Goal: Task Accomplishment & Management: Manage account settings

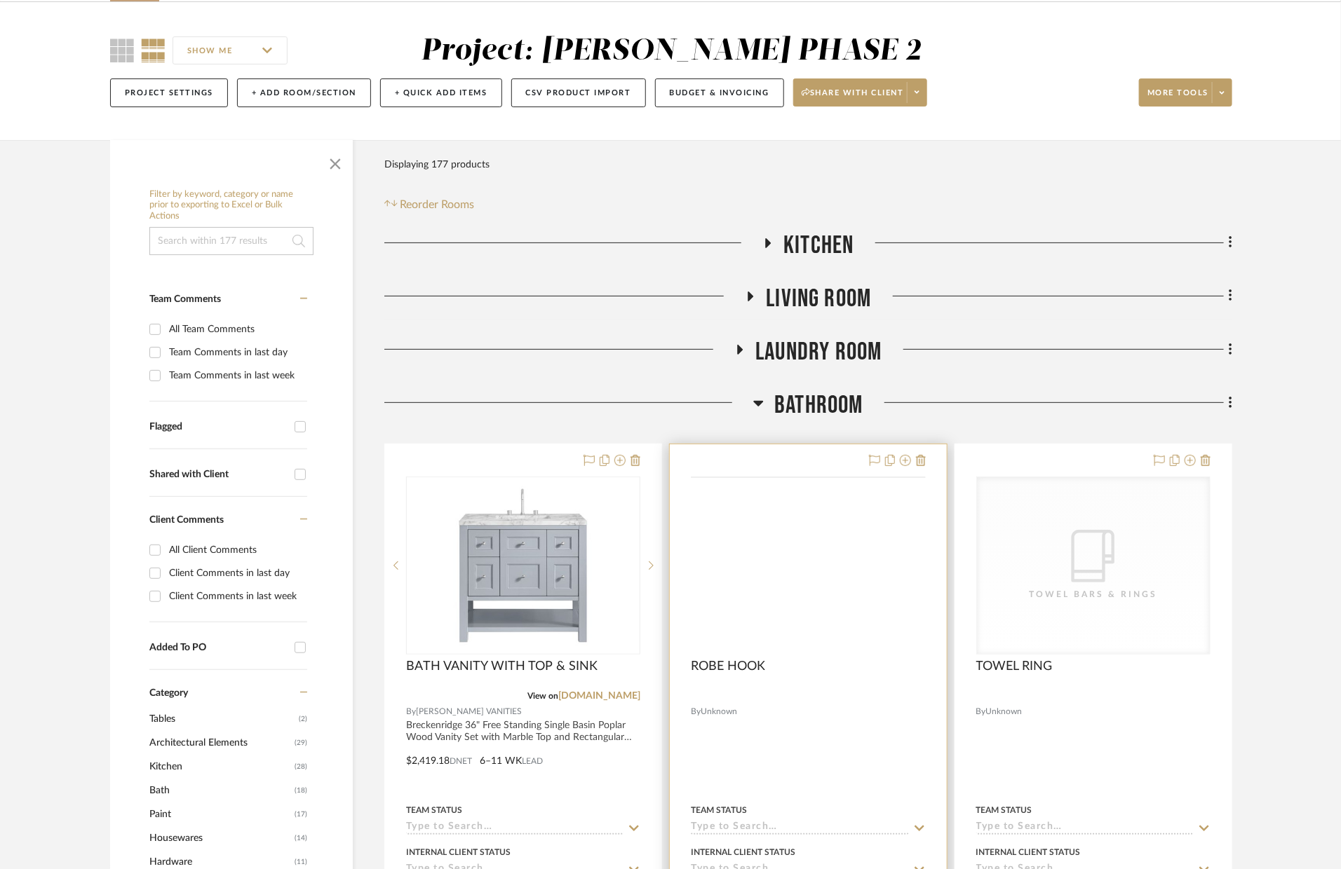
scroll to position [119, 0]
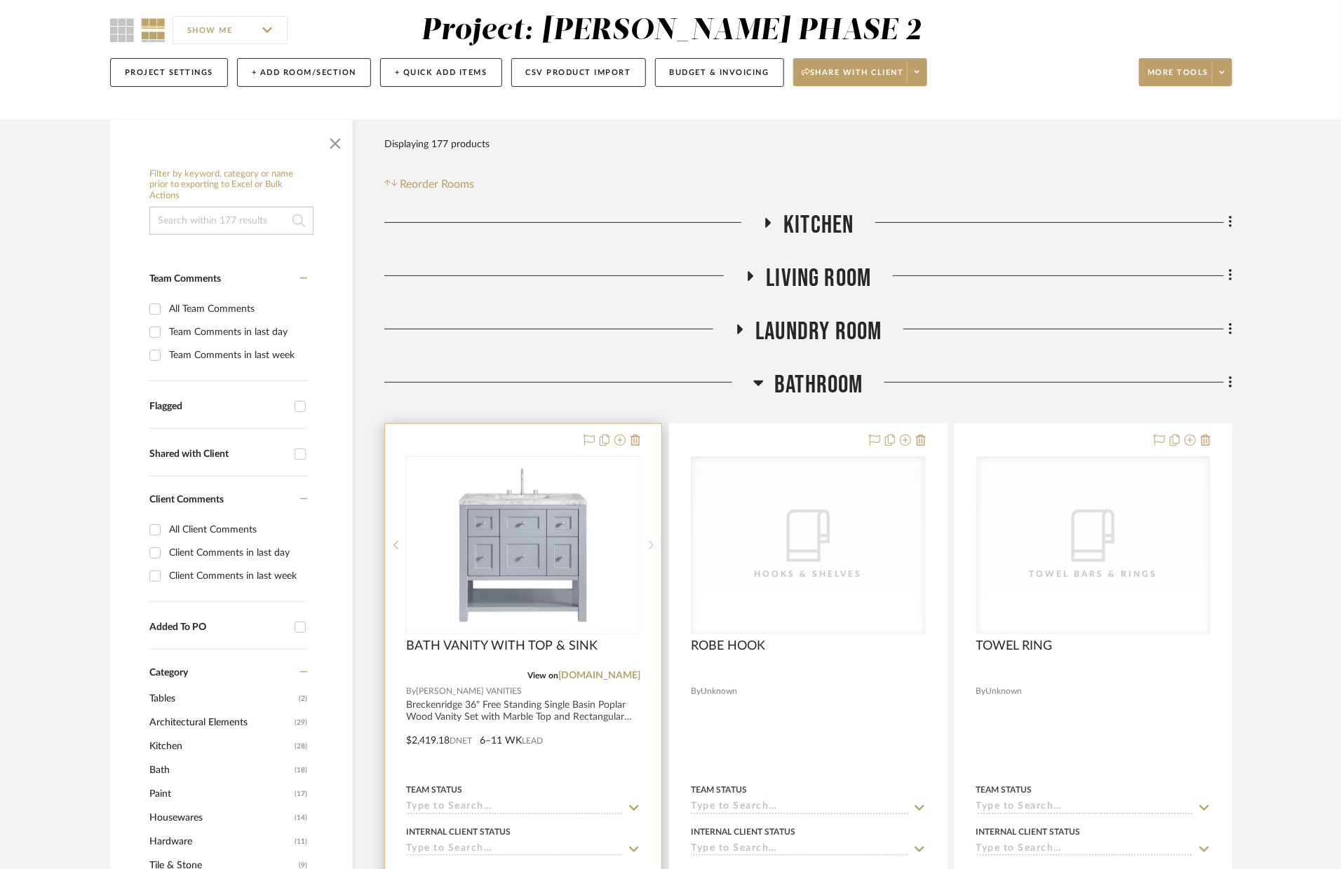
click at [649, 546] on icon at bounding box center [651, 546] width 5 height 10
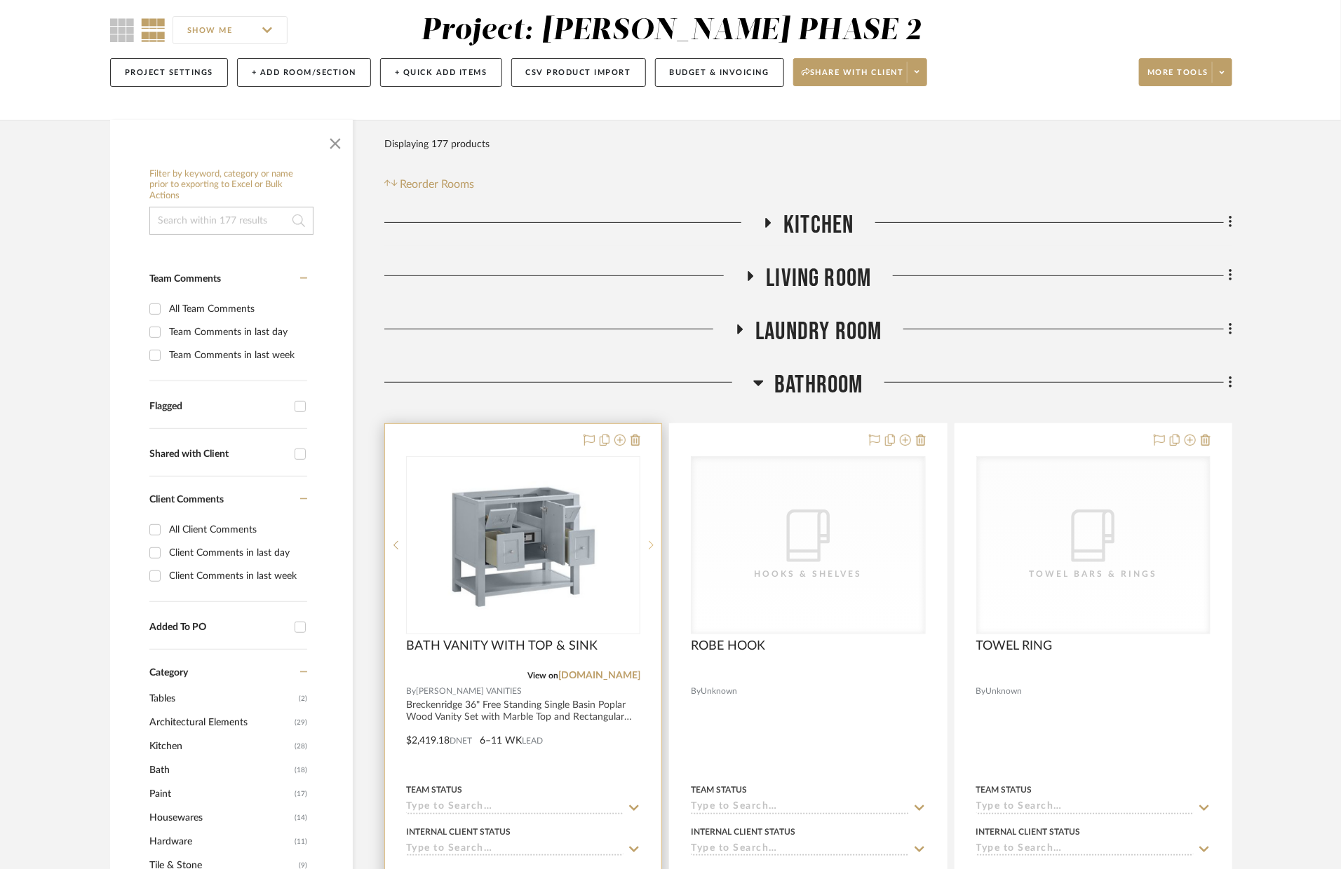
click at [649, 546] on icon at bounding box center [651, 546] width 5 height 10
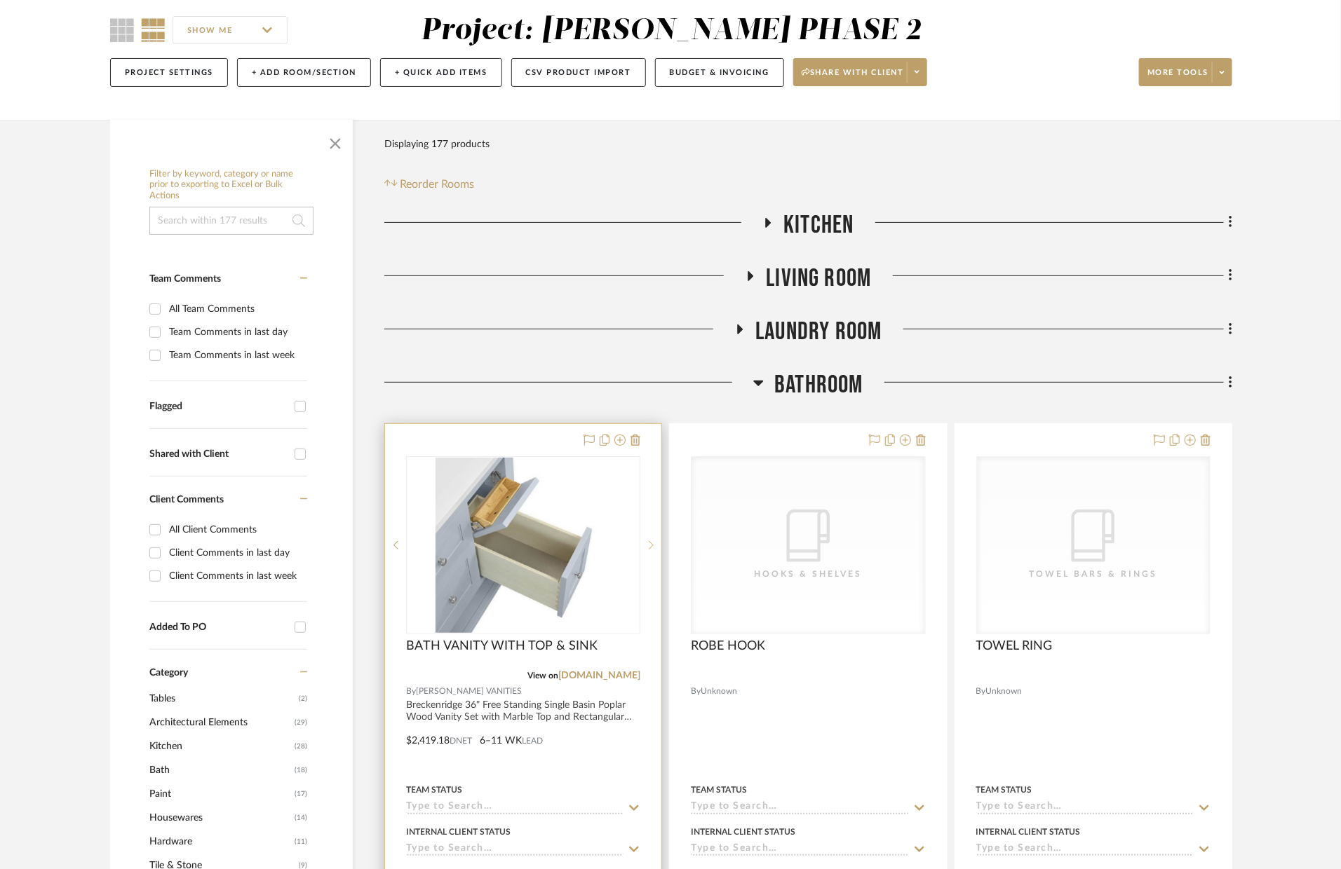
click at [649, 546] on icon at bounding box center [651, 546] width 5 height 10
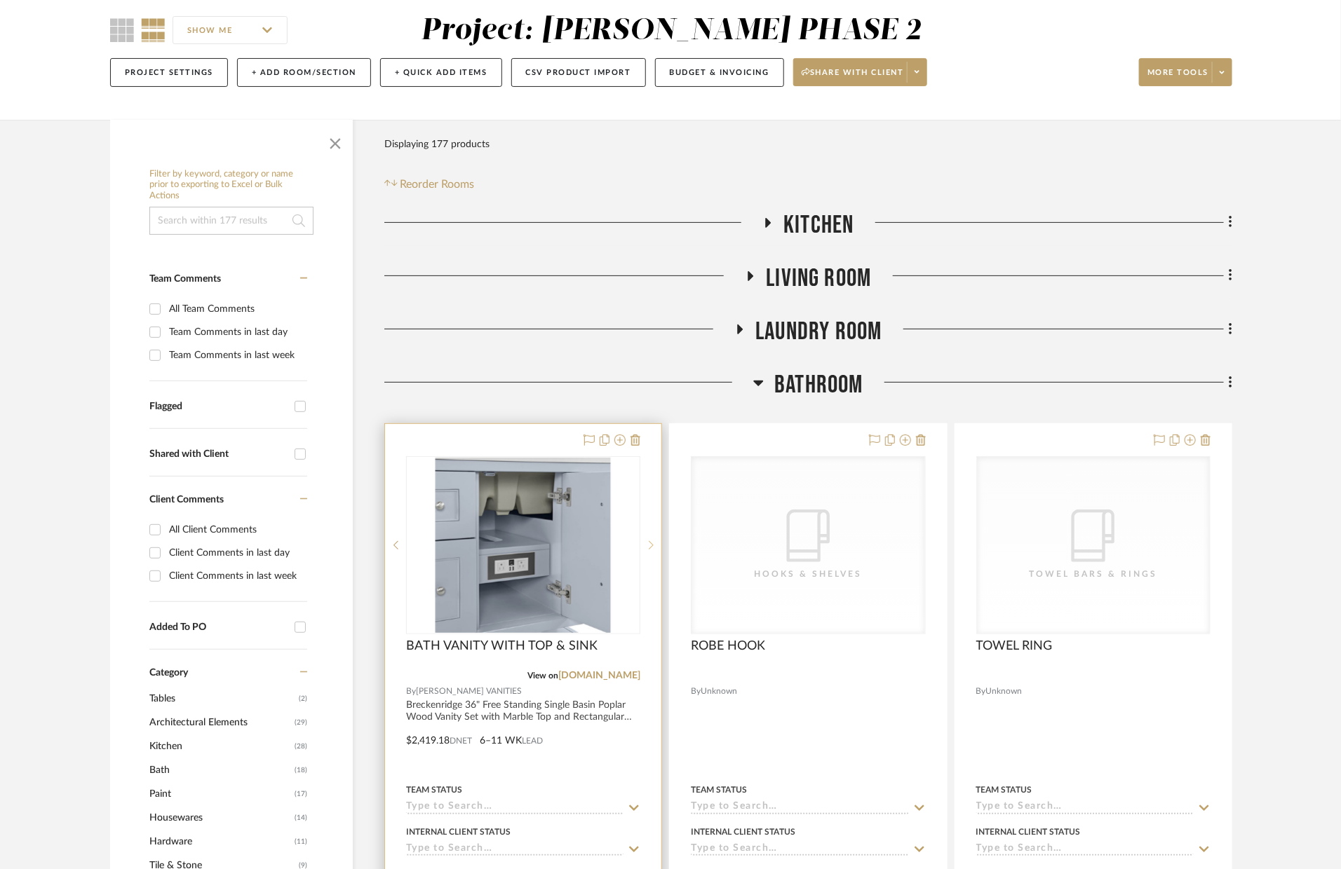
click at [649, 546] on icon at bounding box center [651, 546] width 5 height 10
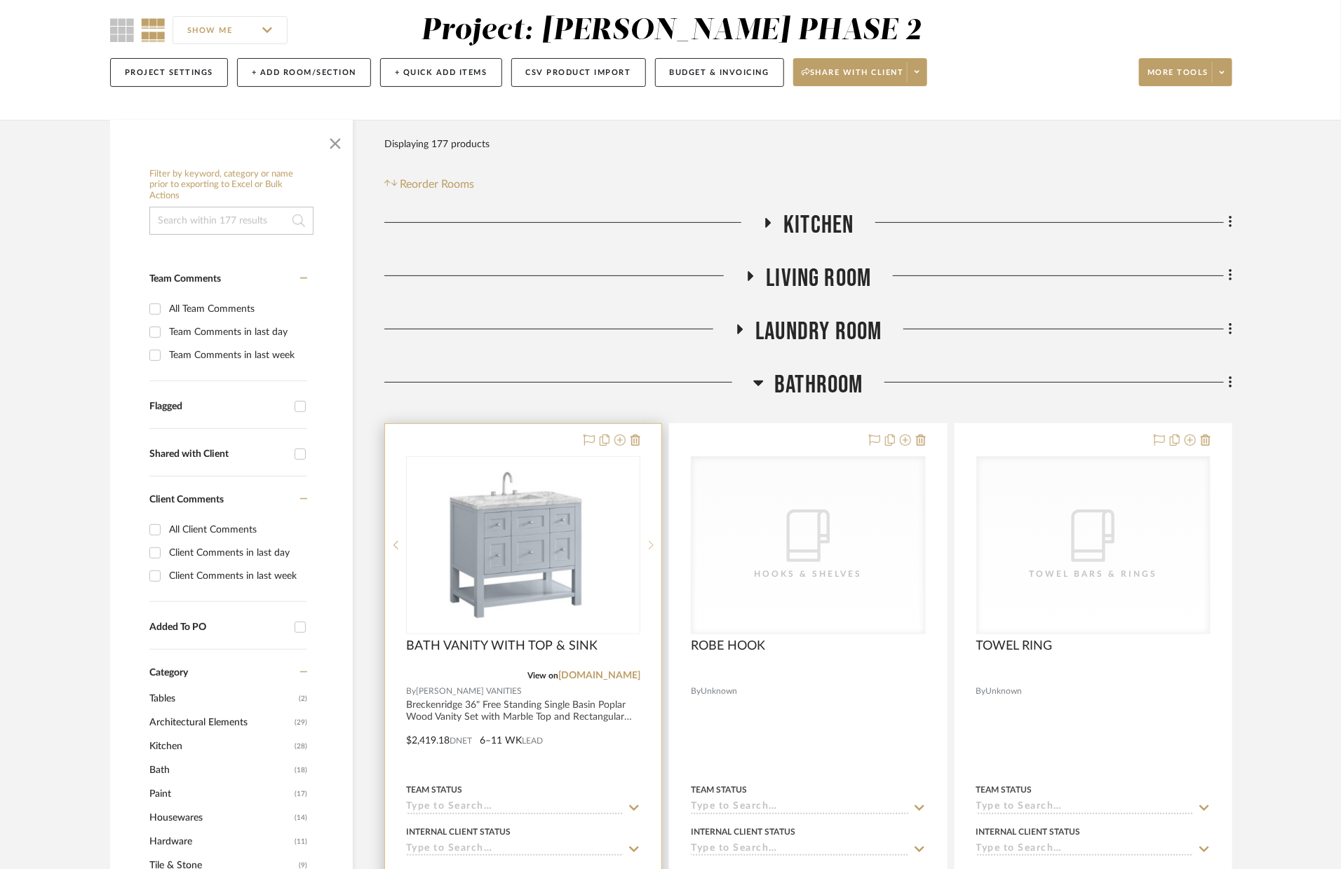
click at [649, 546] on icon at bounding box center [651, 546] width 5 height 10
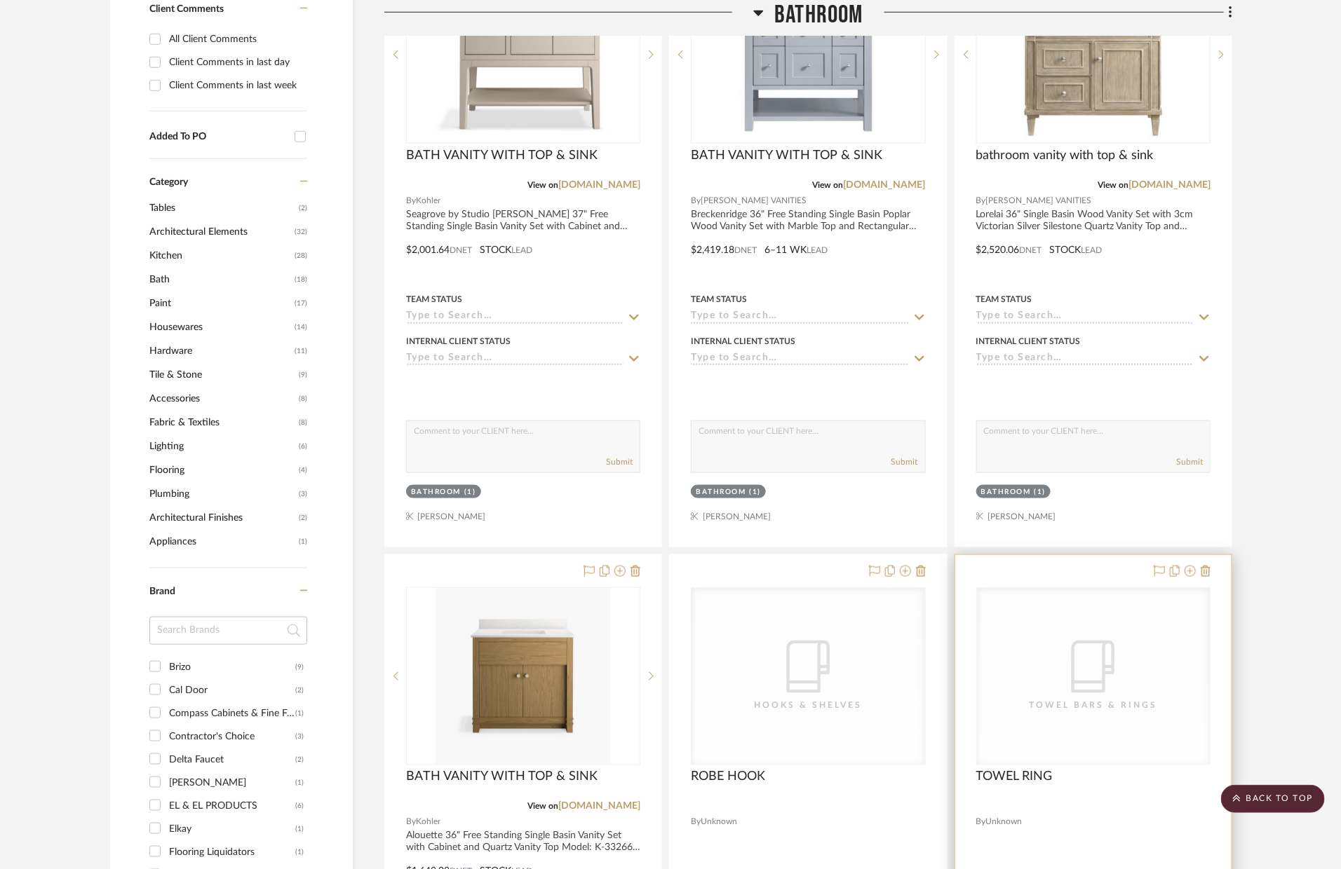
scroll to position [607, 0]
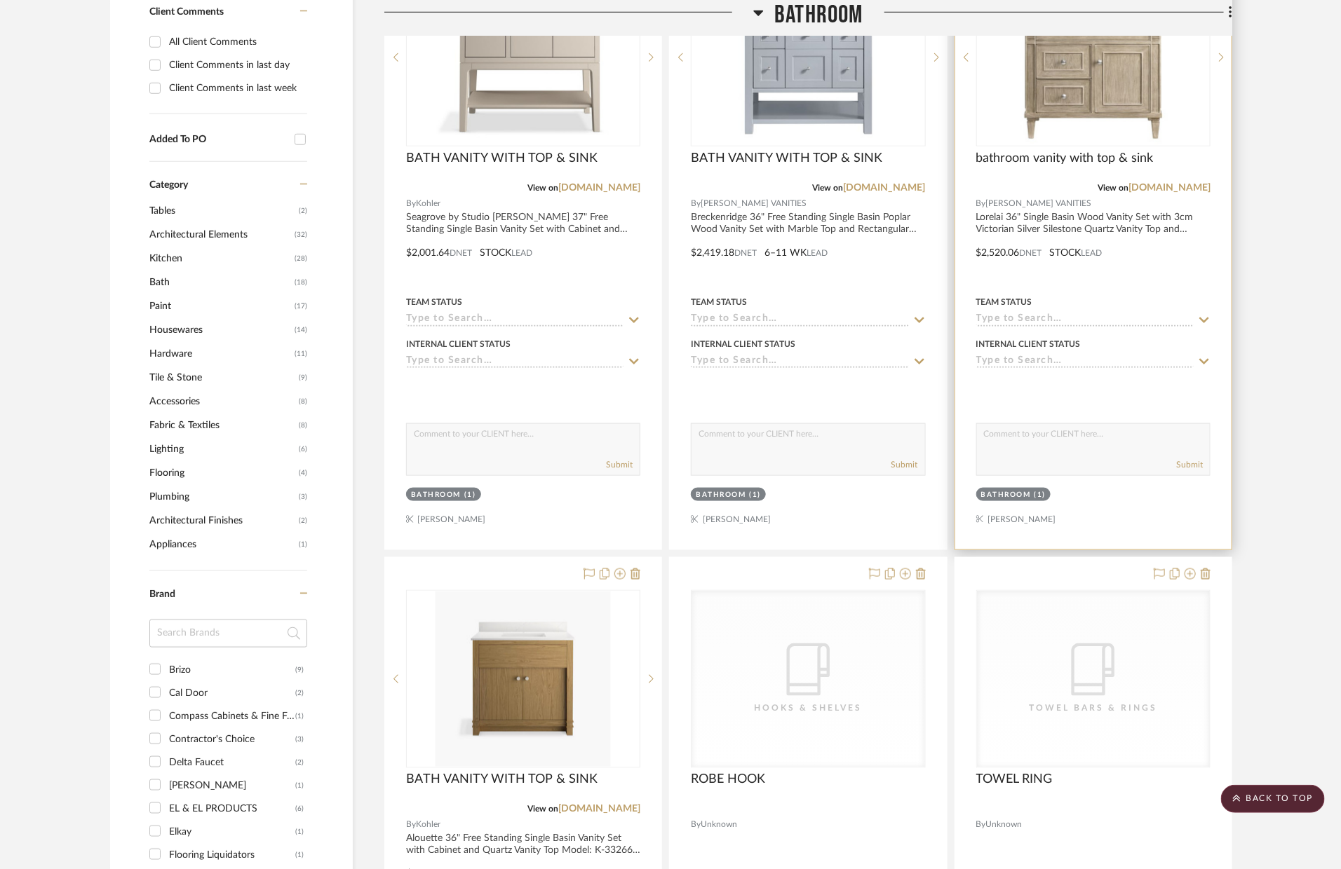
click at [1144, 314] on input at bounding box center [1084, 319] width 217 height 13
click at [1172, 267] on div at bounding box center [1093, 242] width 276 height 613
click at [1177, 154] on div "bathroom vanity with top & sink" at bounding box center [1093, 166] width 234 height 31
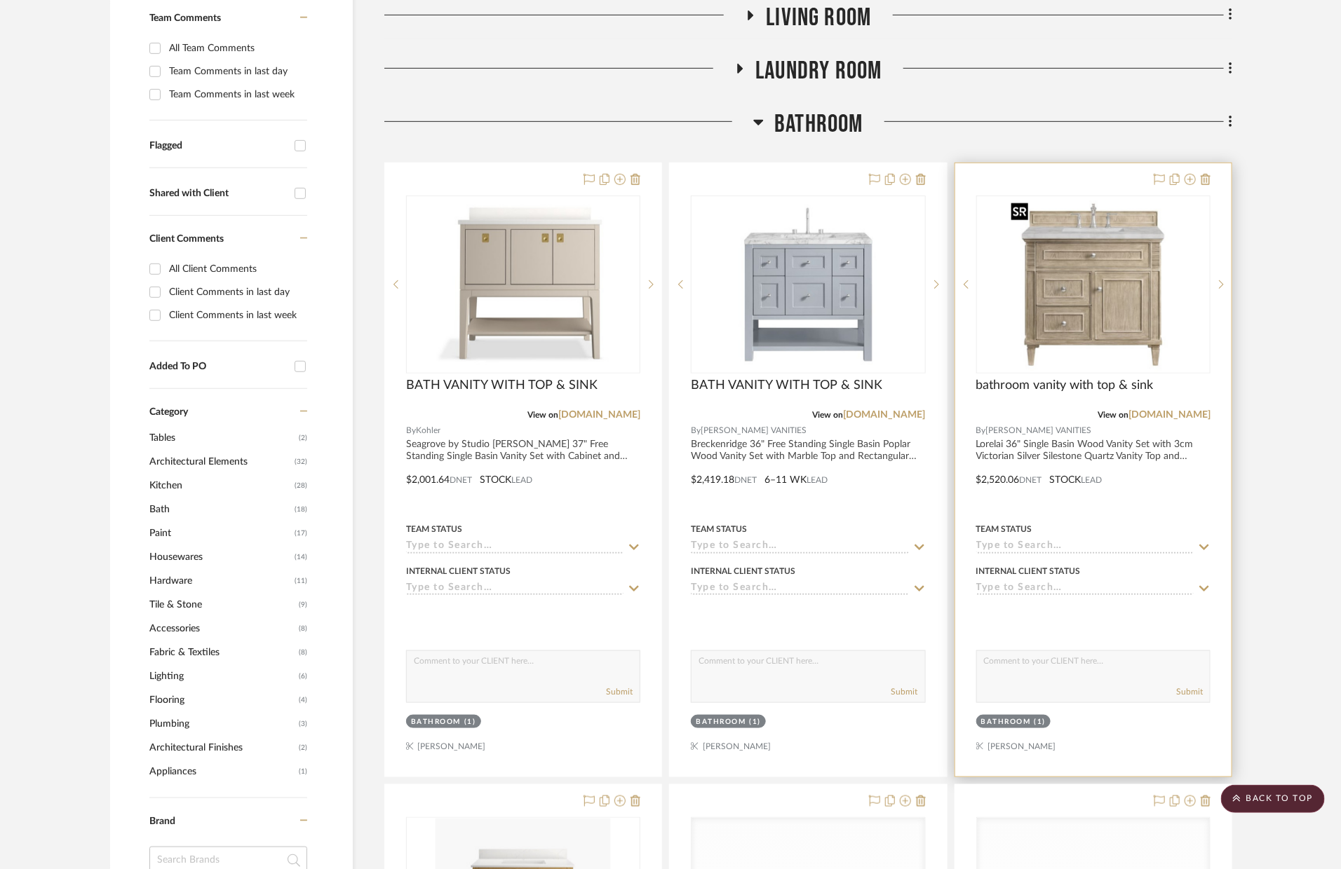
scroll to position [299, 0]
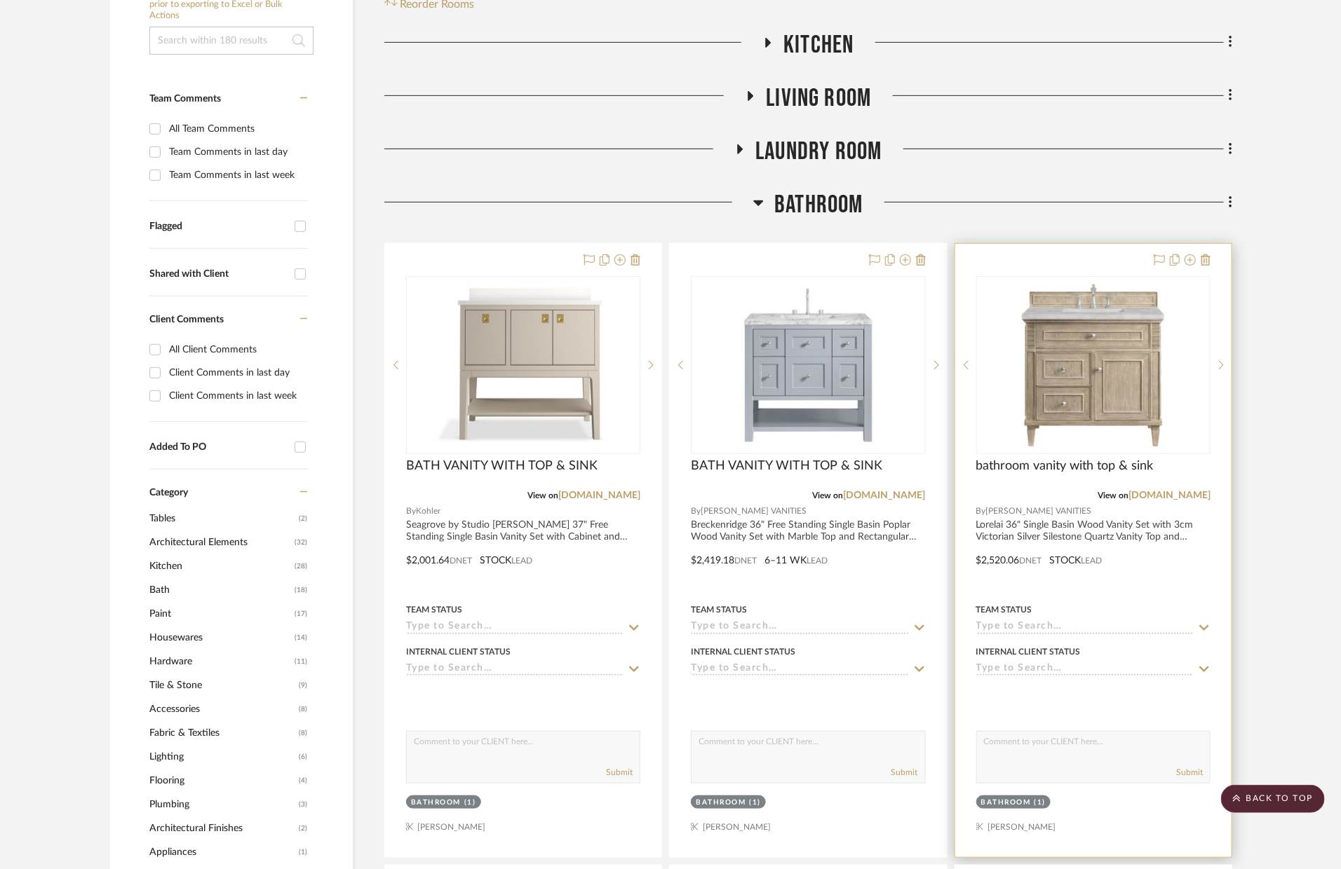
click at [1115, 576] on div at bounding box center [1093, 550] width 276 height 613
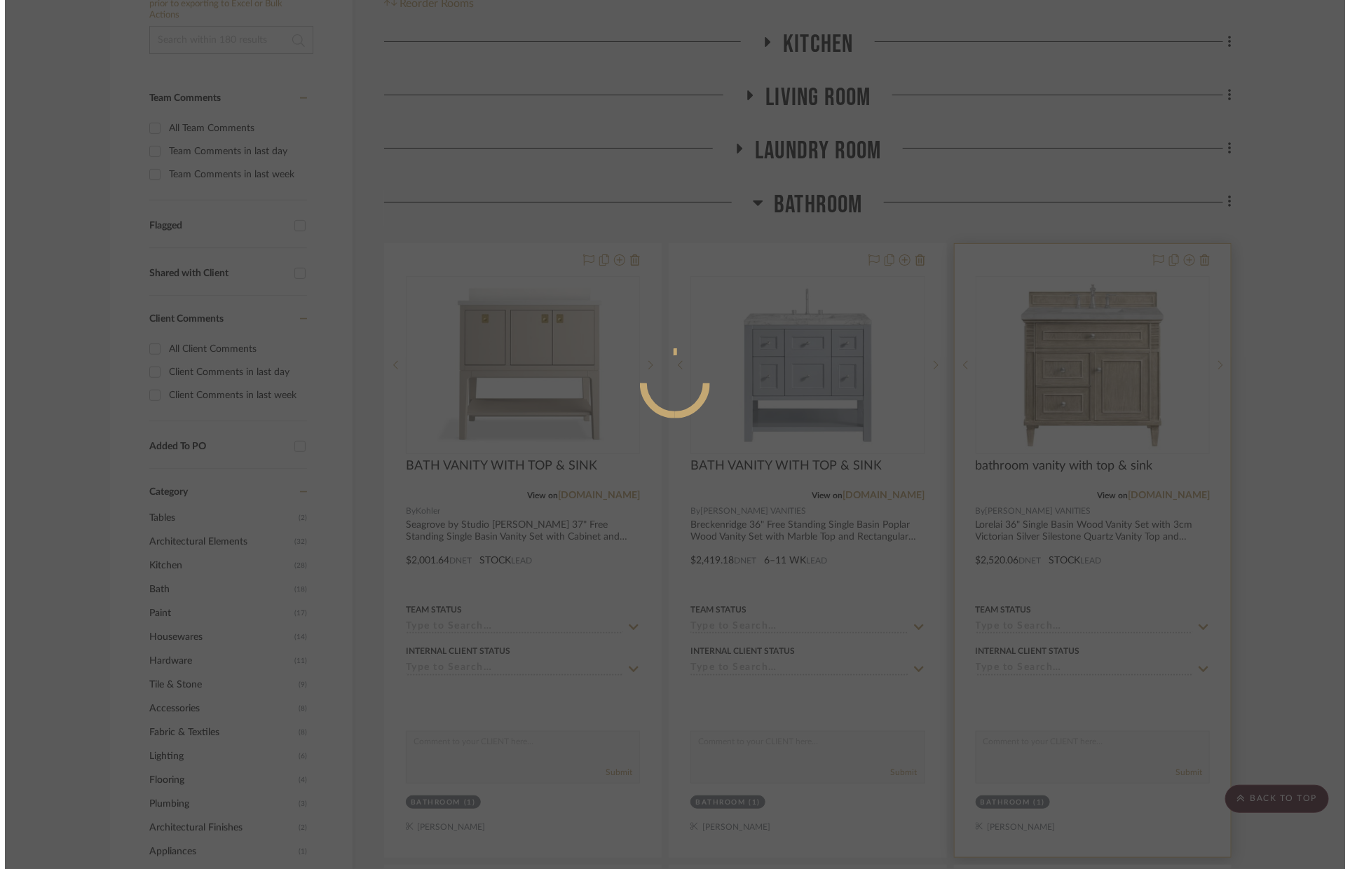
scroll to position [0, 0]
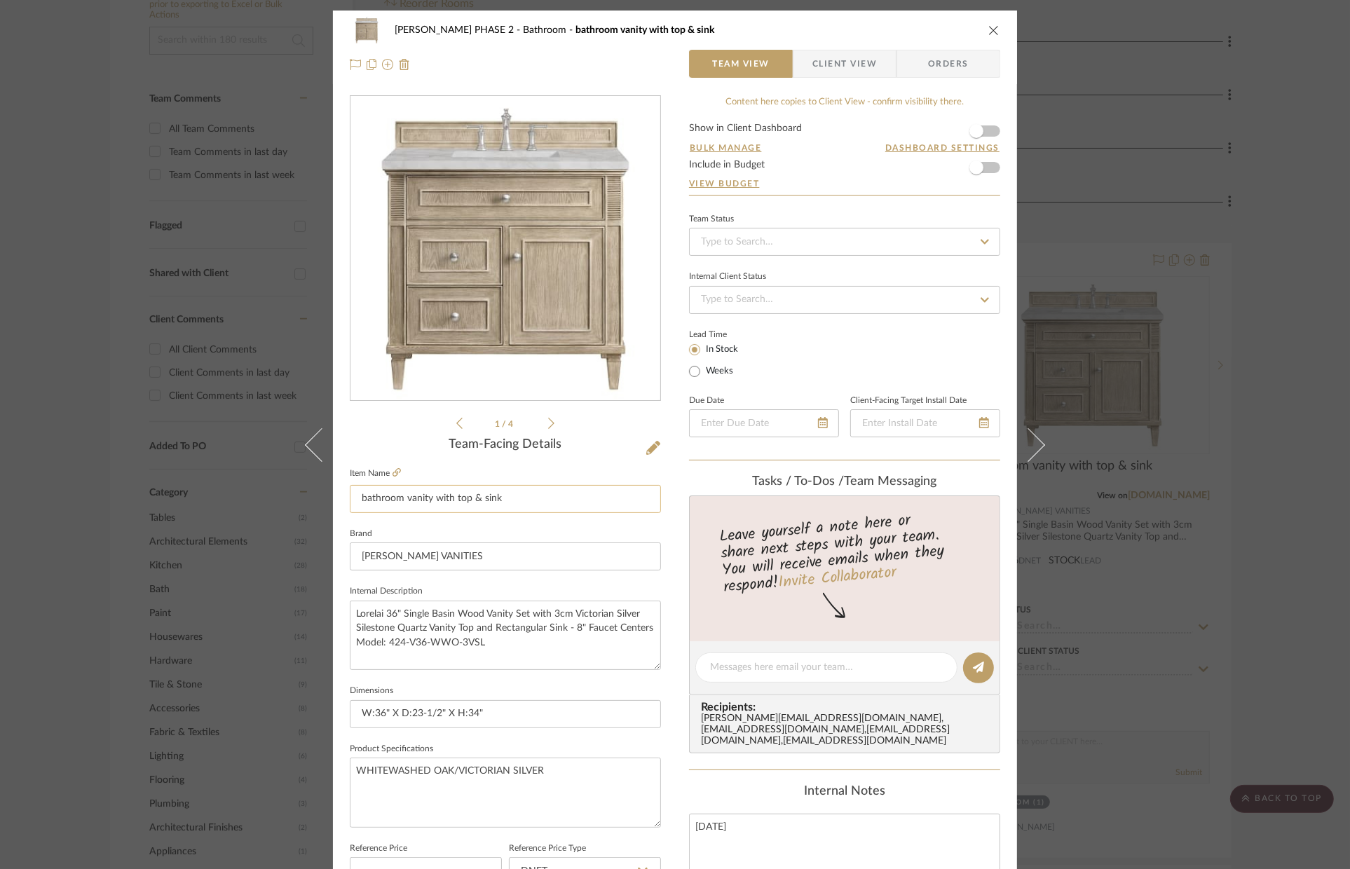
click at [432, 498] on input "bathroom vanity with top & sink" at bounding box center [505, 499] width 311 height 28
type input "BATH VANITY WITH TOP & SINK"
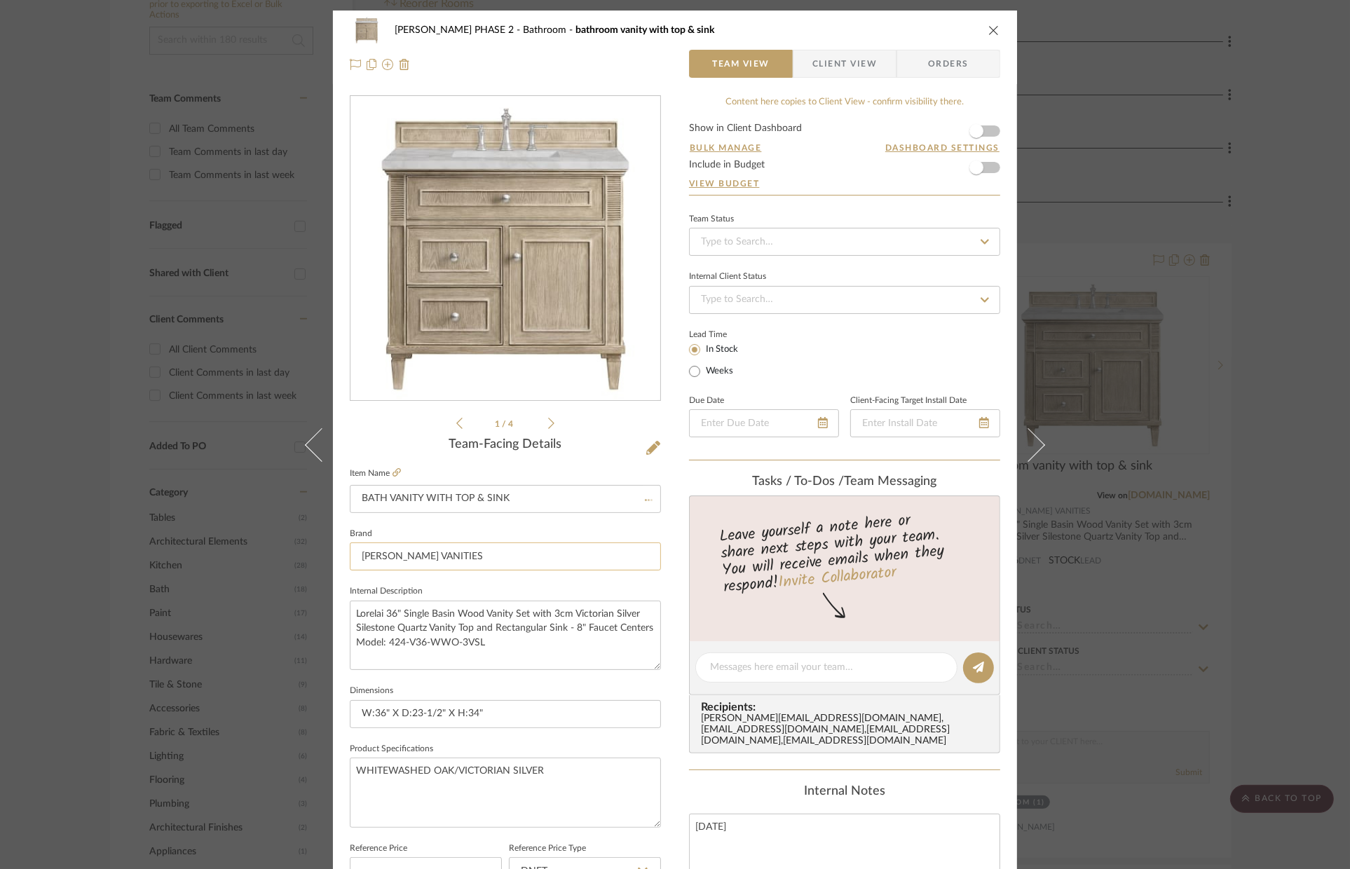
click at [481, 552] on input "[PERSON_NAME] VANITIES" at bounding box center [505, 557] width 311 height 28
click at [988, 28] on button "close" at bounding box center [994, 30] width 13 height 13
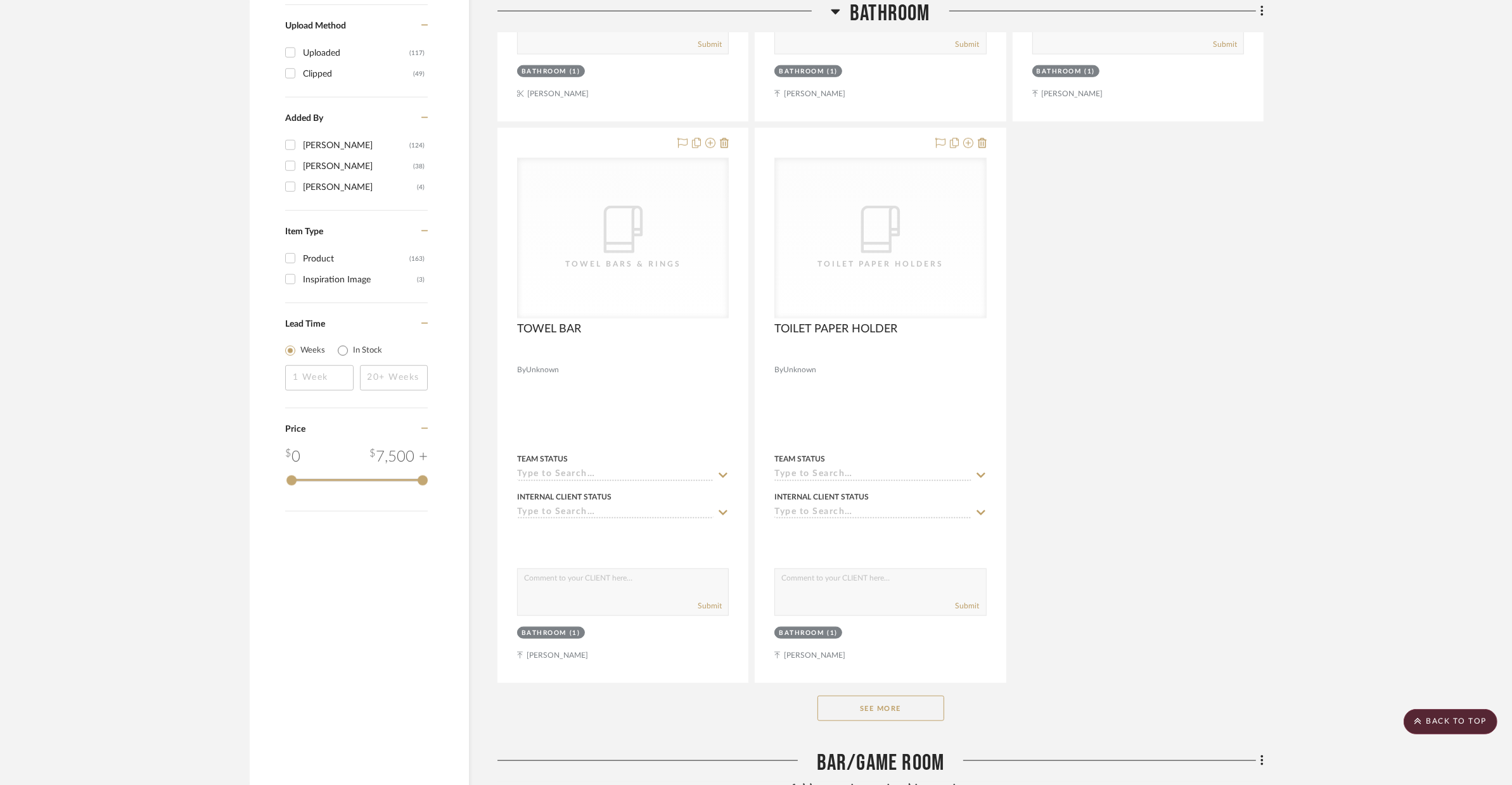
scroll to position [1872, 0]
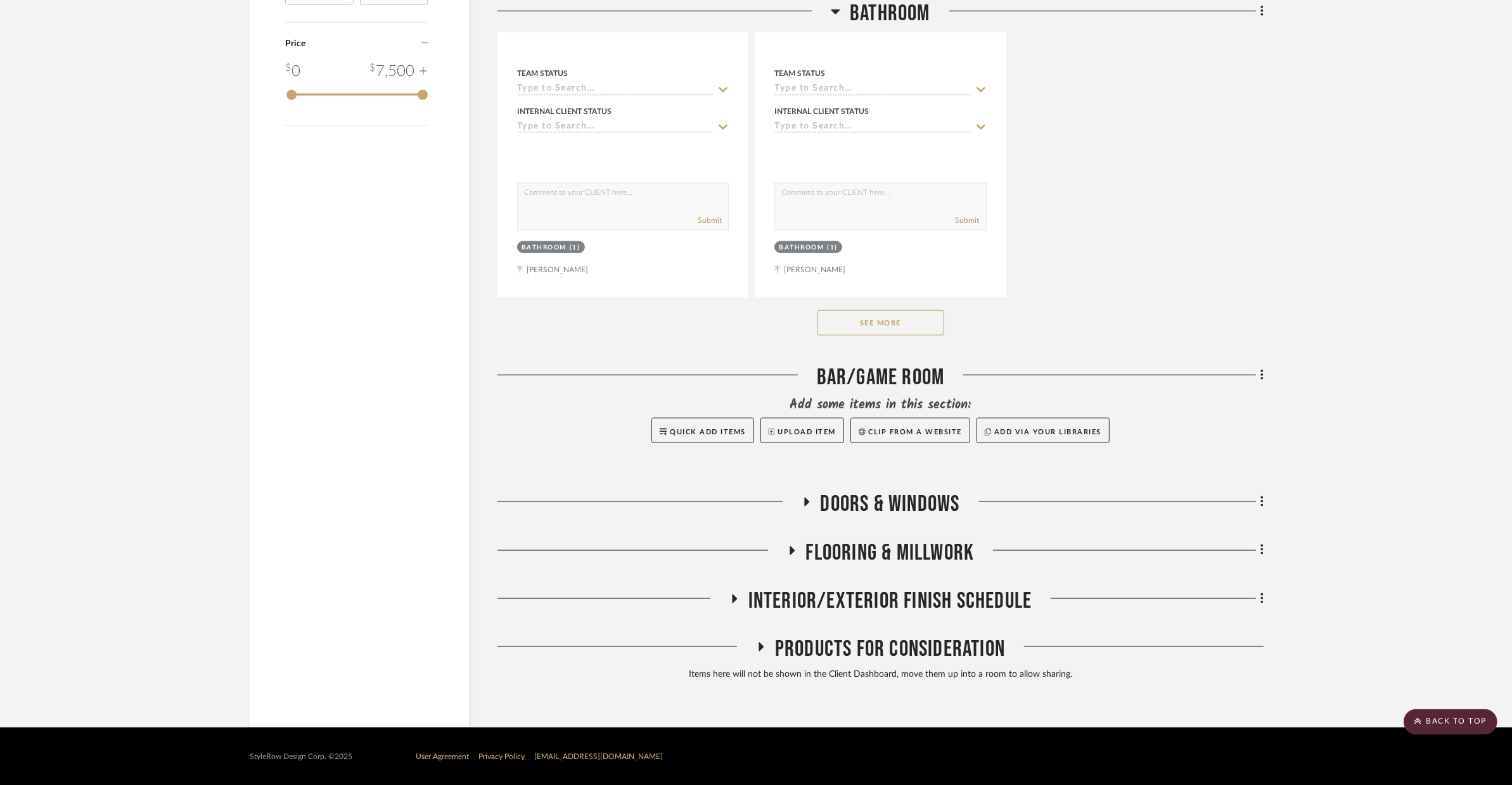
click at [902, 325] on button "See More" at bounding box center [880, 323] width 127 height 25
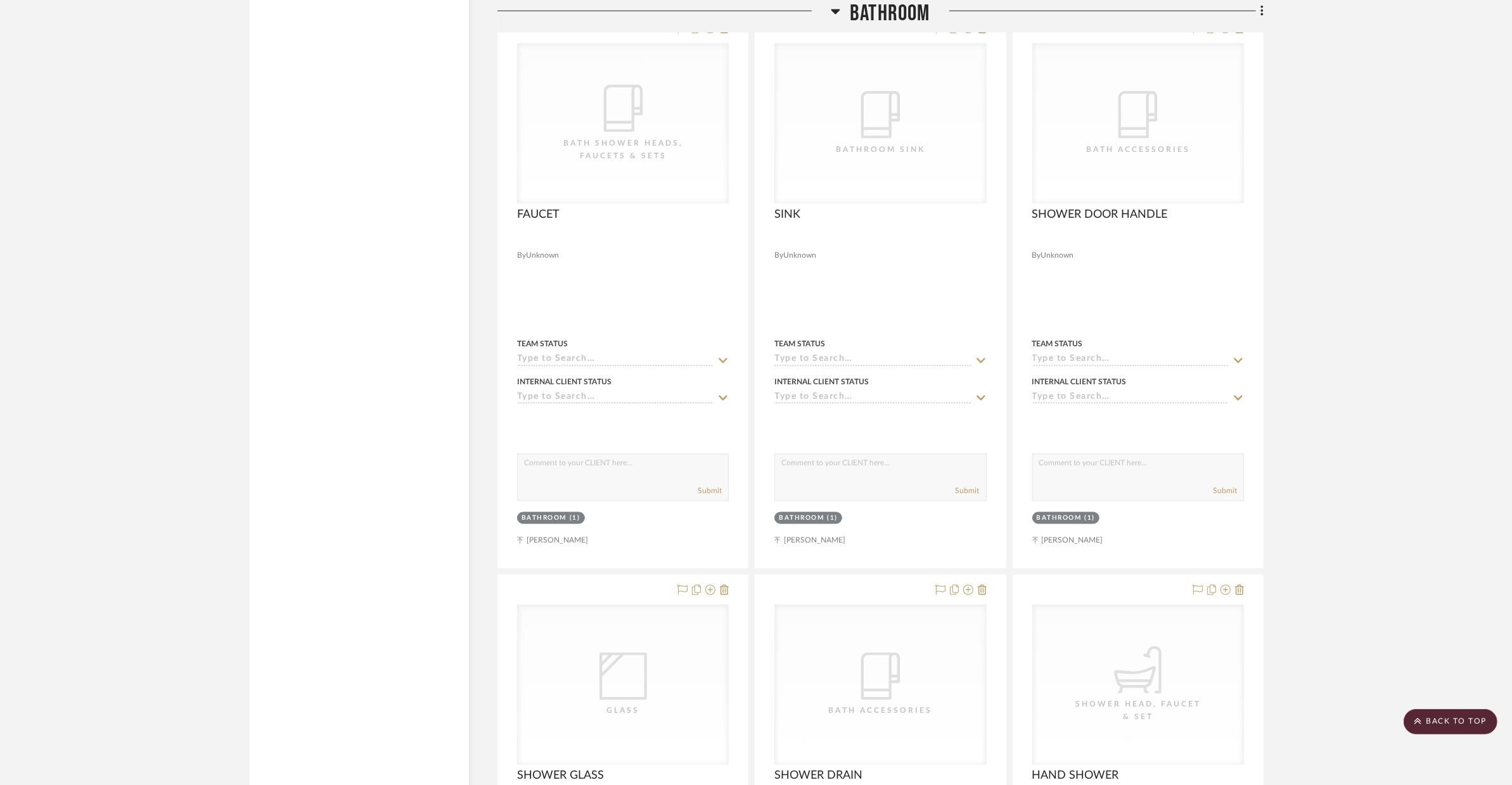
scroll to position [2669, 0]
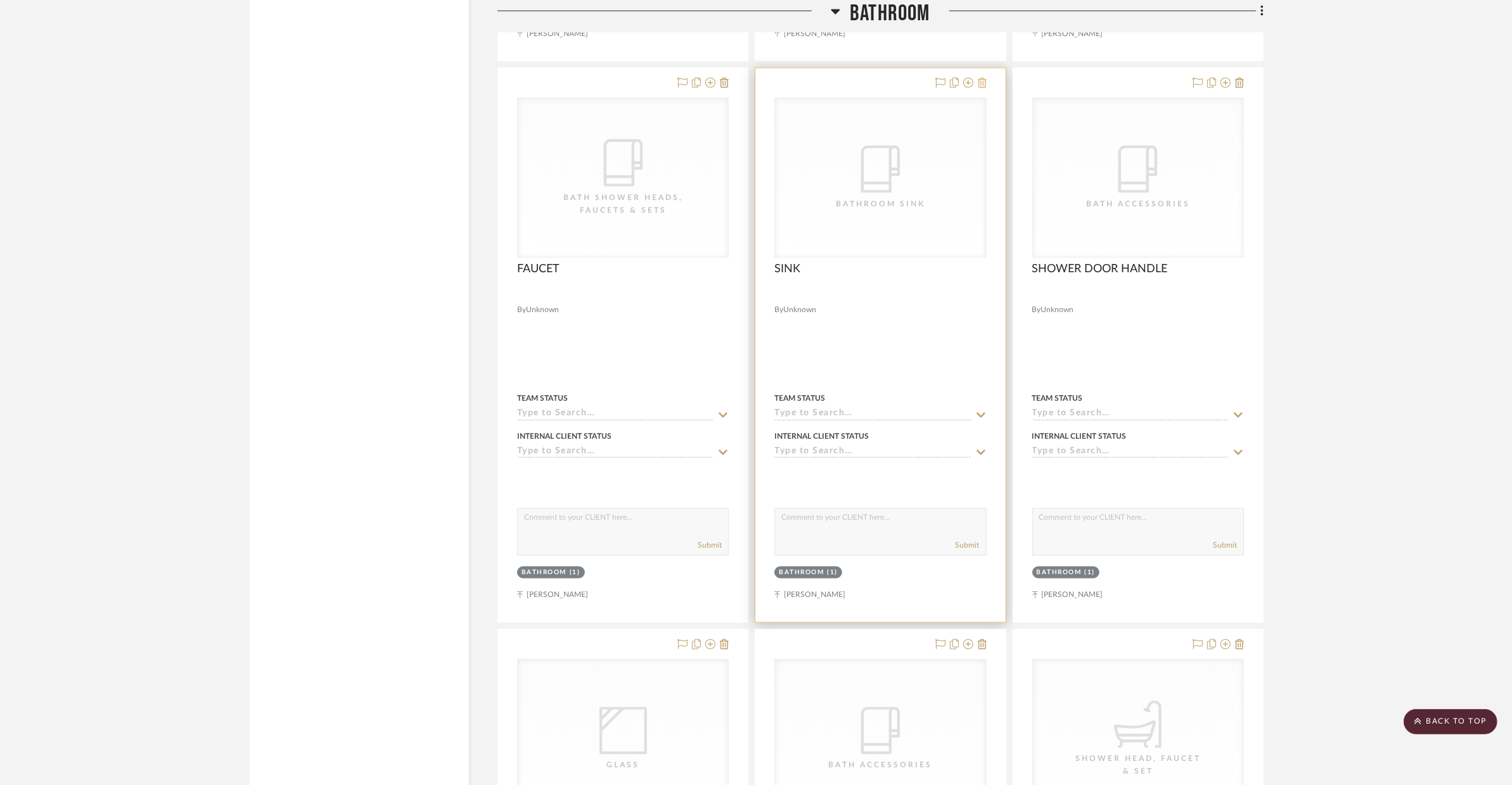
click at [981, 87] on icon at bounding box center [982, 82] width 9 height 10
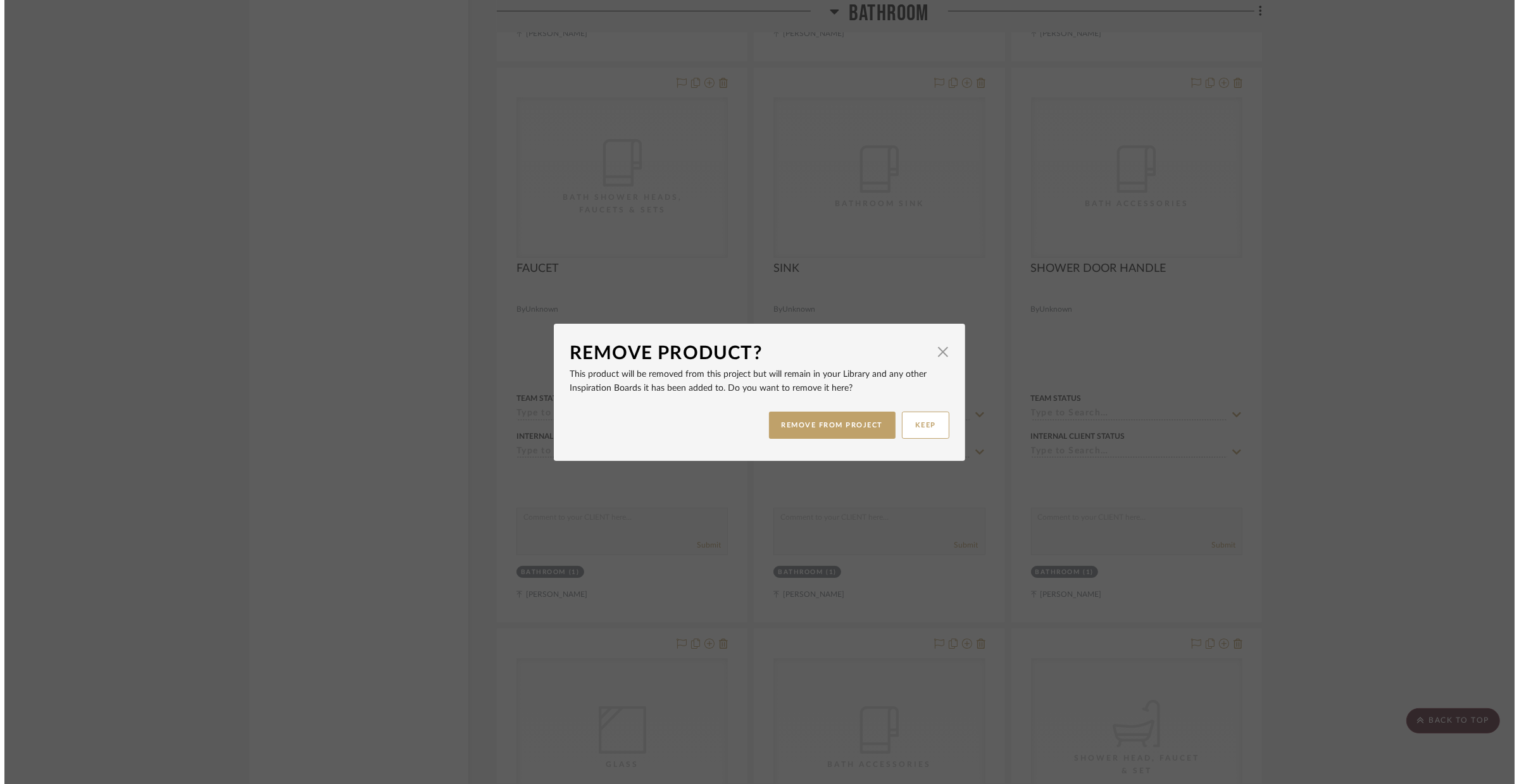
scroll to position [0, 0]
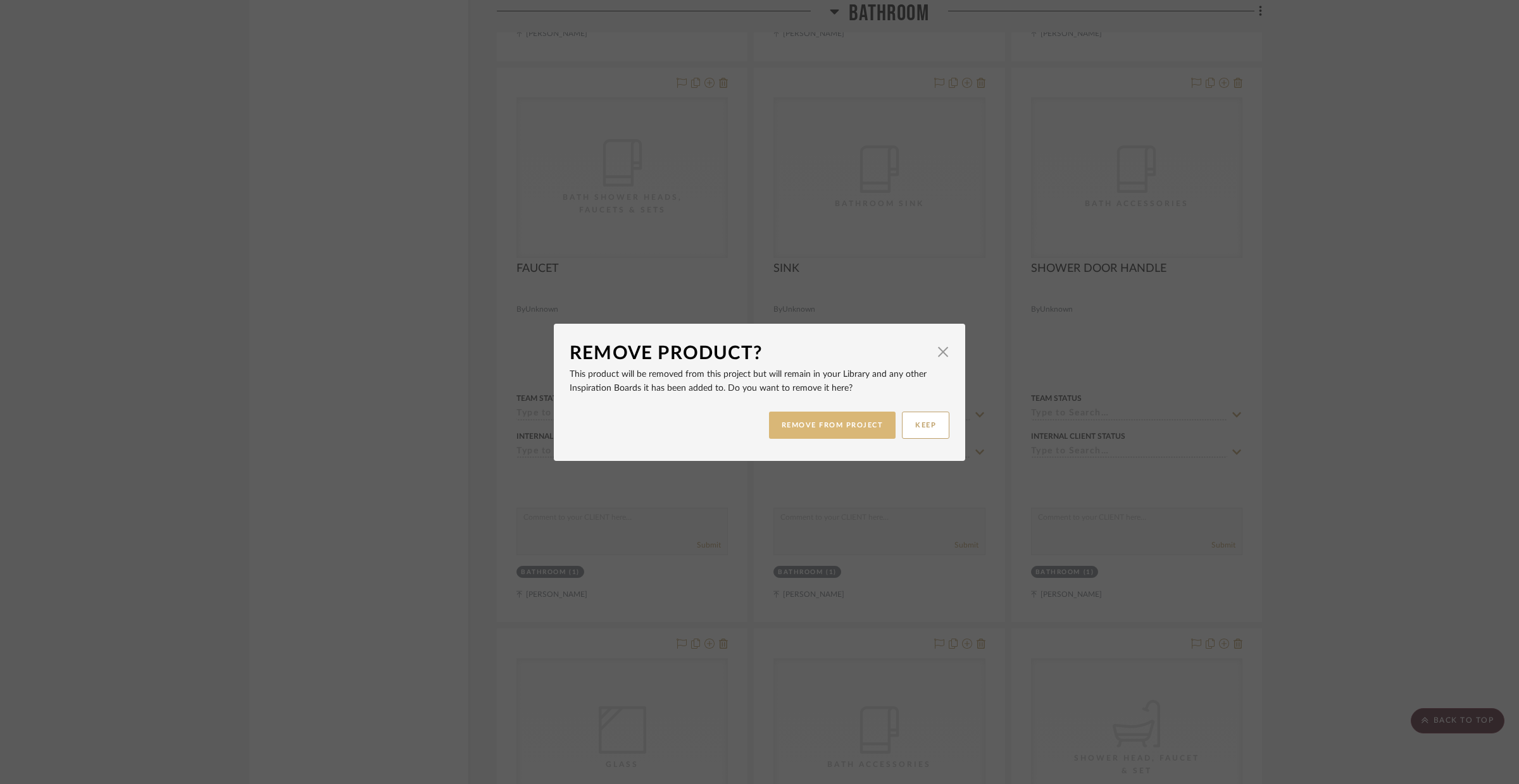
click at [846, 414] on button "REMOVE FROM PROJECT" at bounding box center [832, 425] width 127 height 27
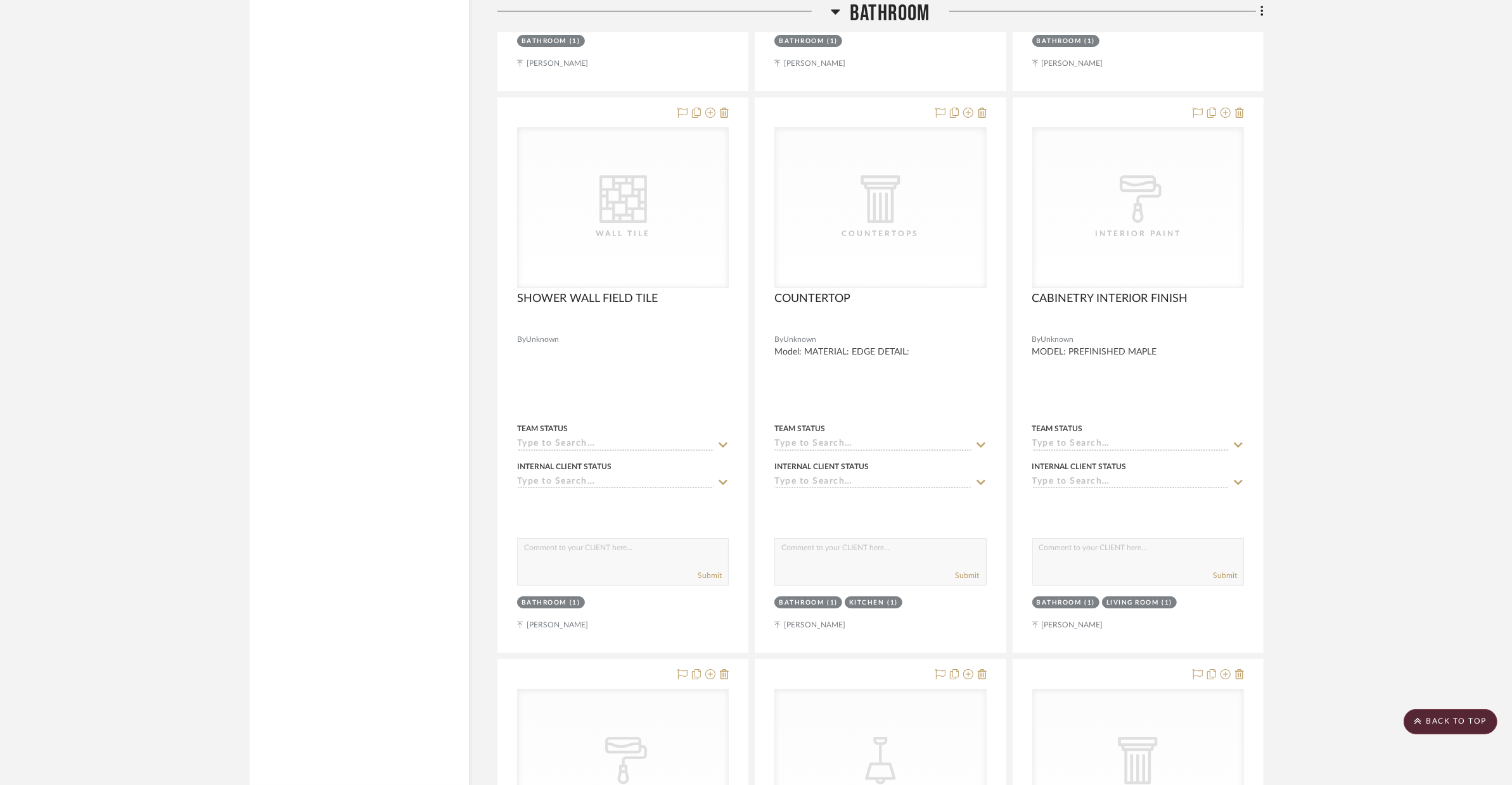
scroll to position [5960, 0]
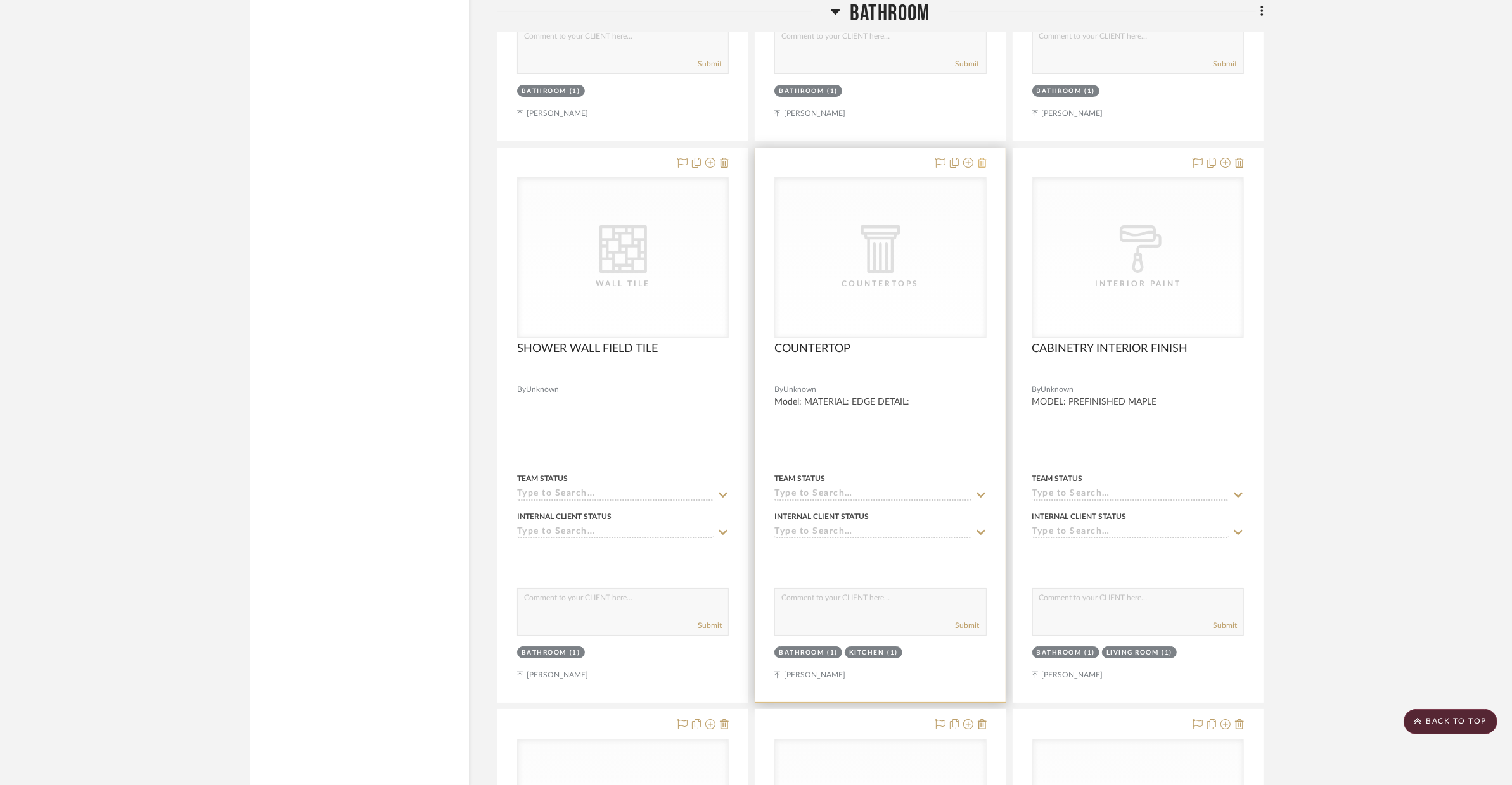
click at [982, 165] on icon at bounding box center [982, 163] width 9 height 10
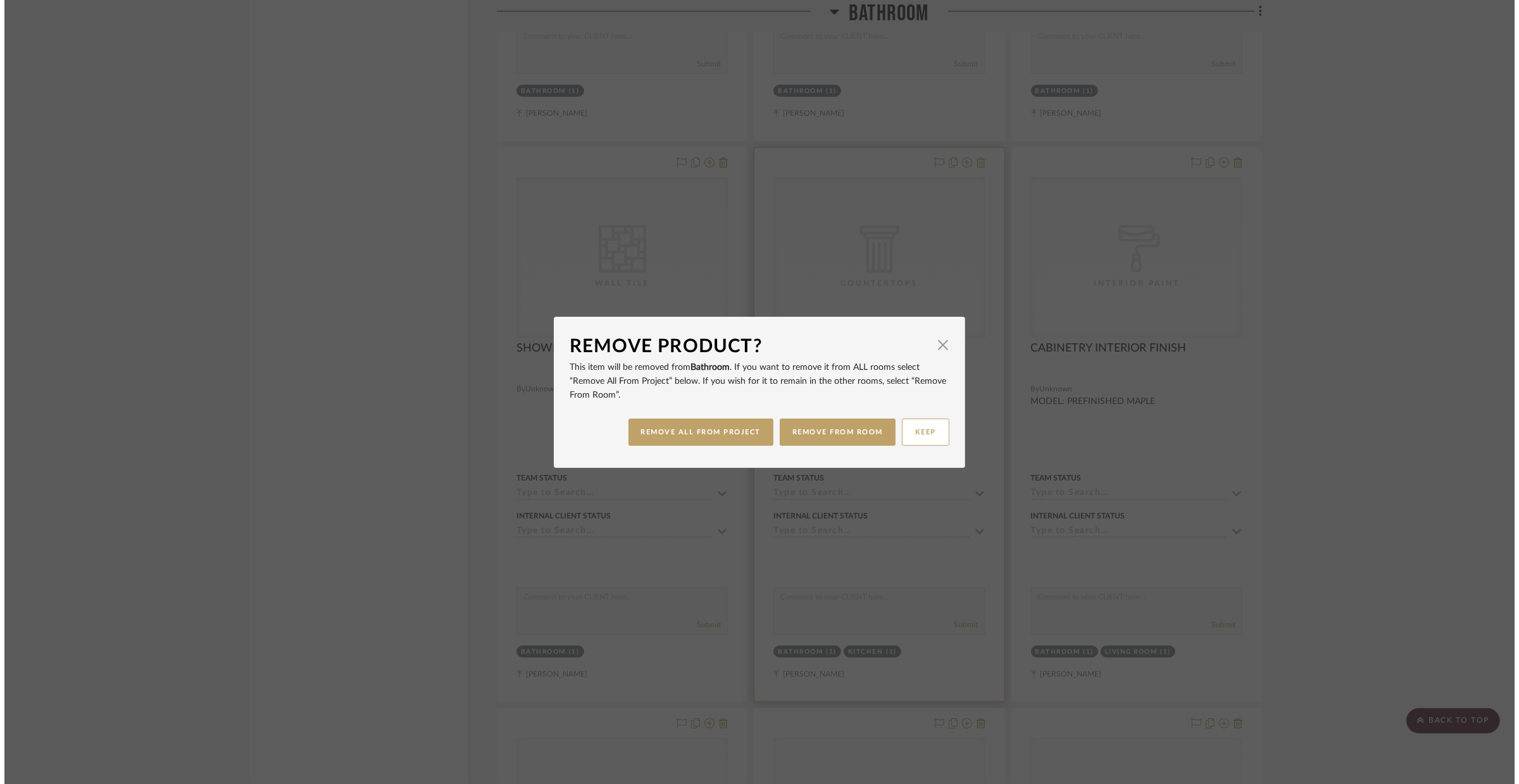
scroll to position [0, 0]
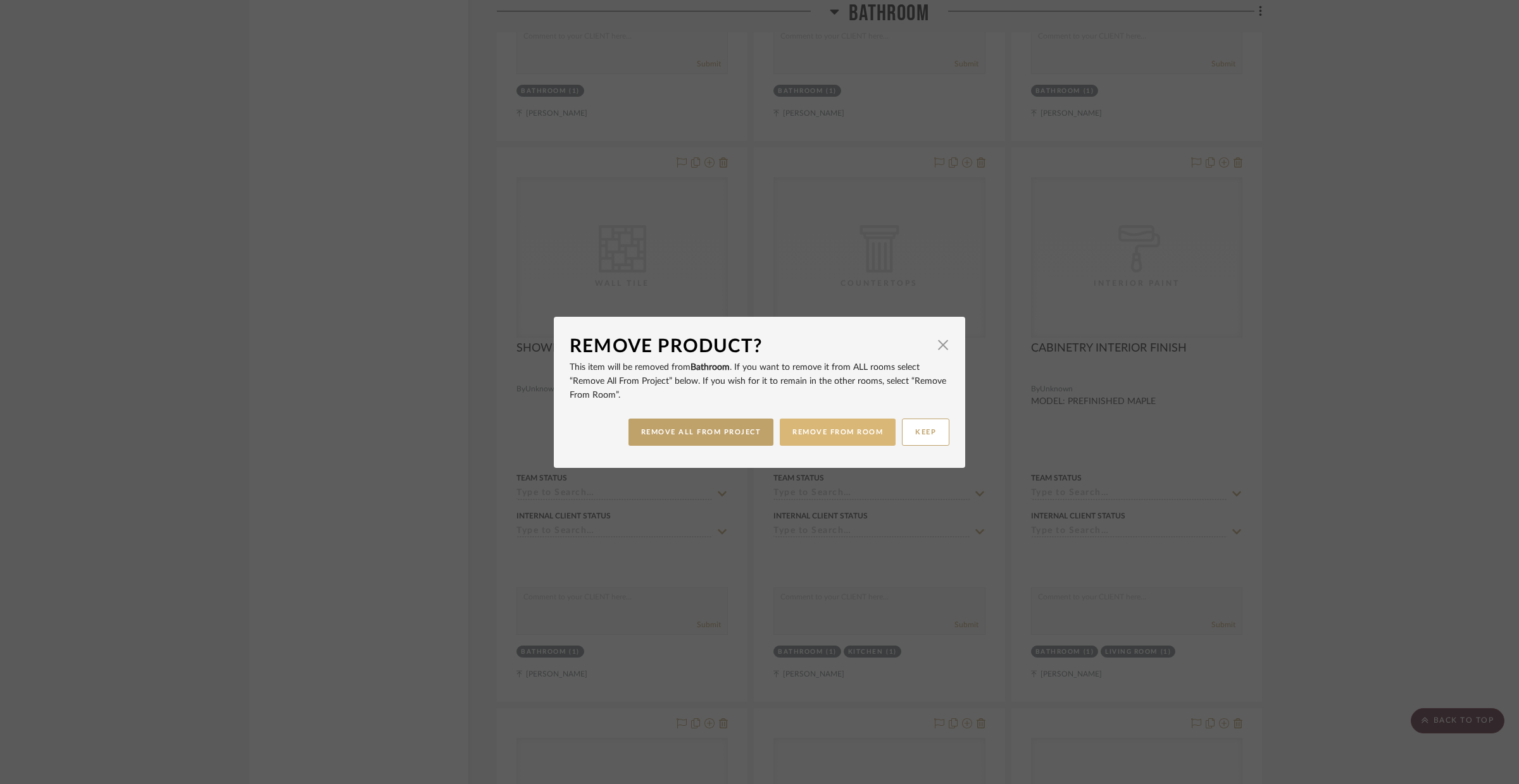
click at [800, 439] on button "REMOVE FROM ROOM" at bounding box center [838, 432] width 116 height 27
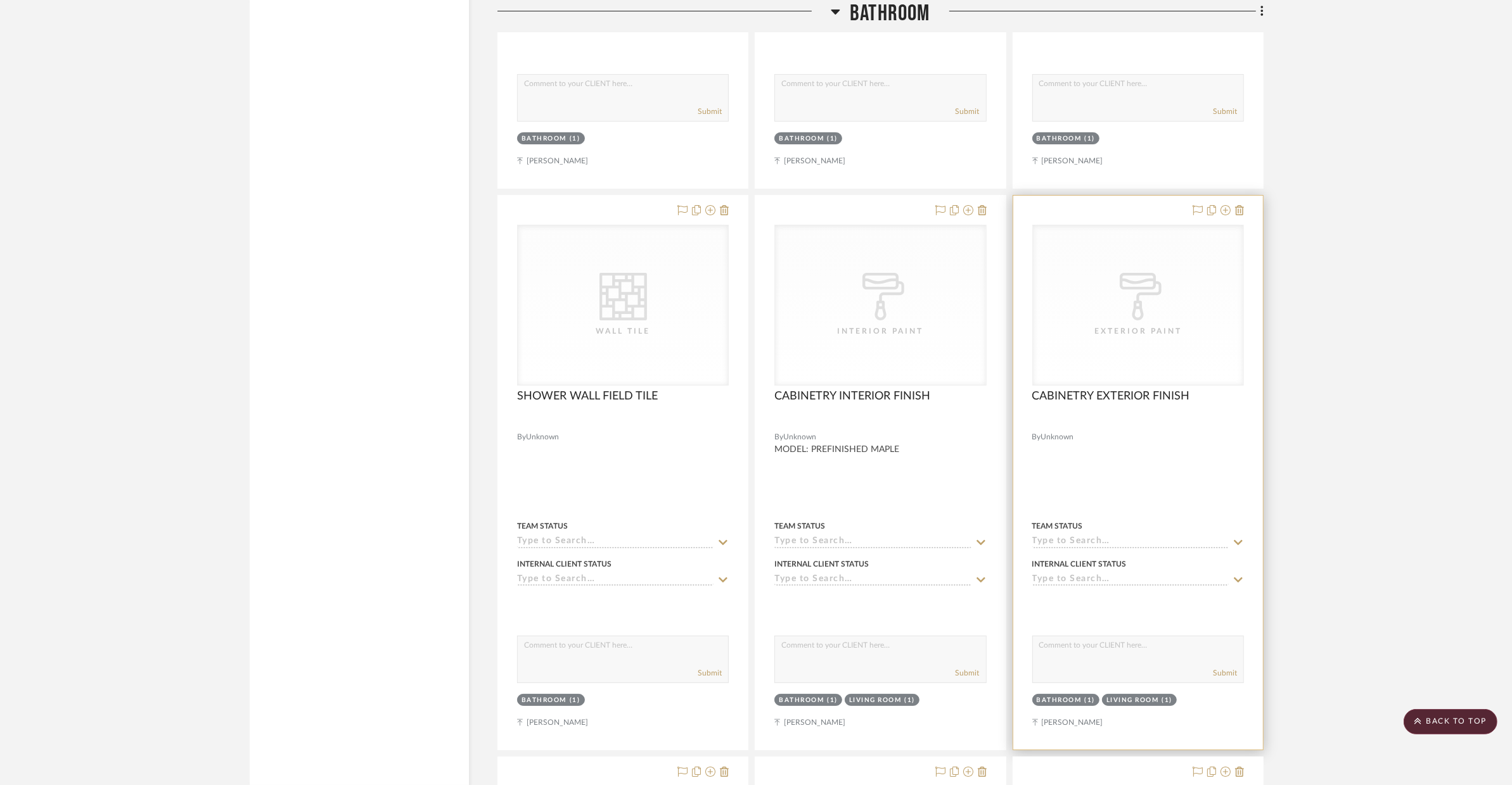
scroll to position [5824, 0]
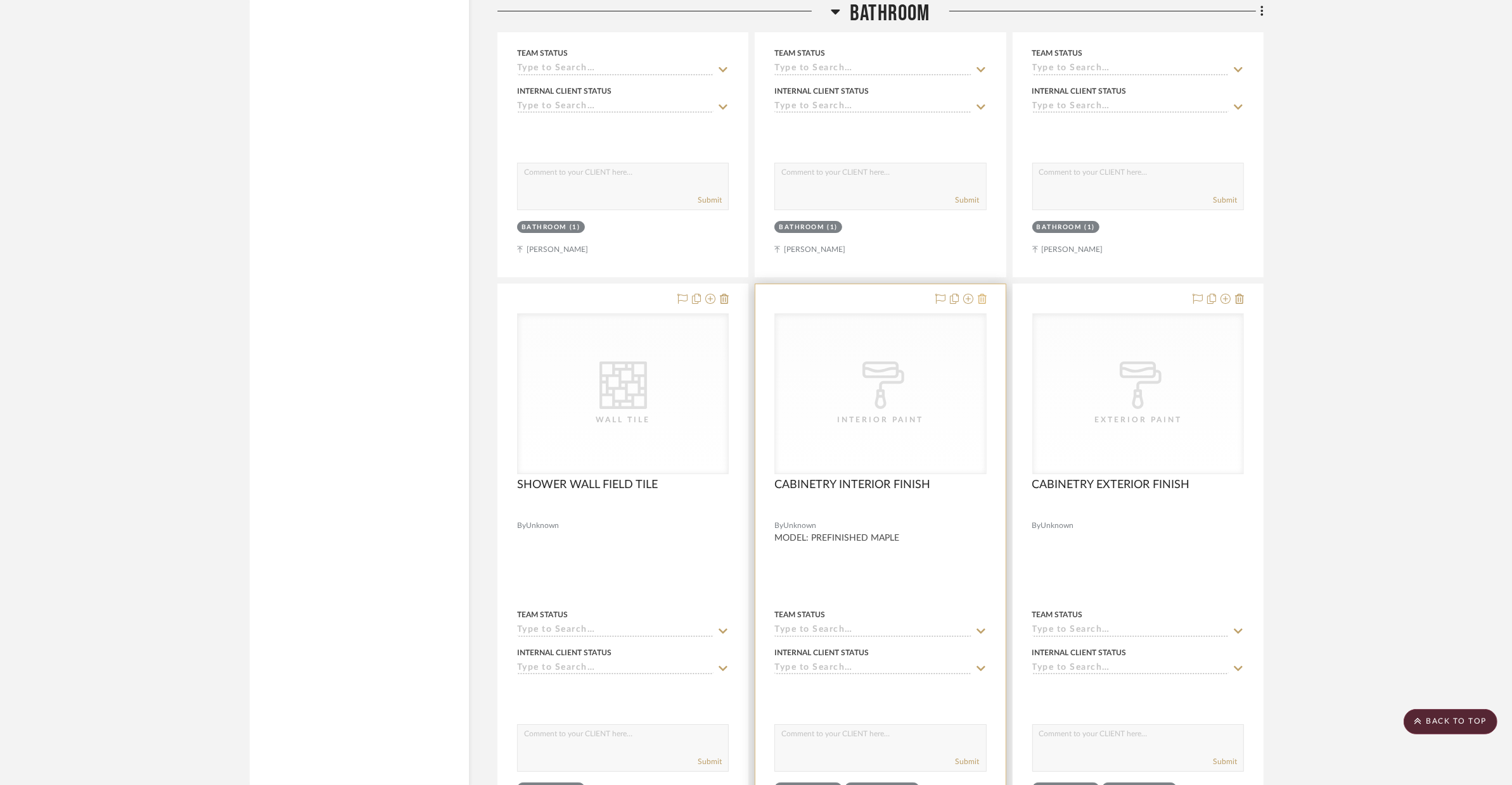
click at [983, 304] on icon at bounding box center [982, 298] width 9 height 10
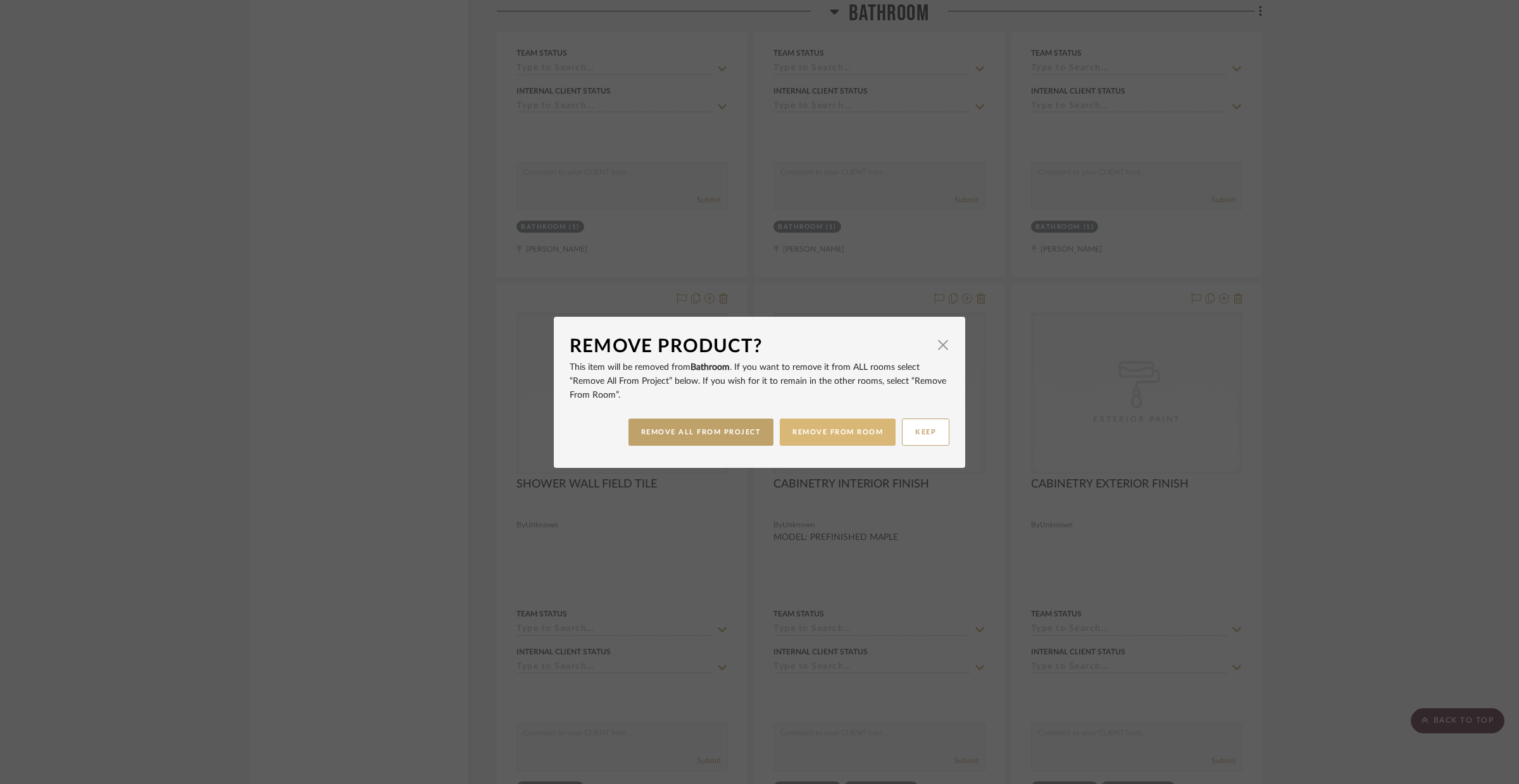
click at [820, 432] on button "REMOVE FROM ROOM" at bounding box center [838, 432] width 116 height 27
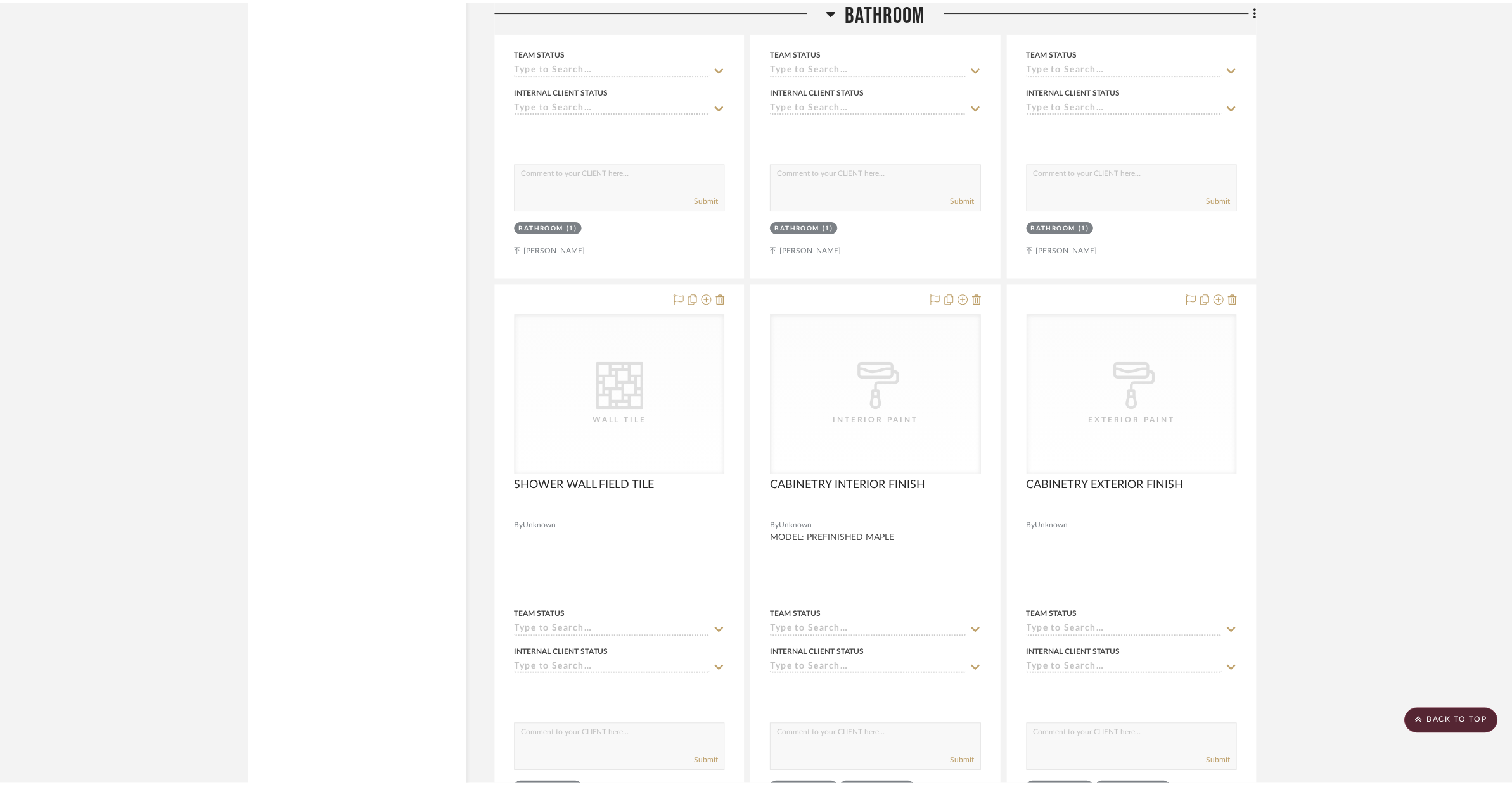
scroll to position [5824, 0]
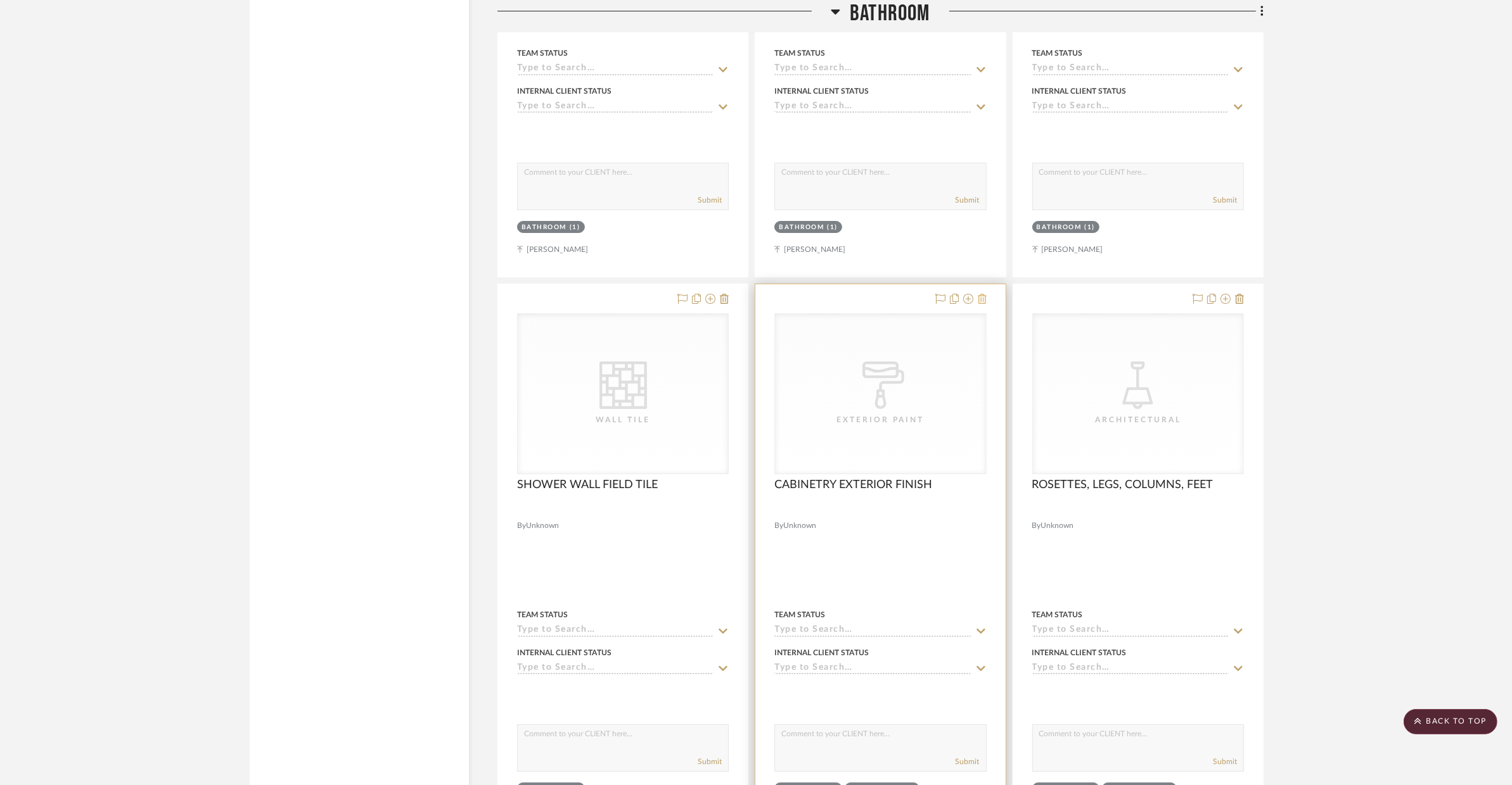
click at [981, 302] on icon at bounding box center [982, 298] width 9 height 10
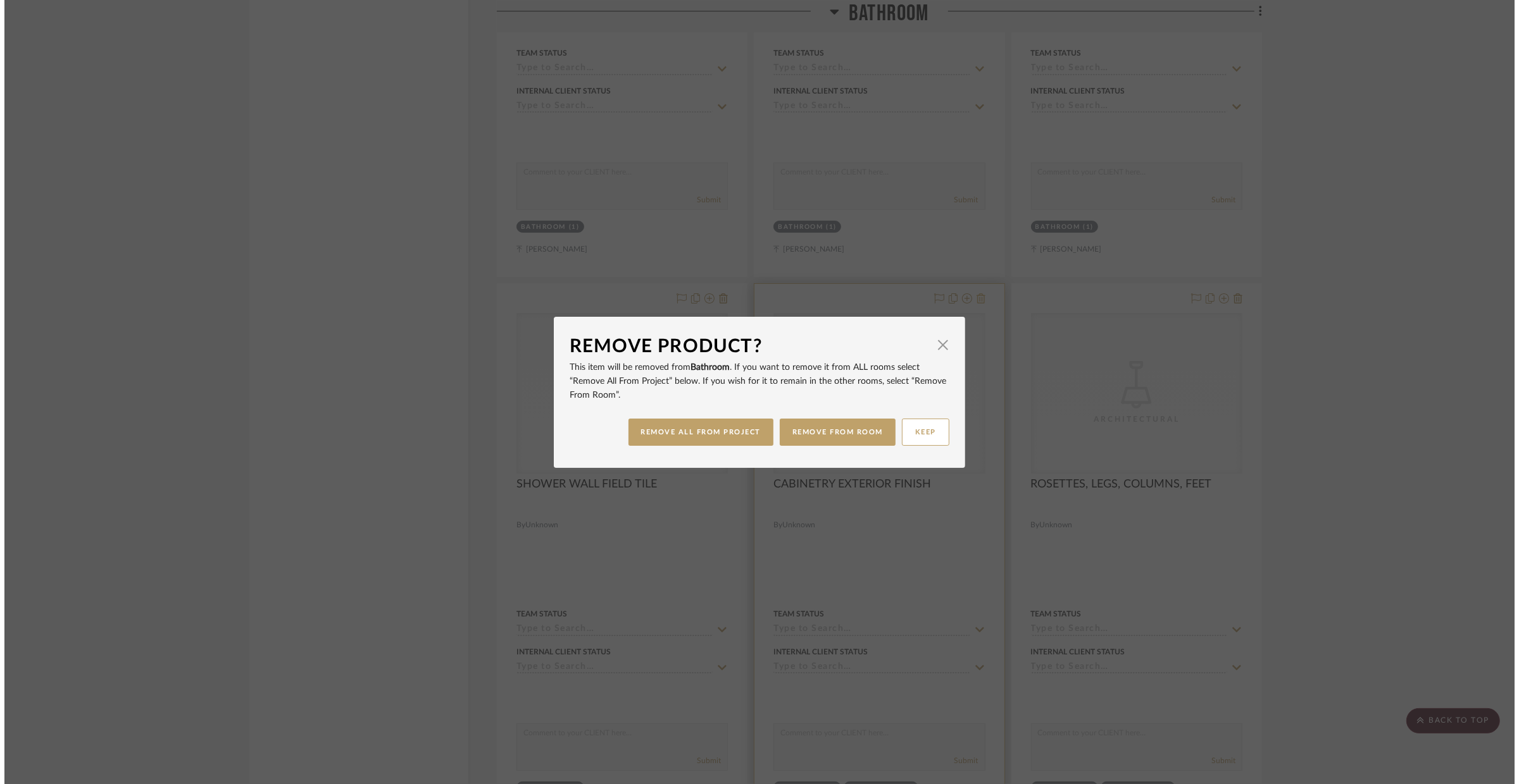
scroll to position [0, 0]
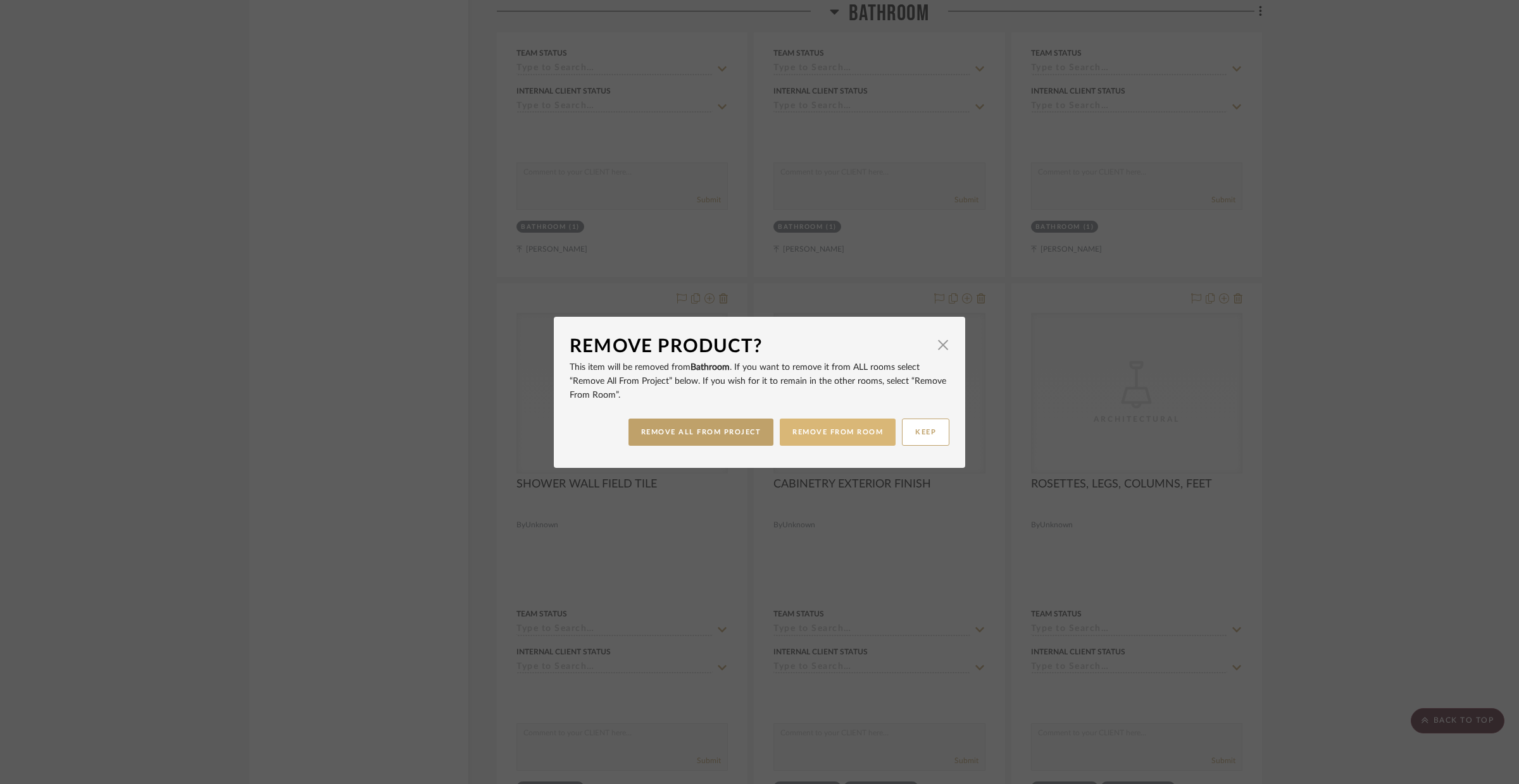
click at [854, 430] on button "REMOVE FROM ROOM" at bounding box center [838, 432] width 116 height 27
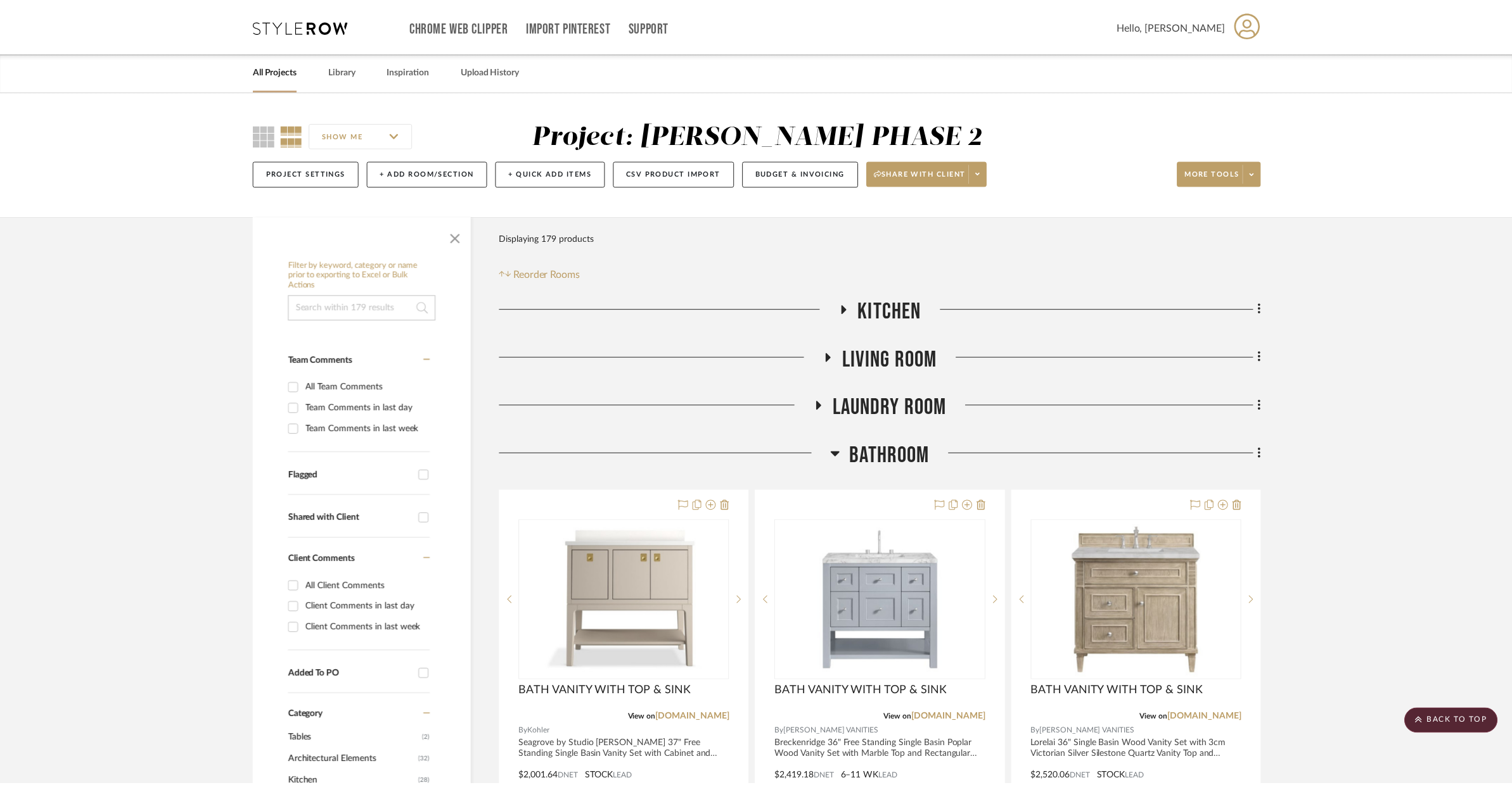
scroll to position [5824, 0]
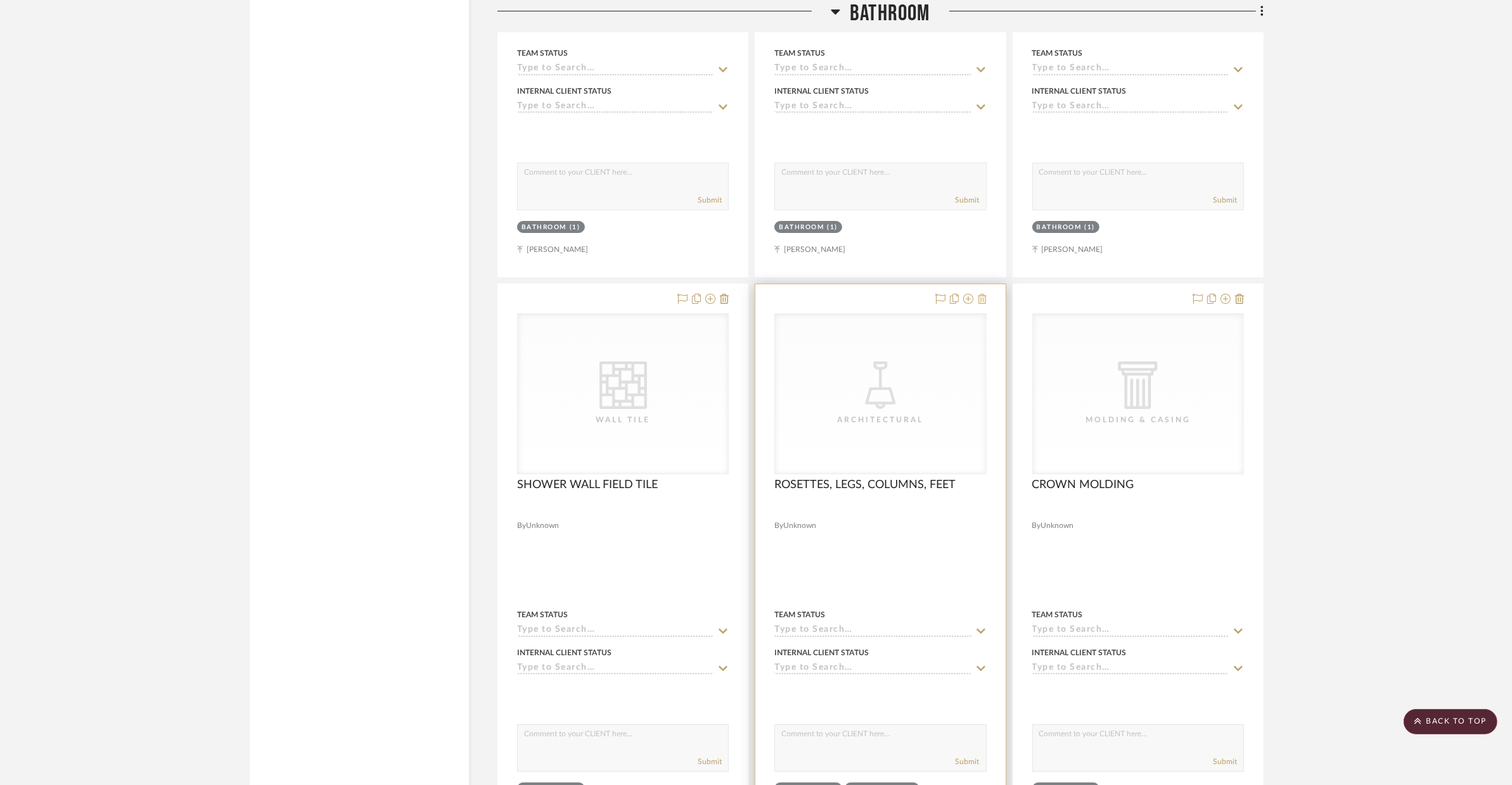
click at [981, 304] on icon at bounding box center [982, 298] width 9 height 10
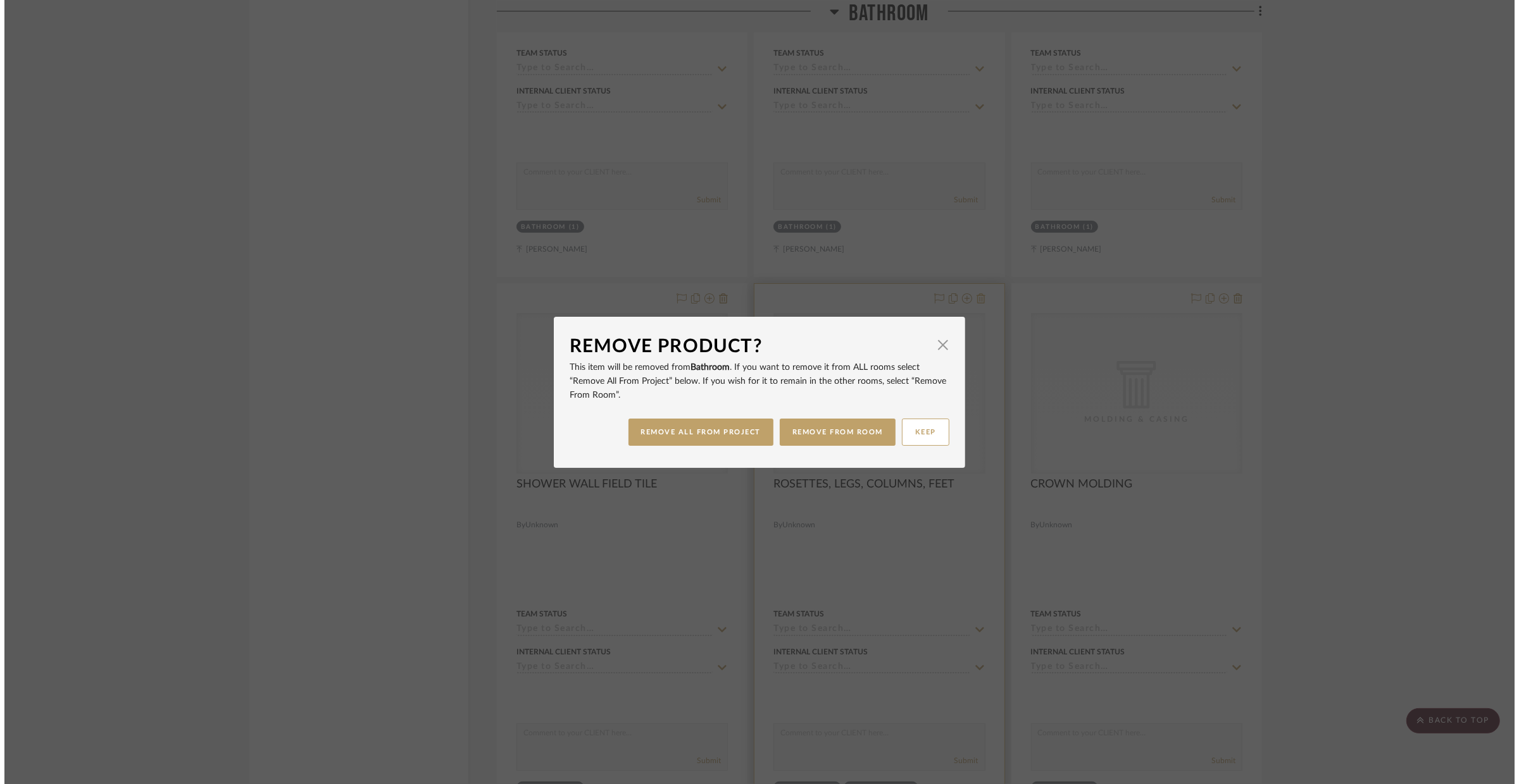
scroll to position [0, 0]
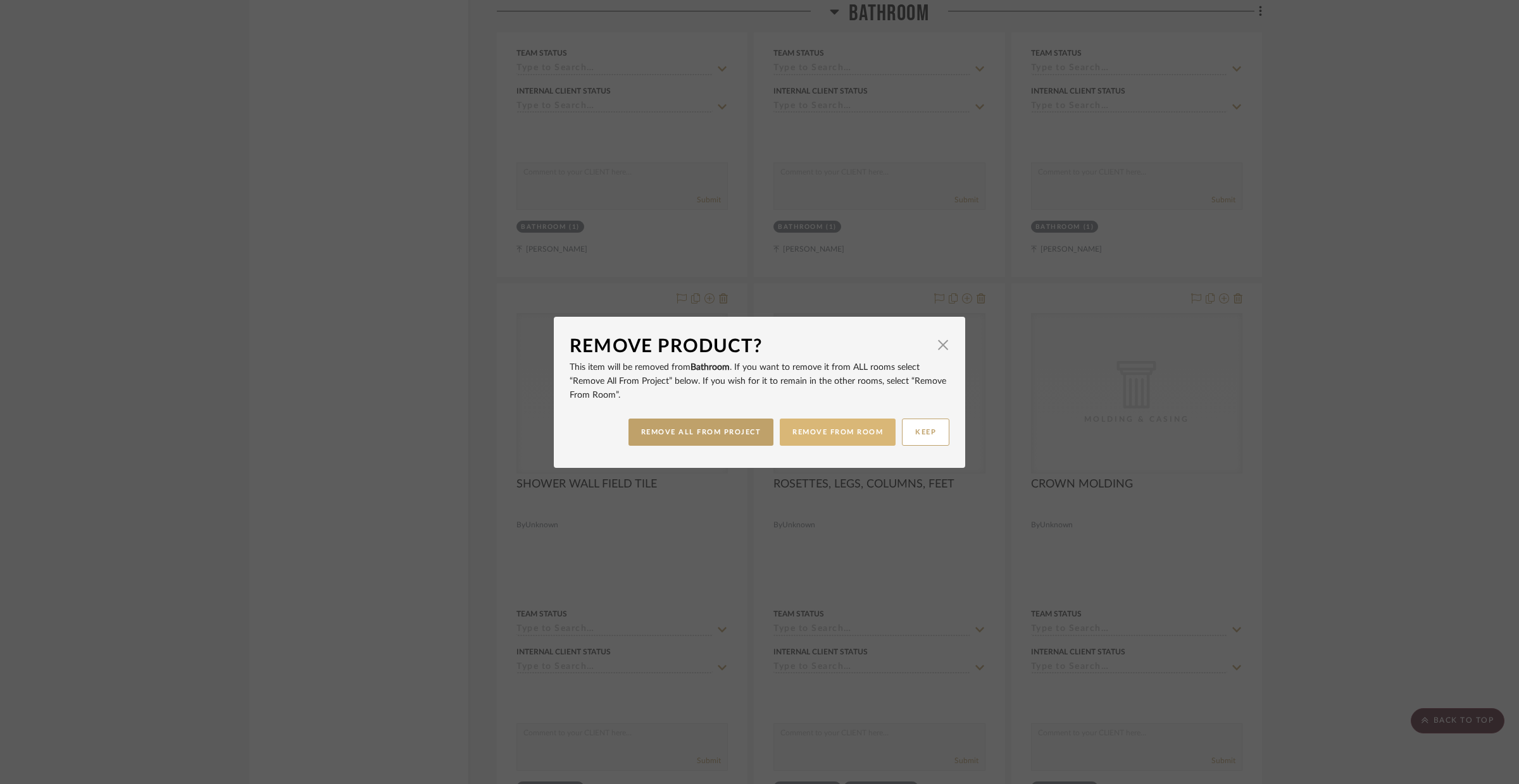
click at [875, 427] on button "REMOVE FROM ROOM" at bounding box center [838, 432] width 116 height 27
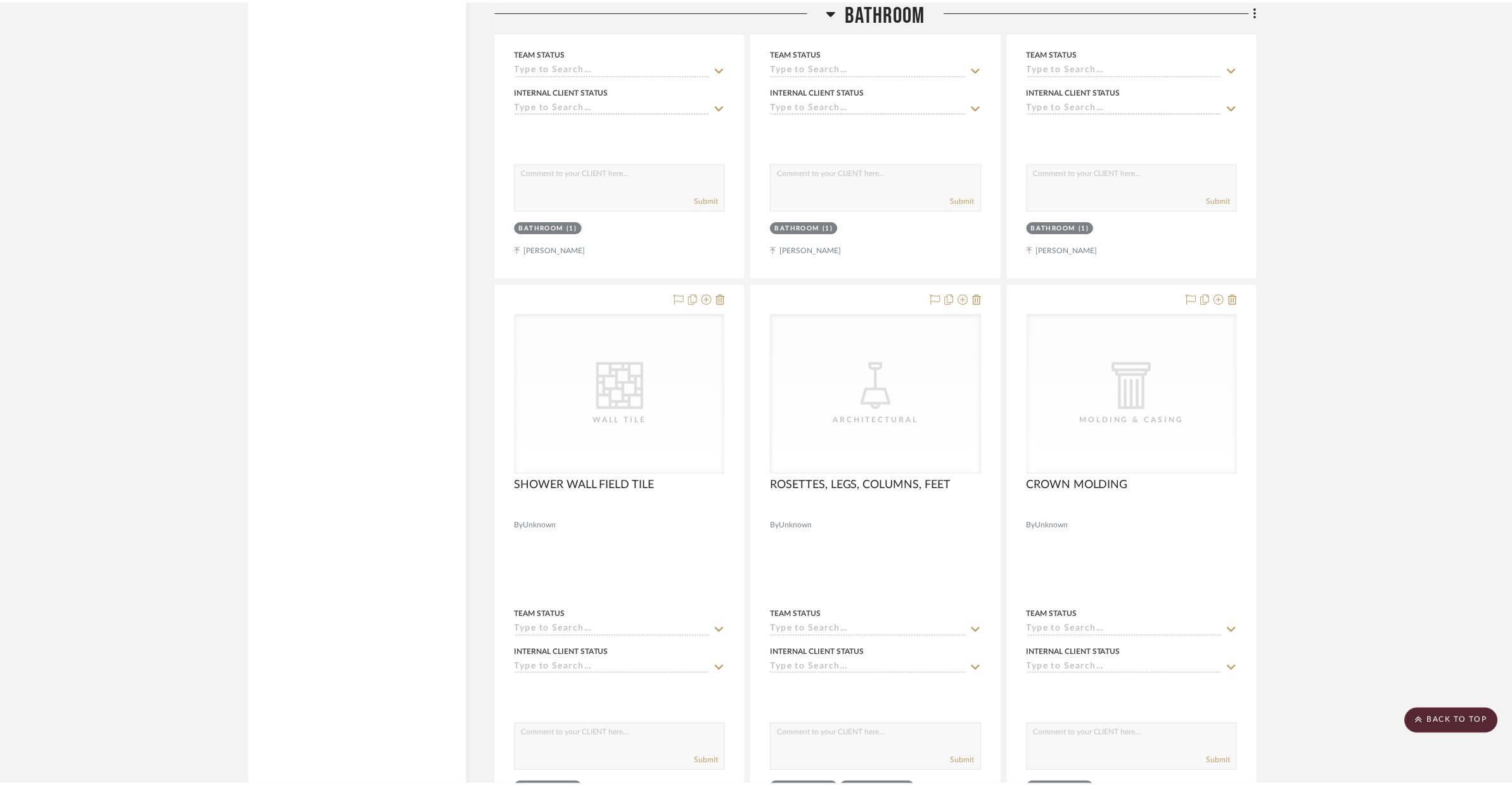
scroll to position [5824, 0]
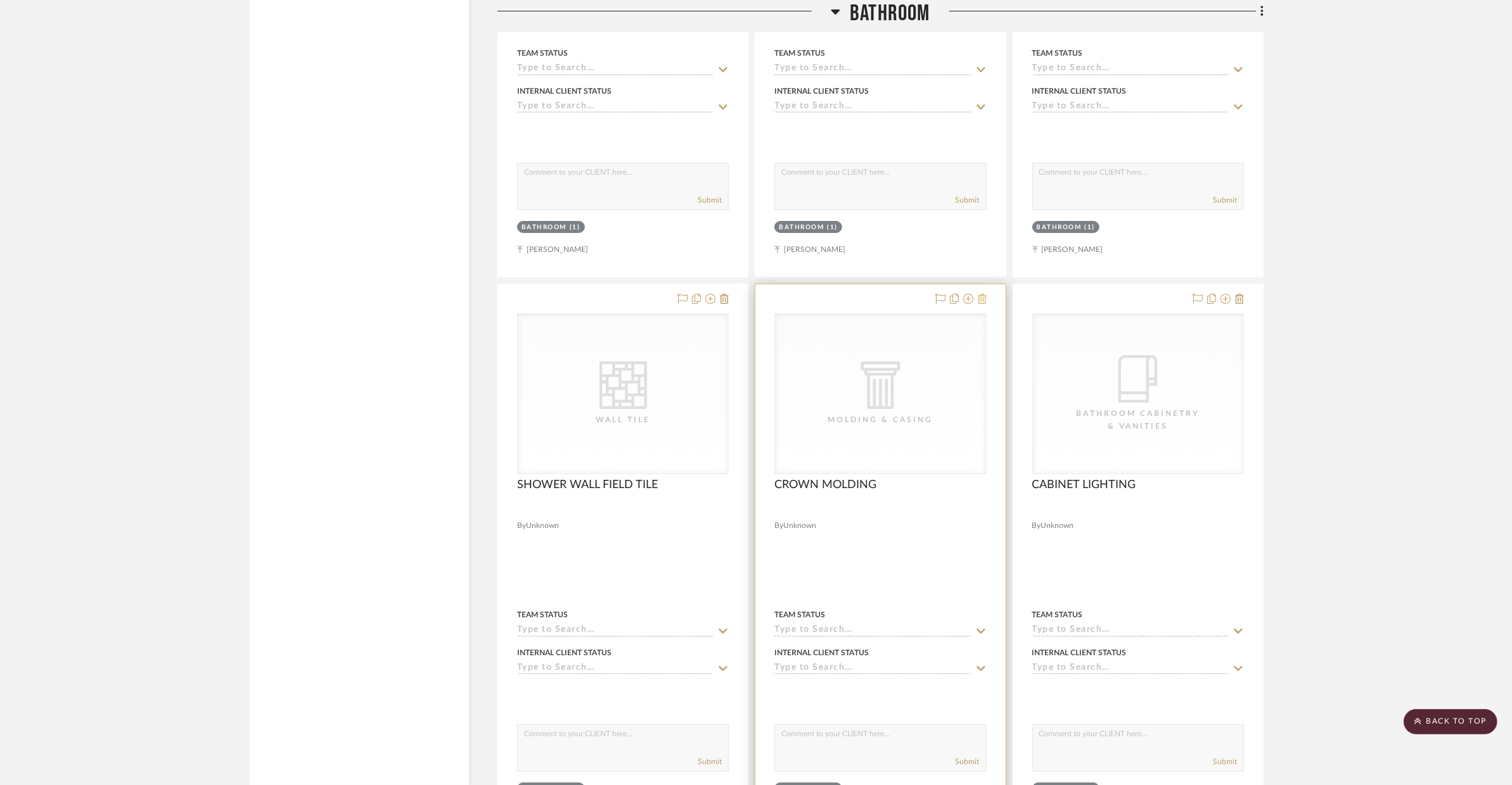
click at [981, 307] on button at bounding box center [982, 299] width 9 height 15
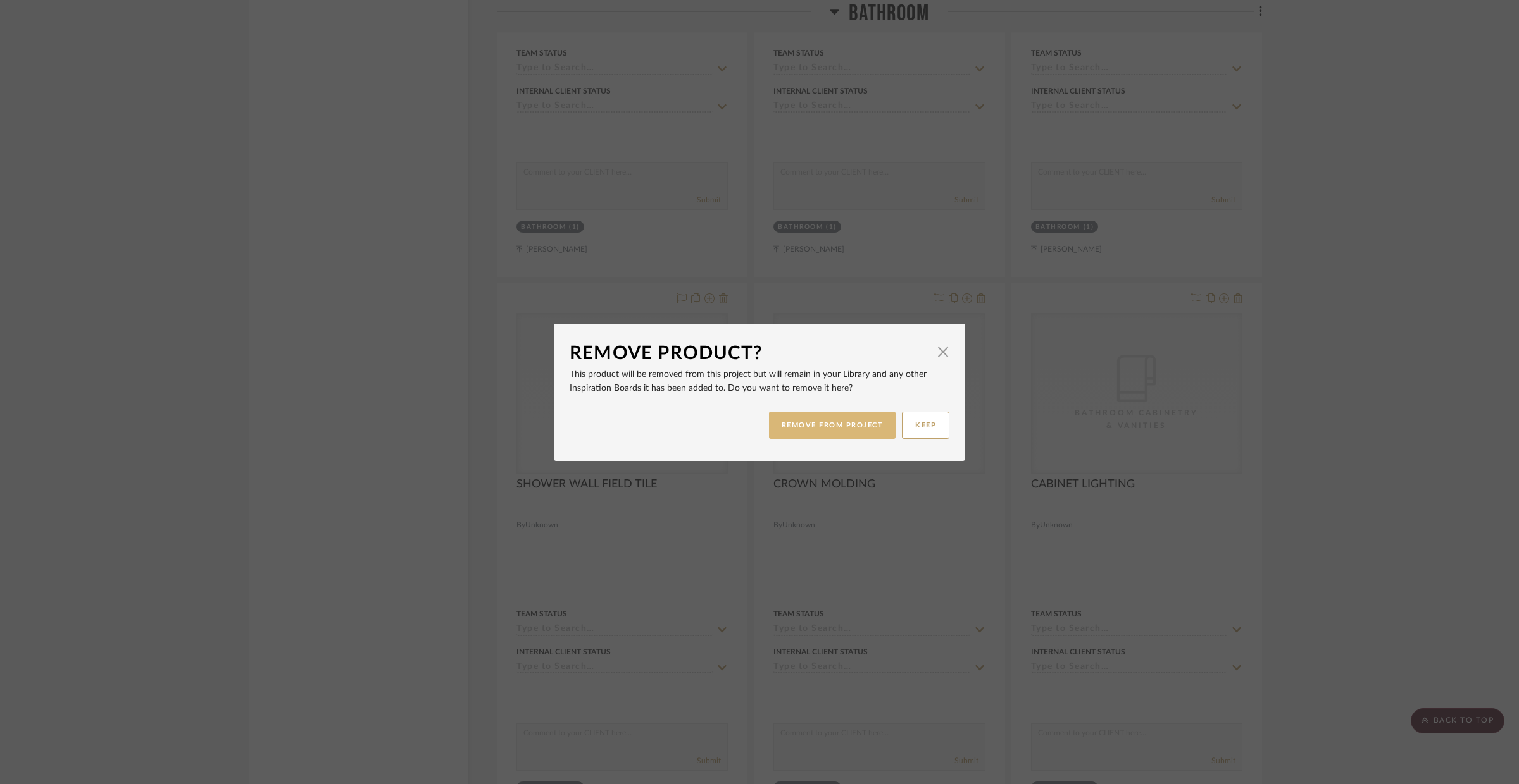
click at [876, 418] on button "REMOVE FROM PROJECT" at bounding box center [832, 425] width 127 height 27
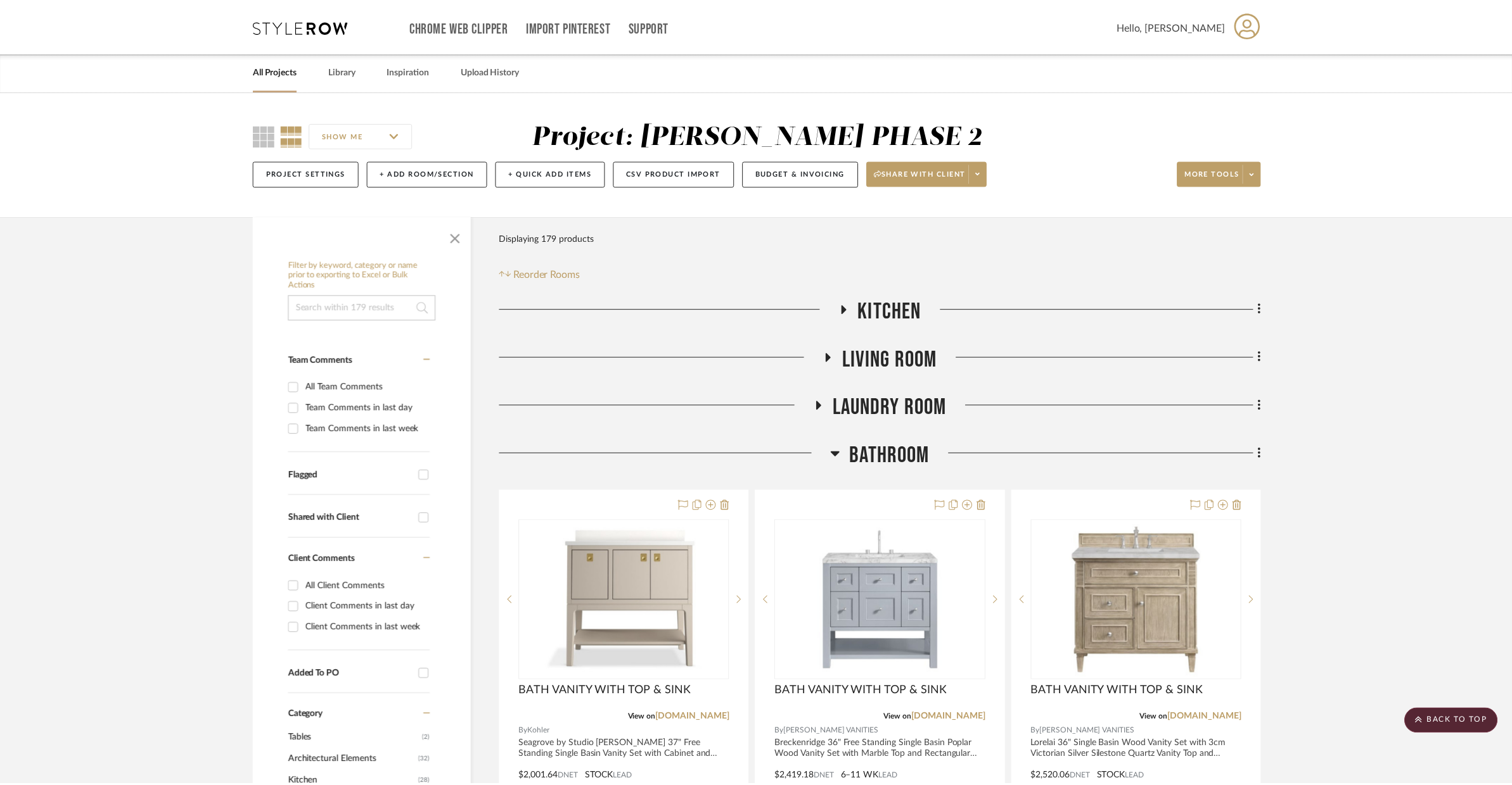
scroll to position [5824, 0]
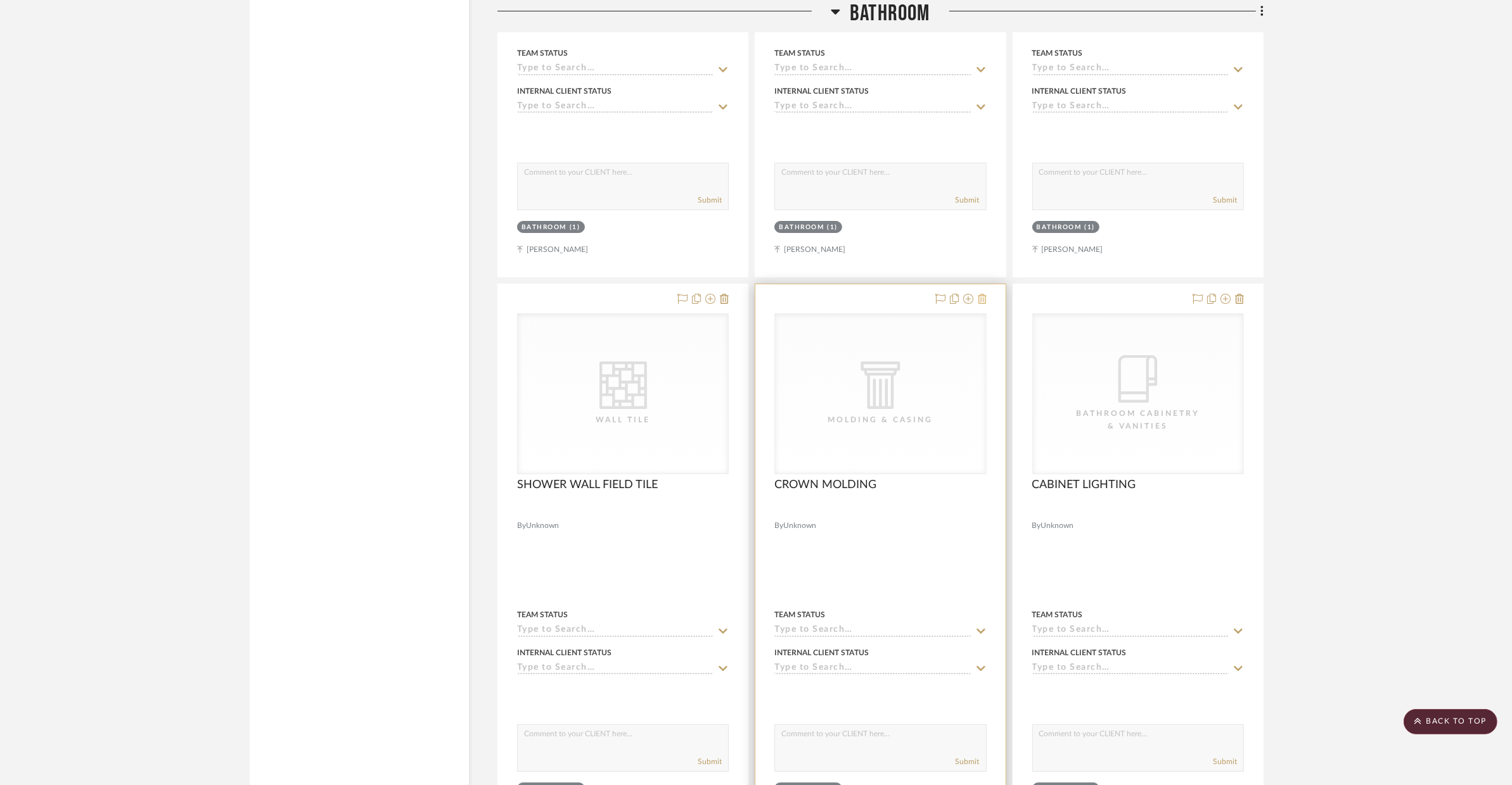
click at [985, 302] on icon at bounding box center [982, 298] width 9 height 10
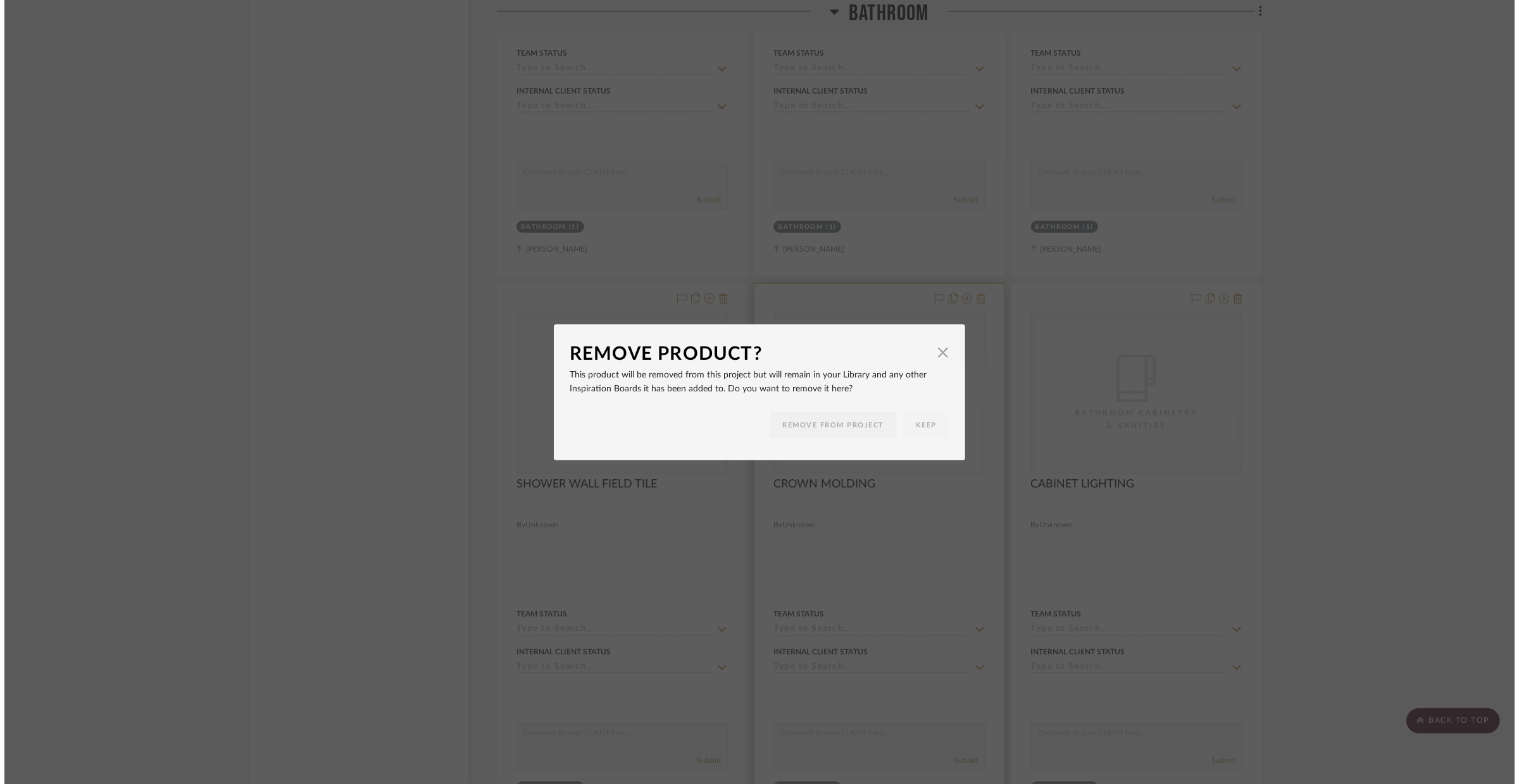
scroll to position [0, 0]
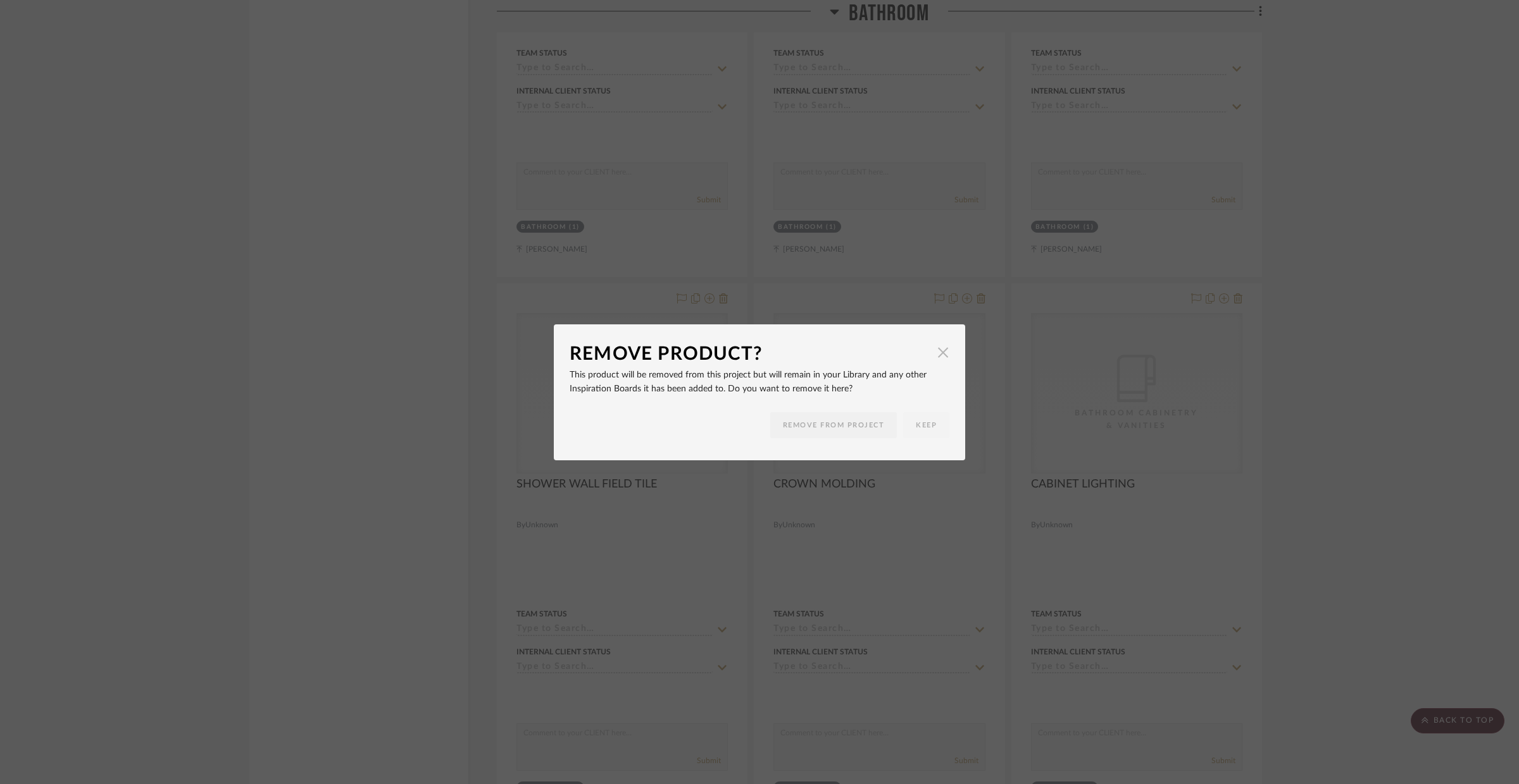
click at [937, 346] on span "button" at bounding box center [943, 353] width 25 height 25
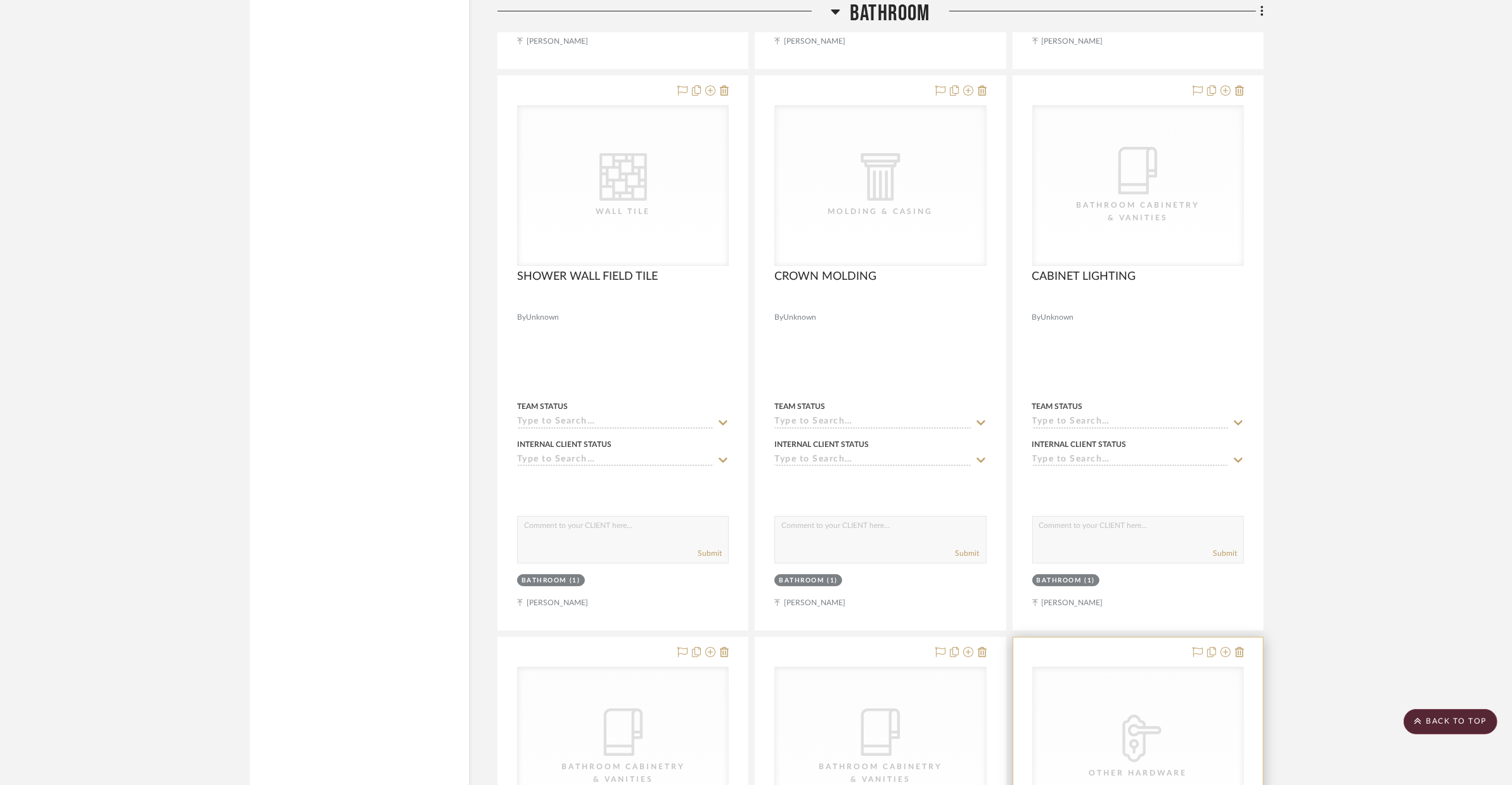
scroll to position [5709, 0]
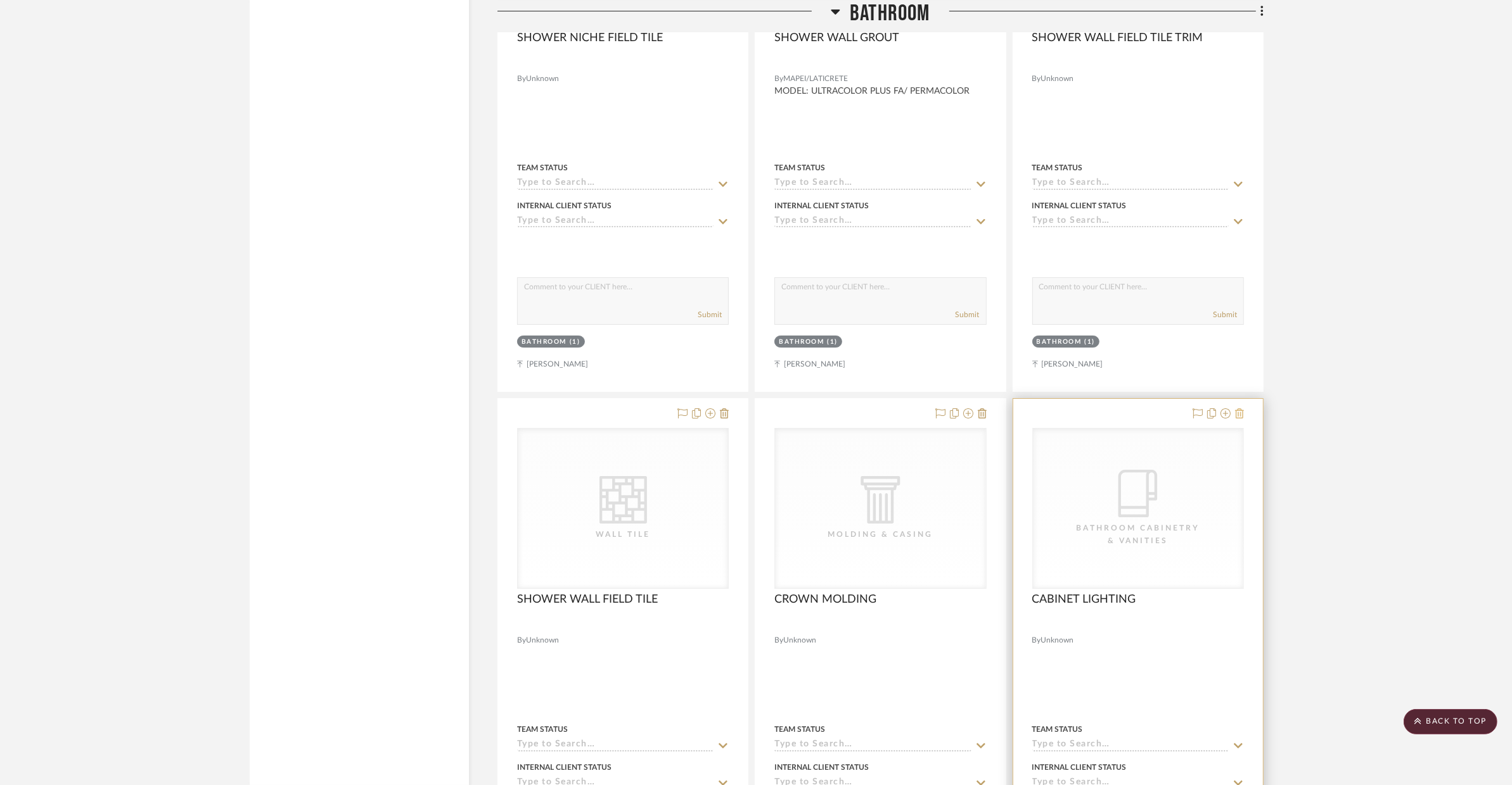
click at [1220, 412] on icon at bounding box center [1239, 413] width 9 height 10
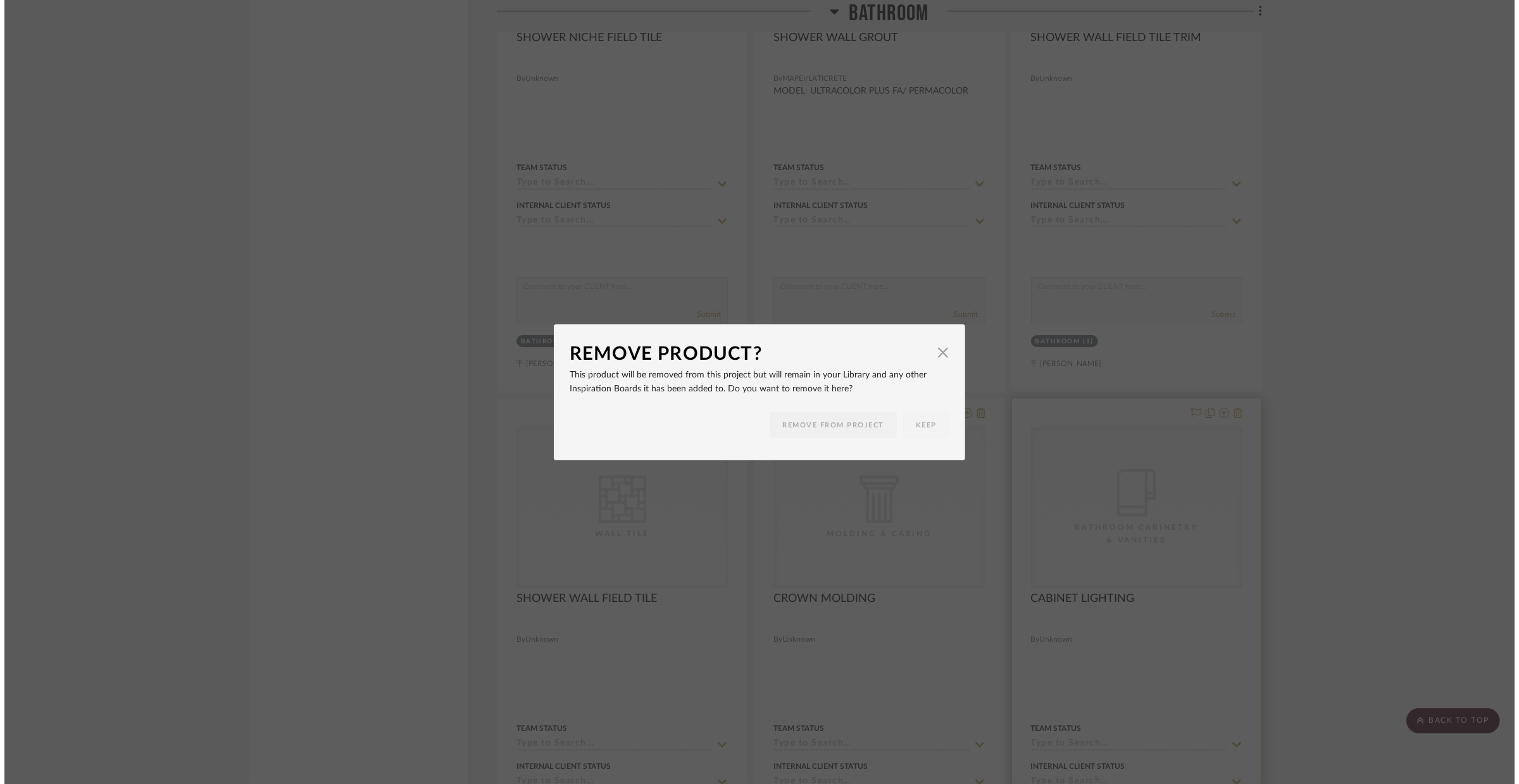
scroll to position [0, 0]
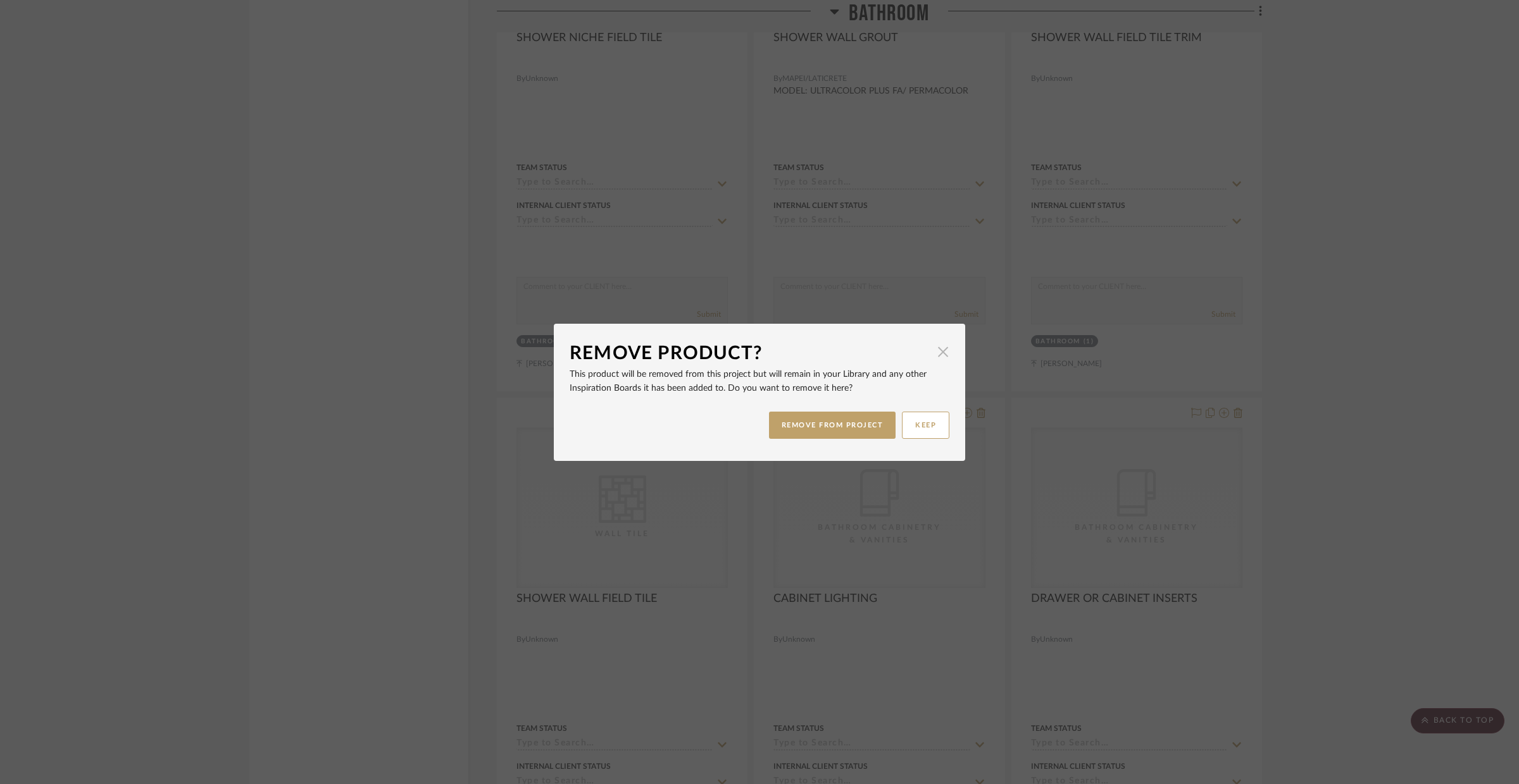
click at [941, 351] on span "button" at bounding box center [943, 352] width 25 height 25
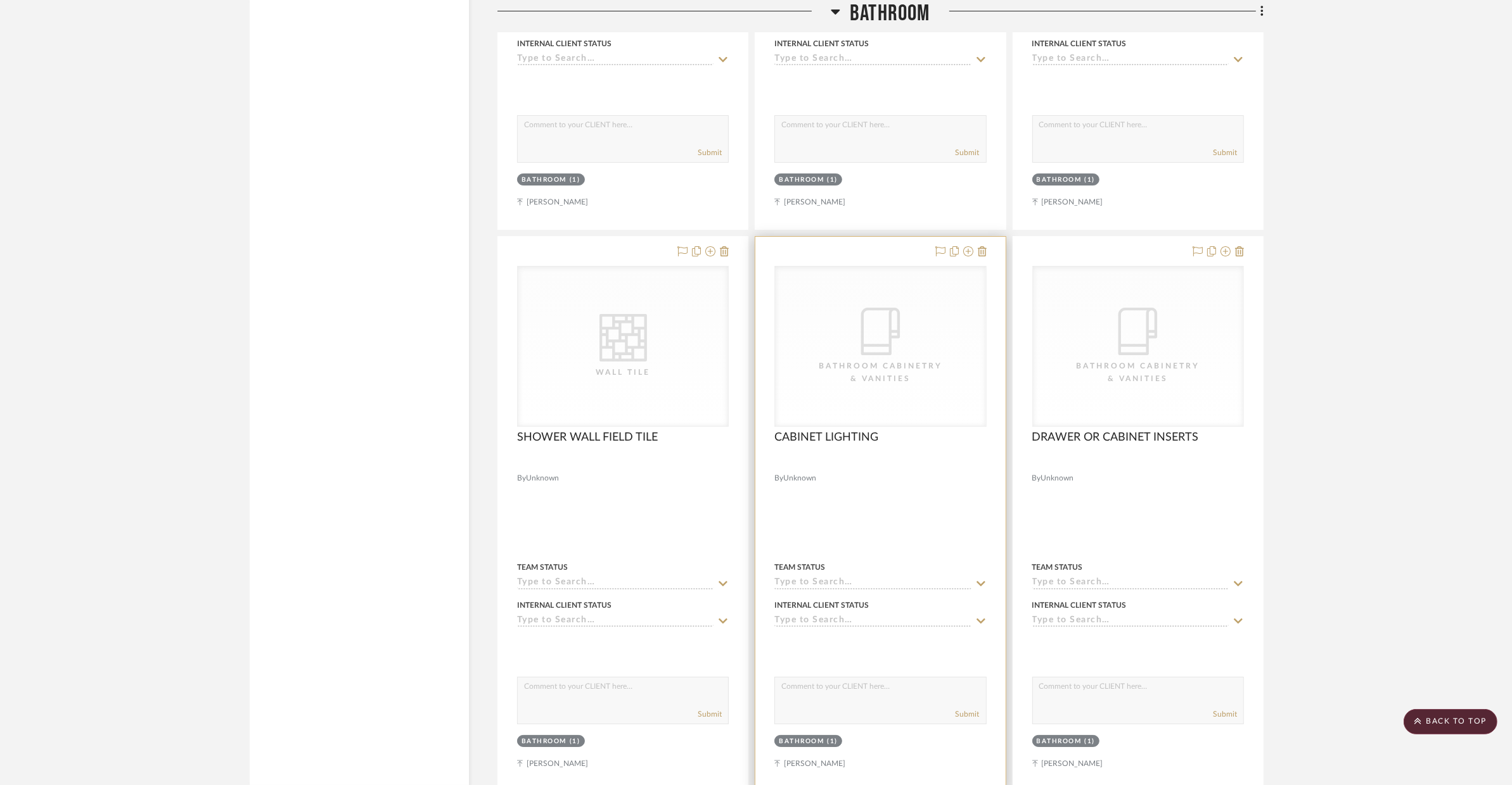
scroll to position [5878, 0]
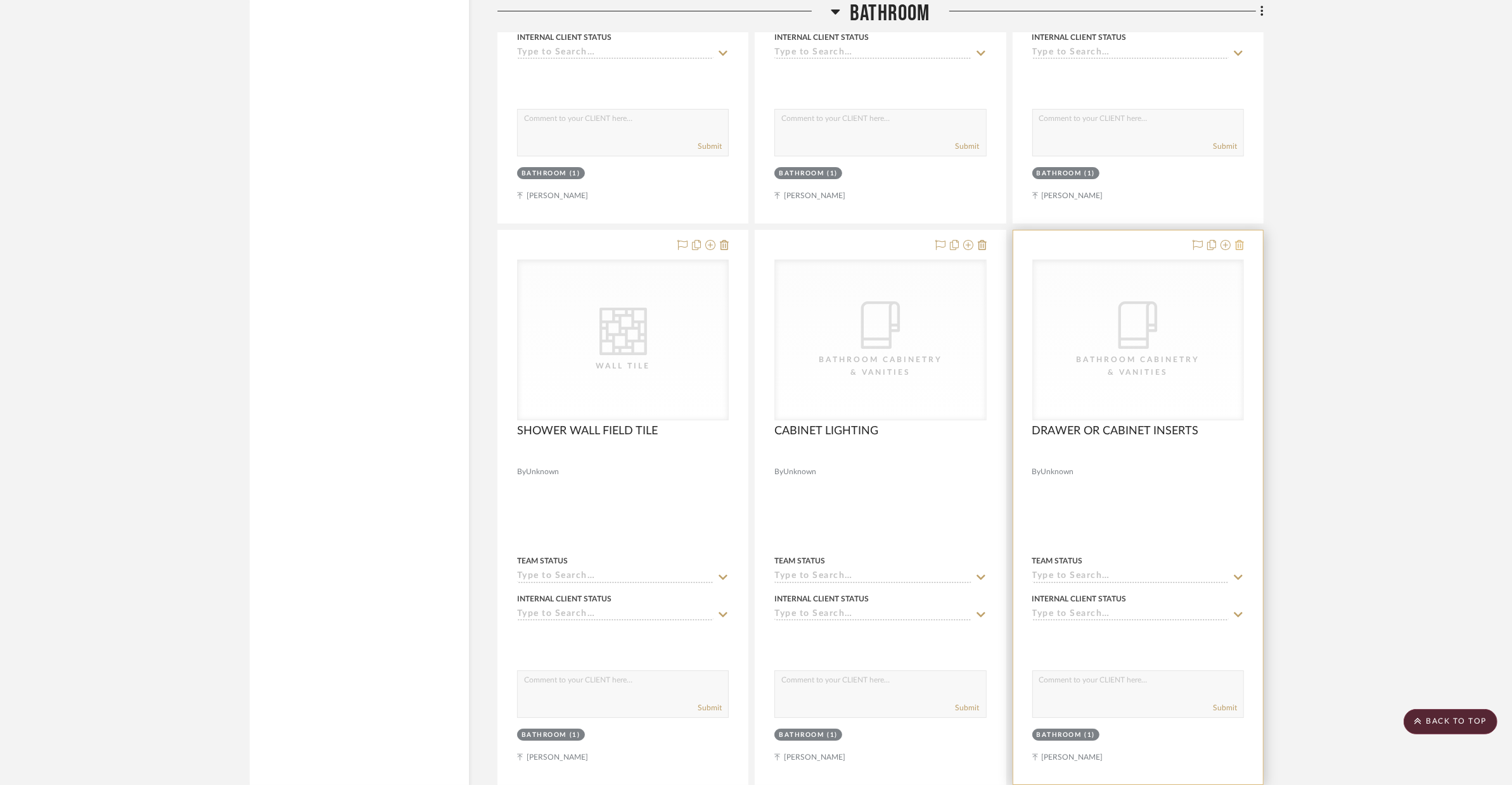
click at [1220, 248] on icon at bounding box center [1239, 245] width 9 height 10
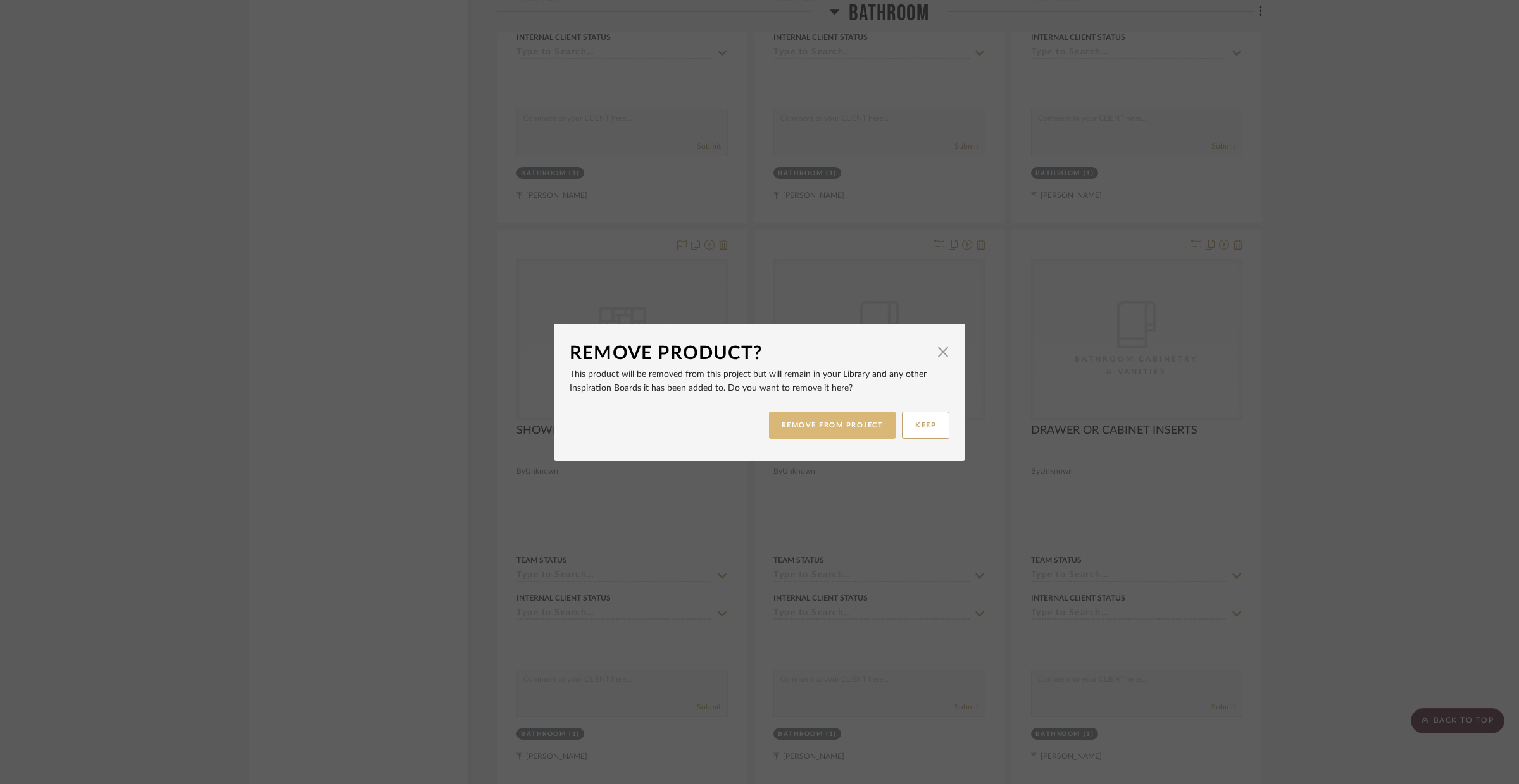
click at [848, 422] on button "REMOVE FROM PROJECT" at bounding box center [832, 425] width 127 height 27
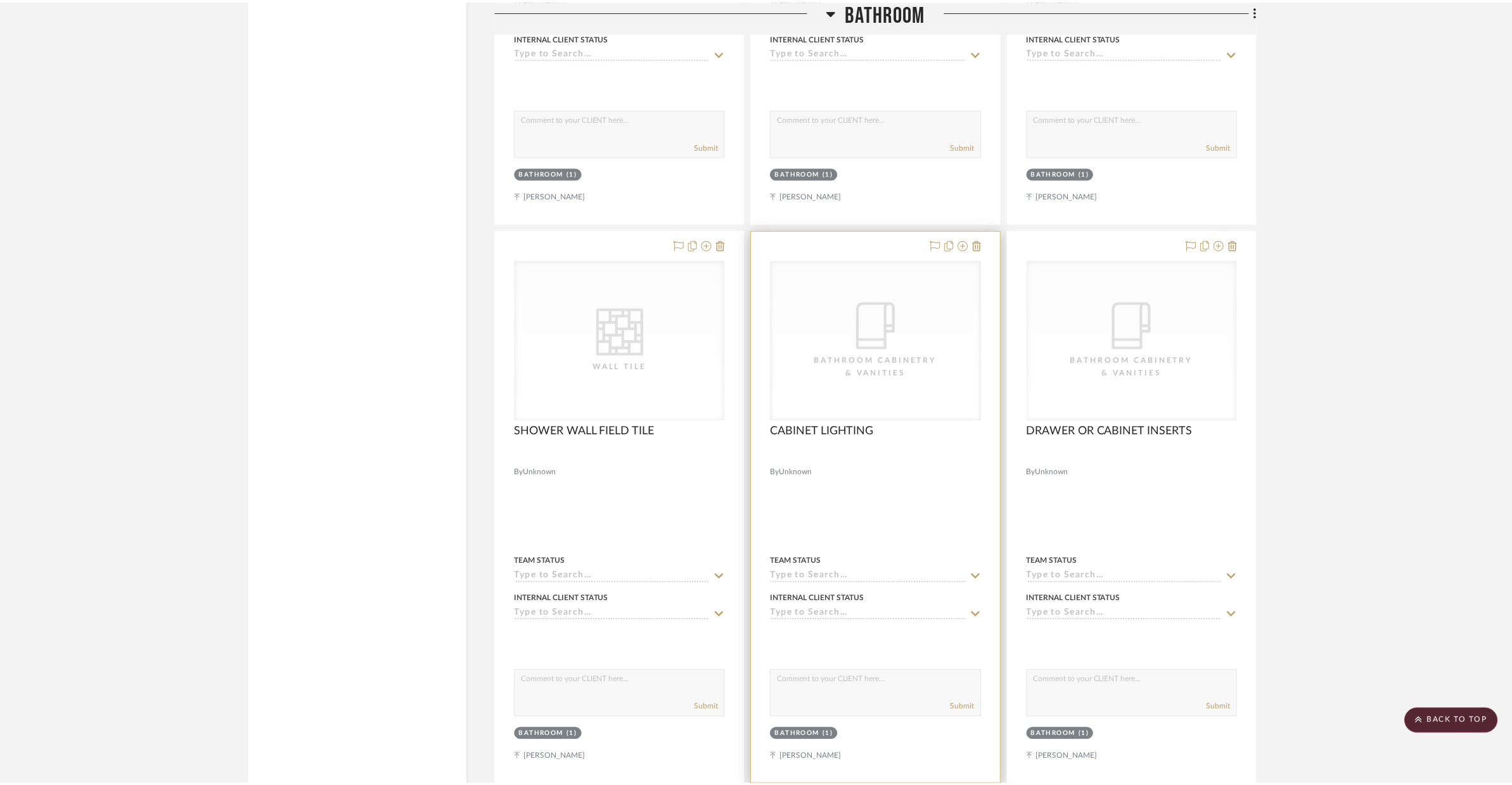
scroll to position [5878, 0]
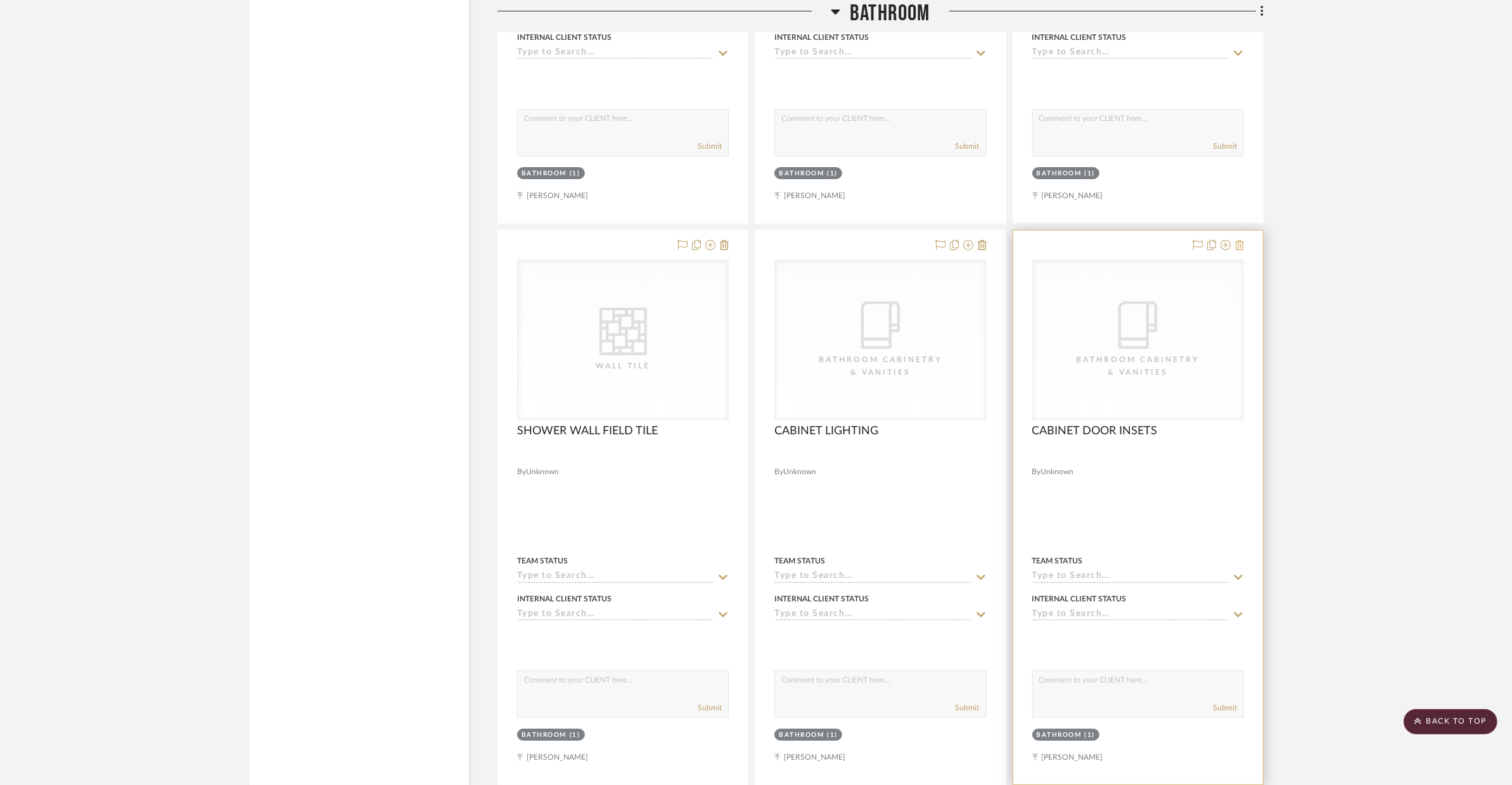
click at [1220, 247] on icon at bounding box center [1239, 245] width 9 height 10
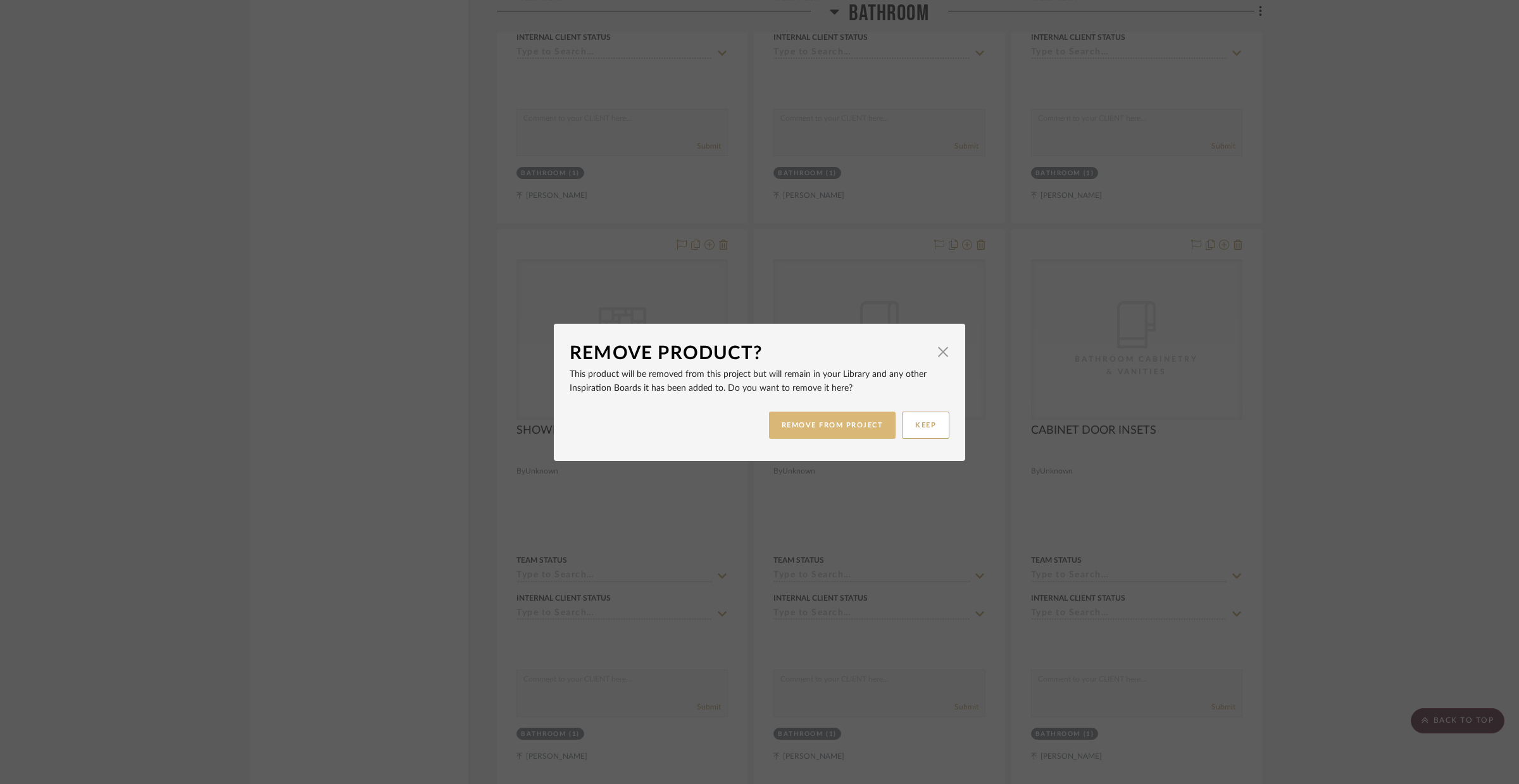
click at [861, 414] on button "REMOVE FROM PROJECT" at bounding box center [832, 425] width 127 height 27
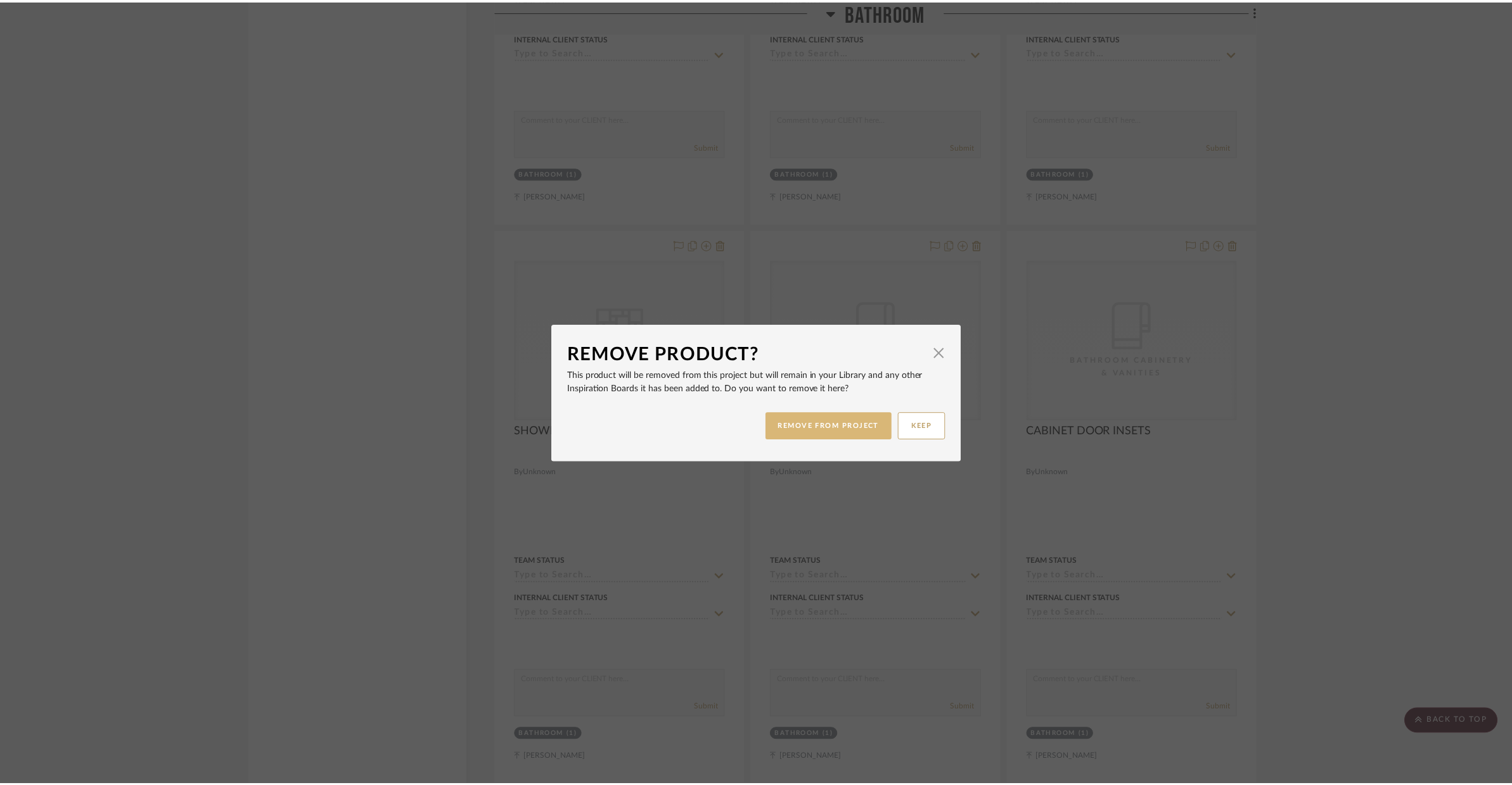
scroll to position [5878, 0]
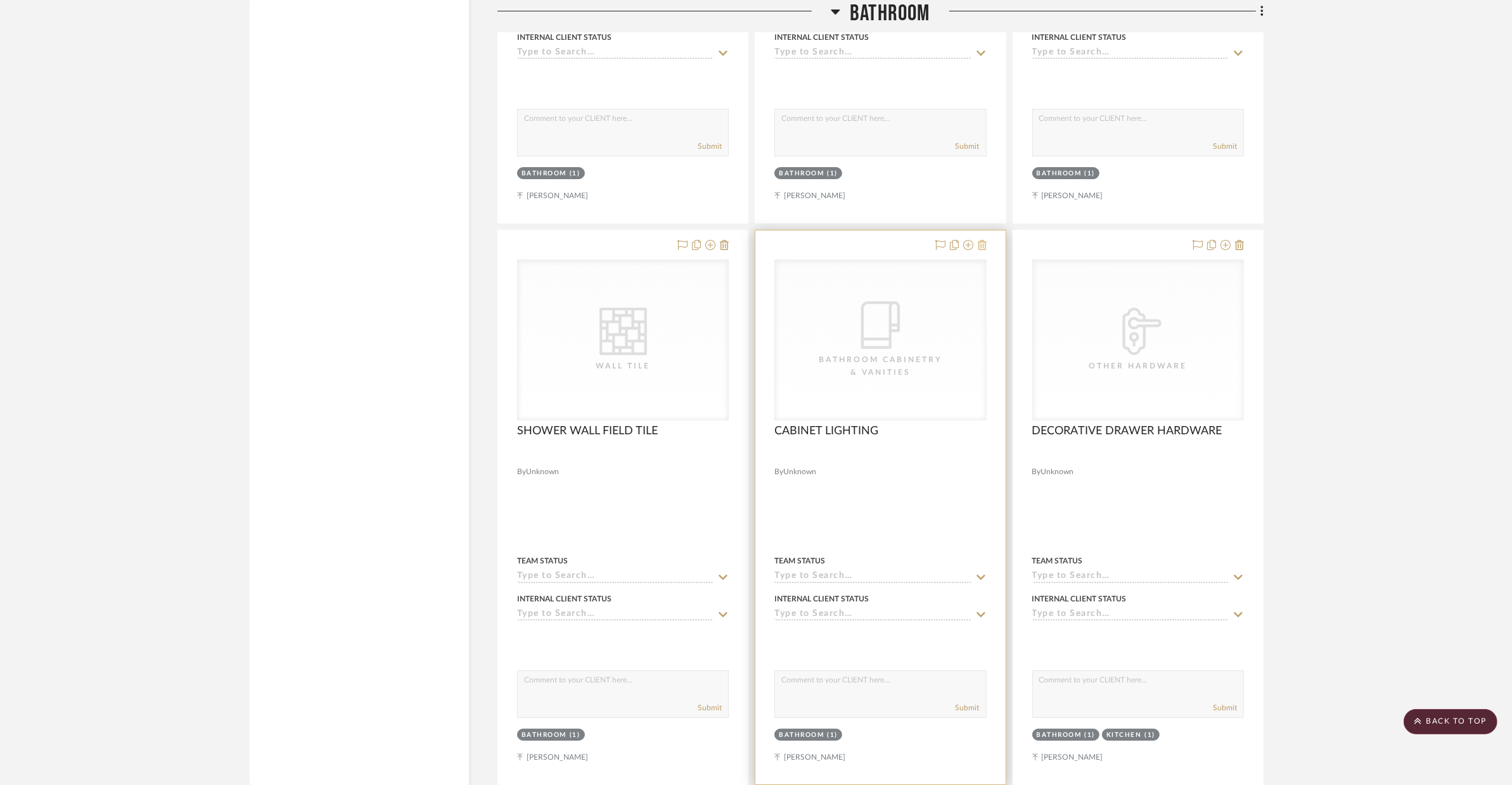
click at [982, 251] on fa-icon at bounding box center [982, 245] width 9 height 10
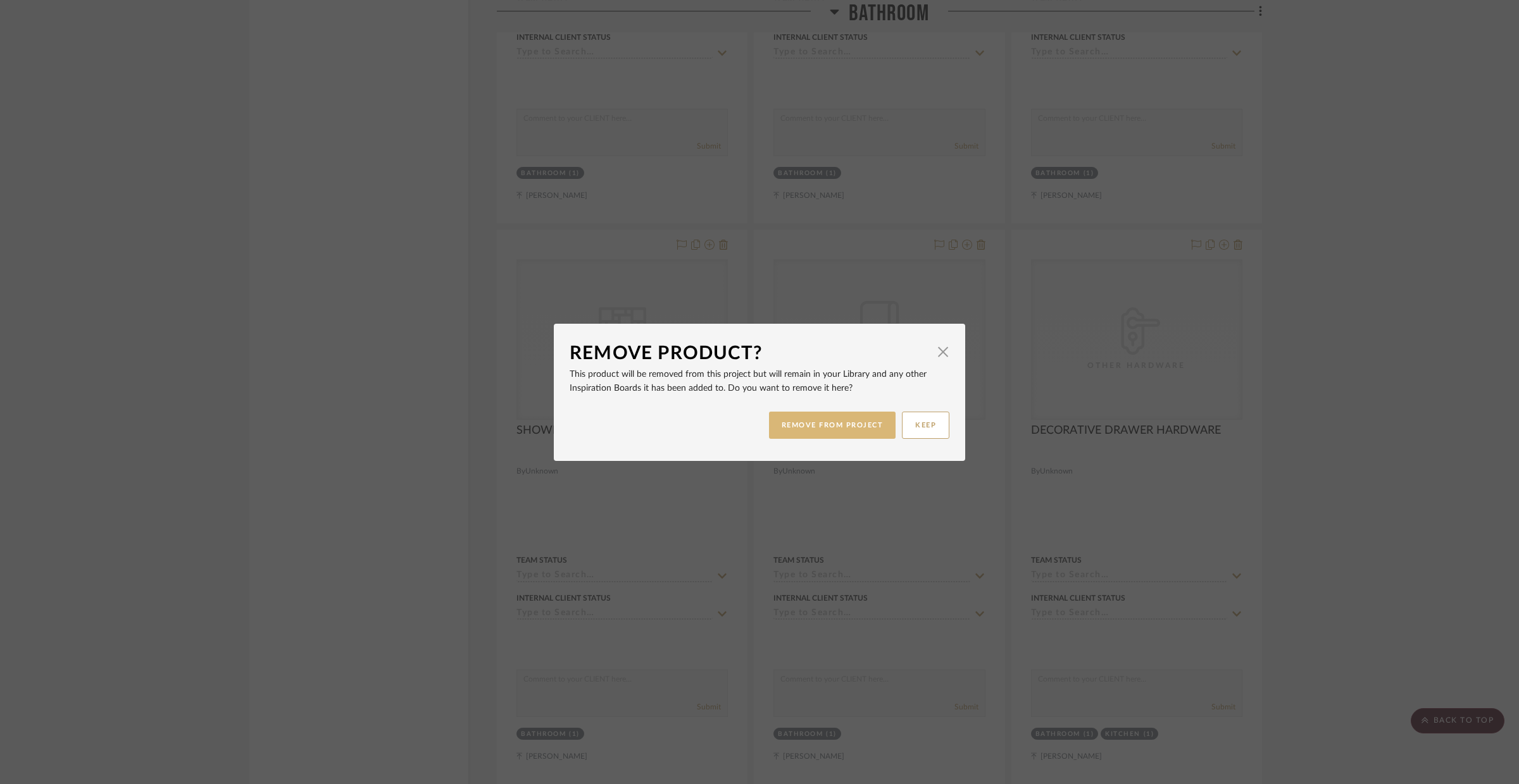
click at [861, 411] on button "REMOVE FROM PROJECT" at bounding box center [832, 425] width 127 height 27
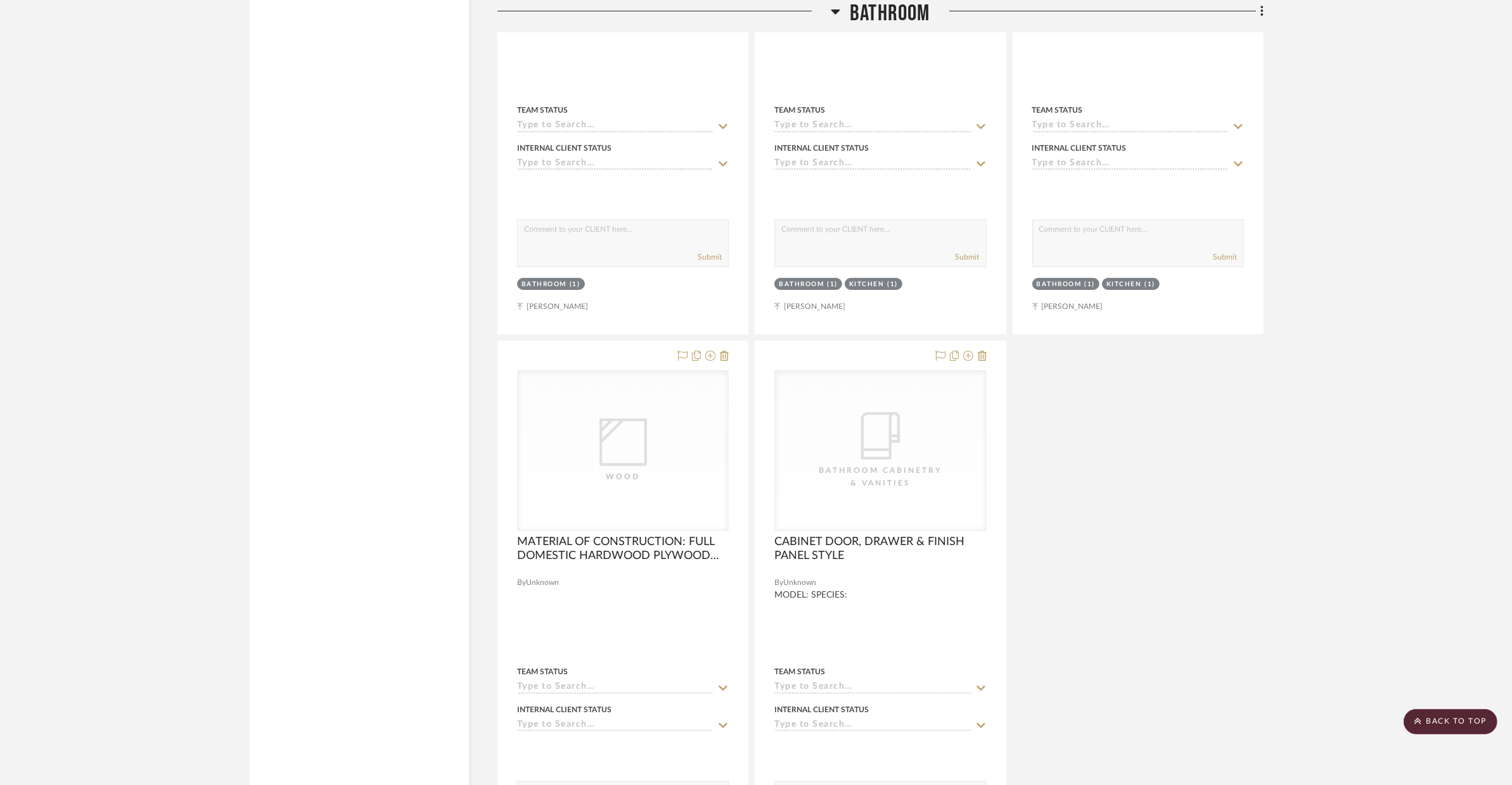
scroll to position [6445, 0]
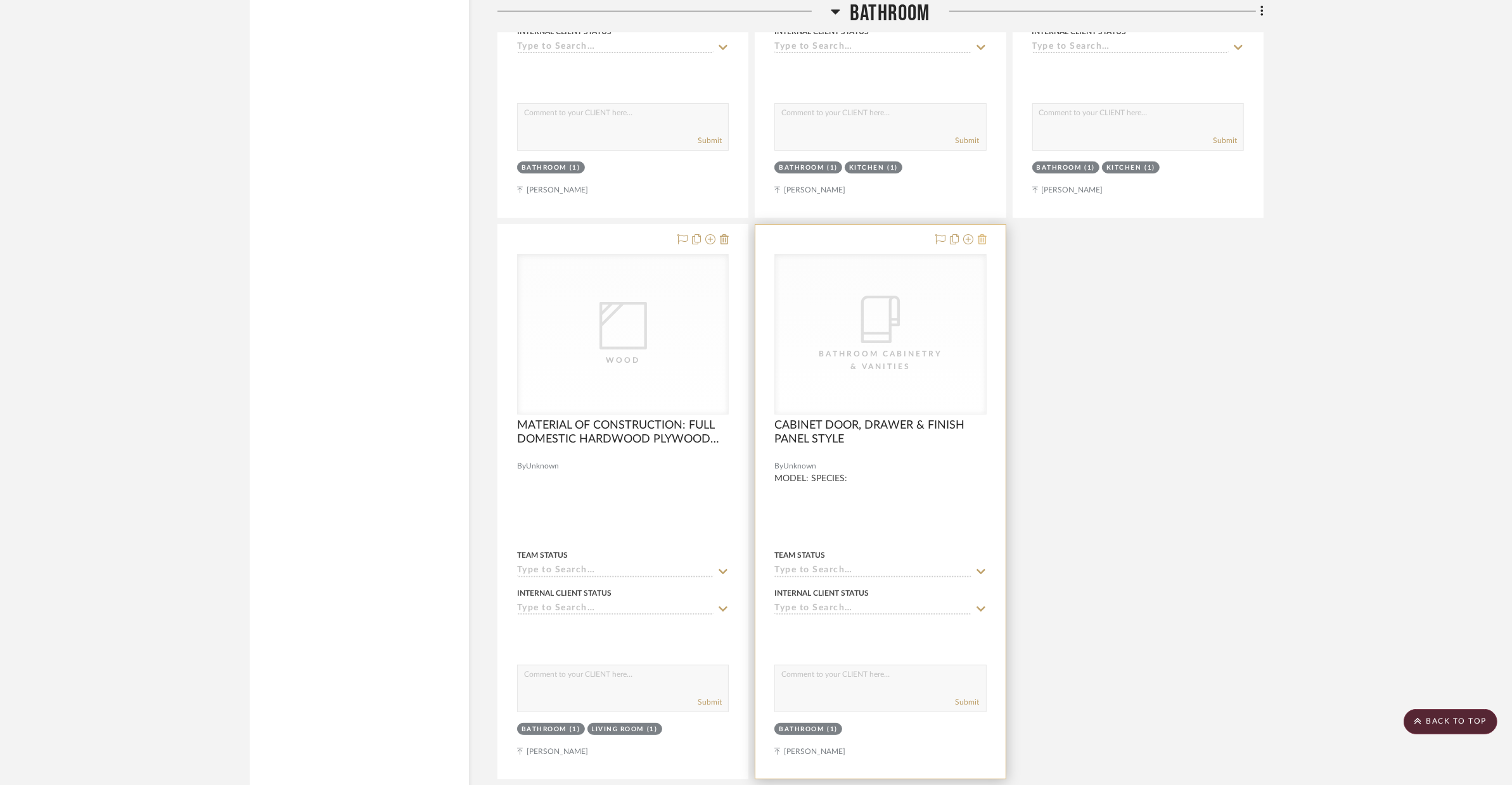
click at [981, 243] on icon at bounding box center [982, 238] width 9 height 10
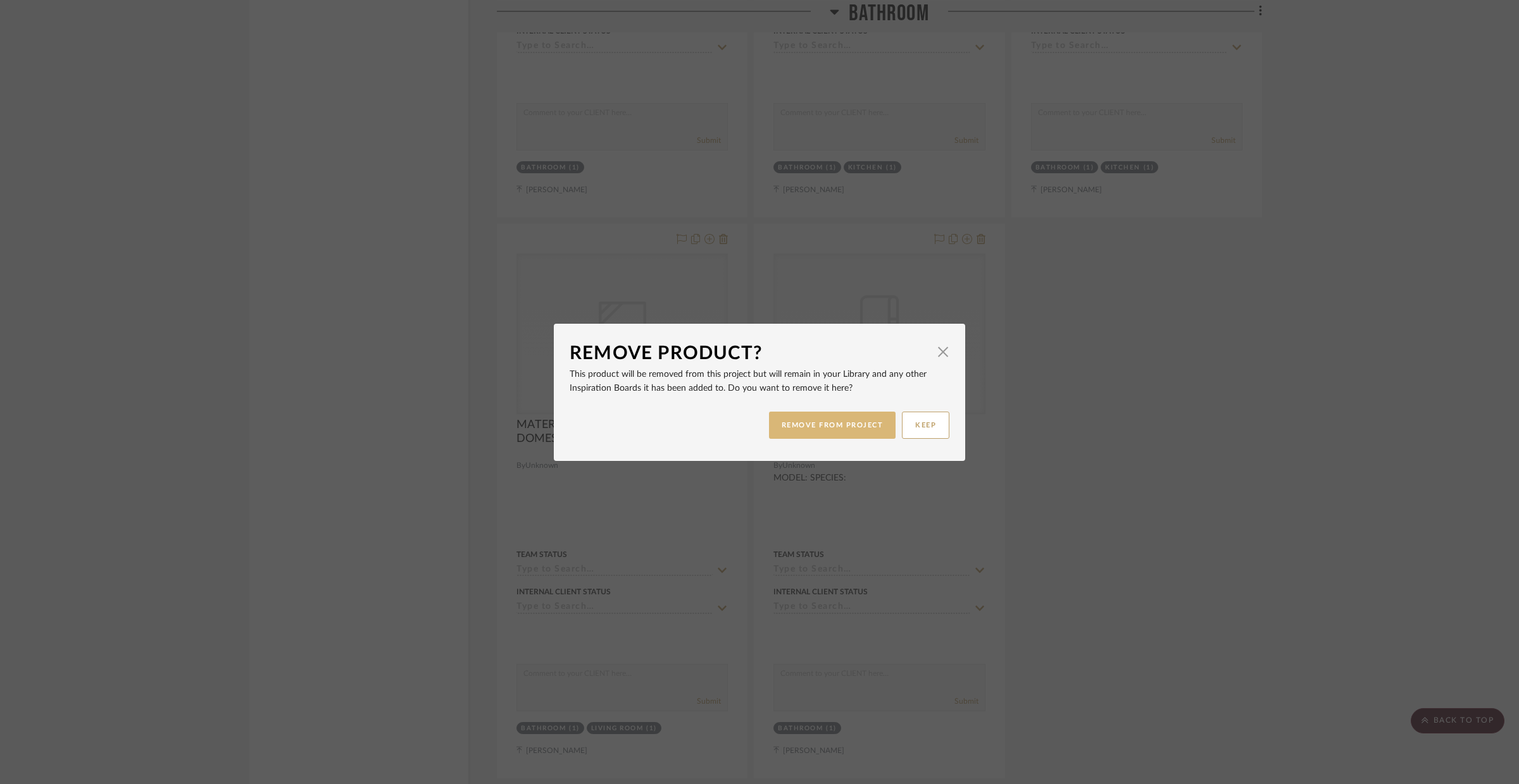
click at [854, 418] on button "REMOVE FROM PROJECT" at bounding box center [832, 425] width 127 height 27
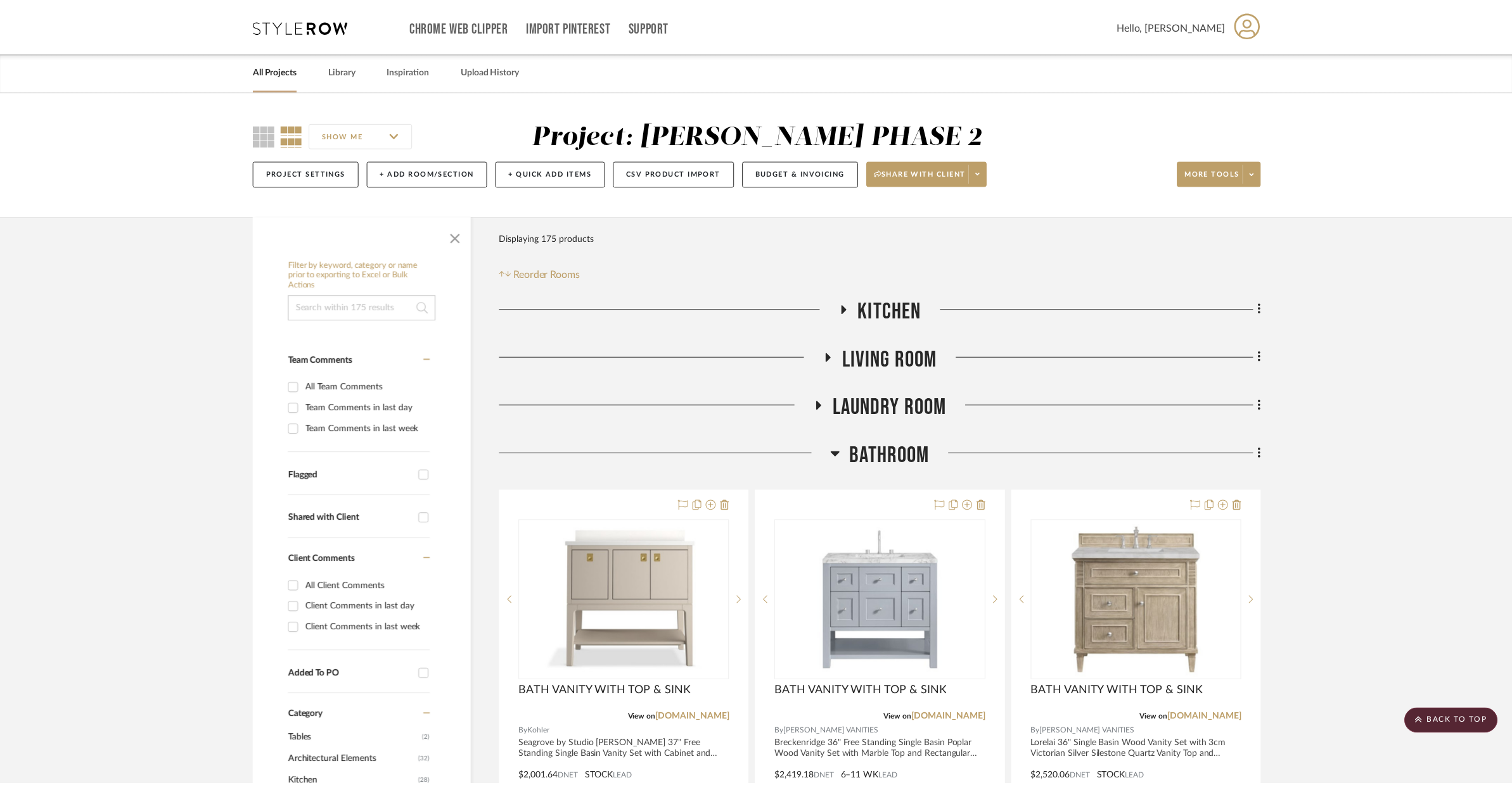
scroll to position [6445, 0]
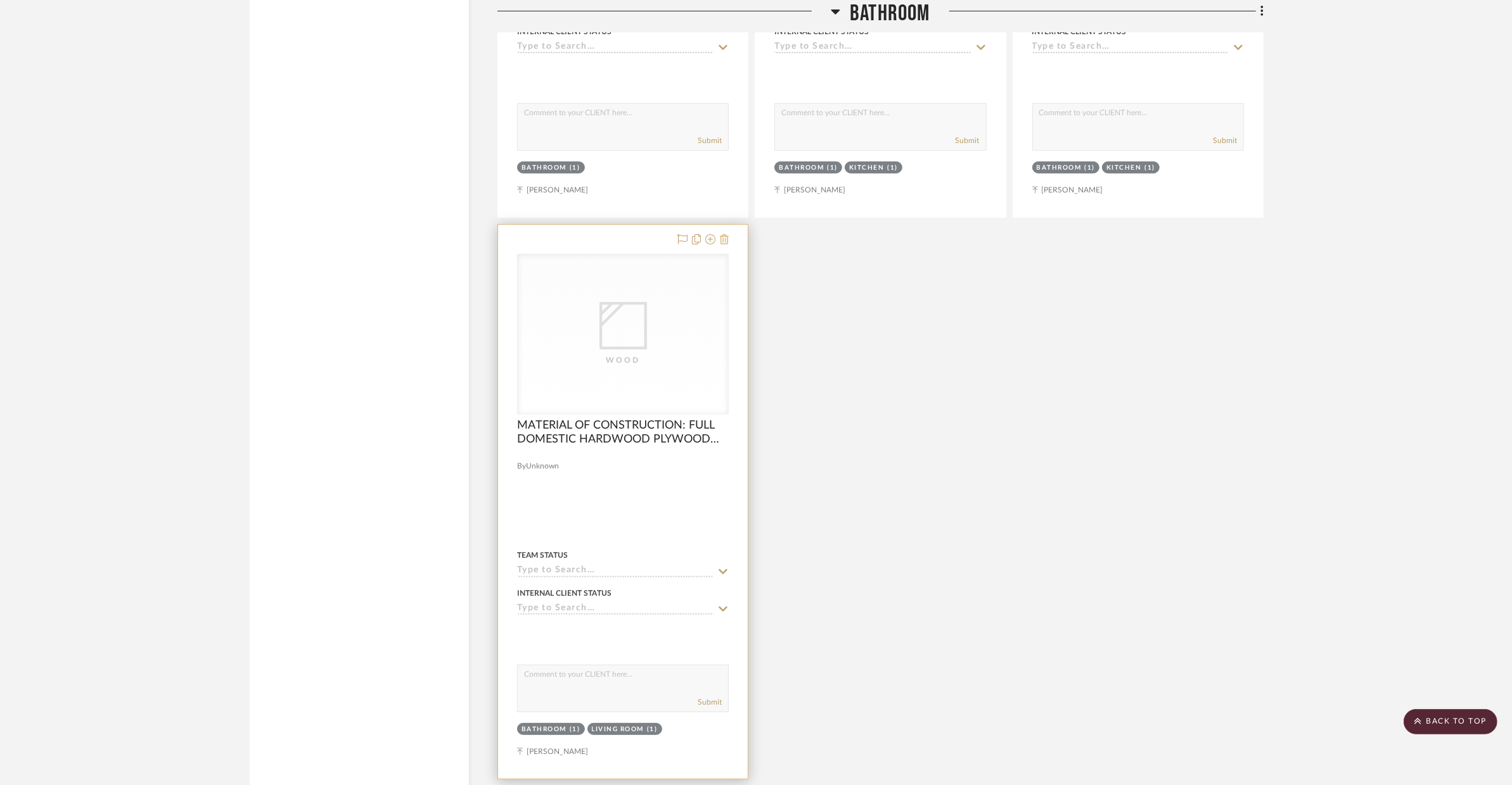
click at [728, 243] on icon at bounding box center [724, 238] width 9 height 10
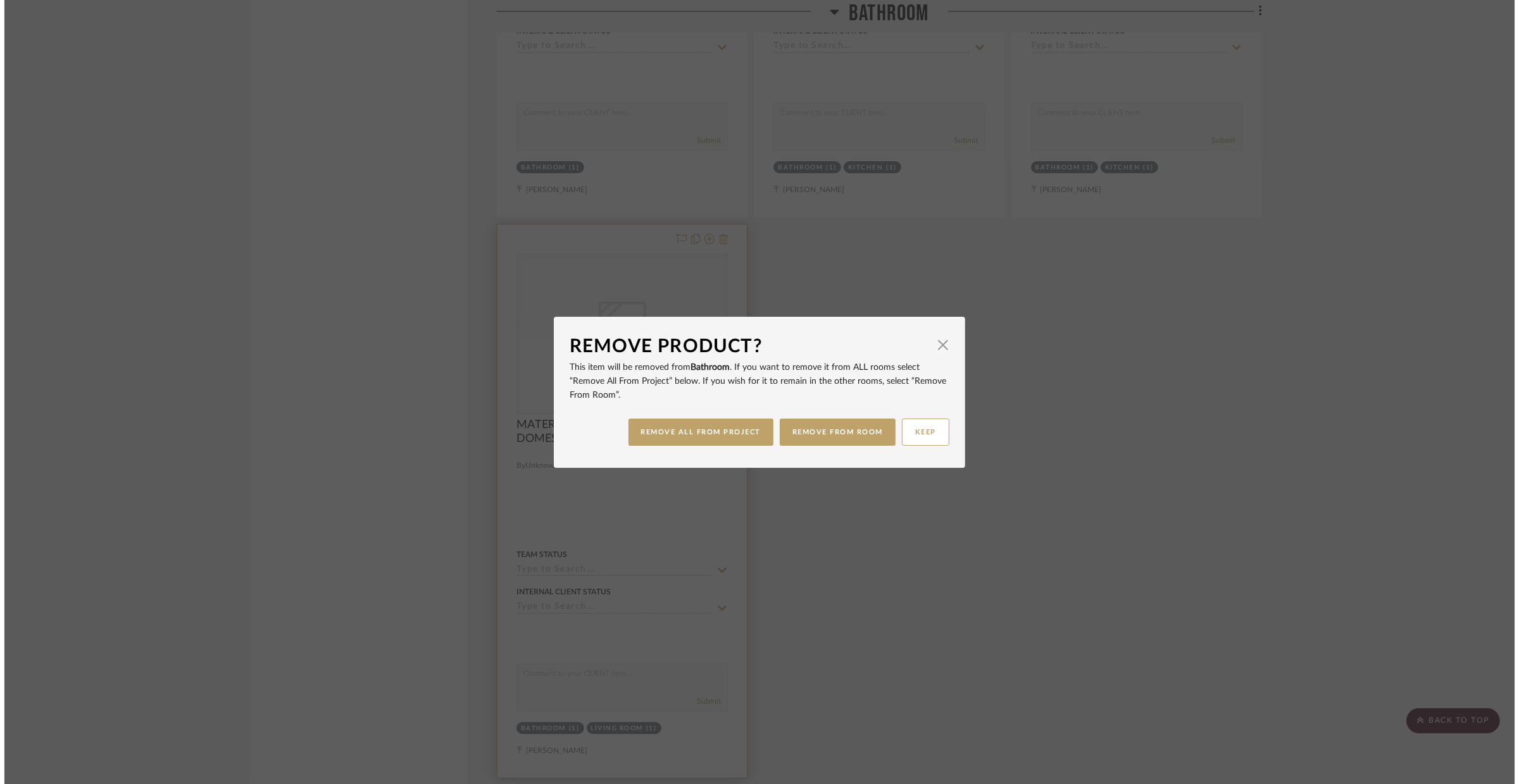
scroll to position [0, 0]
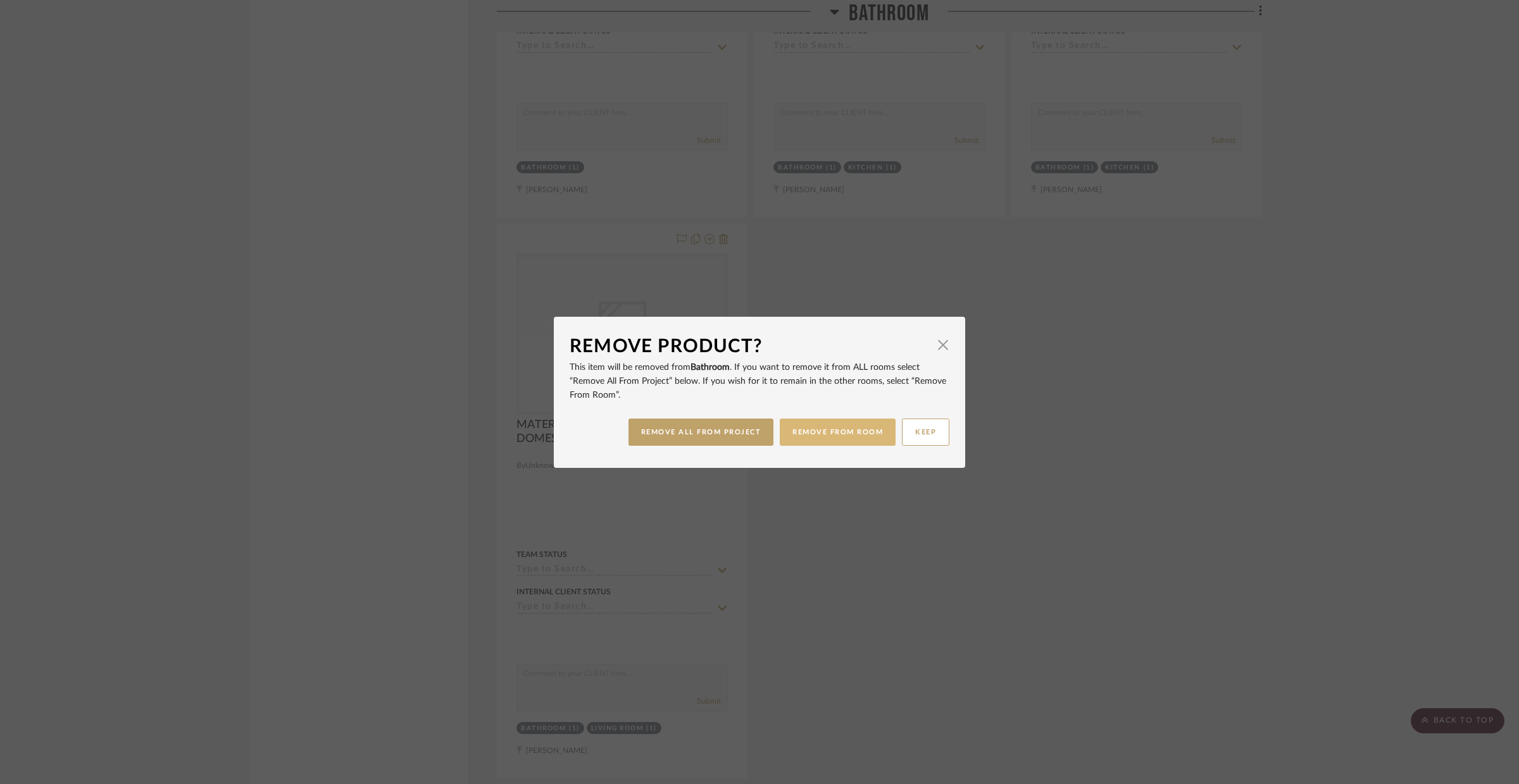
click at [810, 423] on button "REMOVE FROM ROOM" at bounding box center [838, 432] width 116 height 27
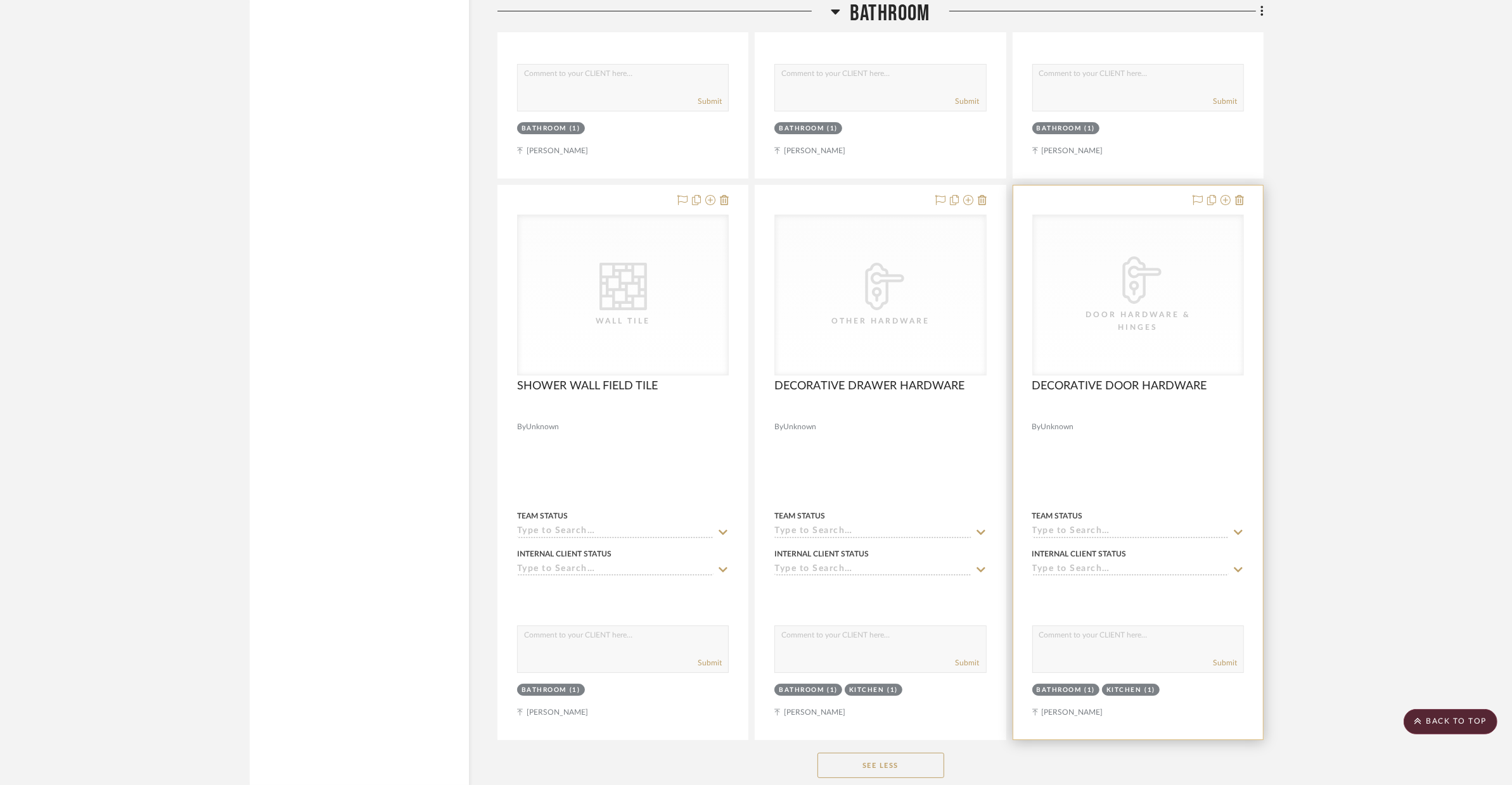
scroll to position [5920, 0]
click at [1220, 210] on fa-icon at bounding box center [1239, 204] width 9 height 10
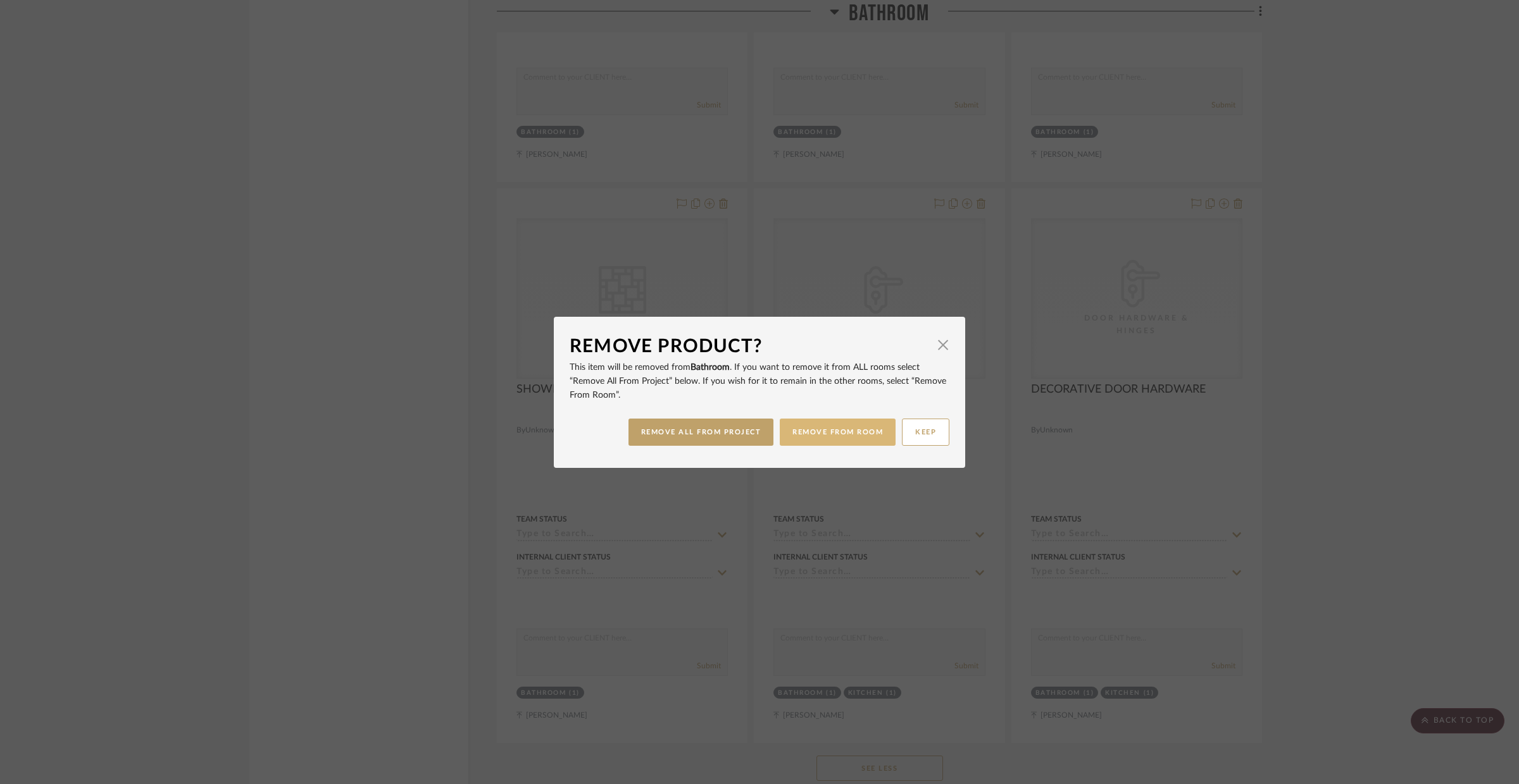
click at [842, 422] on button "REMOVE FROM ROOM" at bounding box center [838, 432] width 116 height 27
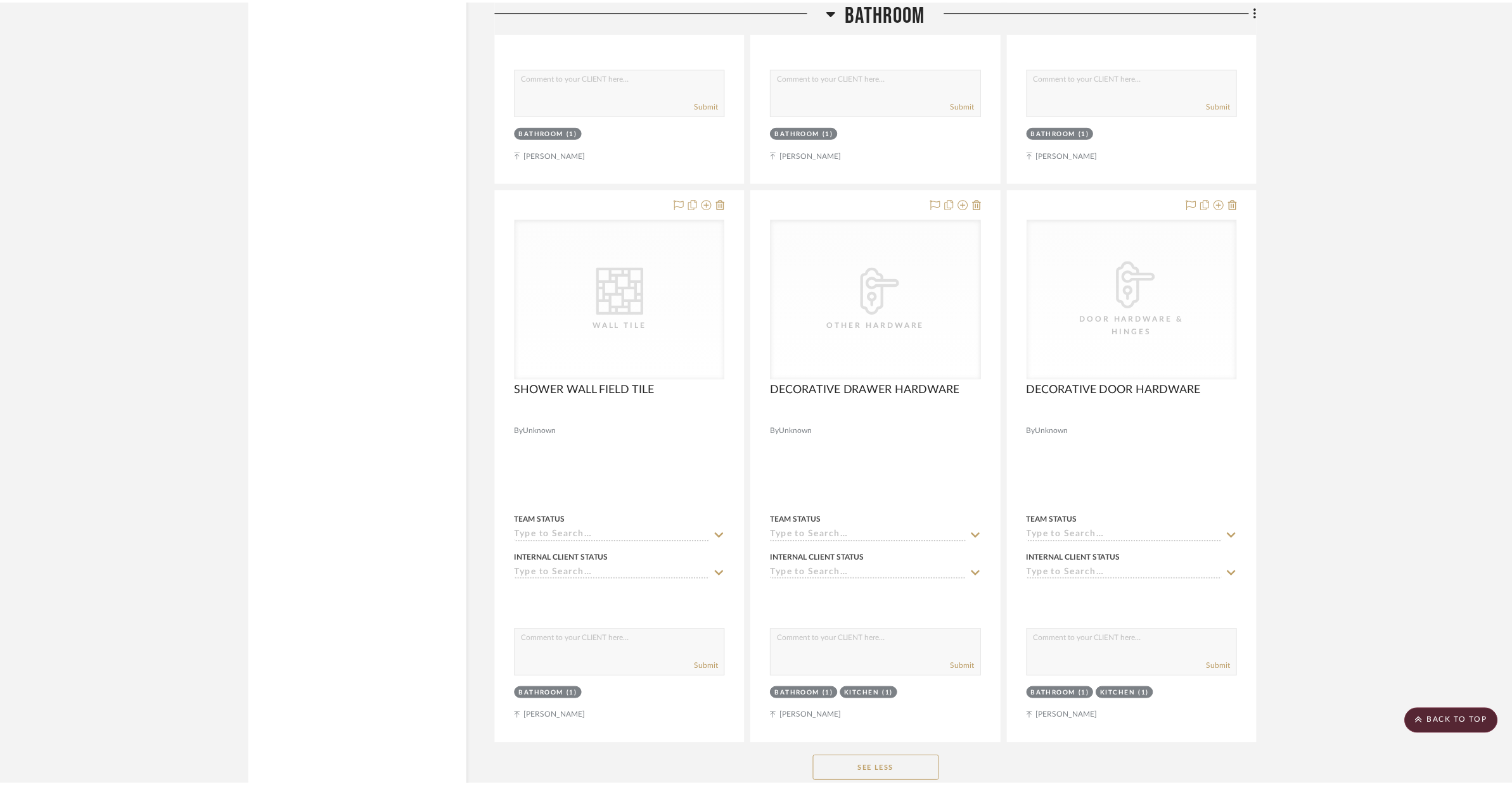
scroll to position [5920, 0]
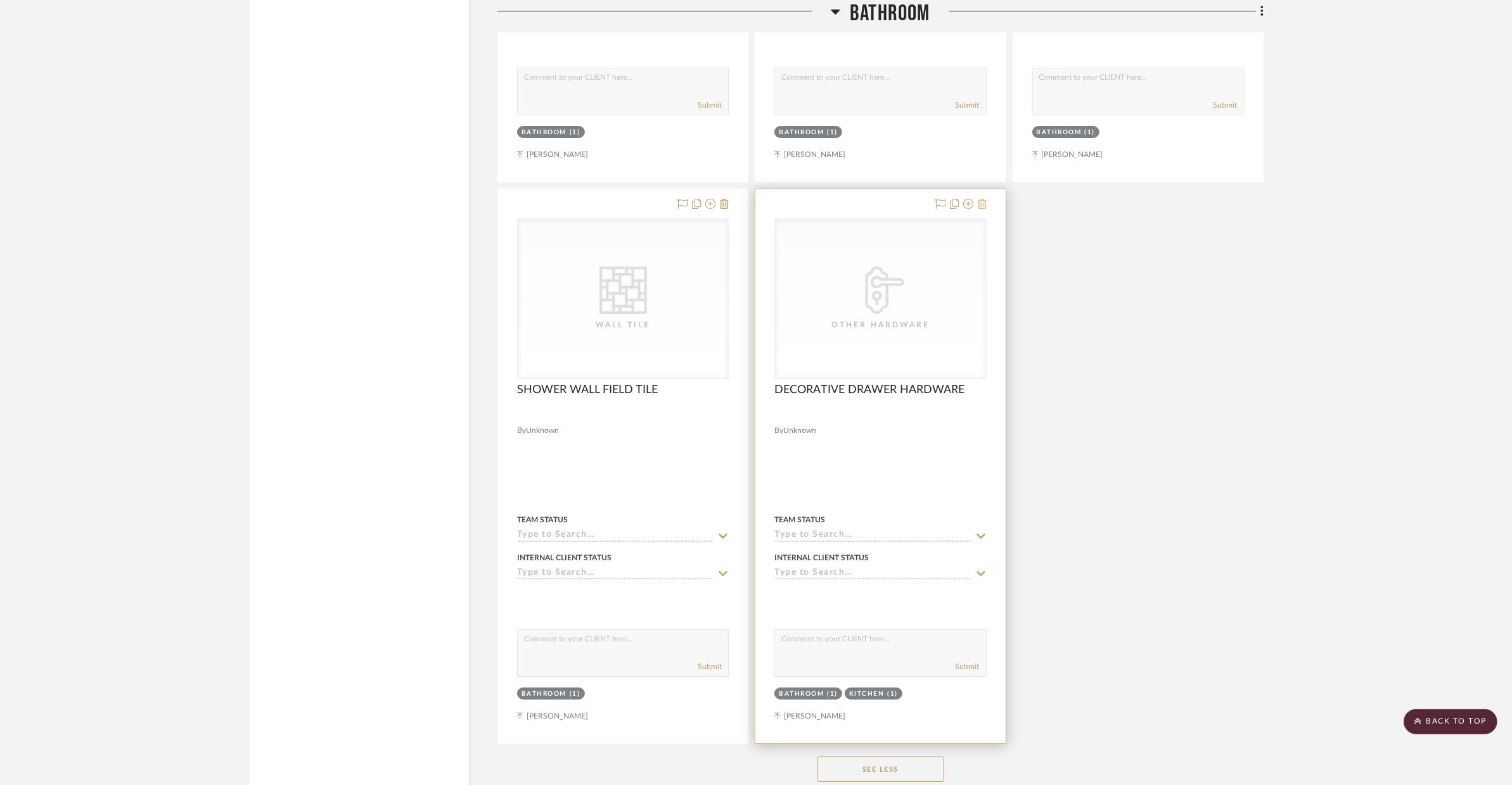
click at [985, 207] on icon at bounding box center [982, 203] width 9 height 10
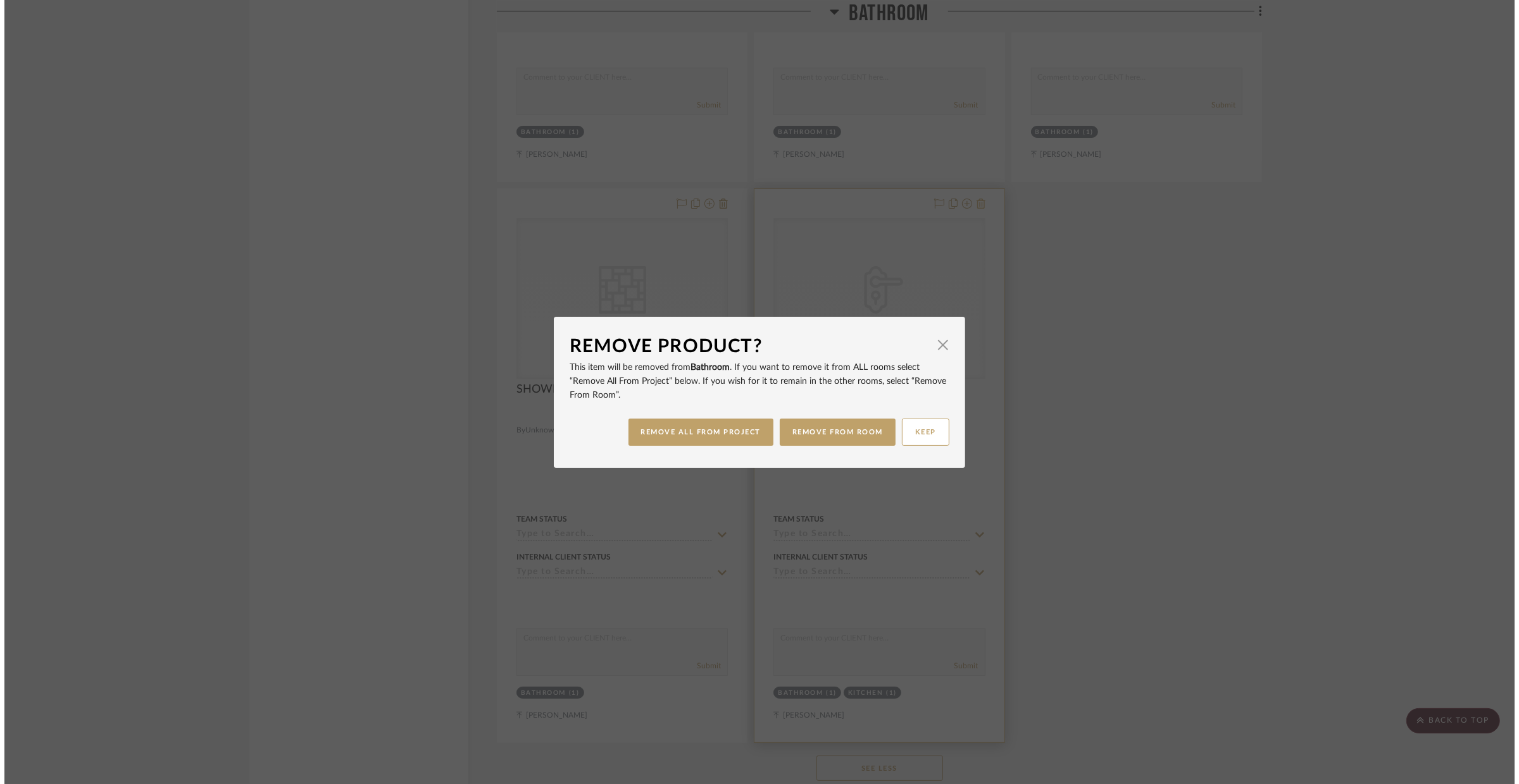
scroll to position [0, 0]
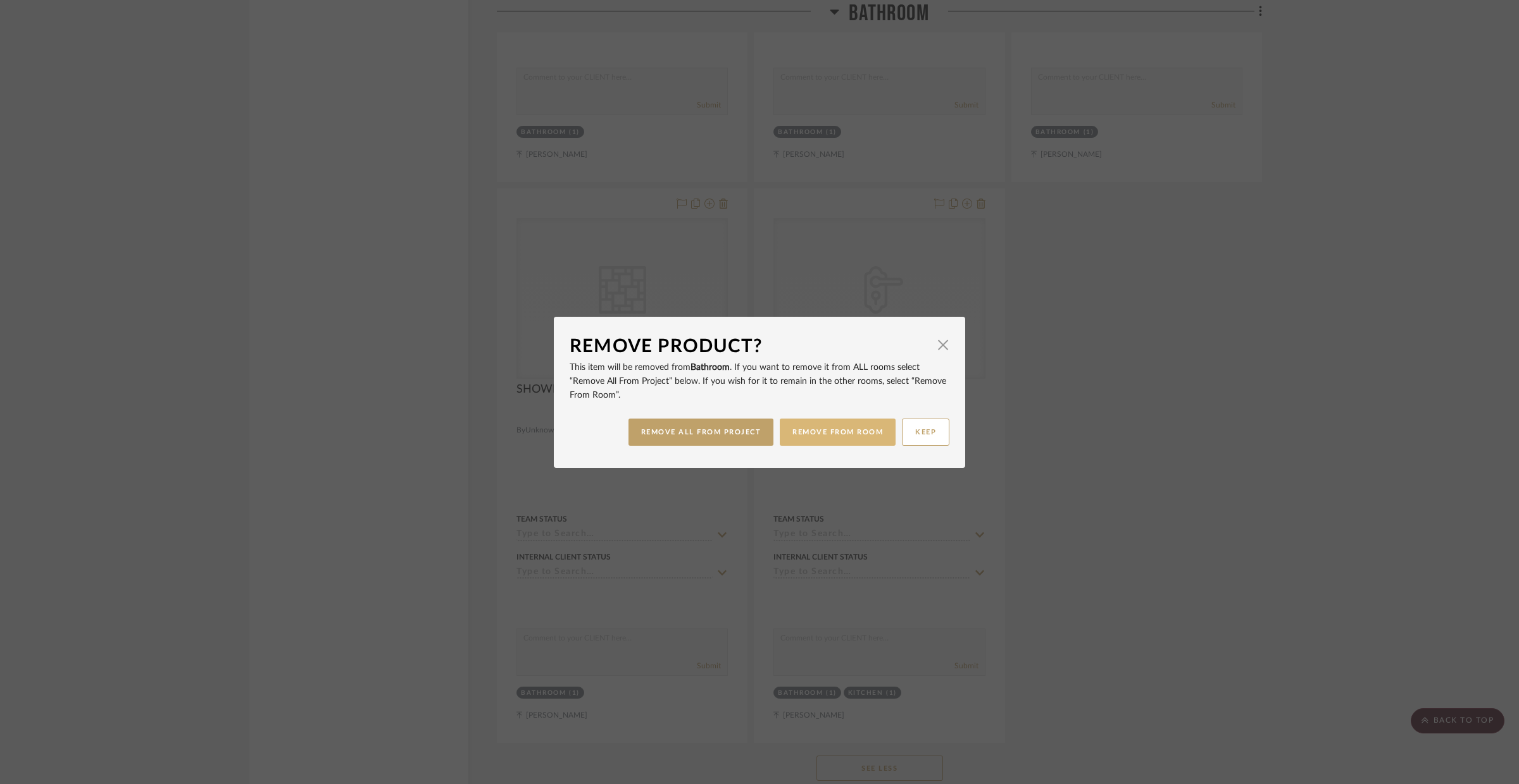
click at [820, 432] on button "REMOVE FROM ROOM" at bounding box center [838, 432] width 116 height 27
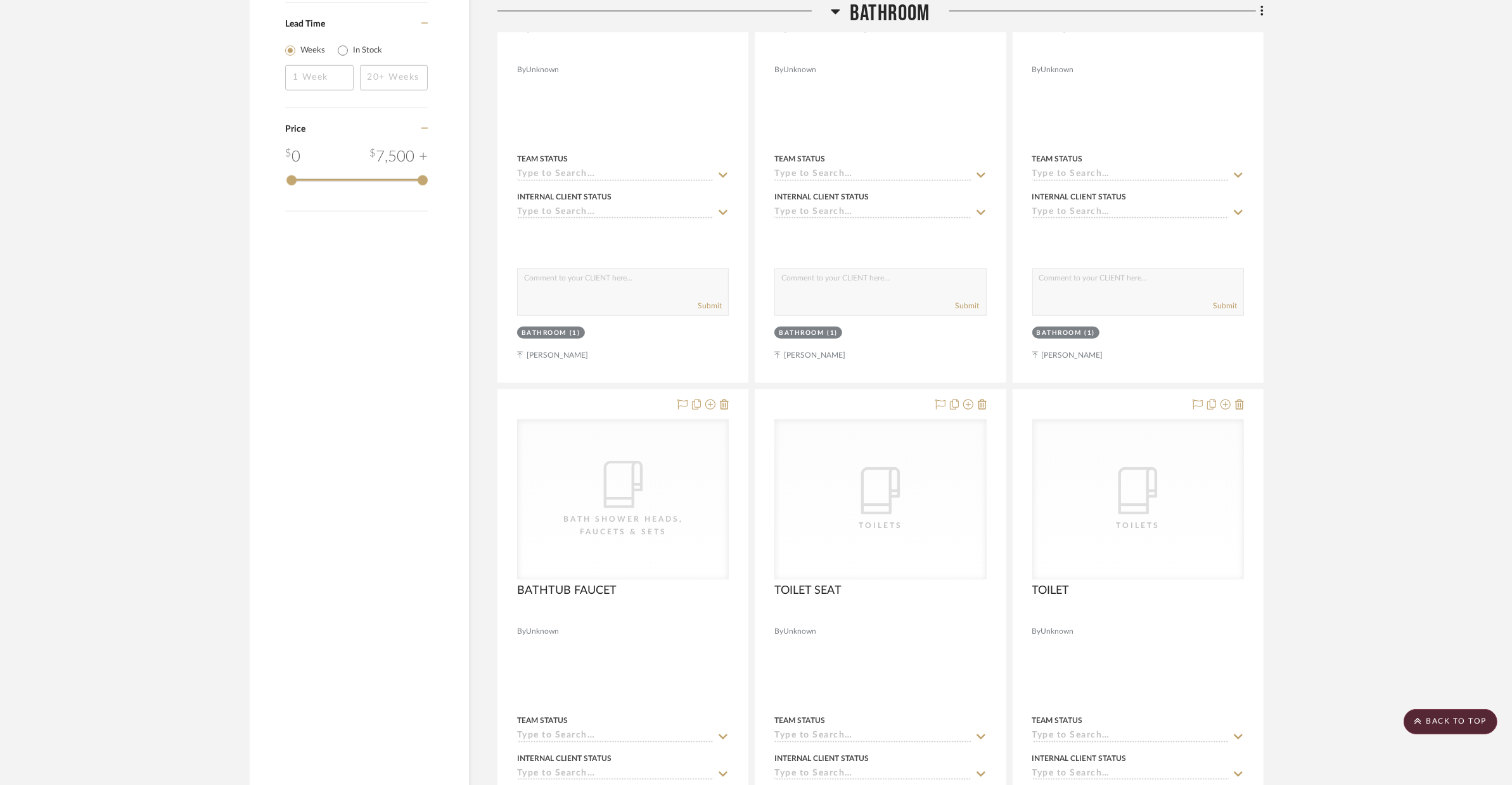
scroll to position [1863, 0]
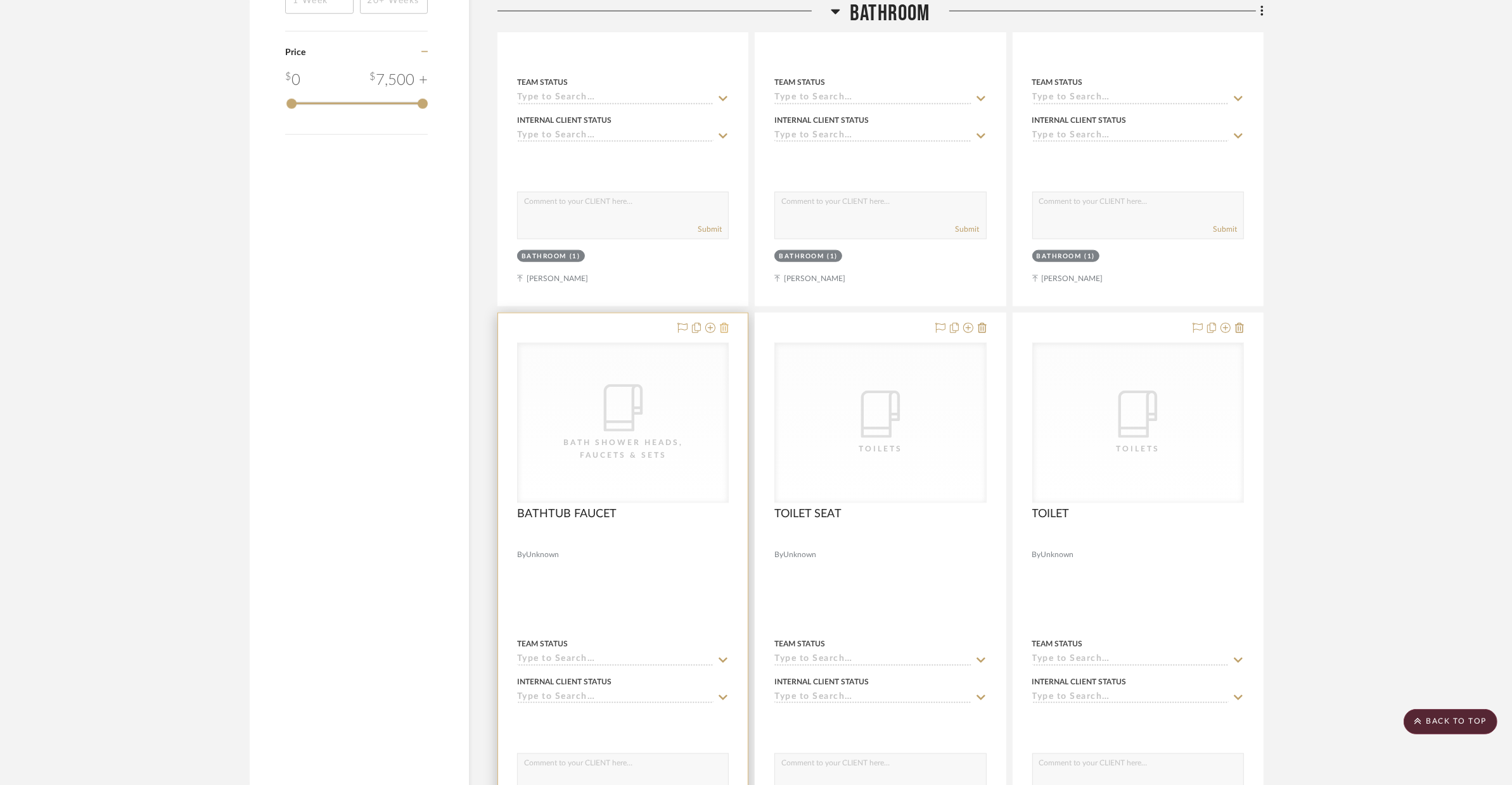
click at [728, 325] on project-item-tile "CategoryIconBath Bath Shower Heads, Faucets & Sets BATHTUB FAUCET By Unknown Te…" at bounding box center [623, 590] width 251 height 556
click at [727, 332] on icon at bounding box center [724, 328] width 9 height 10
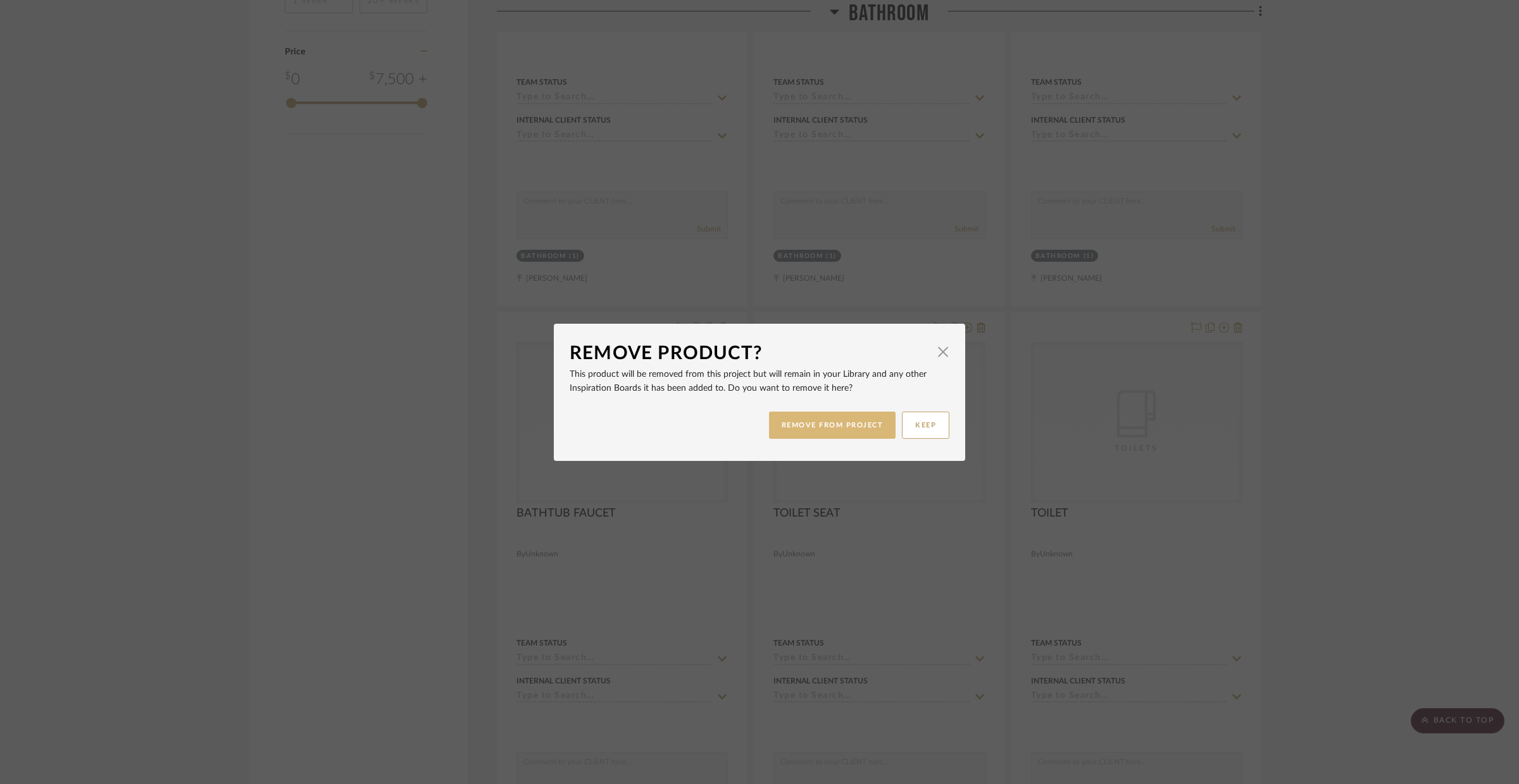
click at [829, 419] on button "REMOVE FROM PROJECT" at bounding box center [832, 425] width 127 height 27
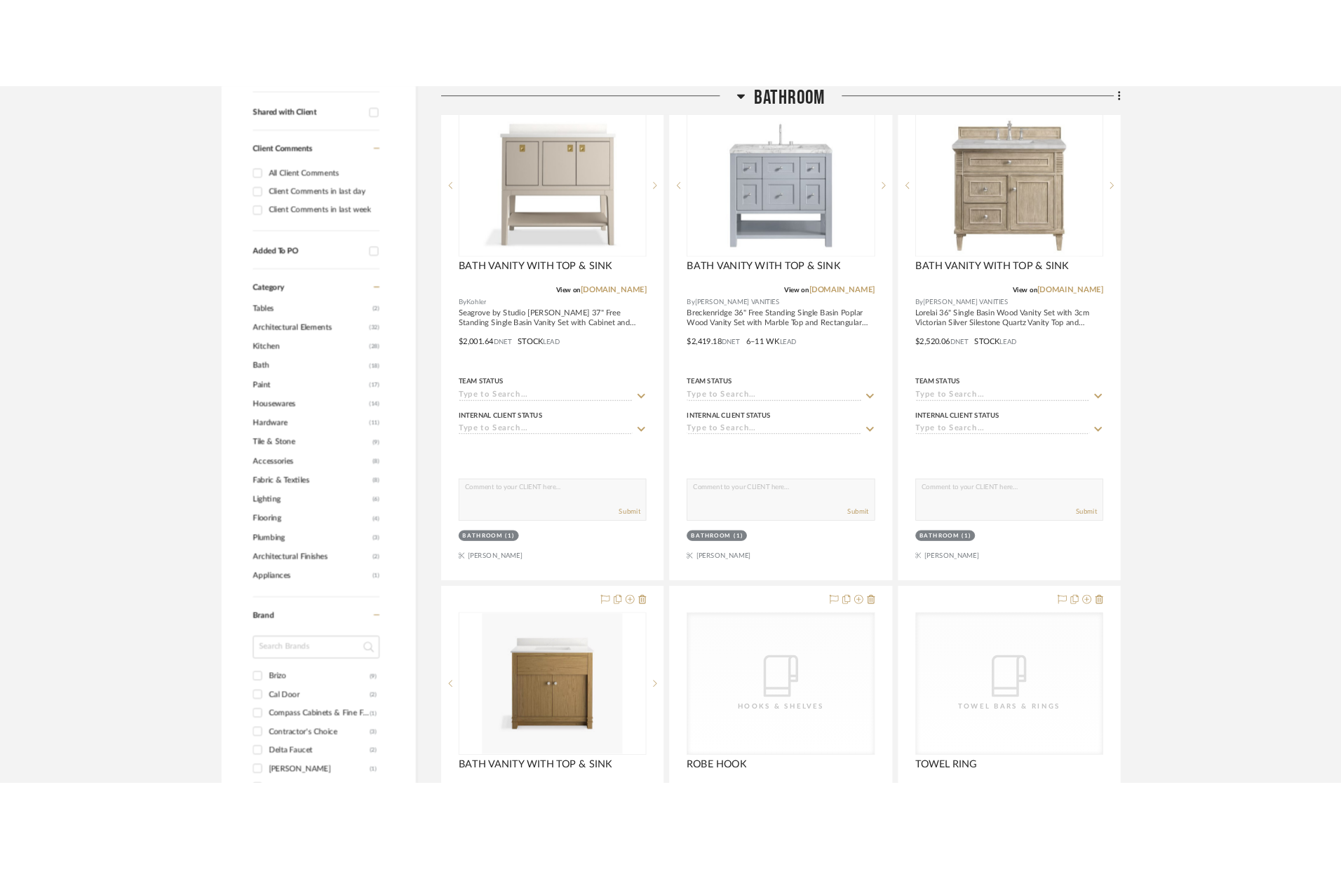
scroll to position [559, 0]
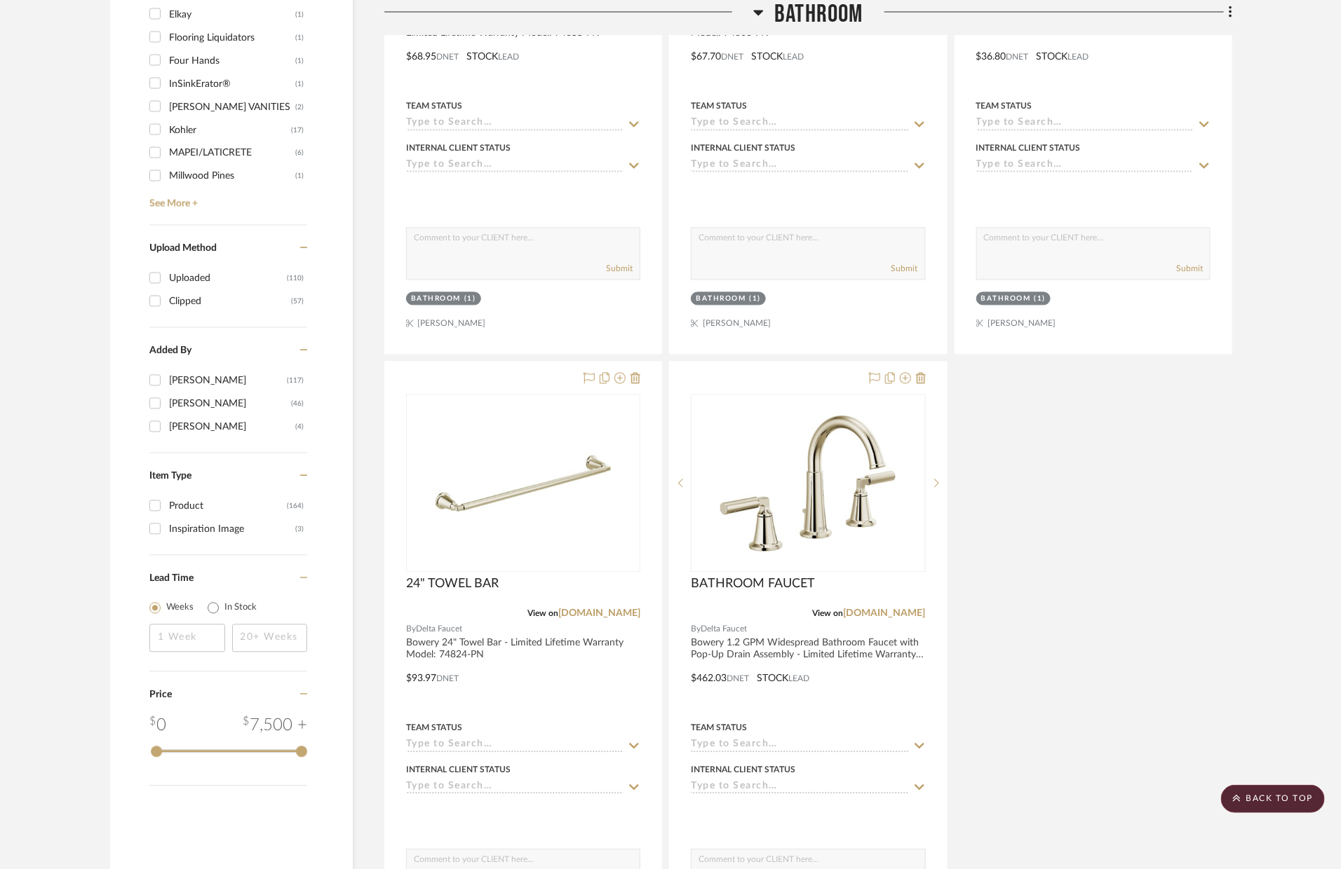
scroll to position [1723, 0]
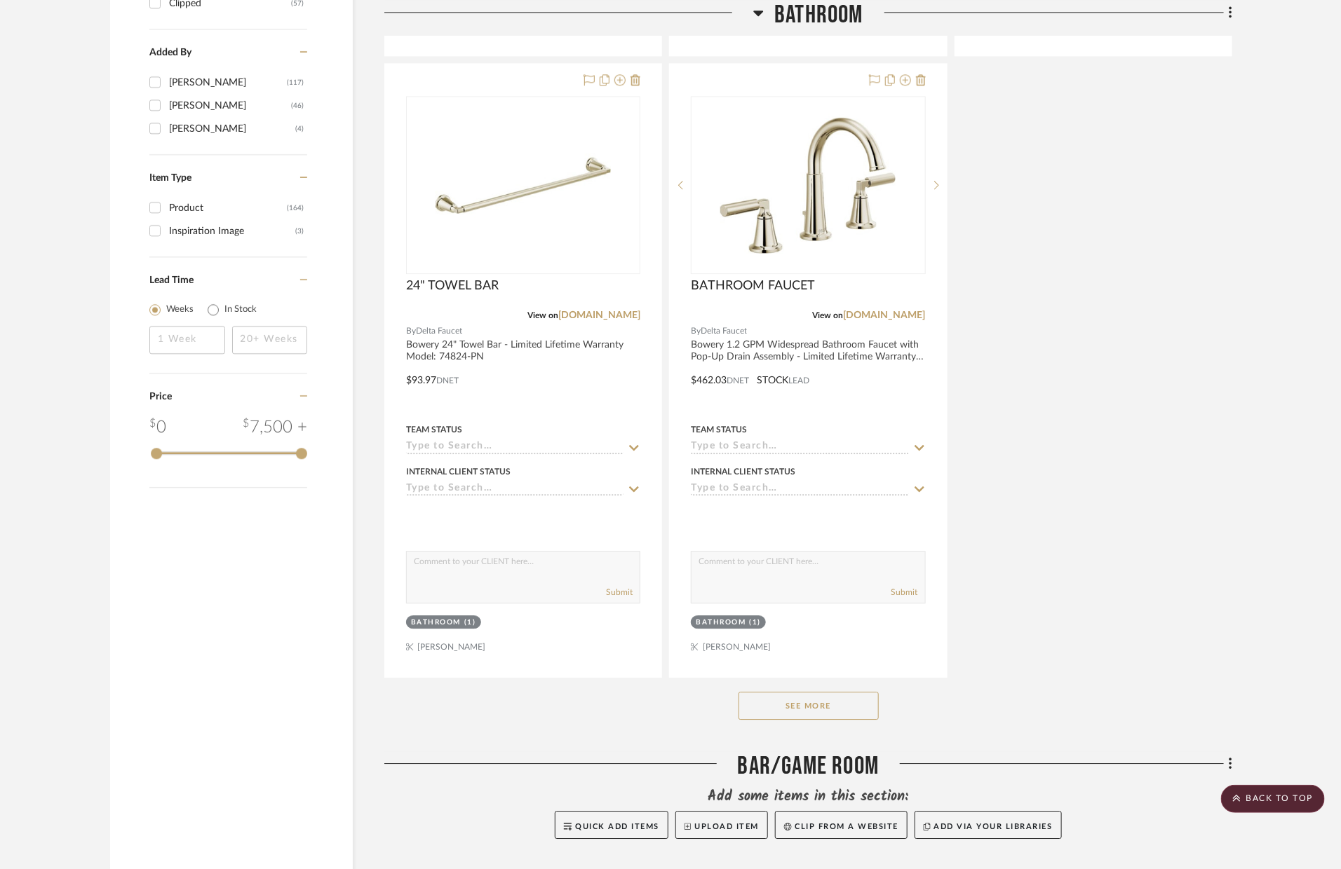
click at [825, 709] on button "See More" at bounding box center [808, 706] width 140 height 28
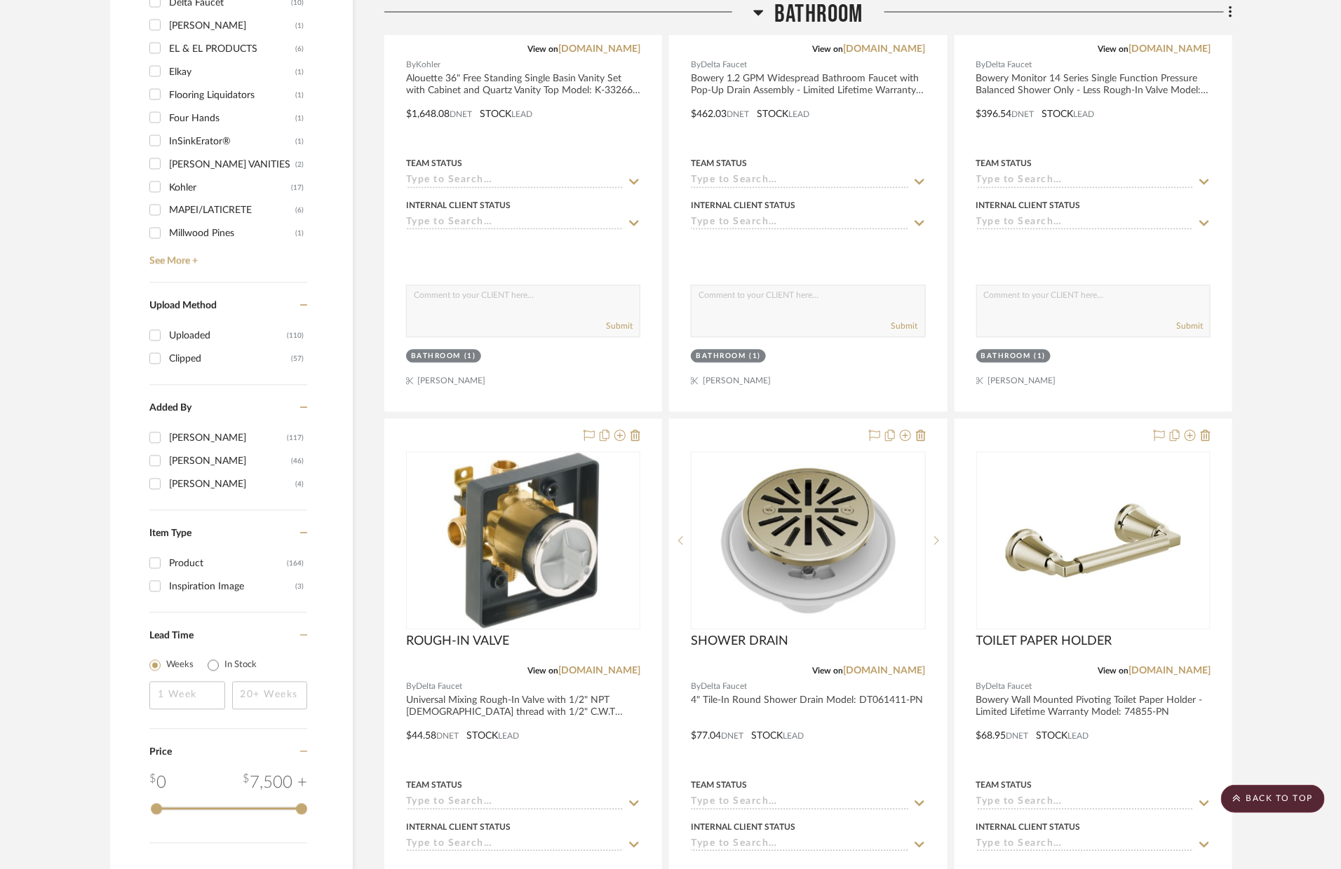
scroll to position [741, 0]
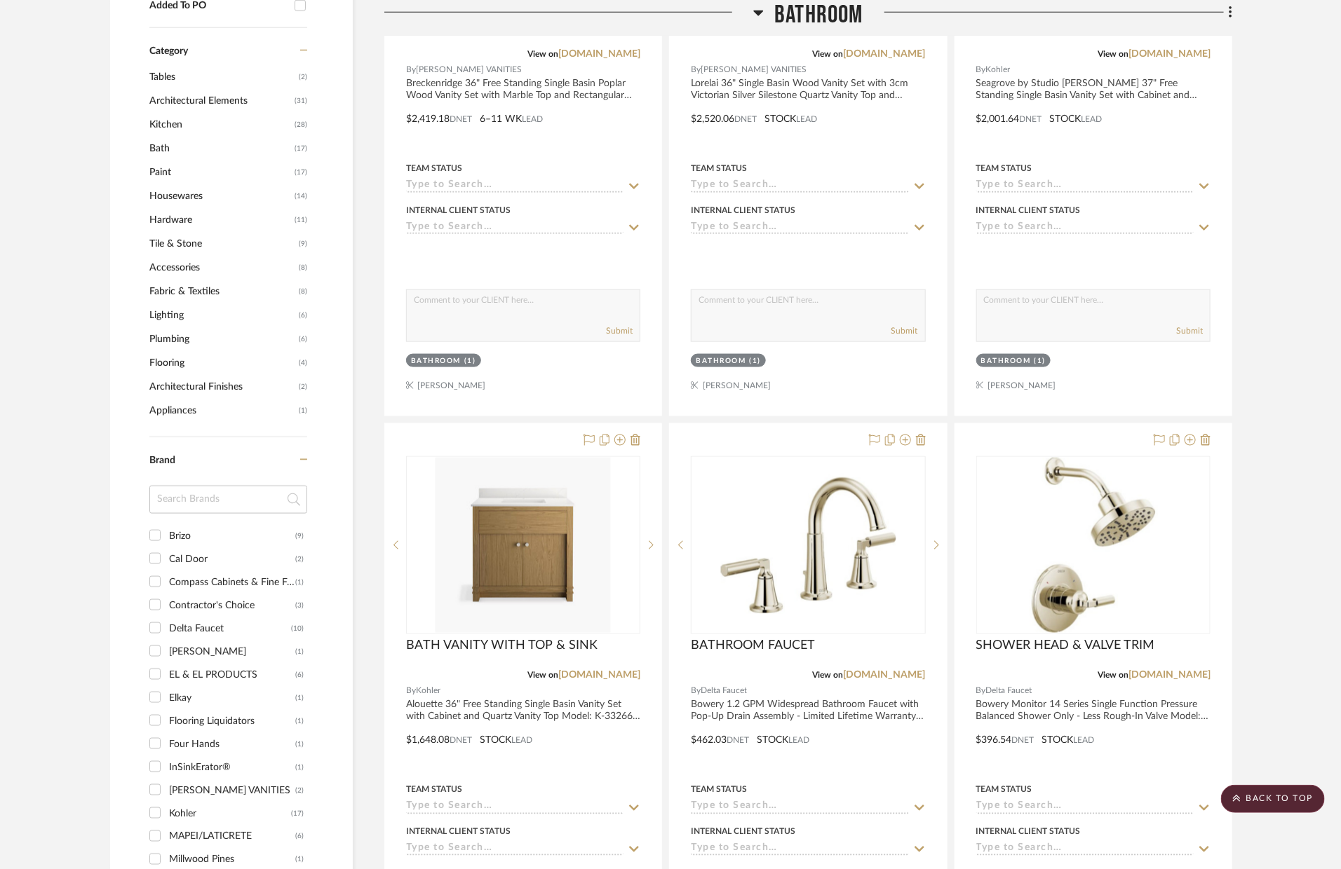
drag, startPoint x: 1112, startPoint y: 281, endPoint x: 1026, endPoint y: 18, distance: 277.1
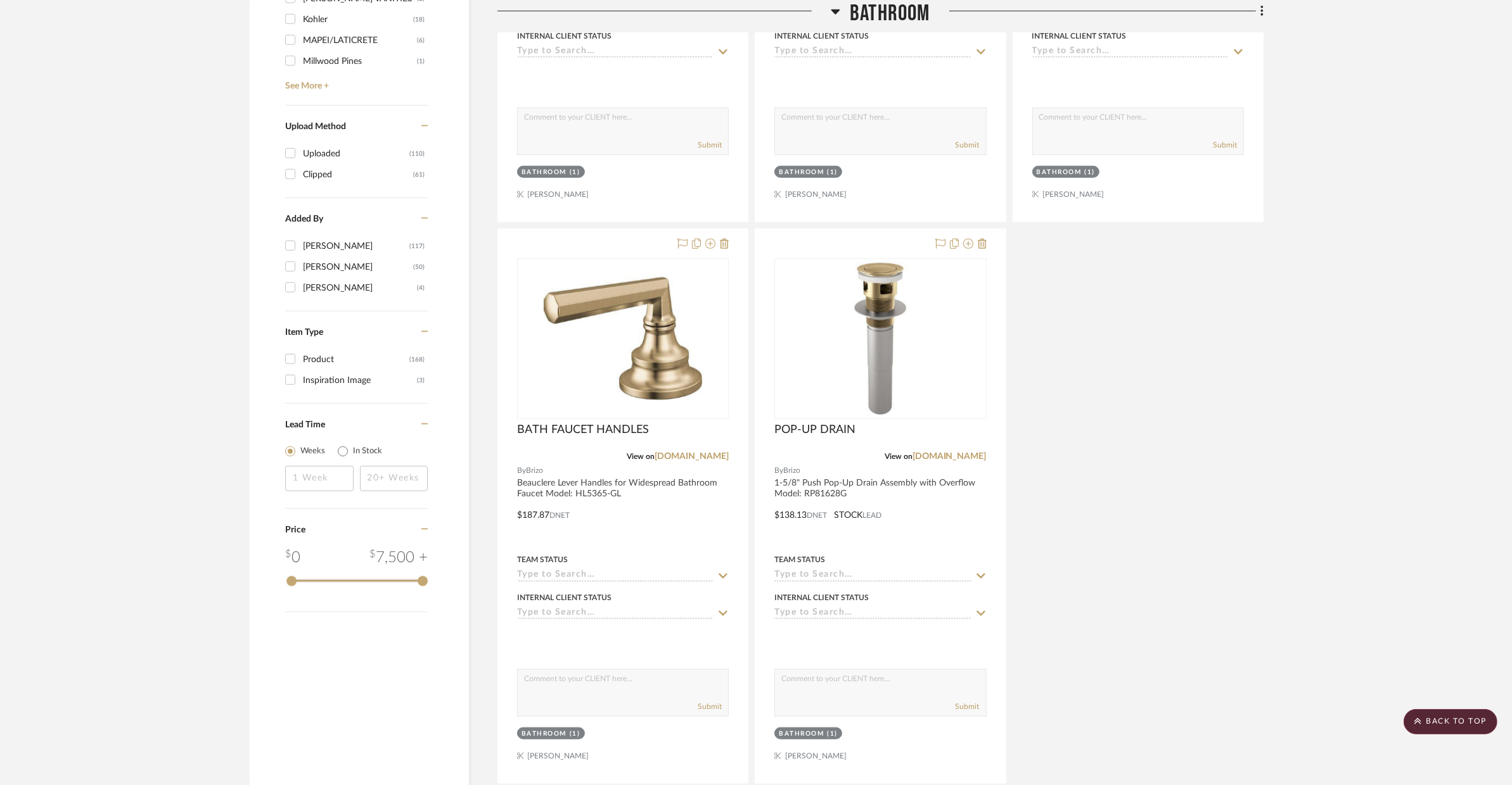
scroll to position [1571, 0]
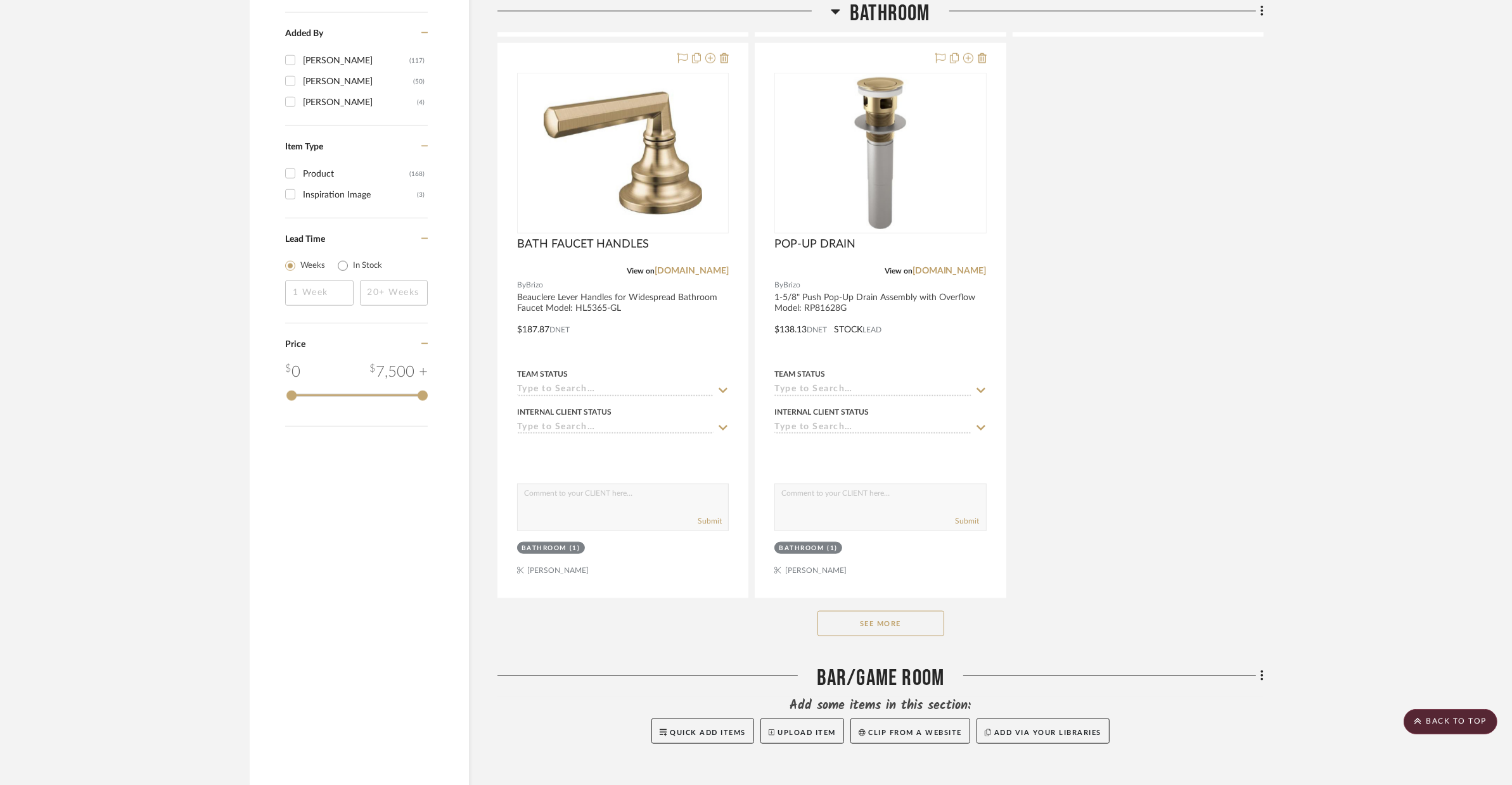
click at [911, 612] on button "See More" at bounding box center [880, 624] width 127 height 25
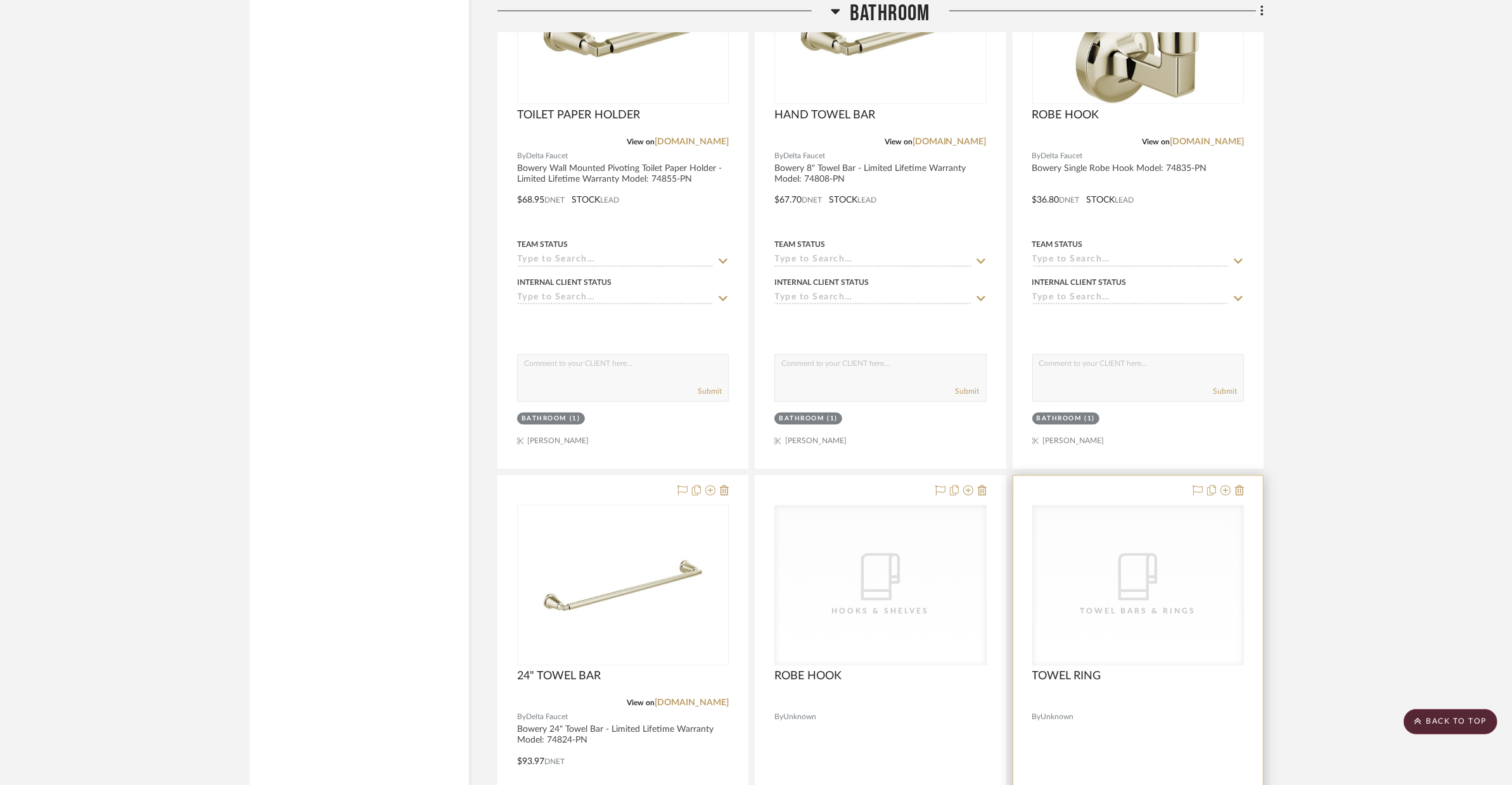
scroll to position [2851, 0]
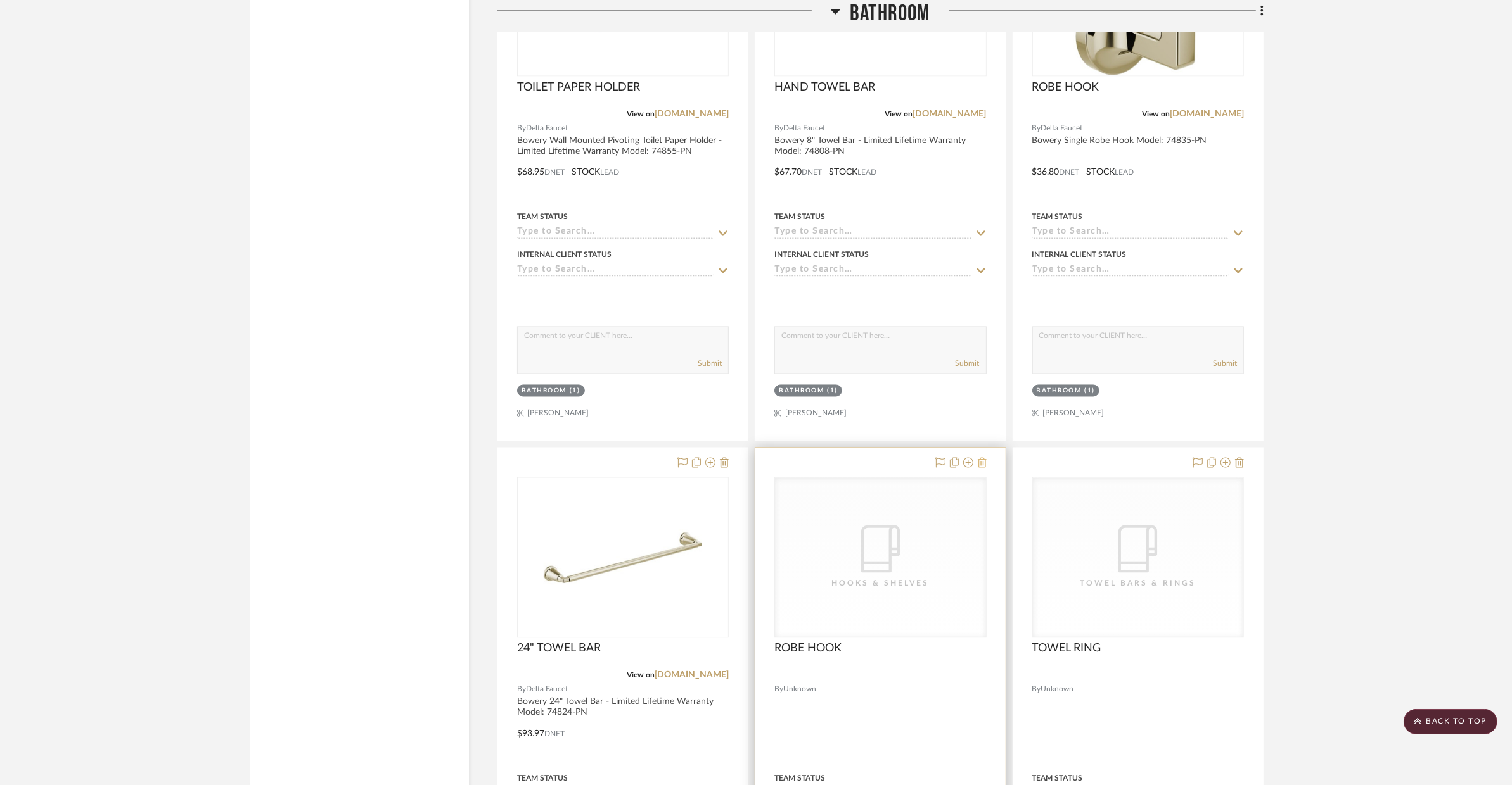
click at [983, 463] on icon at bounding box center [982, 463] width 9 height 10
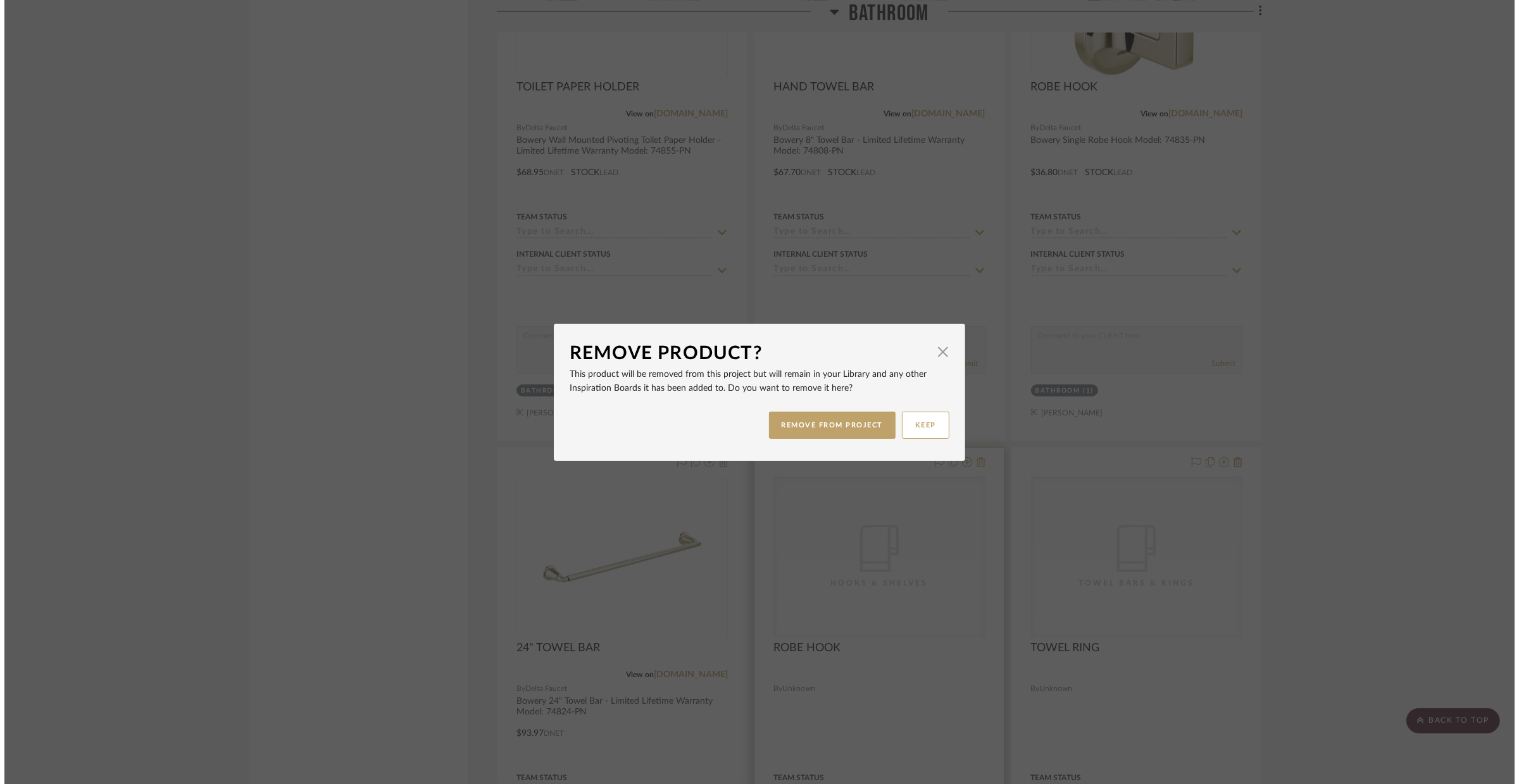
scroll to position [0, 0]
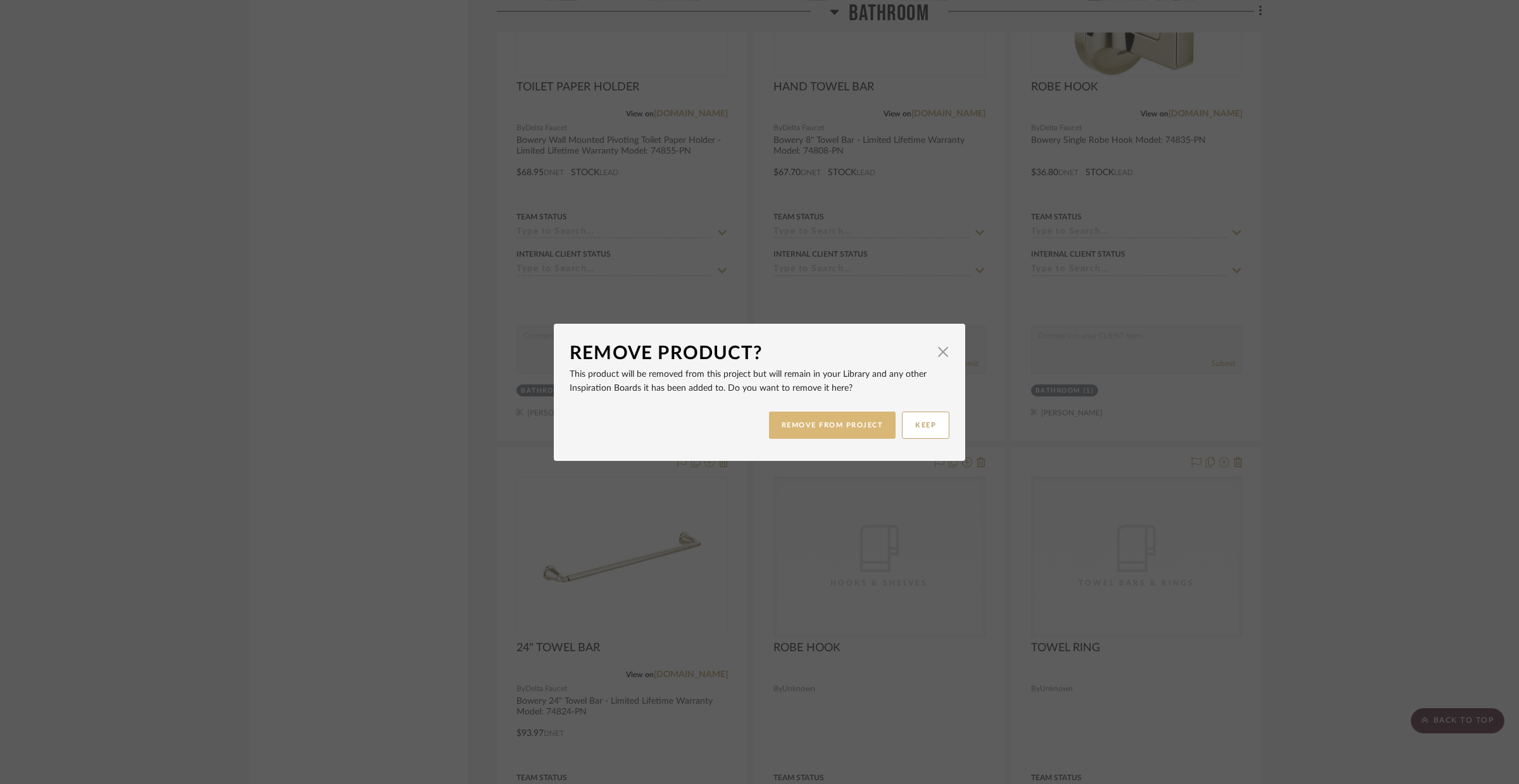
click at [866, 435] on button "REMOVE FROM PROJECT" at bounding box center [832, 425] width 127 height 27
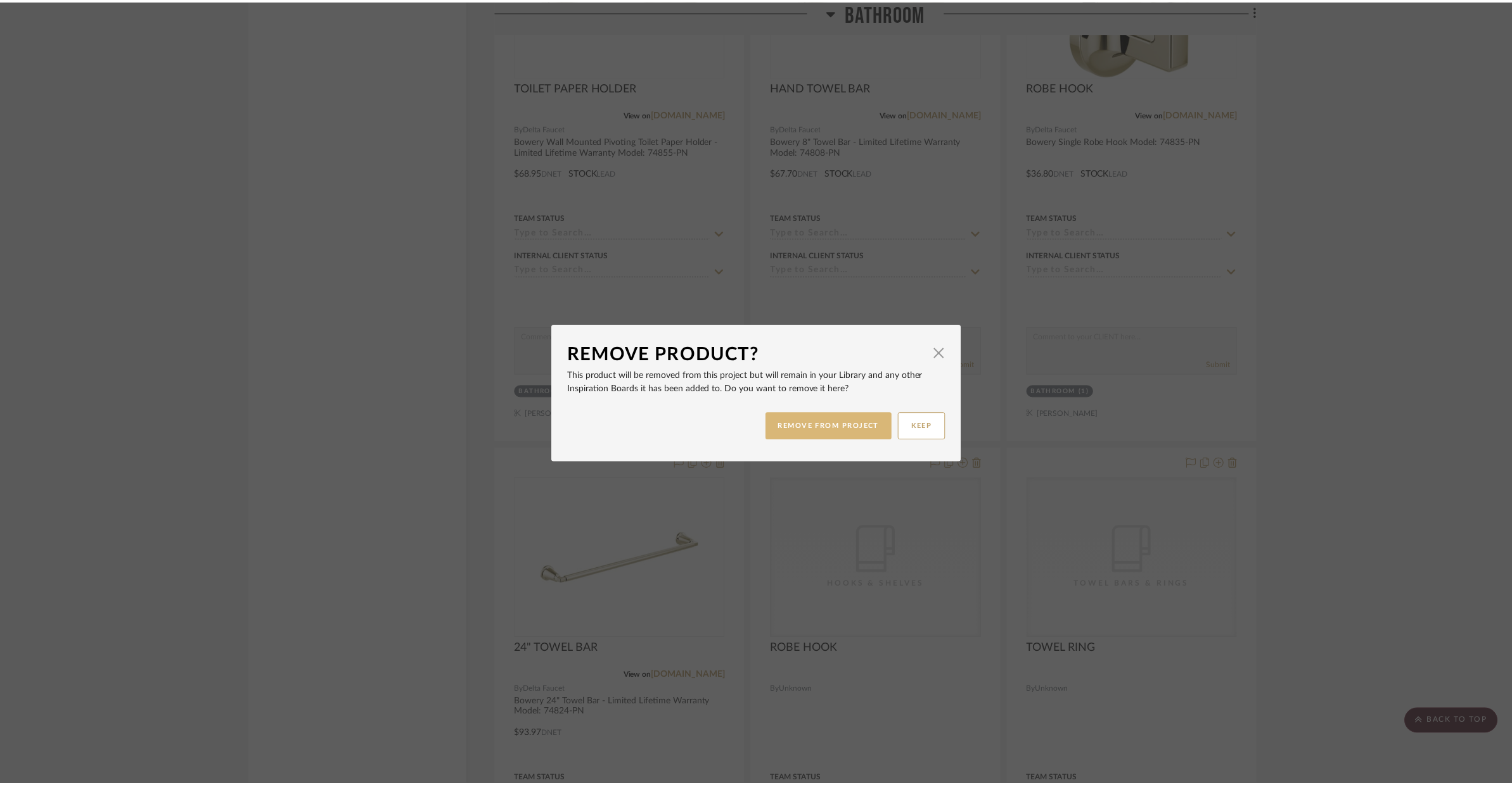
scroll to position [2851, 0]
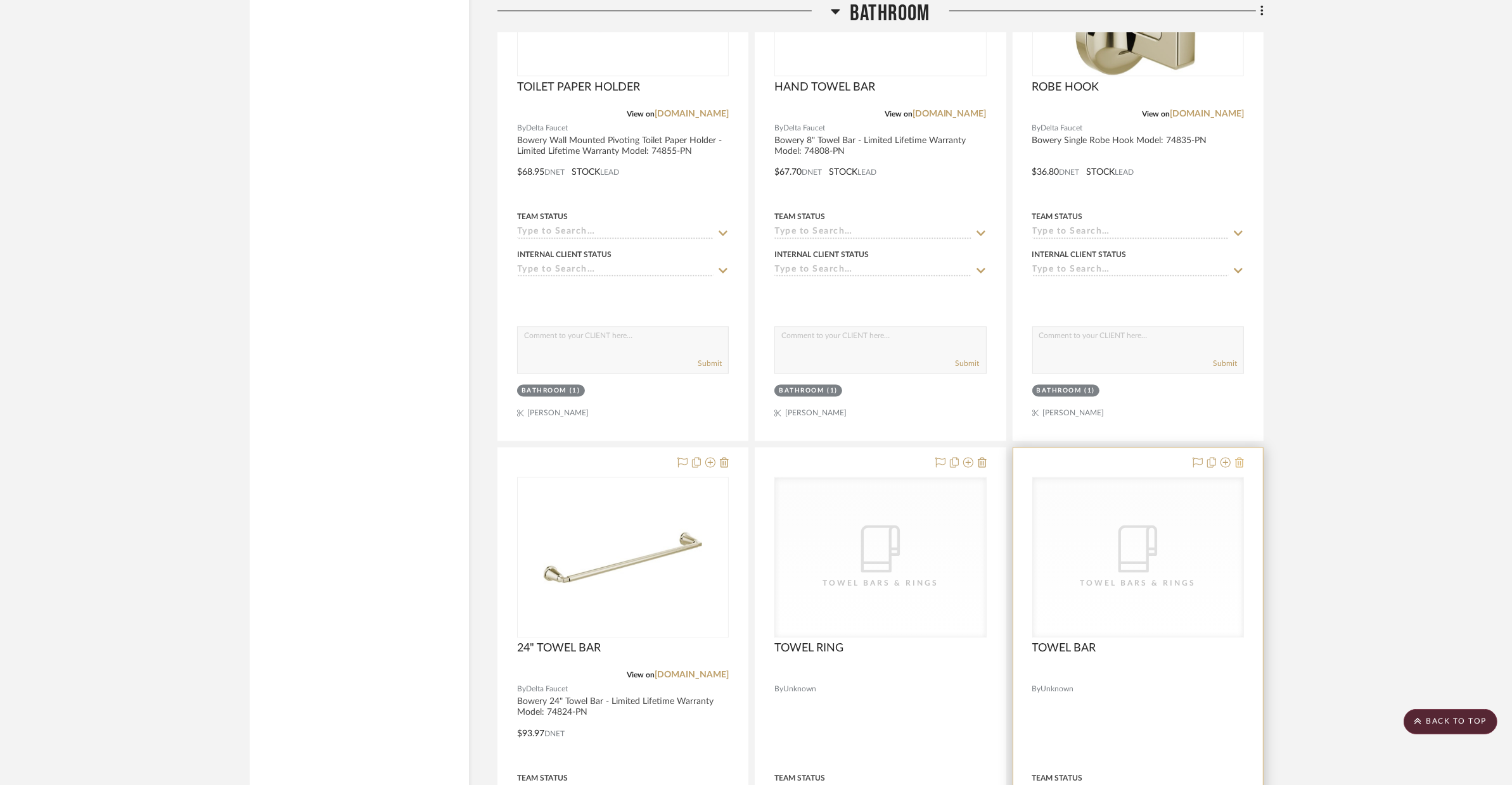
click at [1220, 462] on icon at bounding box center [1239, 463] width 9 height 10
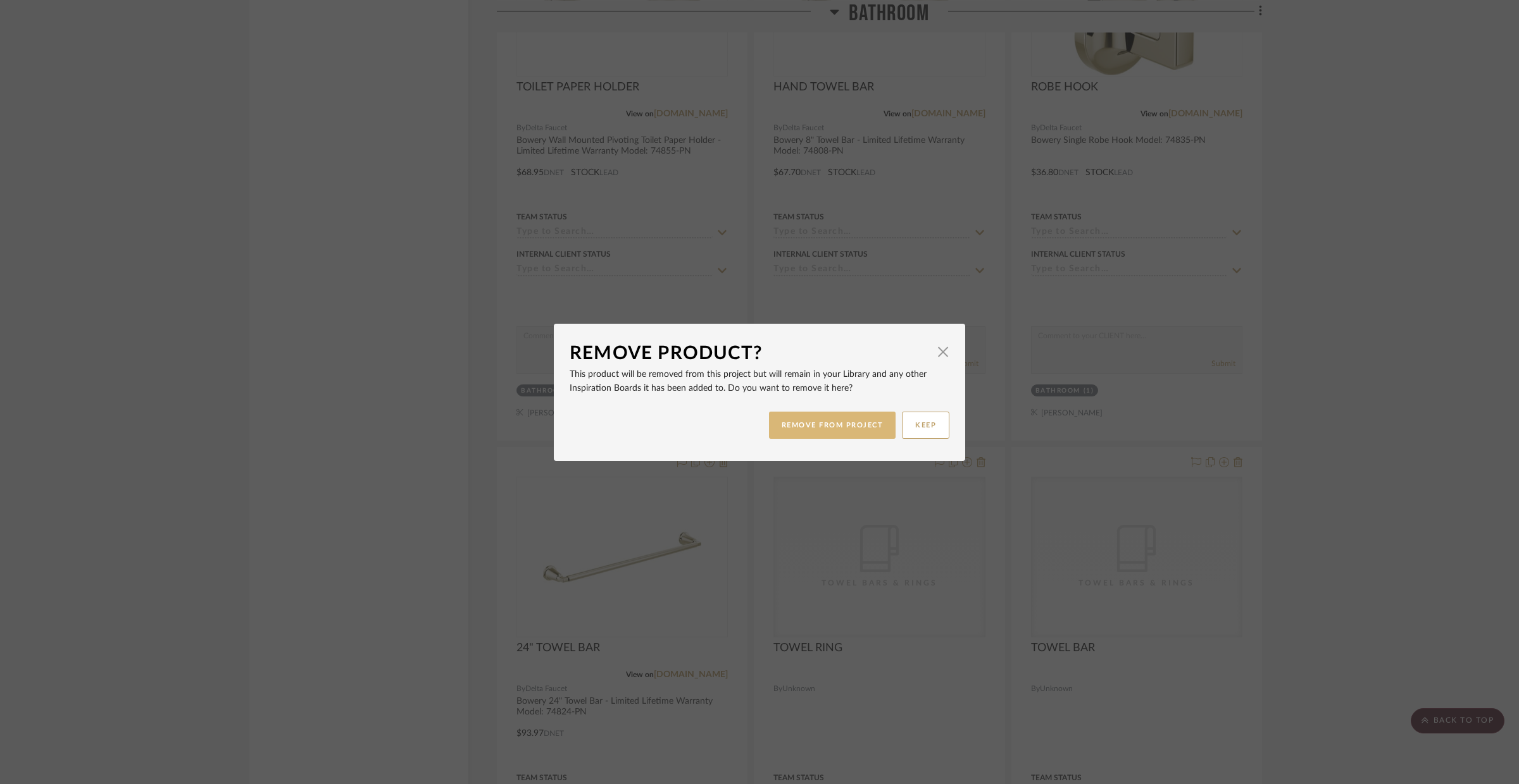
click at [829, 414] on button "REMOVE FROM PROJECT" at bounding box center [832, 425] width 127 height 27
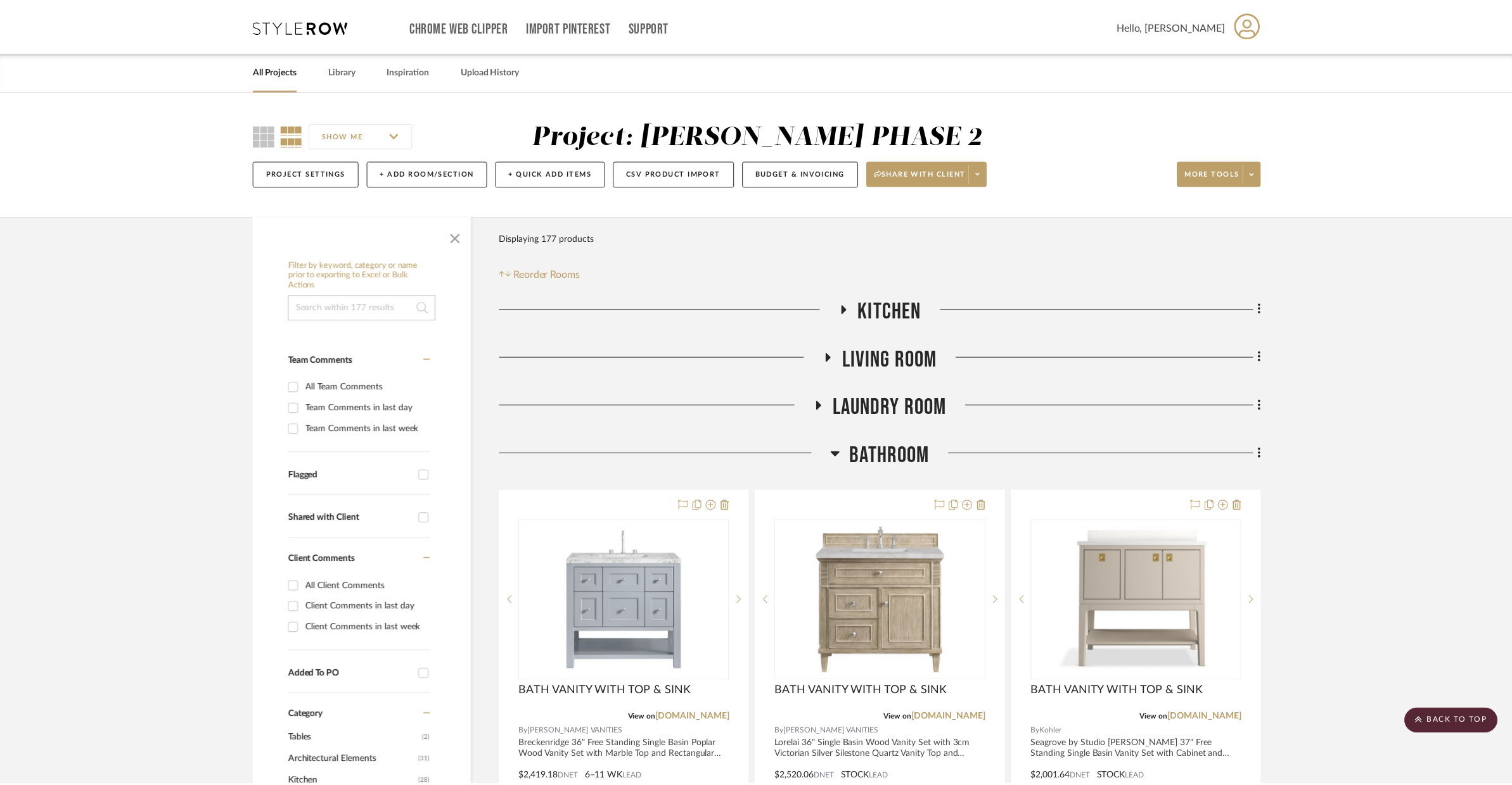
scroll to position [2851, 0]
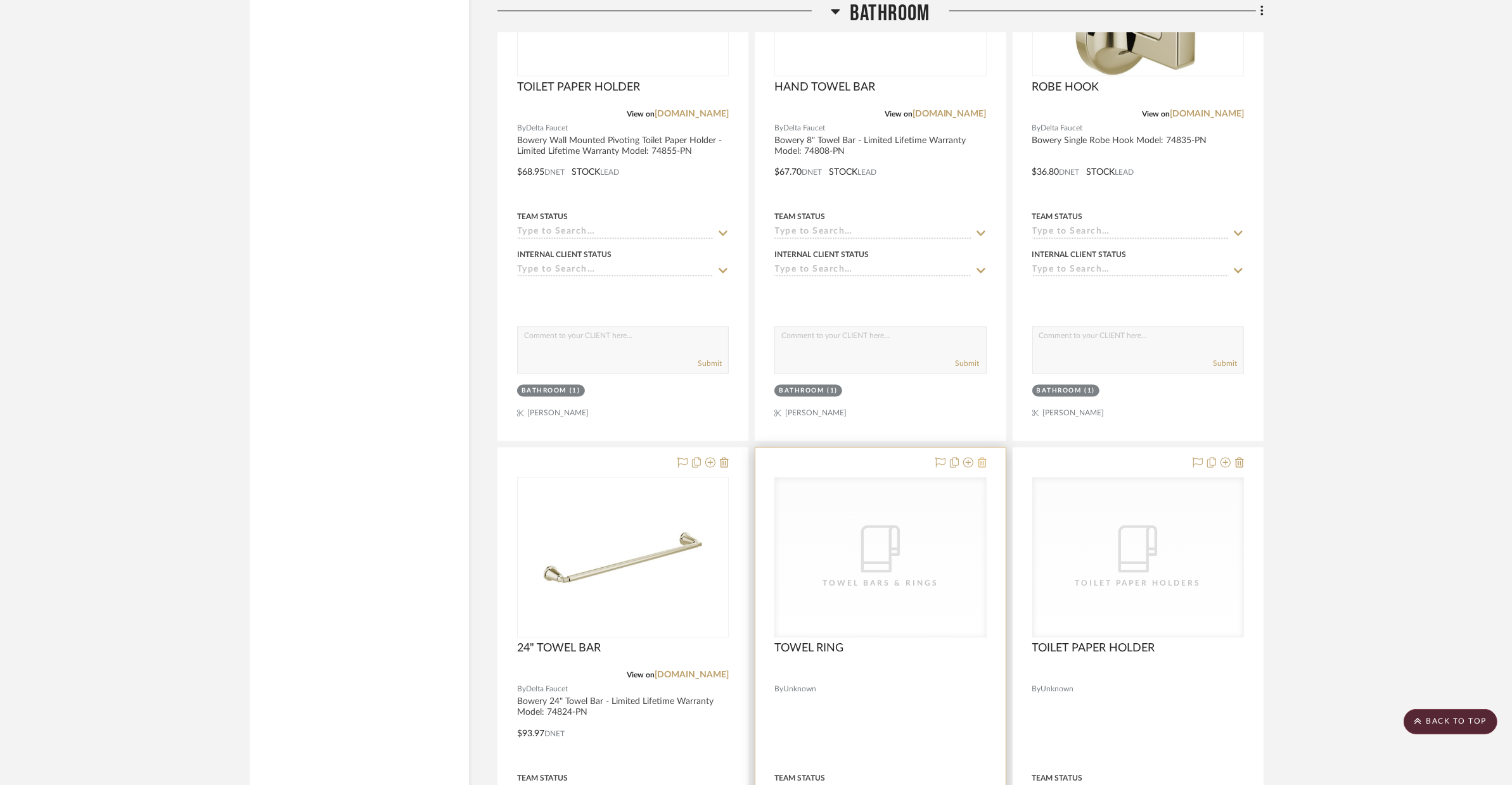
click at [981, 463] on icon at bounding box center [982, 463] width 9 height 10
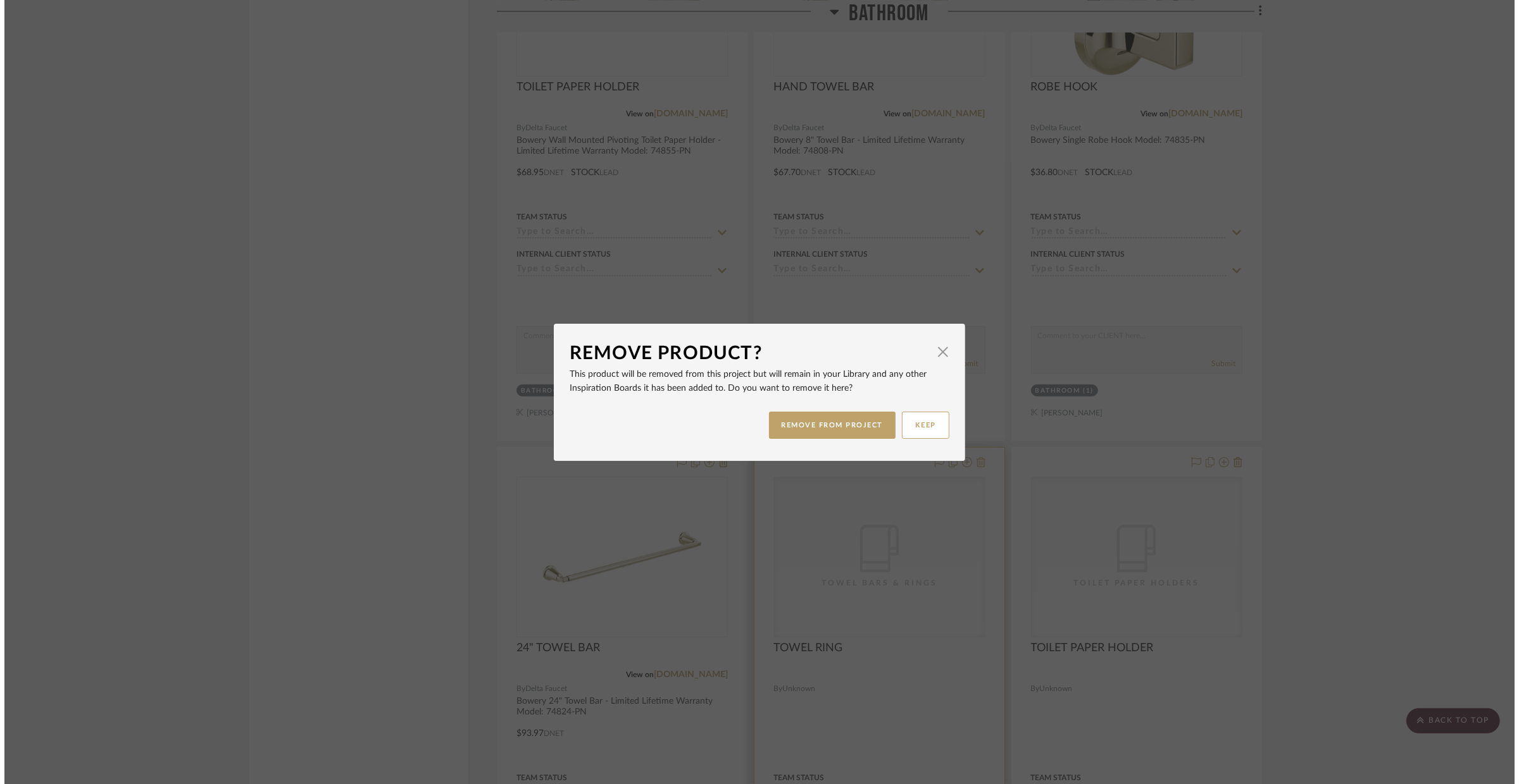
scroll to position [0, 0]
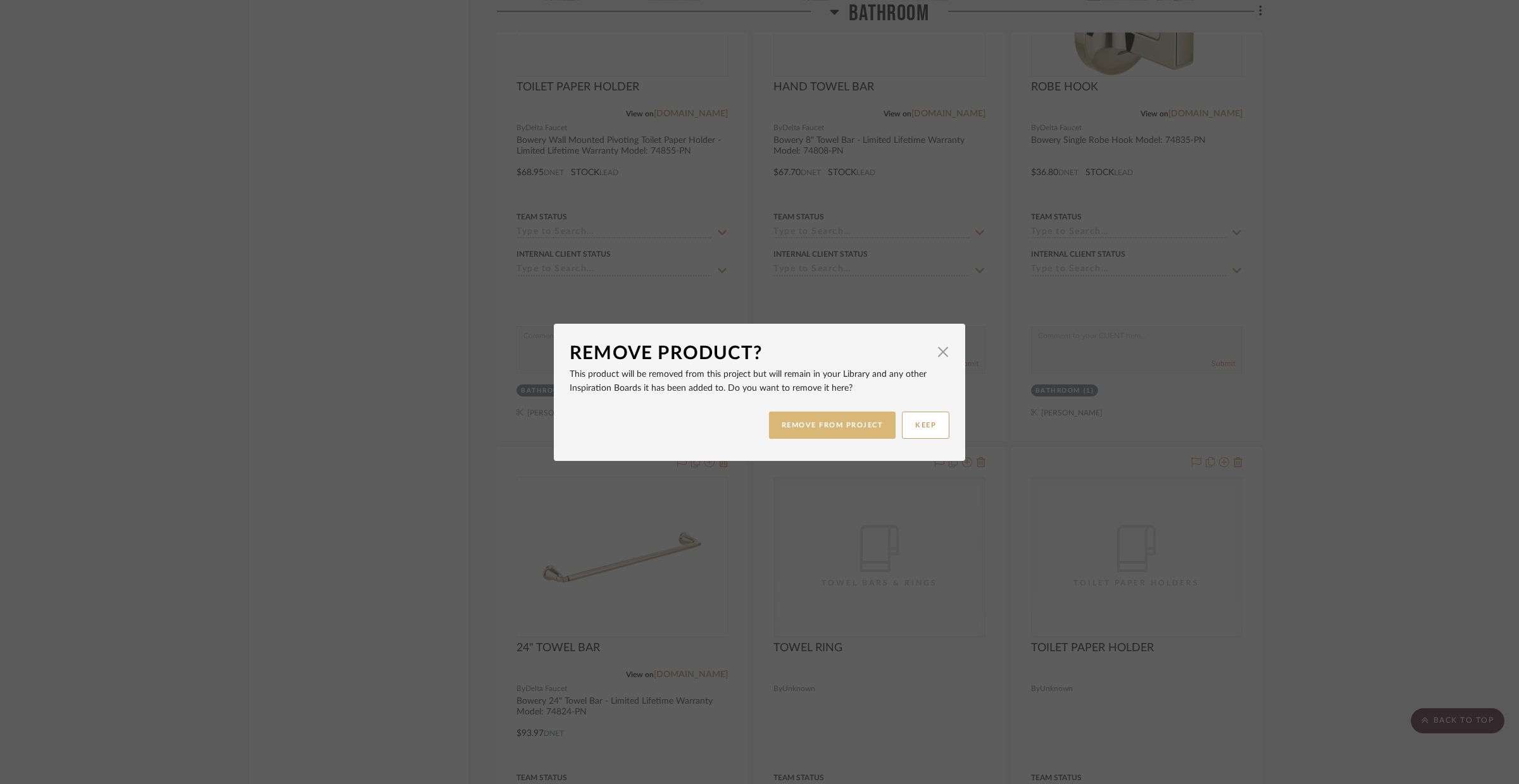
click at [865, 432] on button "REMOVE FROM PROJECT" at bounding box center [832, 425] width 127 height 27
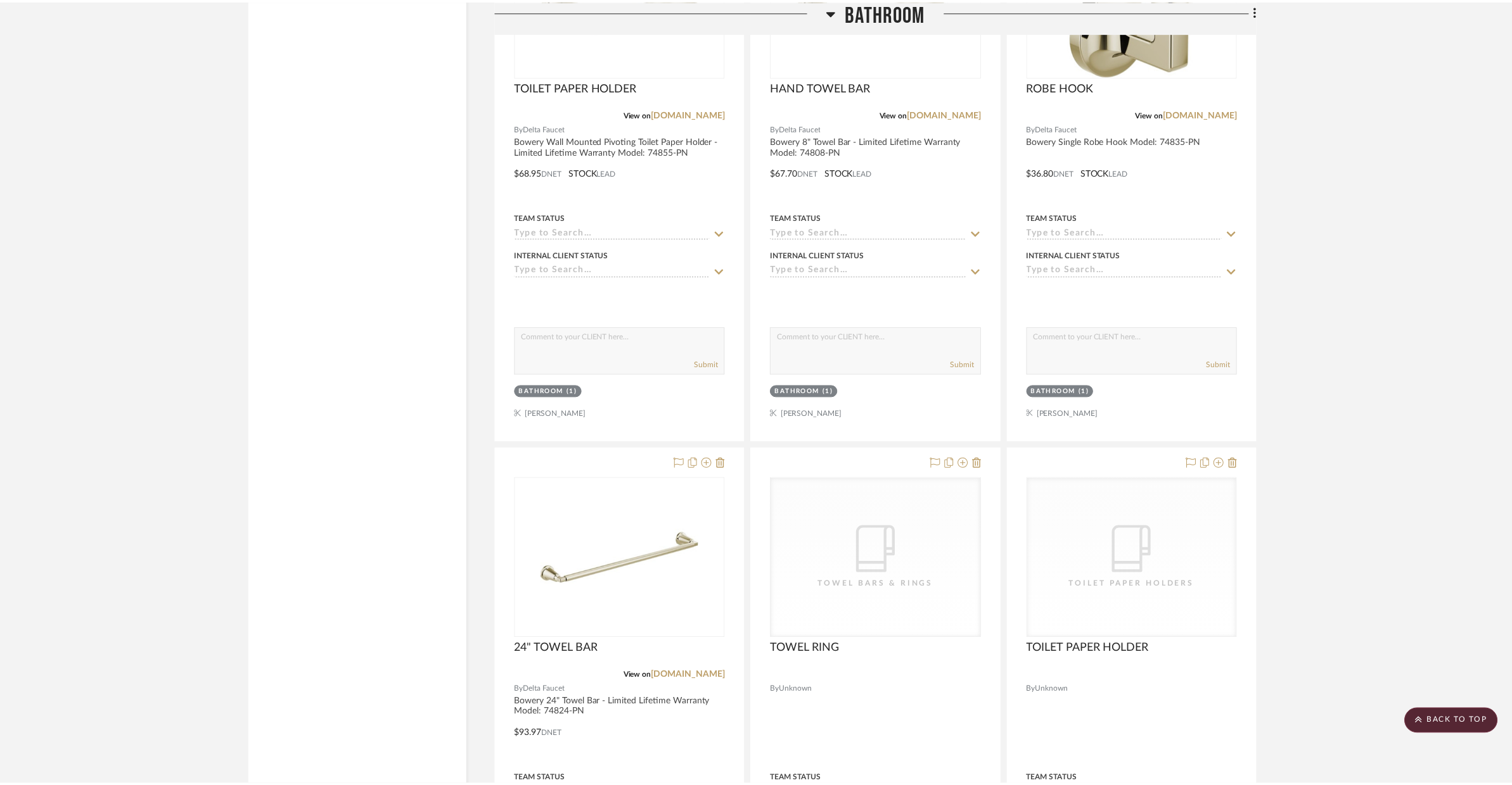
scroll to position [2851, 0]
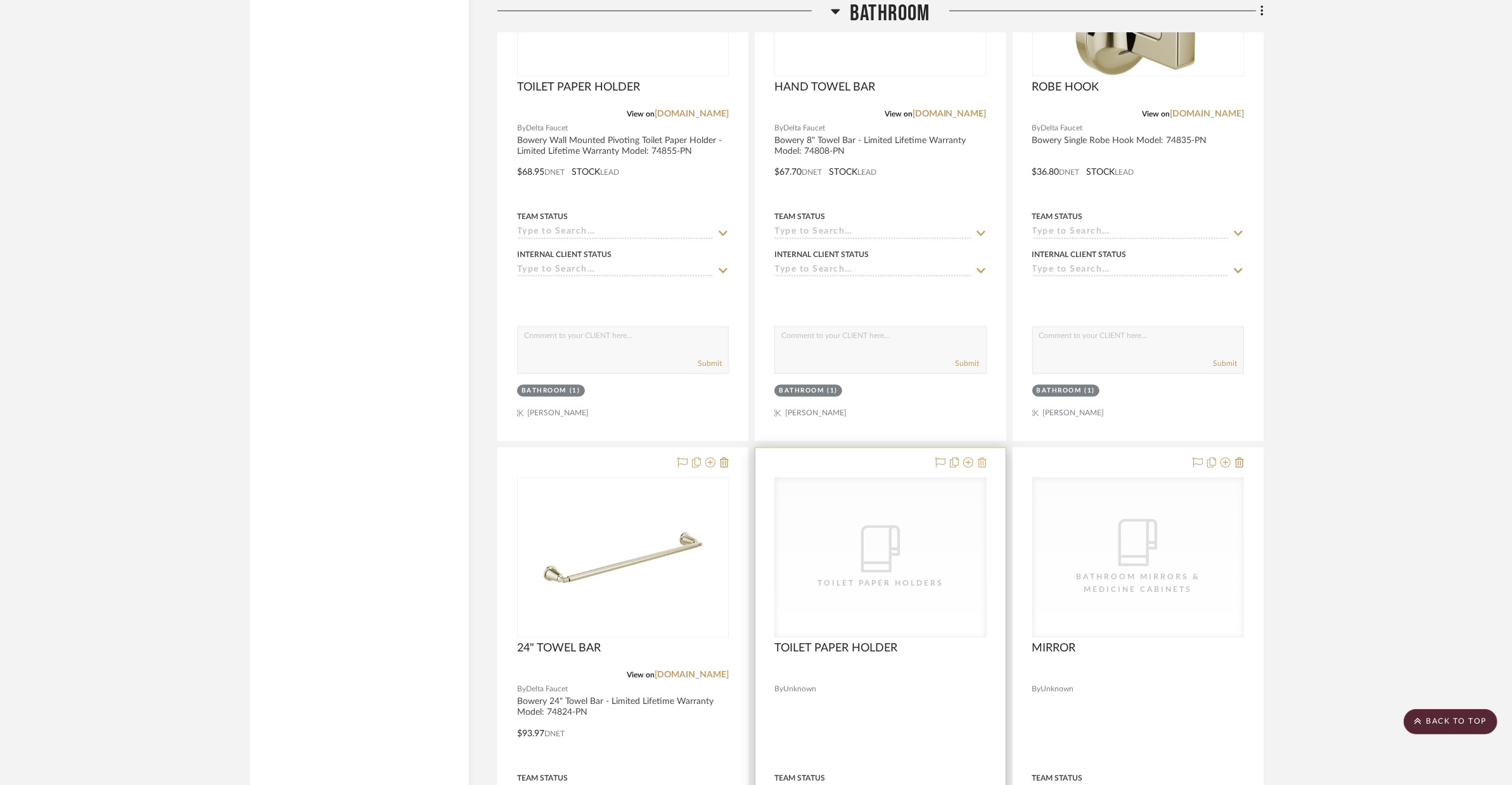
click at [985, 471] on button at bounding box center [982, 463] width 9 height 15
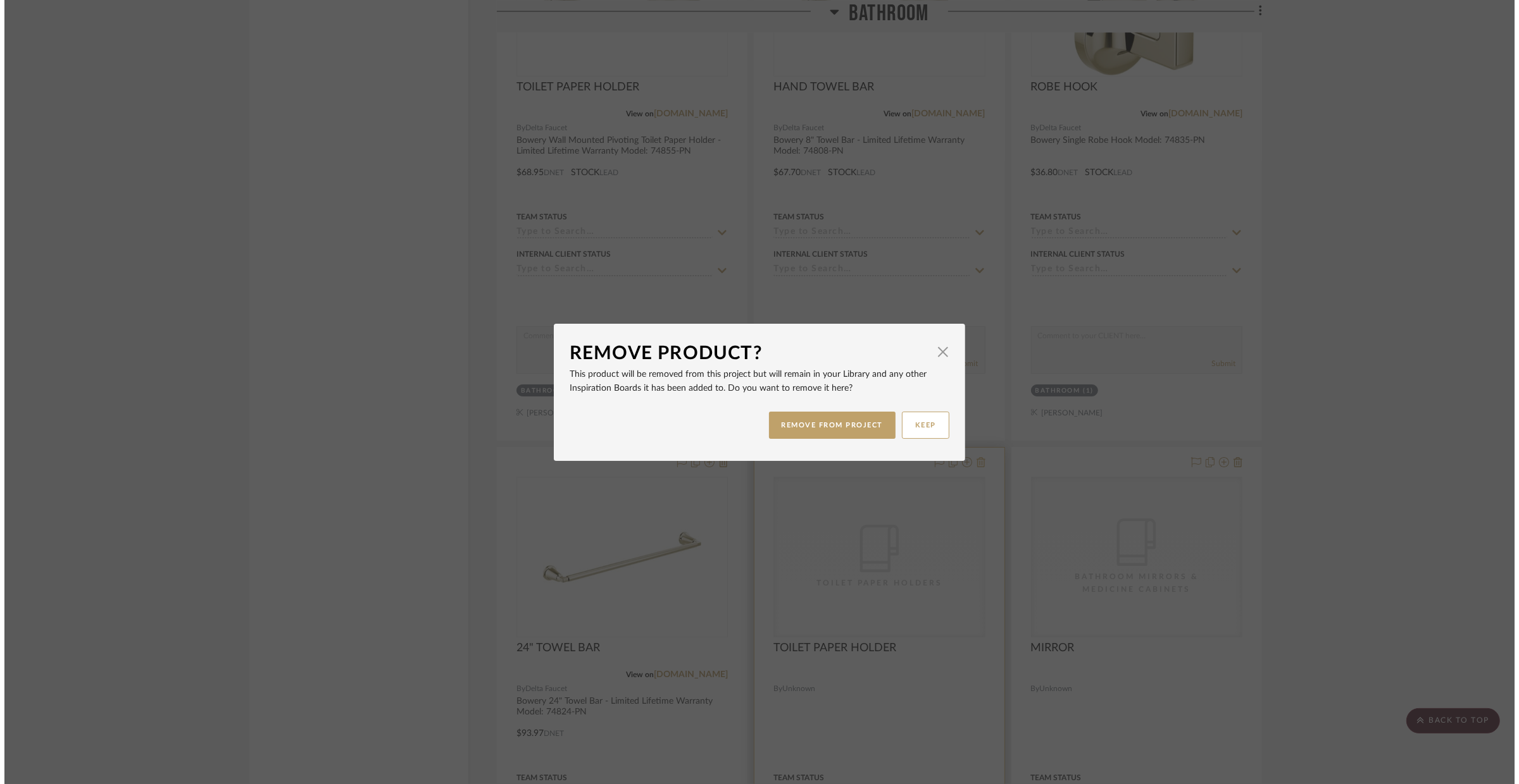
scroll to position [0, 0]
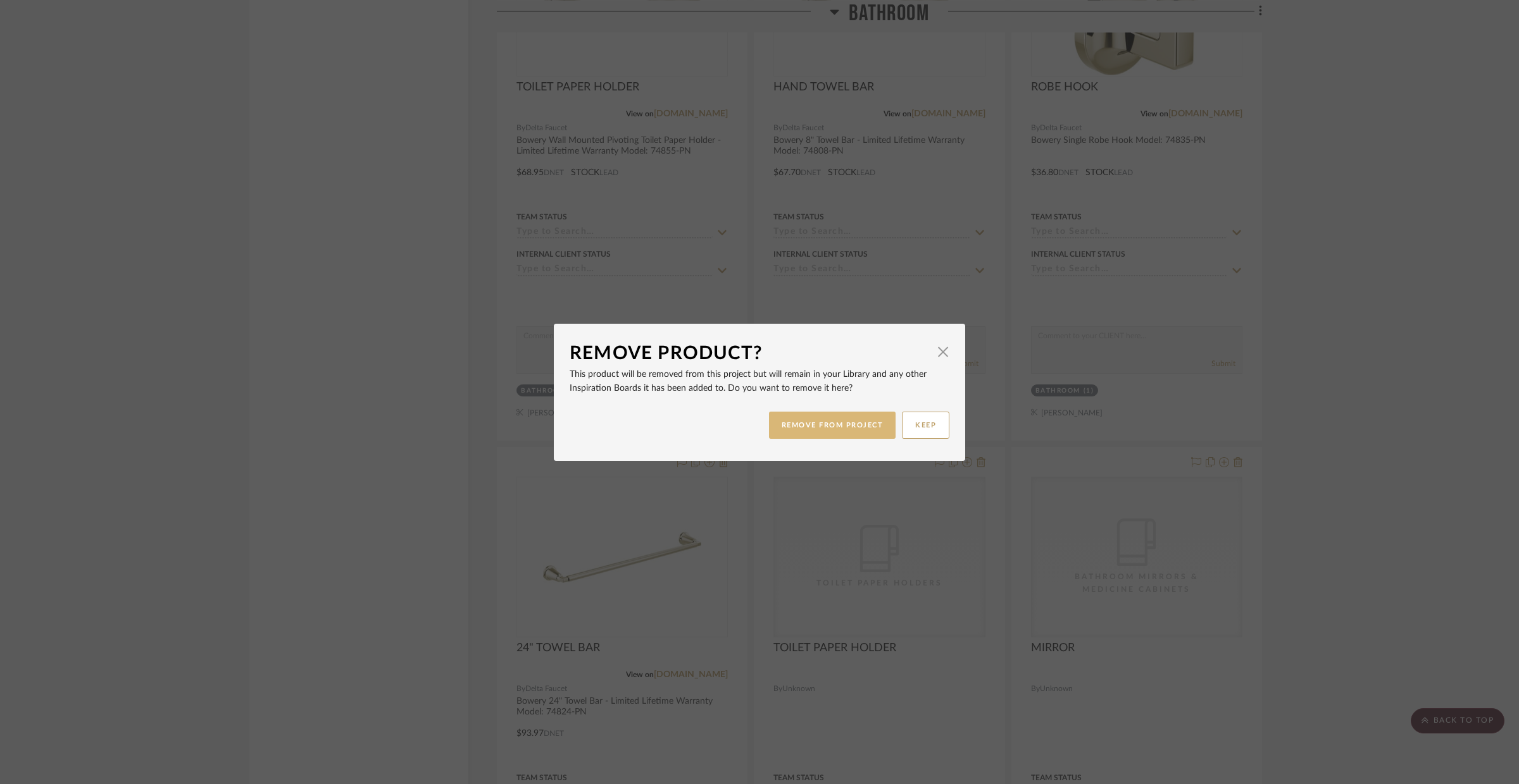
click at [814, 429] on button "REMOVE FROM PROJECT" at bounding box center [832, 425] width 127 height 27
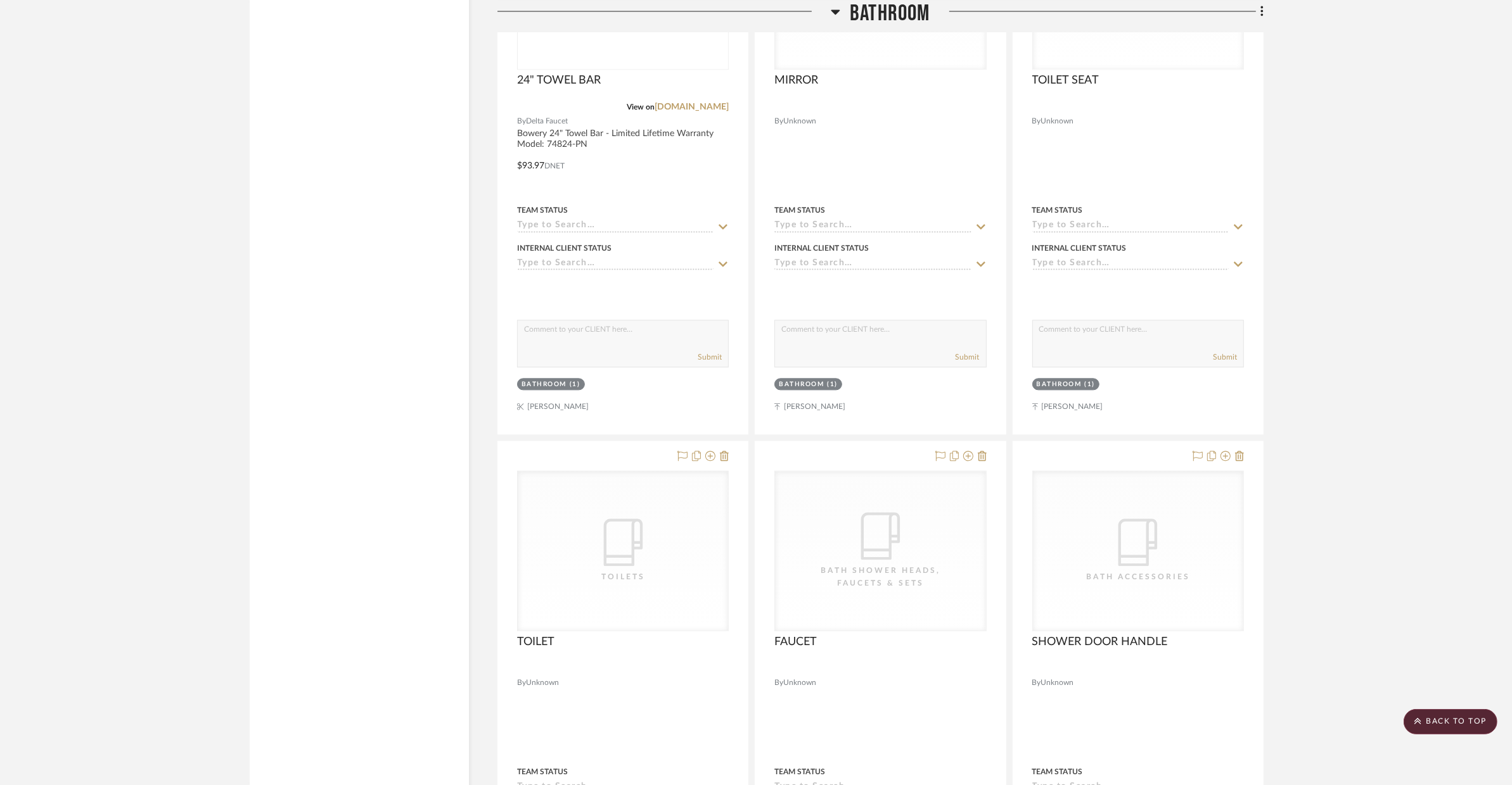
scroll to position [3554, 0]
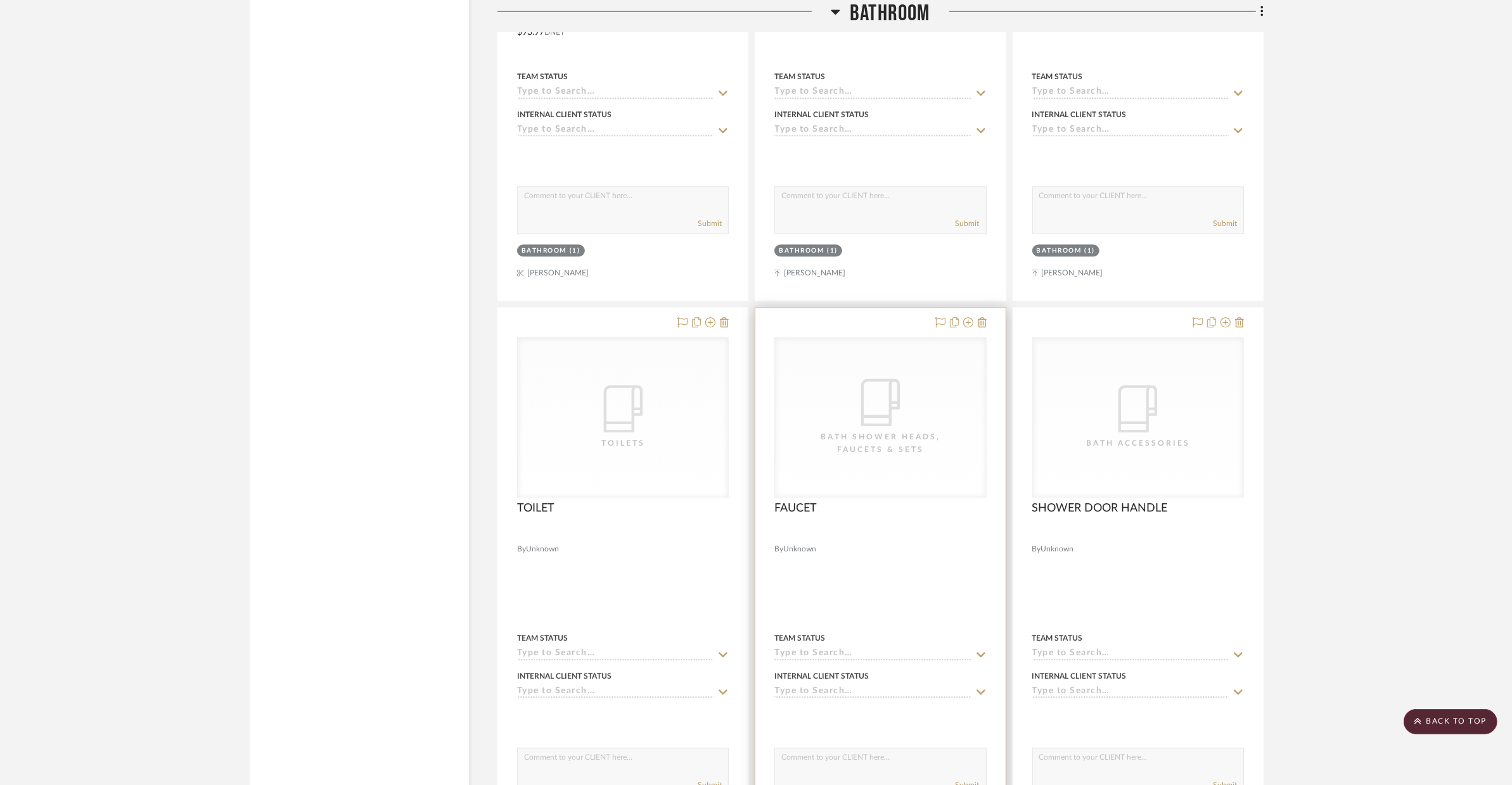
click at [976, 321] on div at bounding box center [959, 322] width 56 height 15
click at [981, 325] on icon at bounding box center [982, 322] width 9 height 10
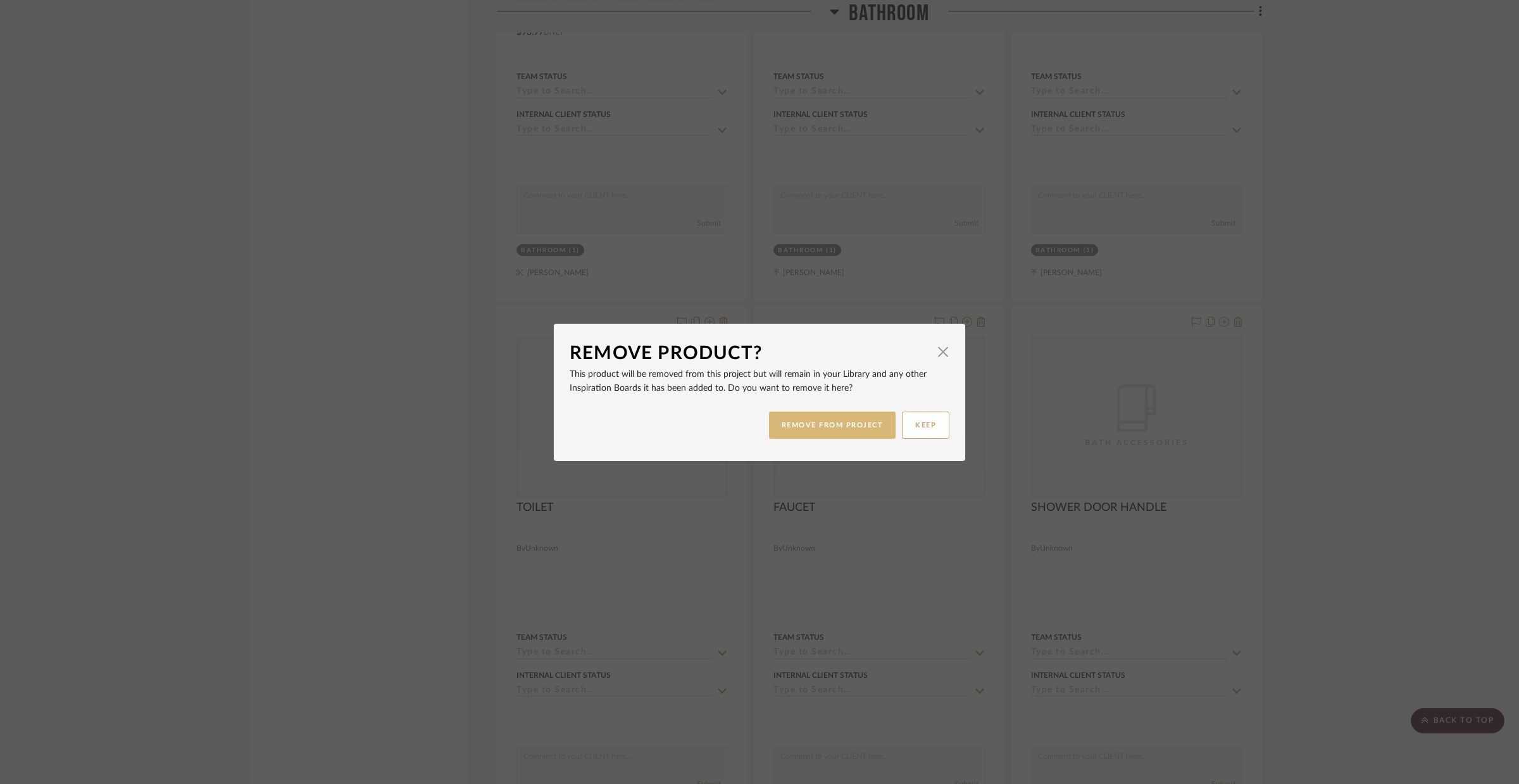
click at [809, 421] on button "REMOVE FROM PROJECT" at bounding box center [832, 425] width 127 height 27
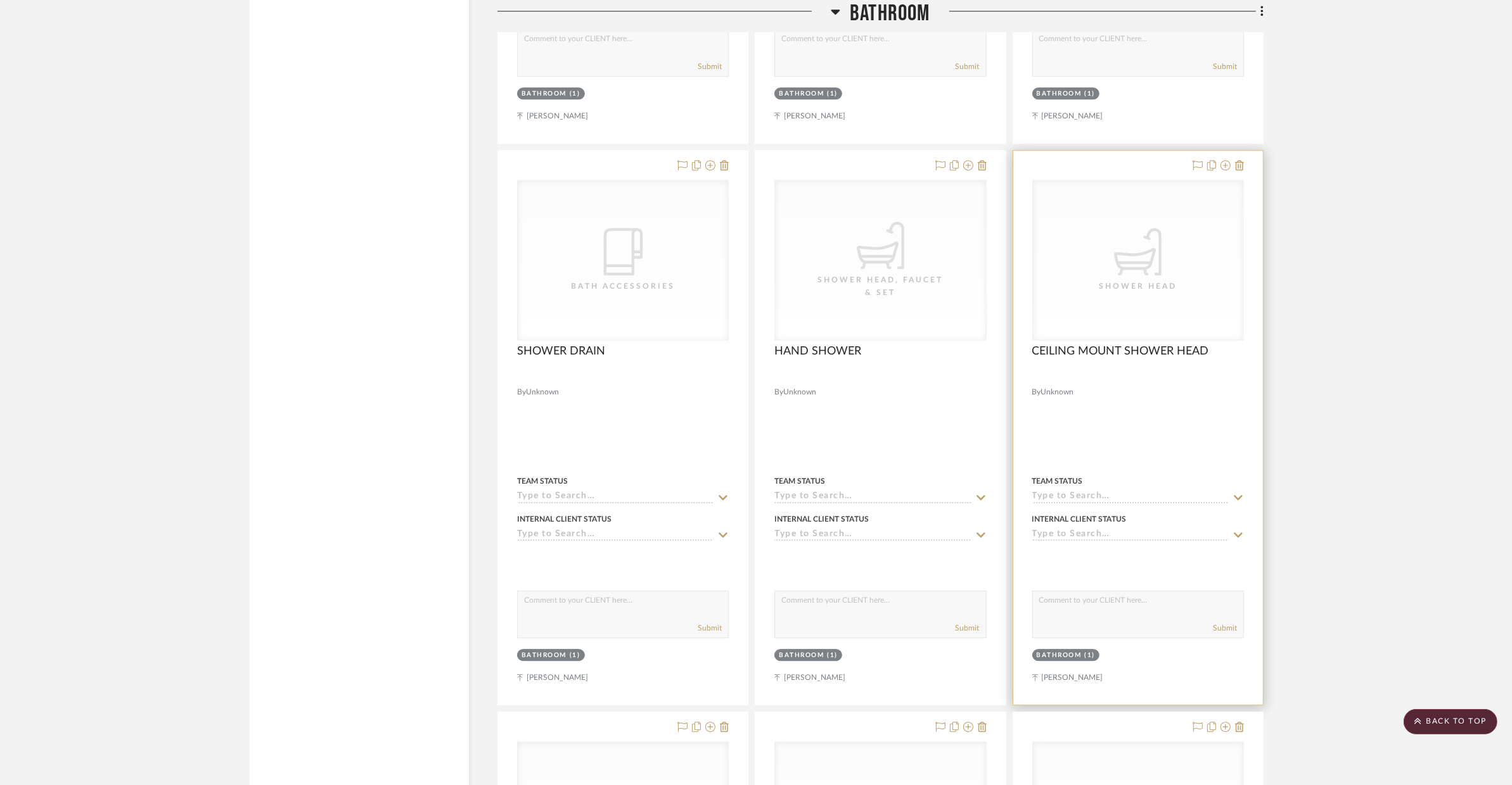
scroll to position [4303, 0]
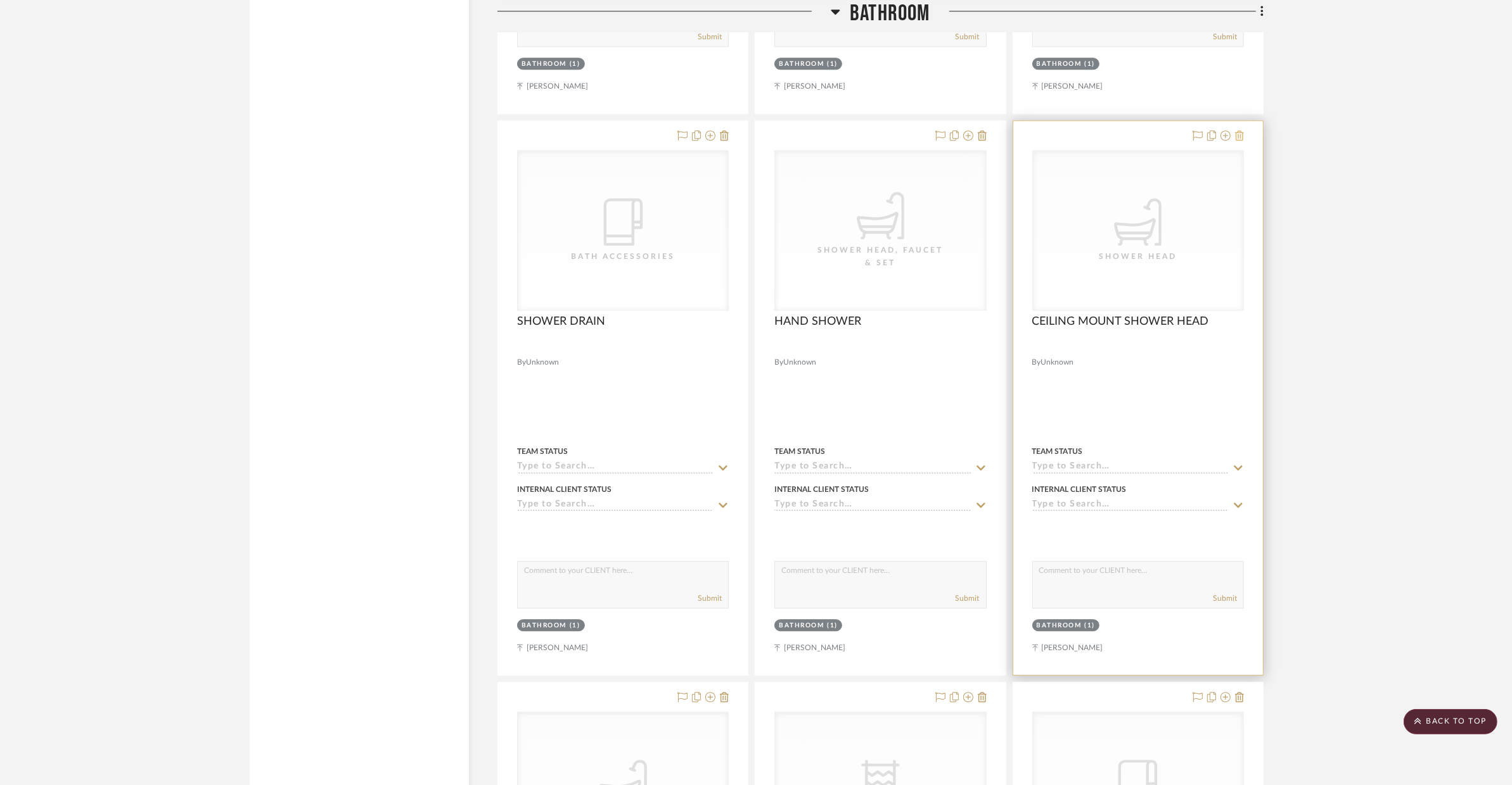
click at [1220, 141] on fa-icon at bounding box center [1239, 136] width 9 height 10
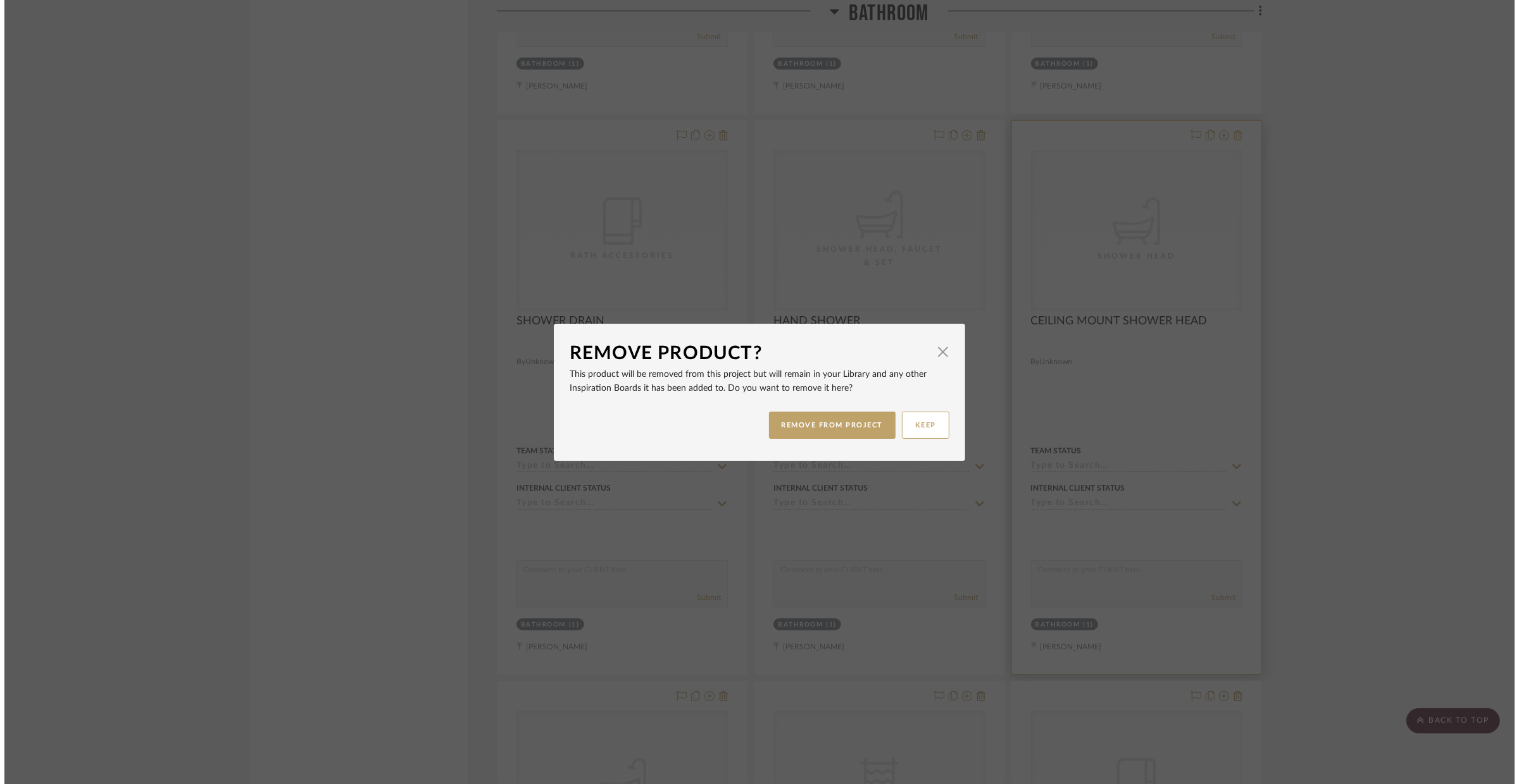
scroll to position [0, 0]
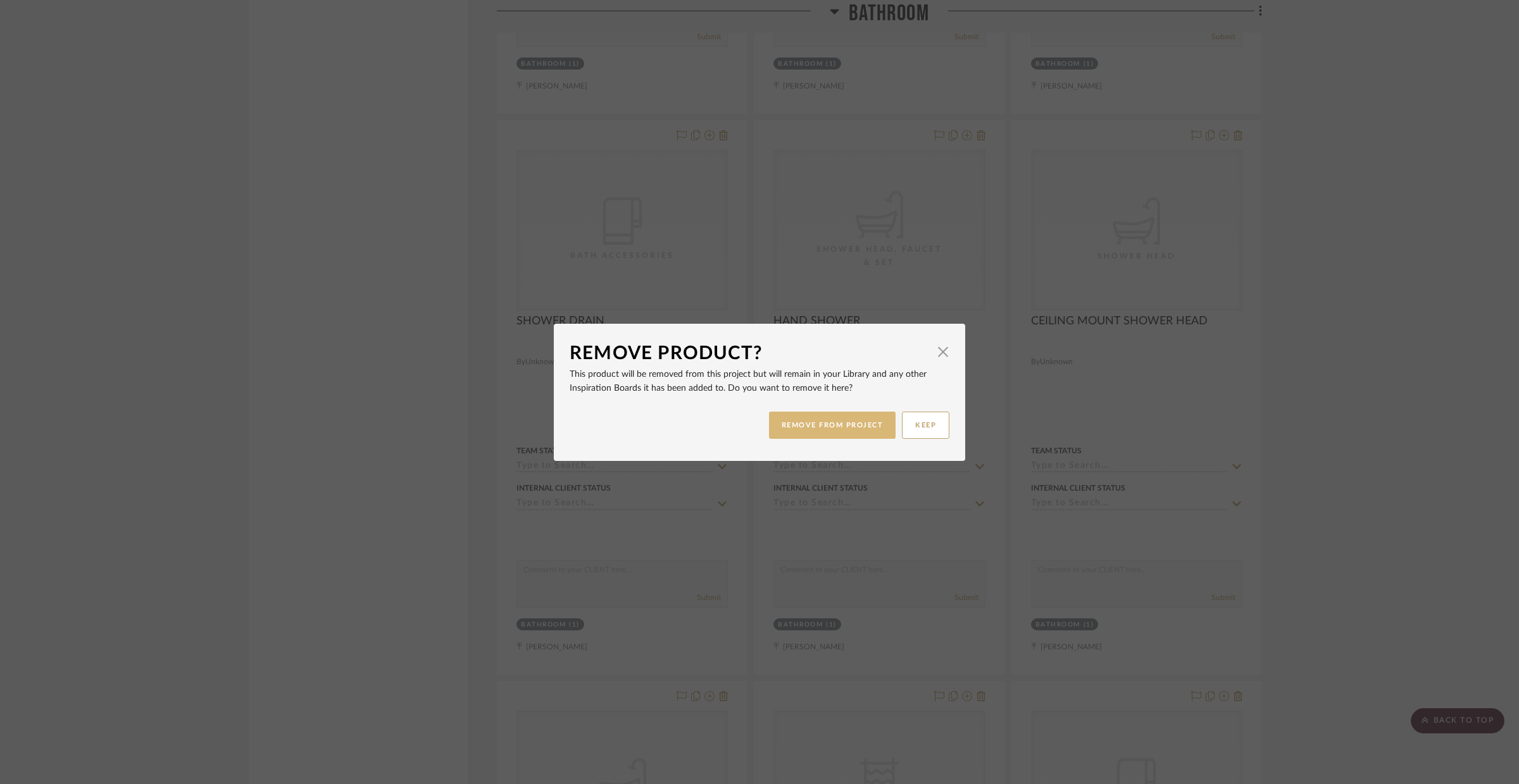
click at [822, 422] on button "REMOVE FROM PROJECT" at bounding box center [832, 425] width 127 height 27
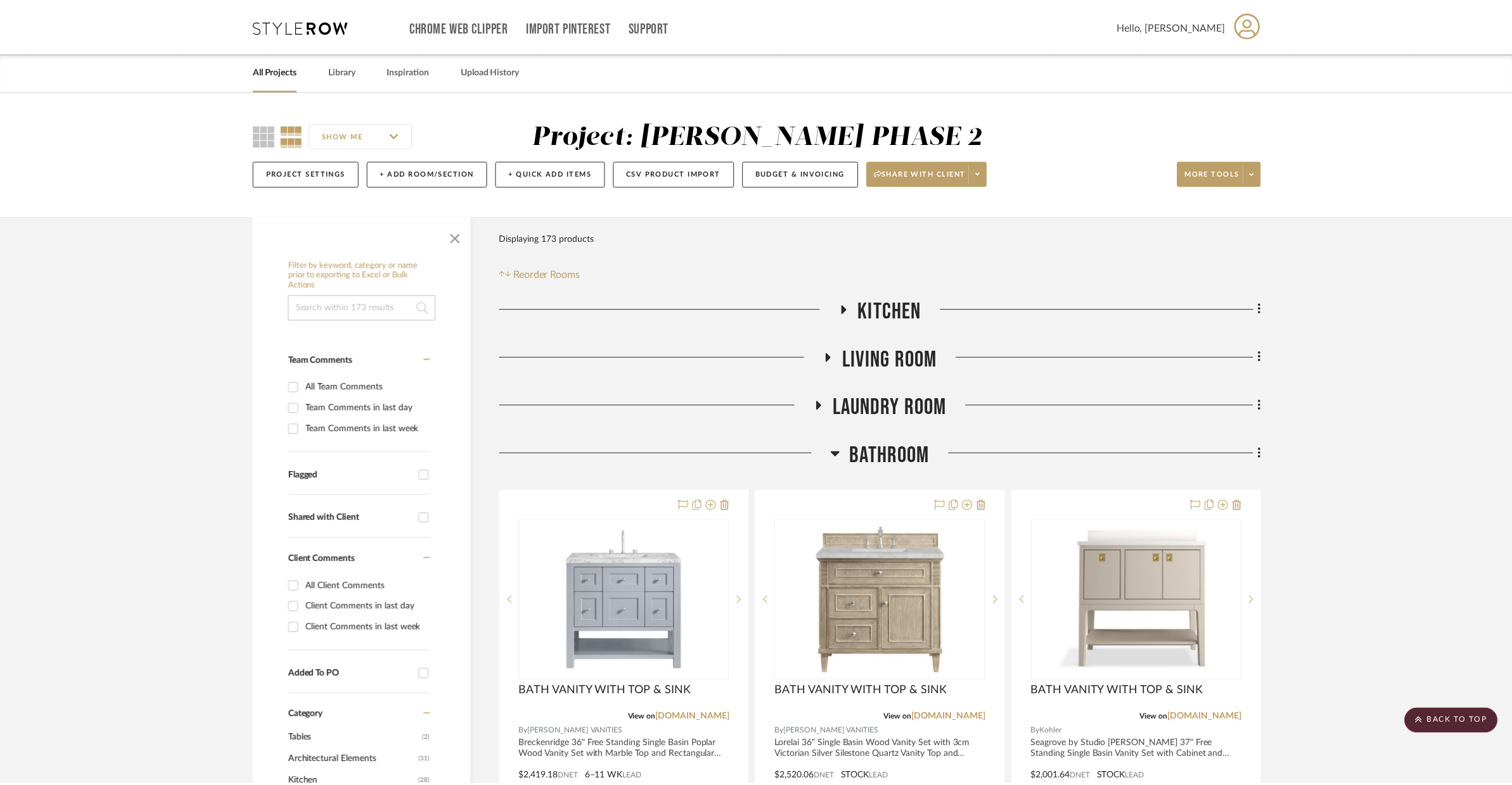
scroll to position [4303, 0]
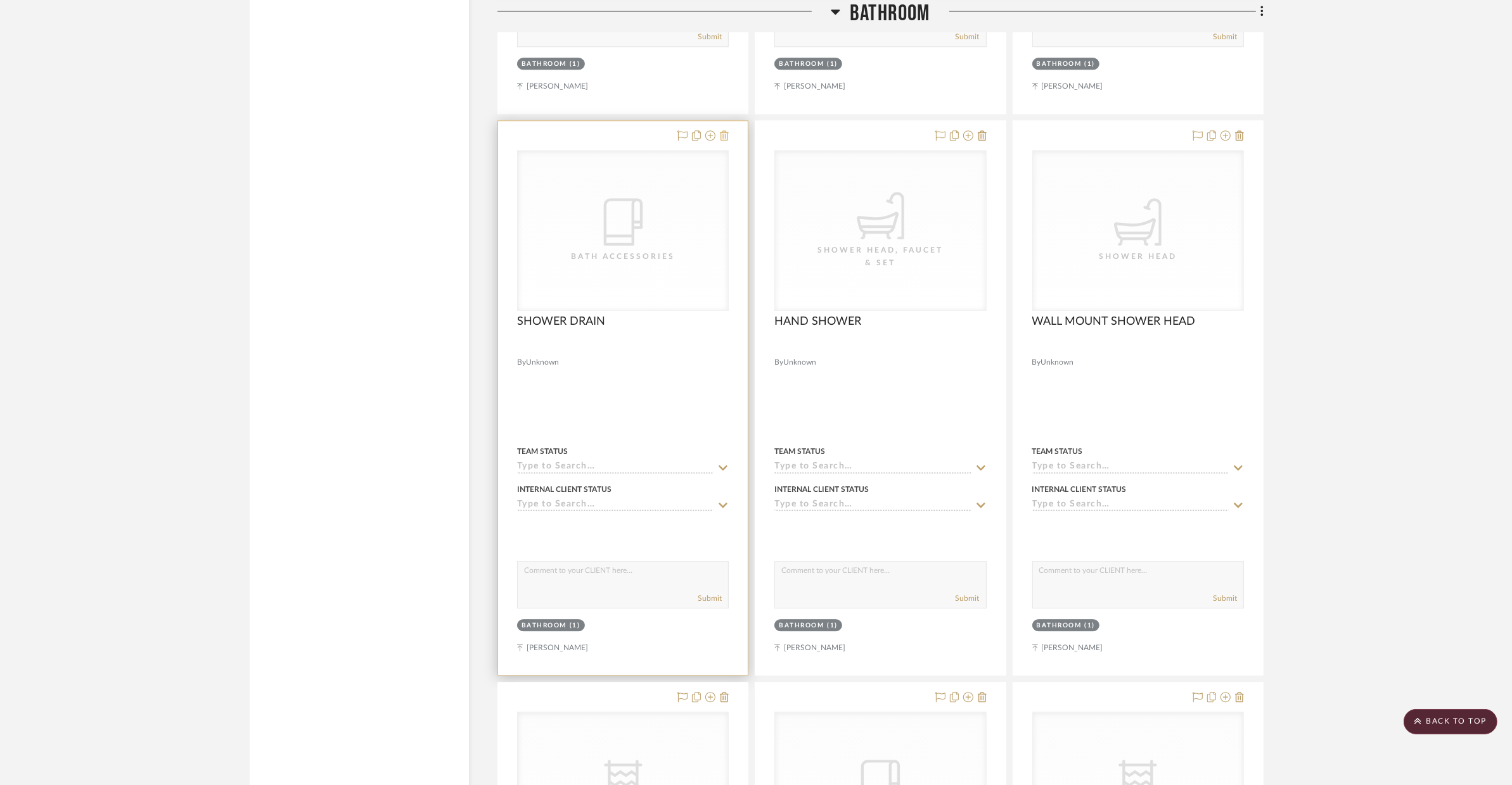
click at [727, 135] on icon at bounding box center [724, 135] width 9 height 10
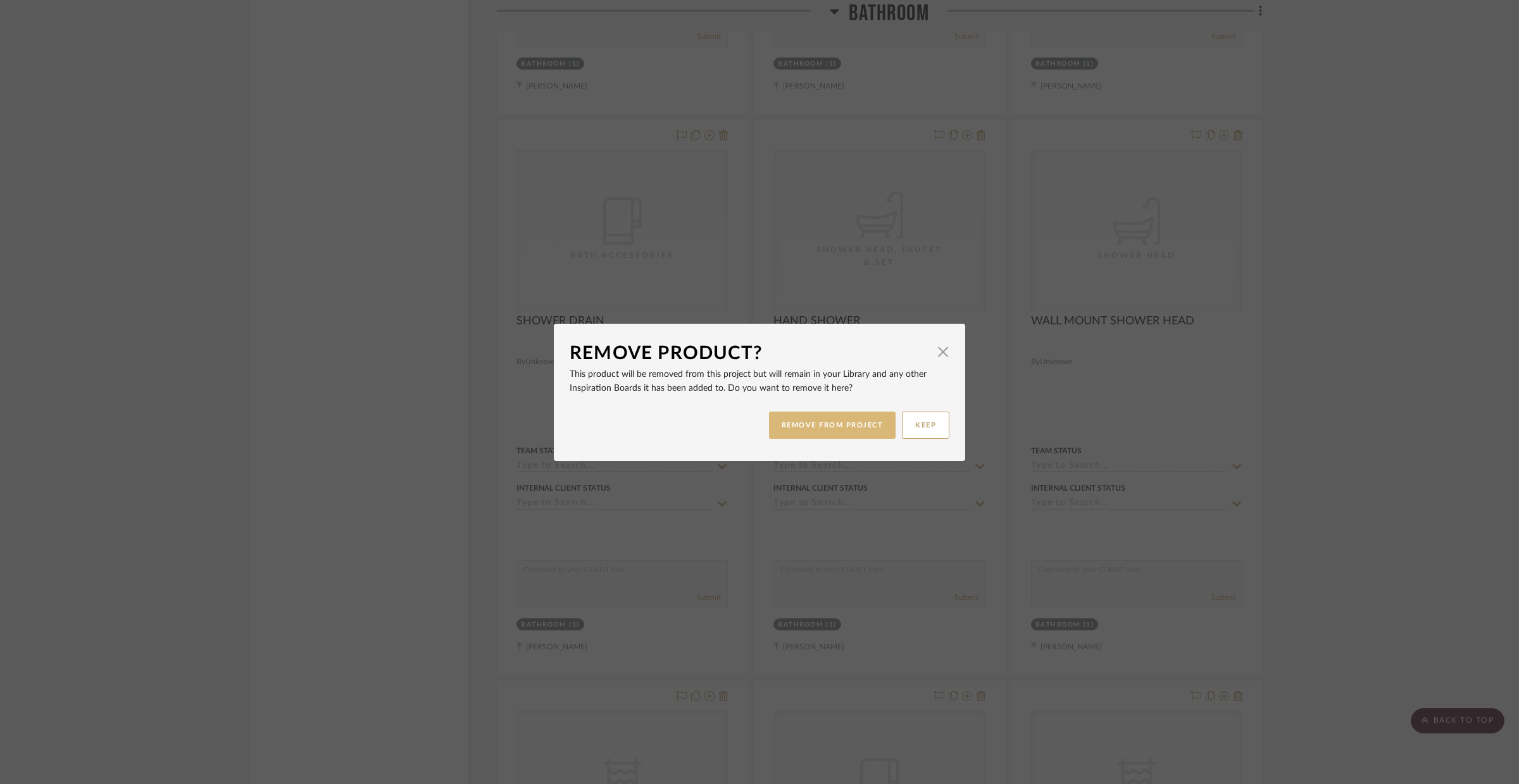
click at [810, 418] on button "REMOVE FROM PROJECT" at bounding box center [832, 425] width 127 height 27
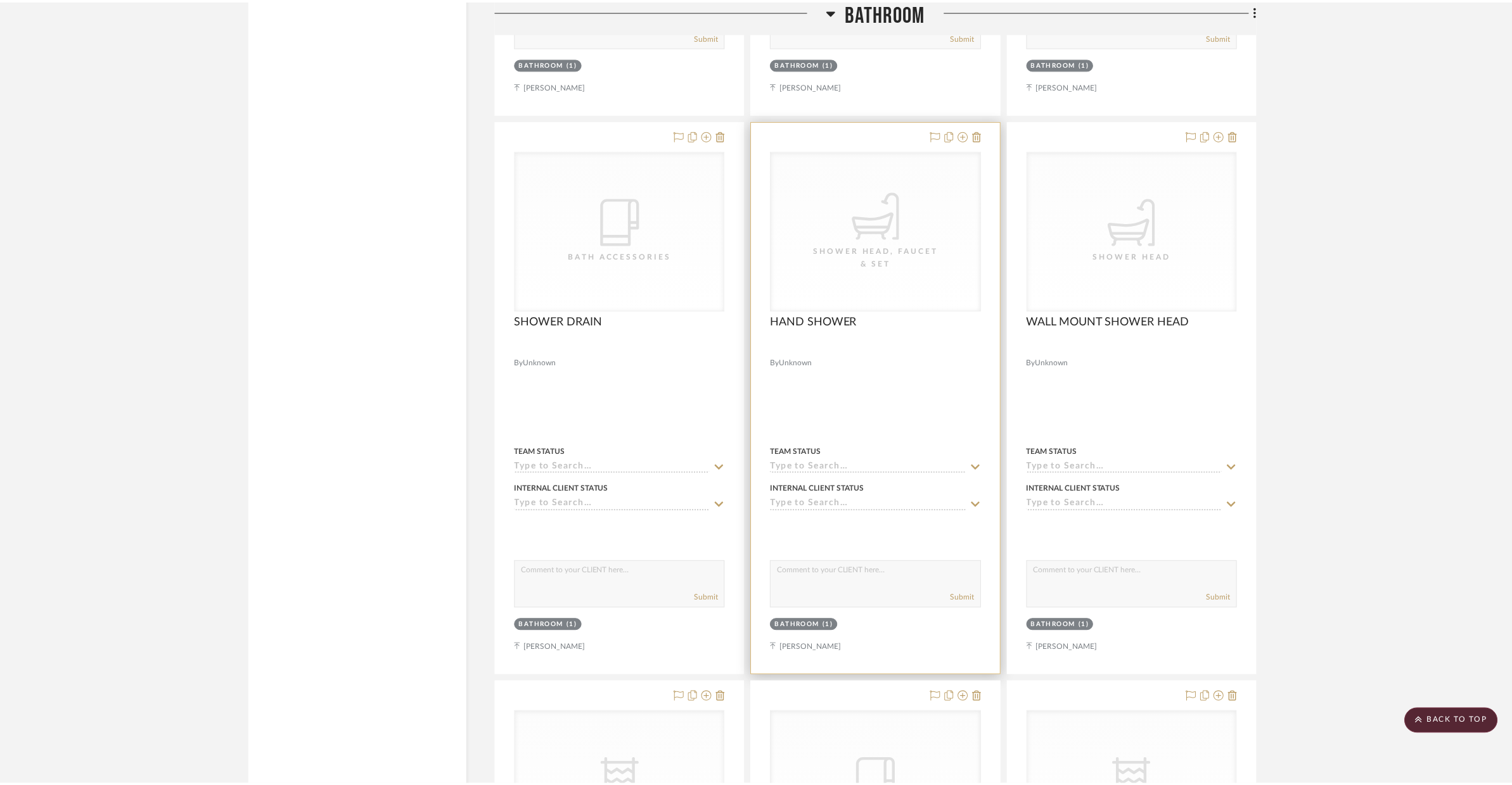
scroll to position [4303, 0]
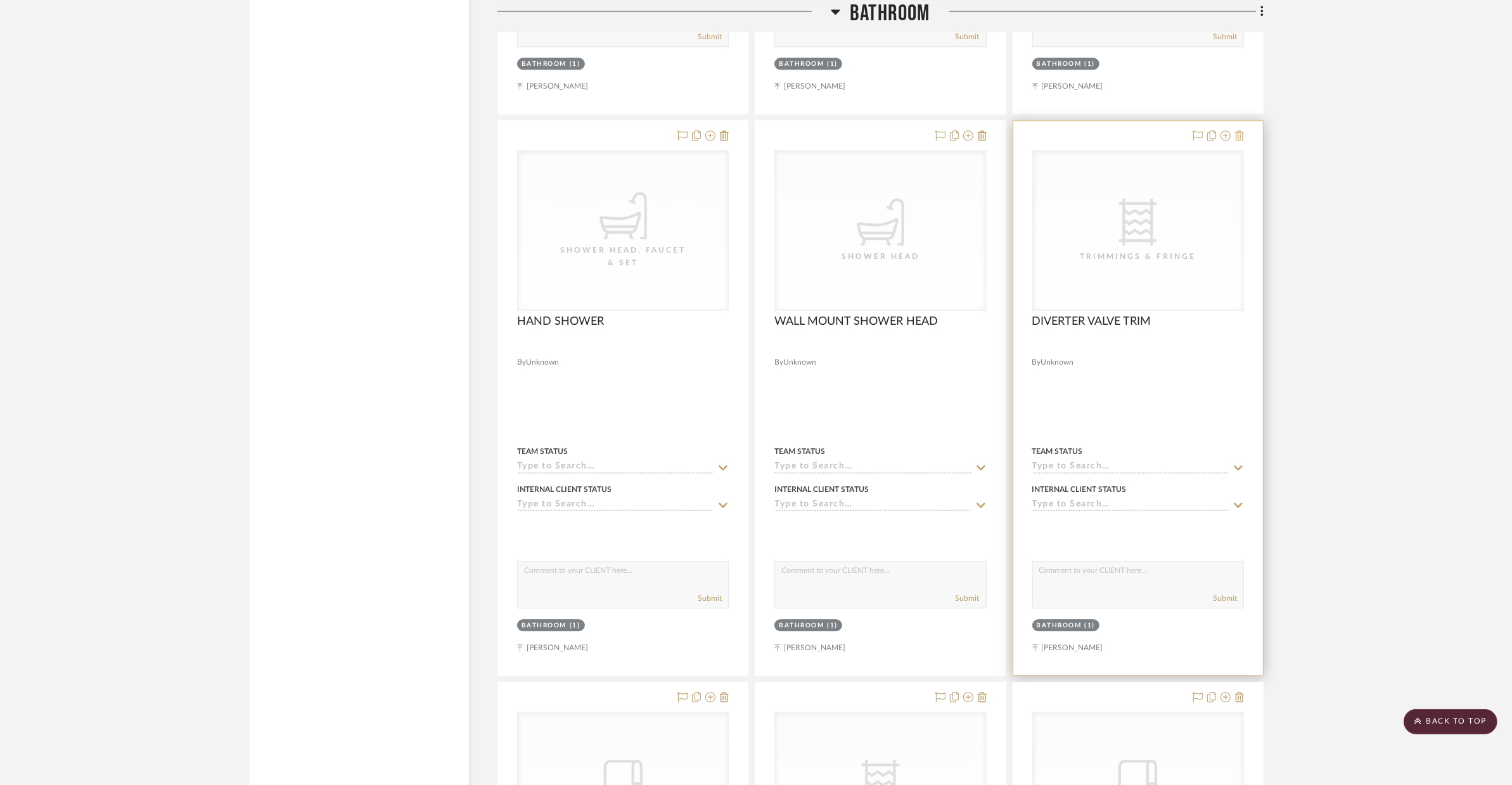
click at [1220, 136] on icon at bounding box center [1239, 135] width 9 height 10
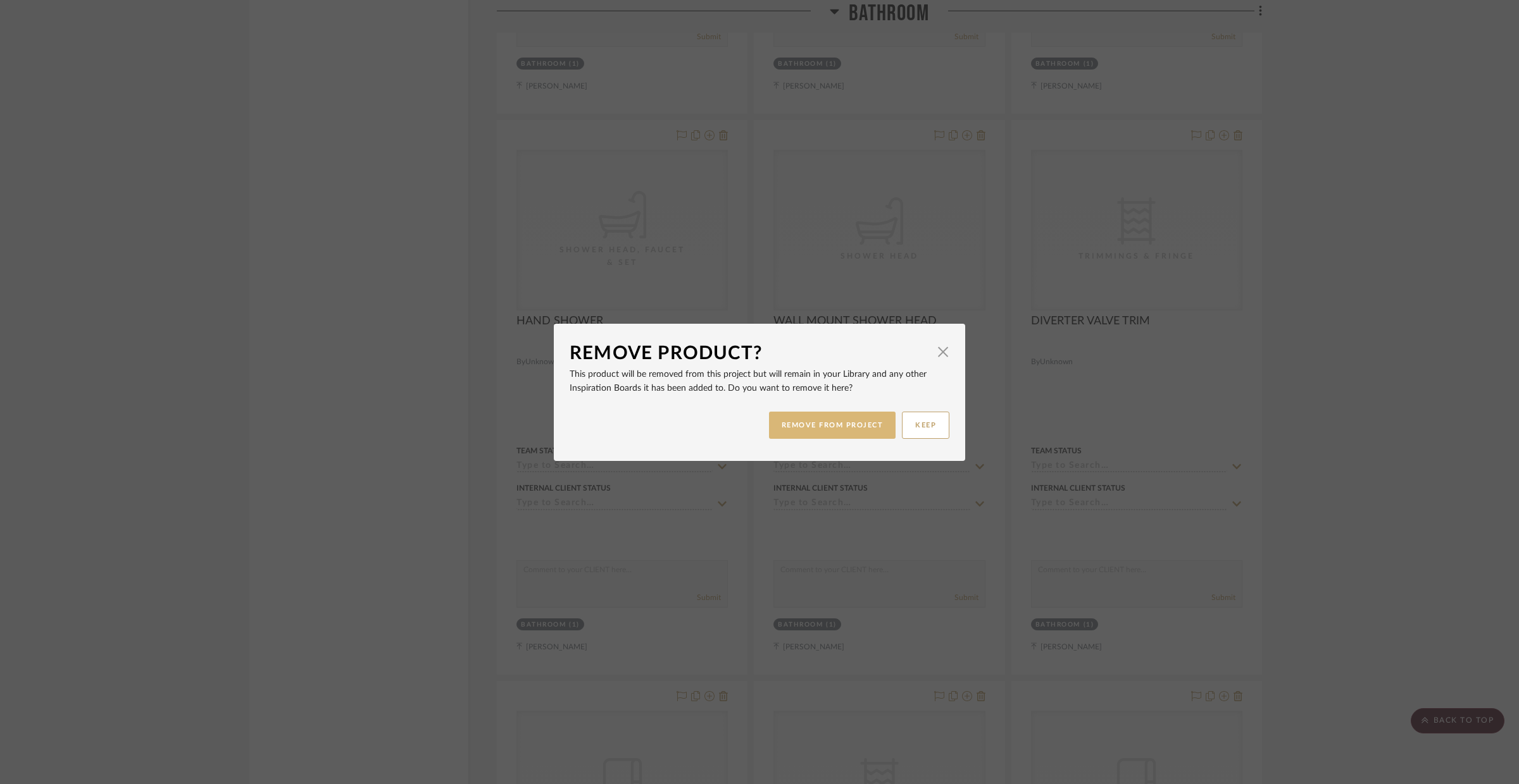
click at [840, 415] on button "REMOVE FROM PROJECT" at bounding box center [832, 425] width 127 height 27
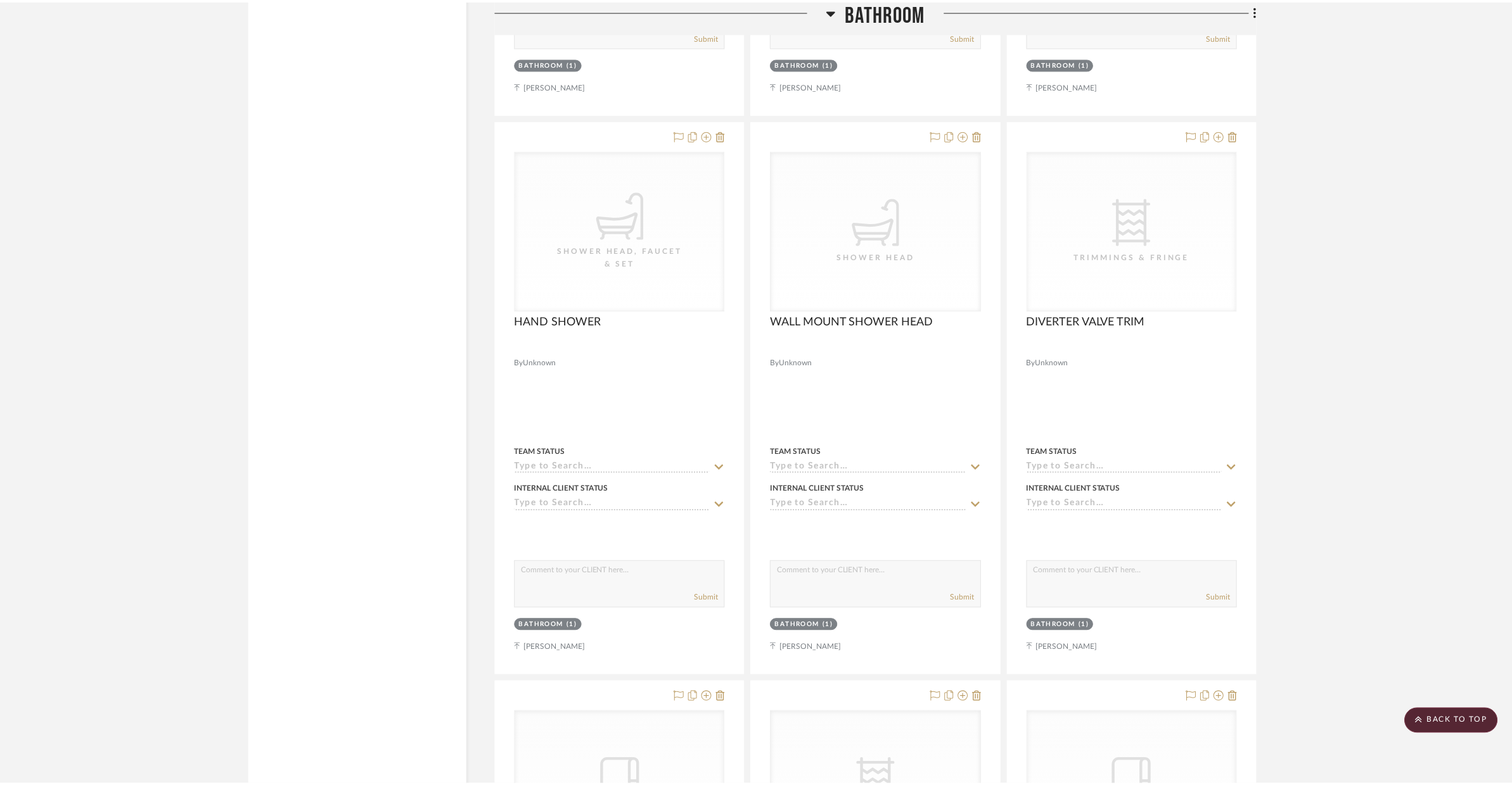
scroll to position [4303, 0]
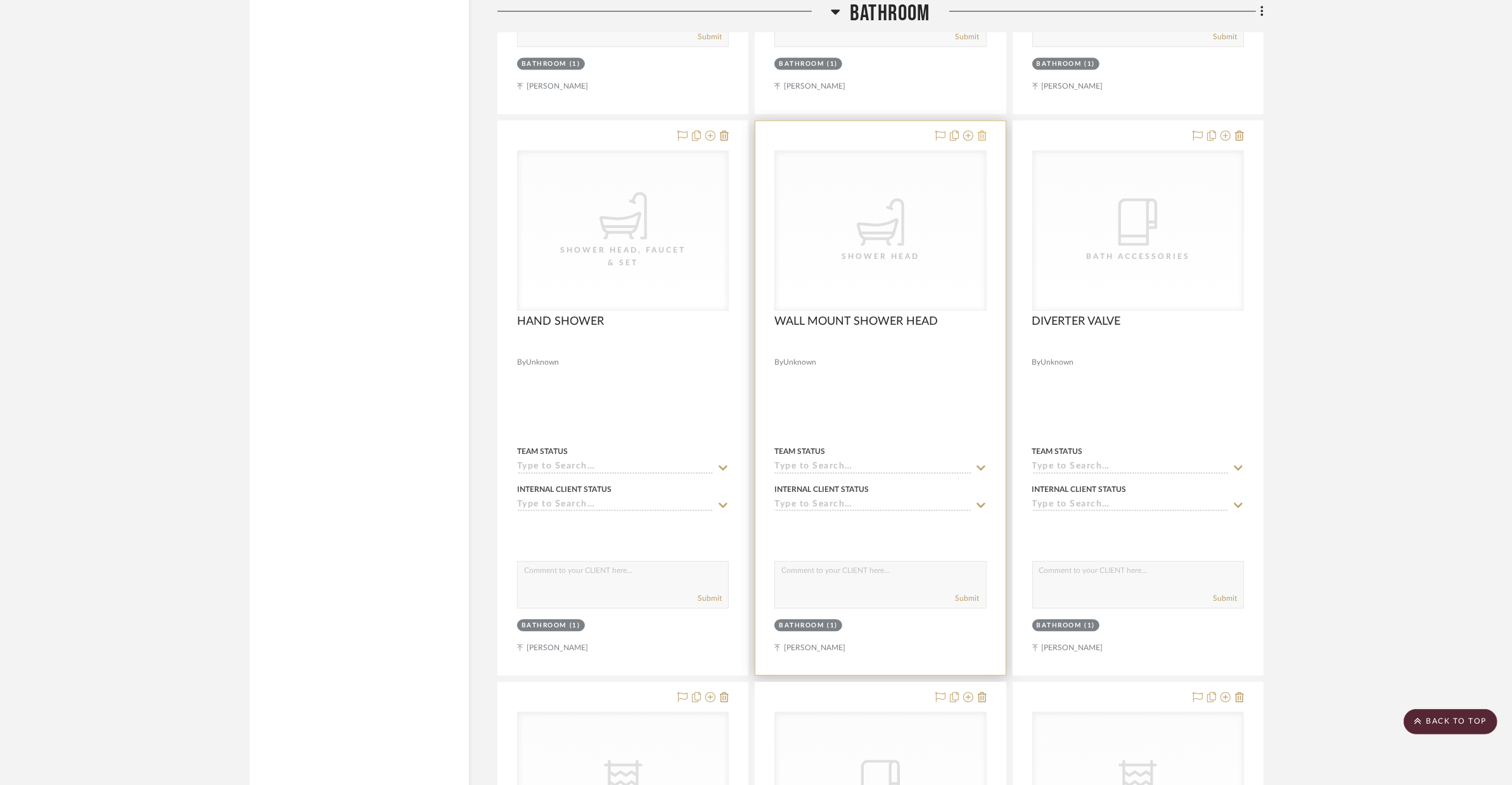
click at [985, 133] on icon at bounding box center [982, 135] width 9 height 10
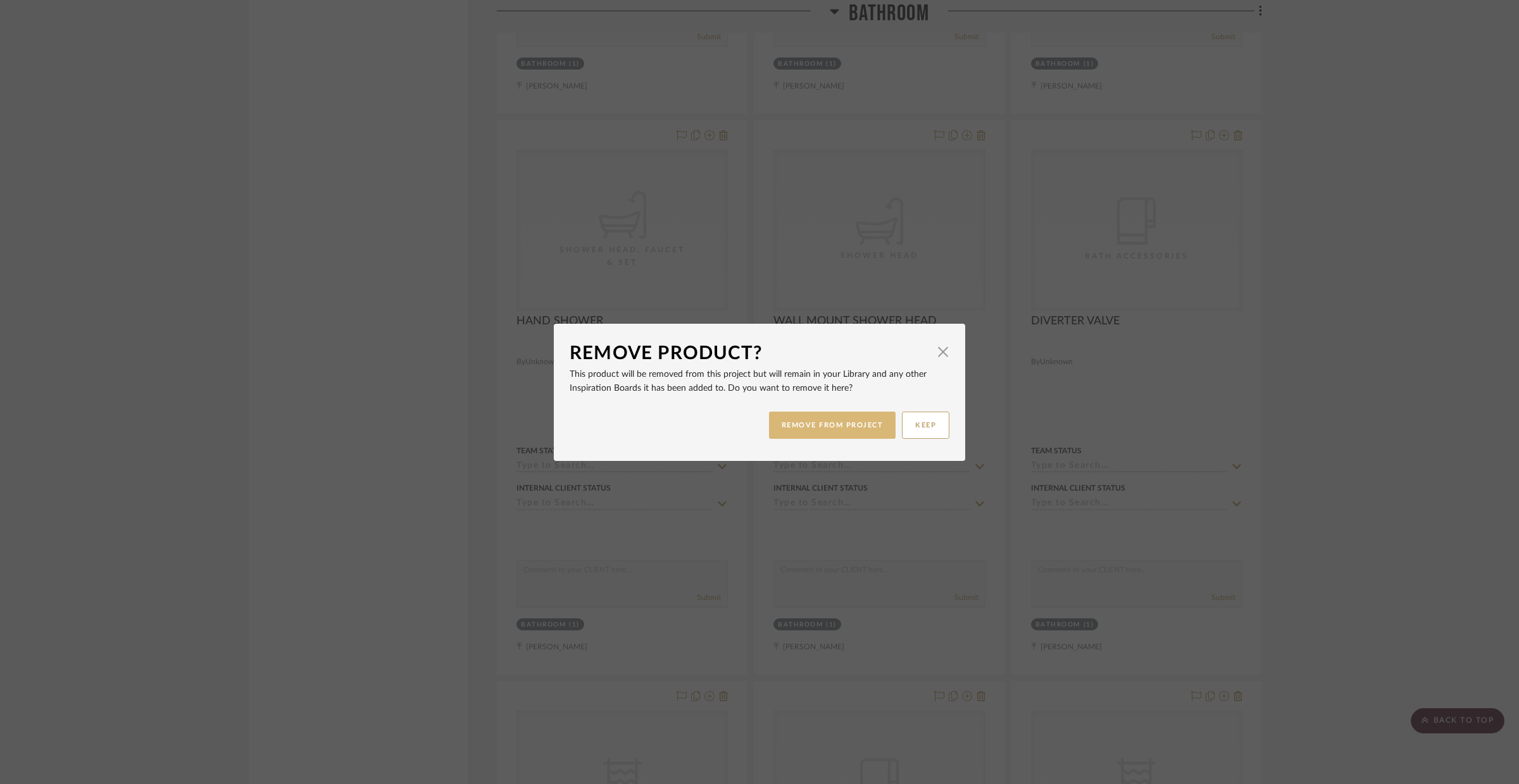
click at [849, 413] on button "REMOVE FROM PROJECT" at bounding box center [832, 425] width 127 height 27
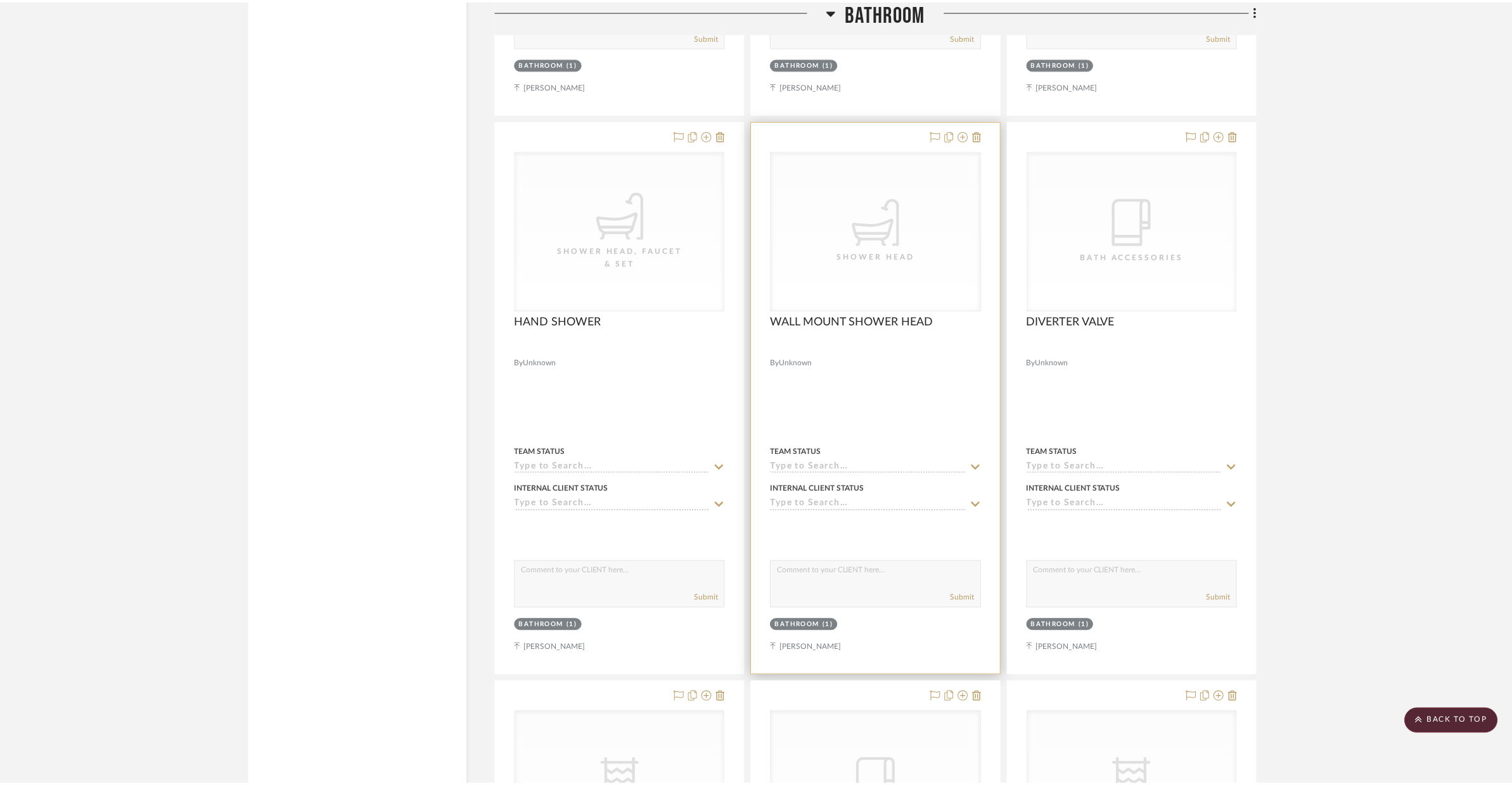
scroll to position [4303, 0]
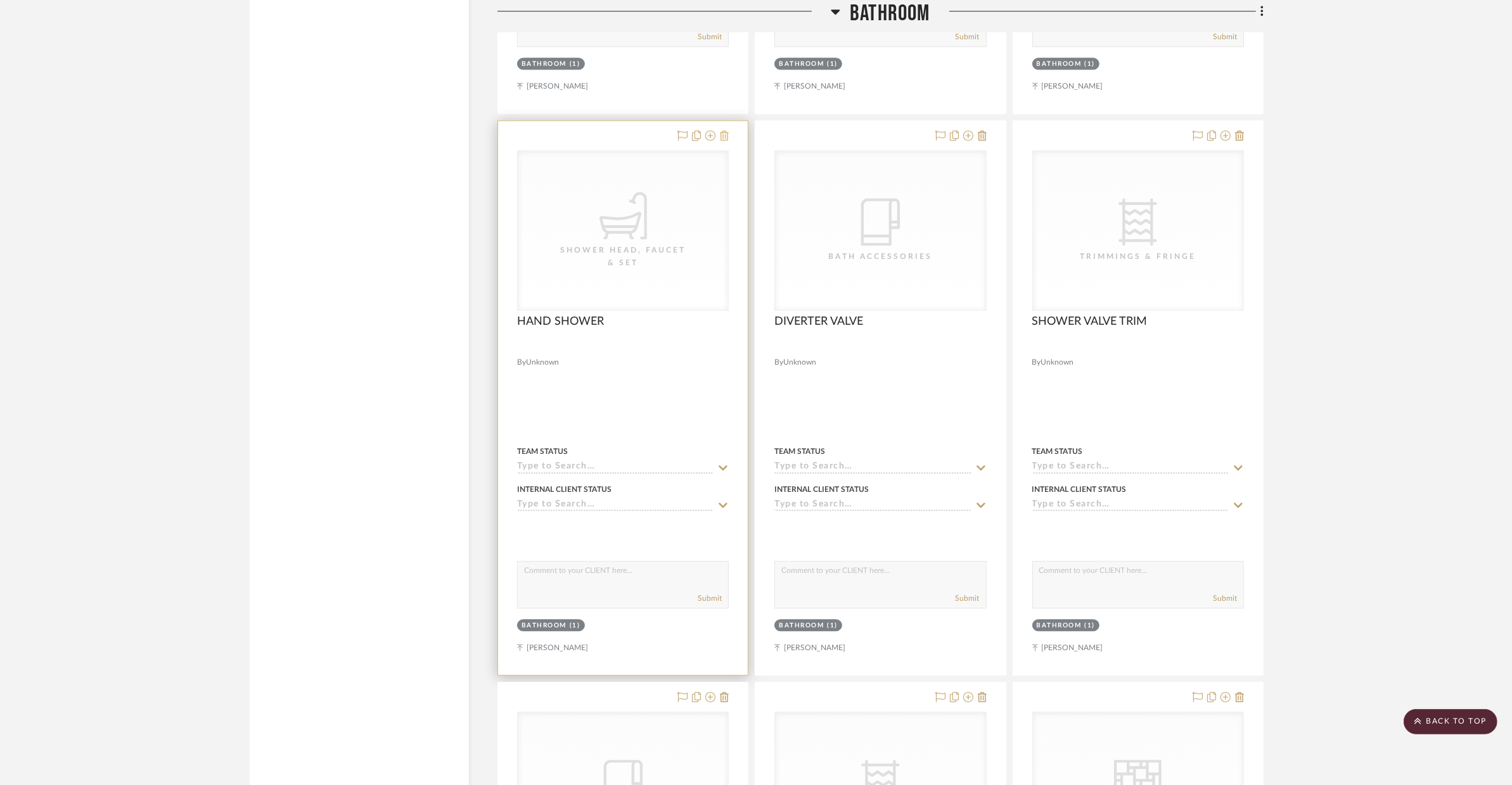
click at [724, 136] on icon at bounding box center [724, 135] width 9 height 10
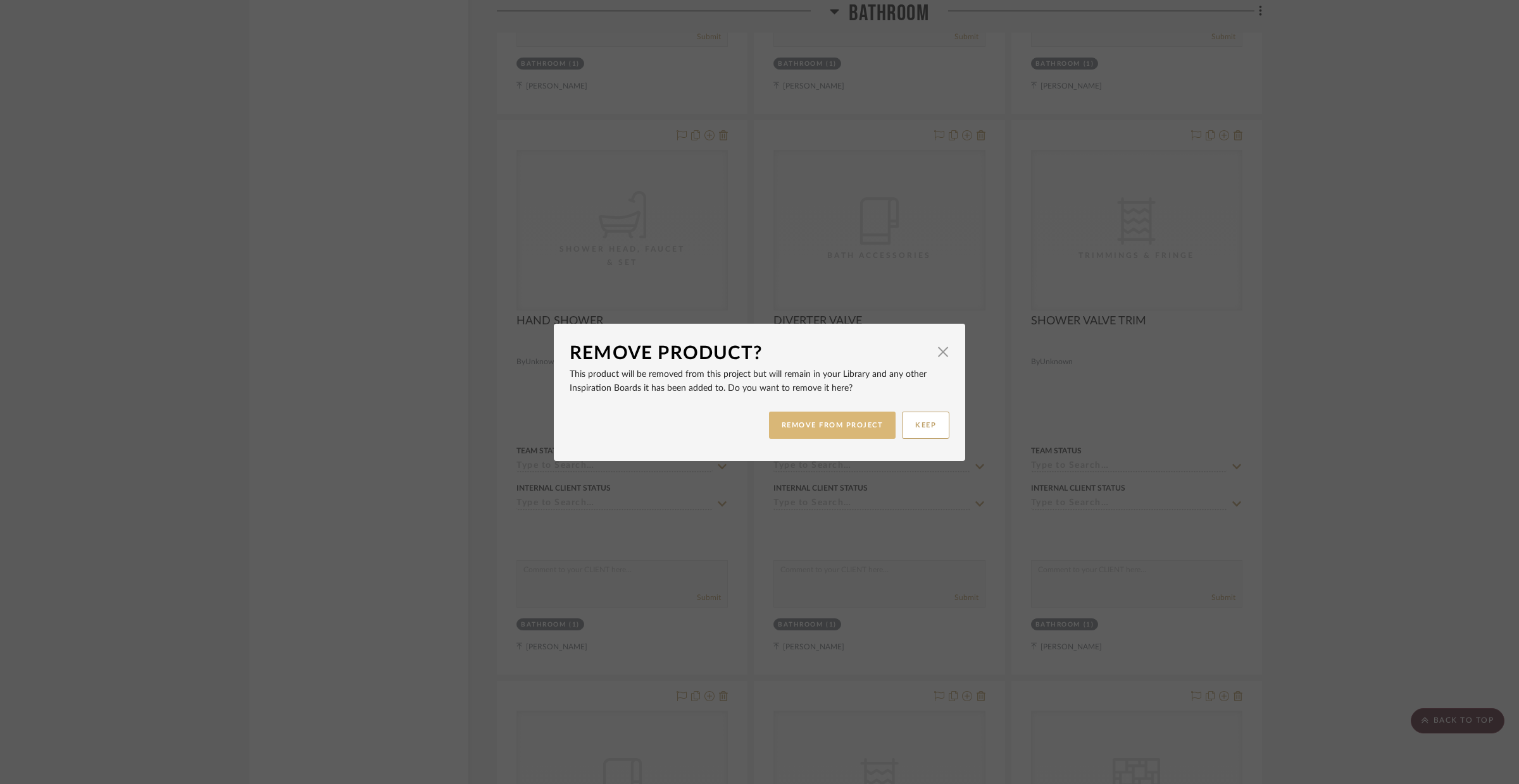
click at [801, 413] on button "REMOVE FROM PROJECT" at bounding box center [832, 425] width 127 height 27
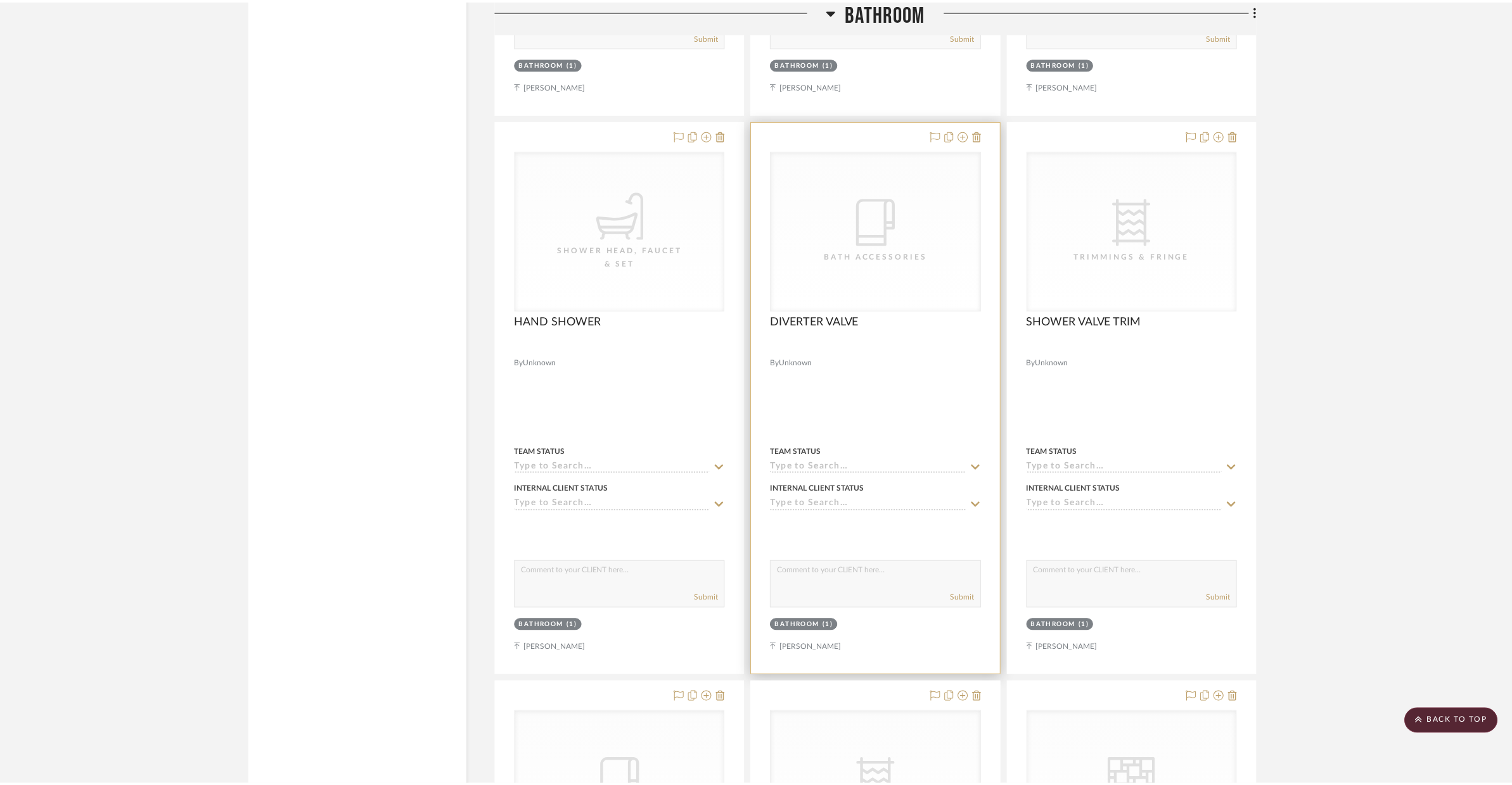
scroll to position [4303, 0]
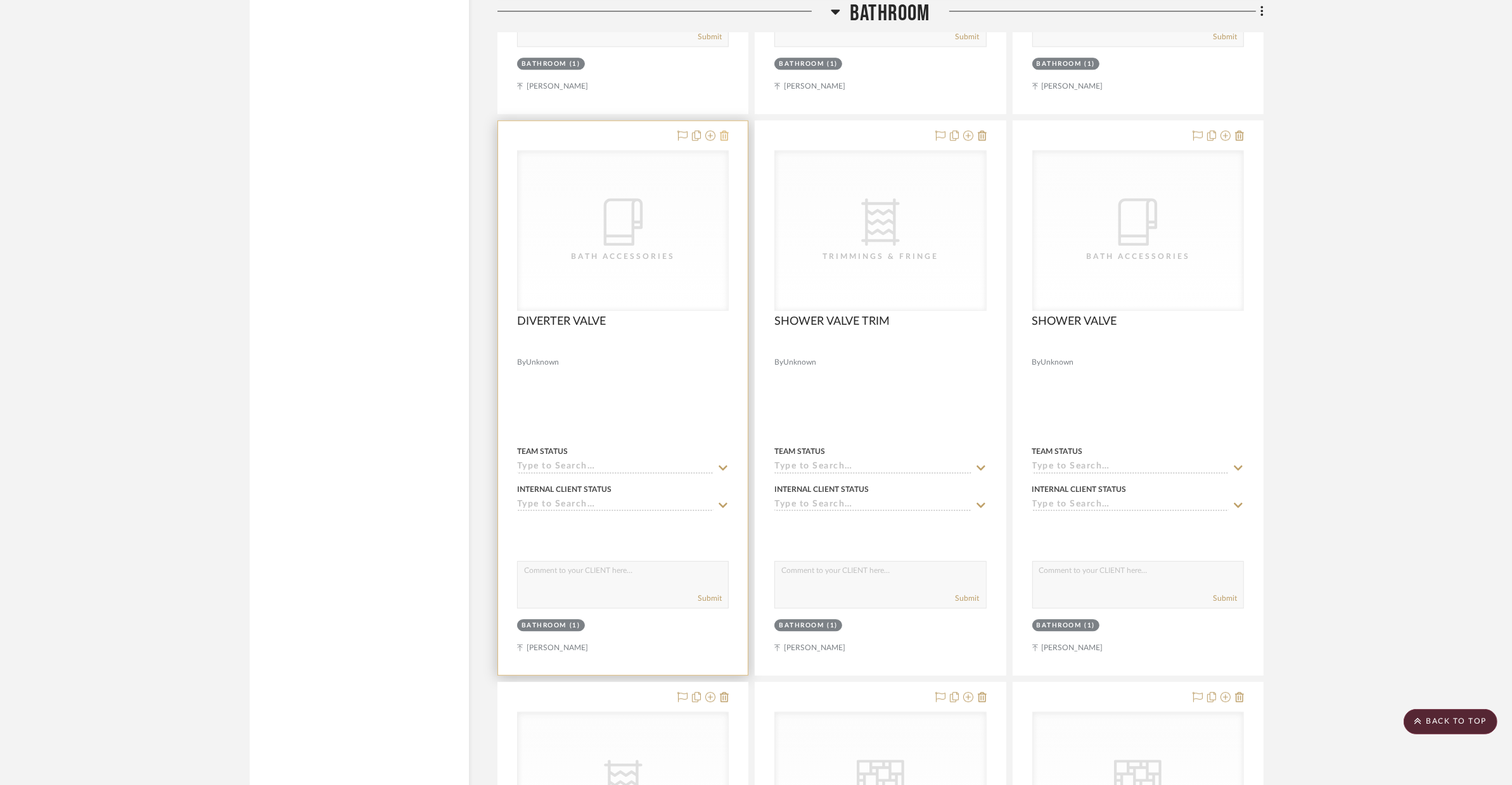
click at [727, 133] on icon at bounding box center [724, 135] width 9 height 10
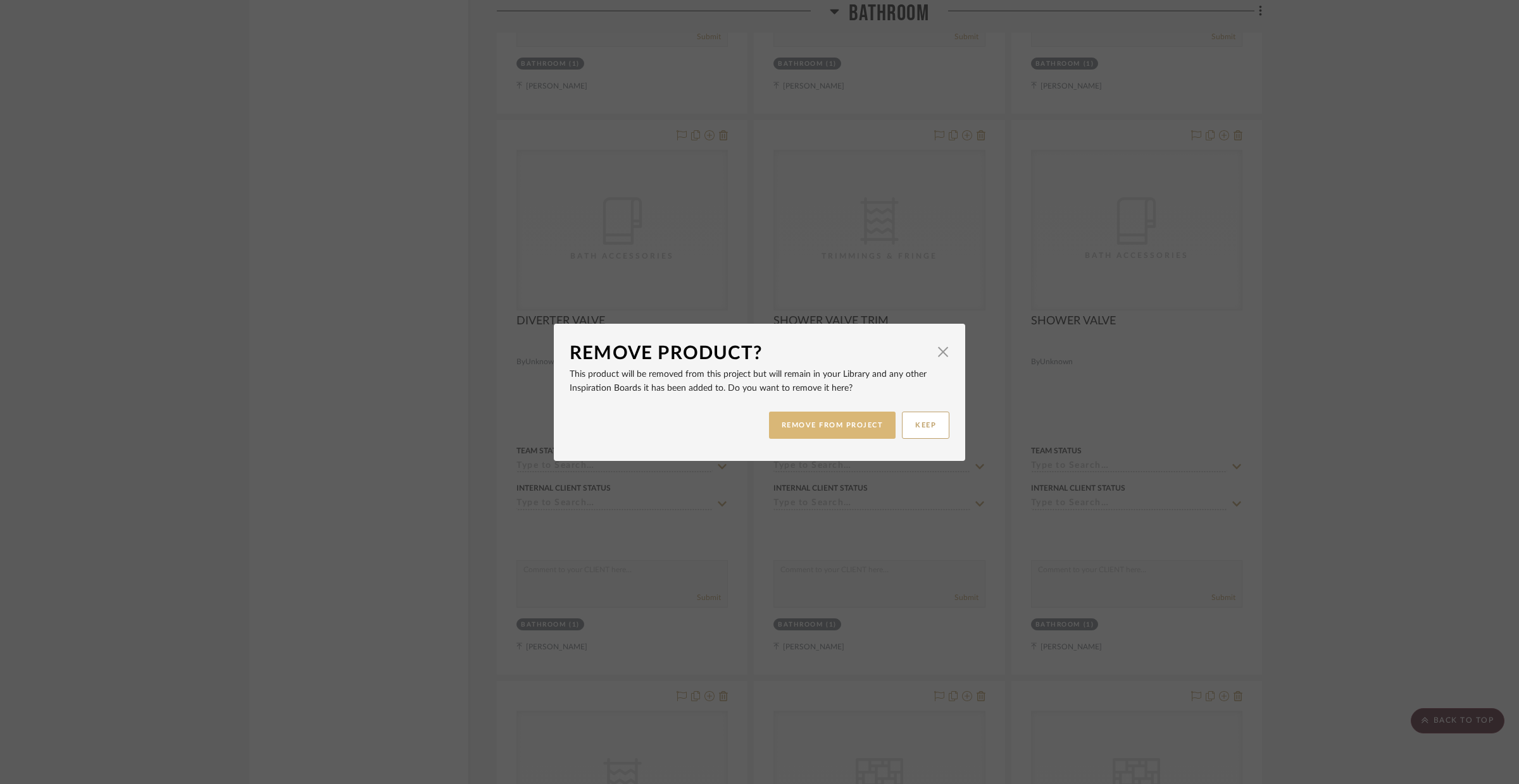
click at [797, 427] on button "REMOVE FROM PROJECT" at bounding box center [832, 425] width 127 height 27
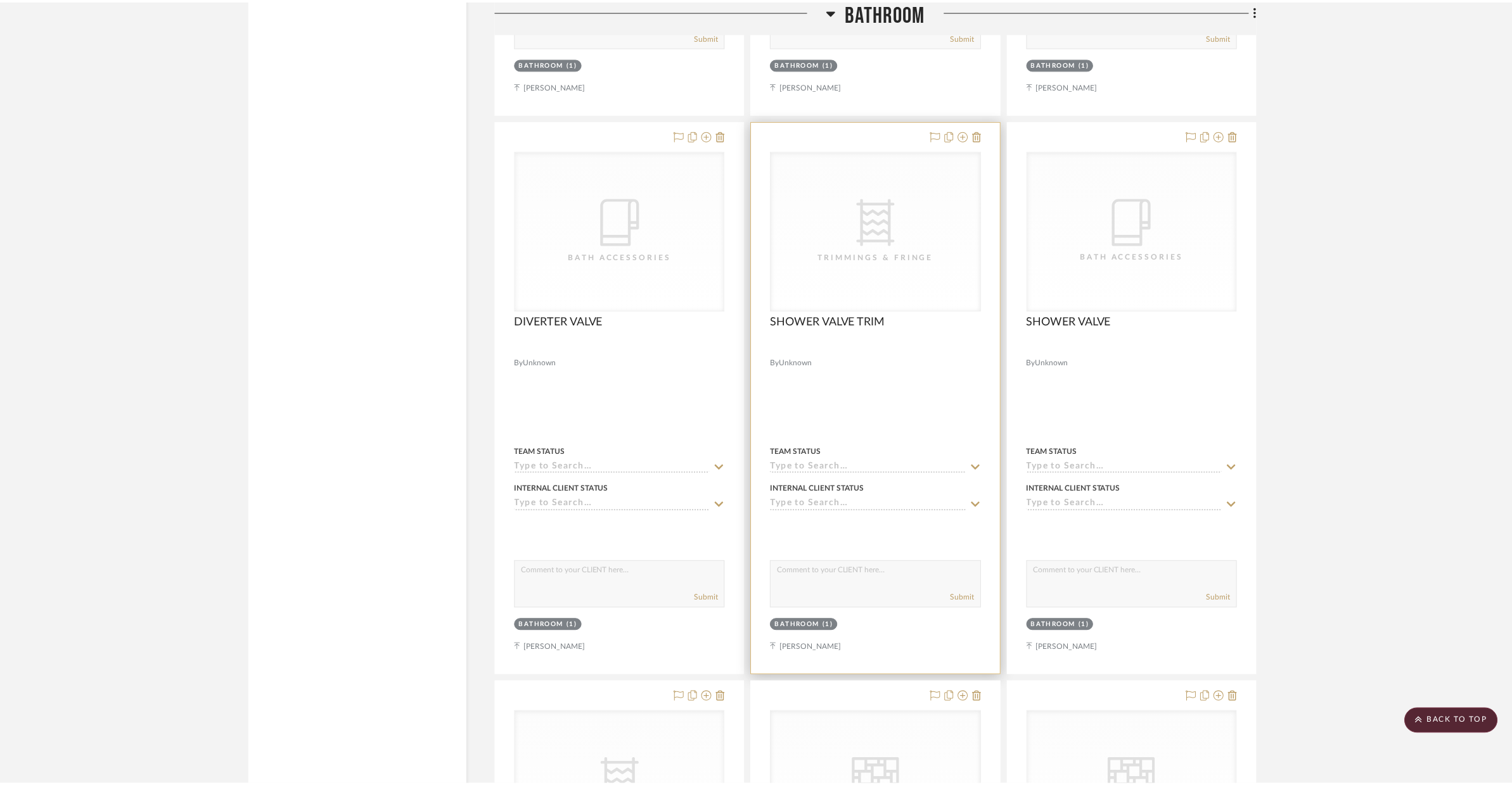
scroll to position [4303, 0]
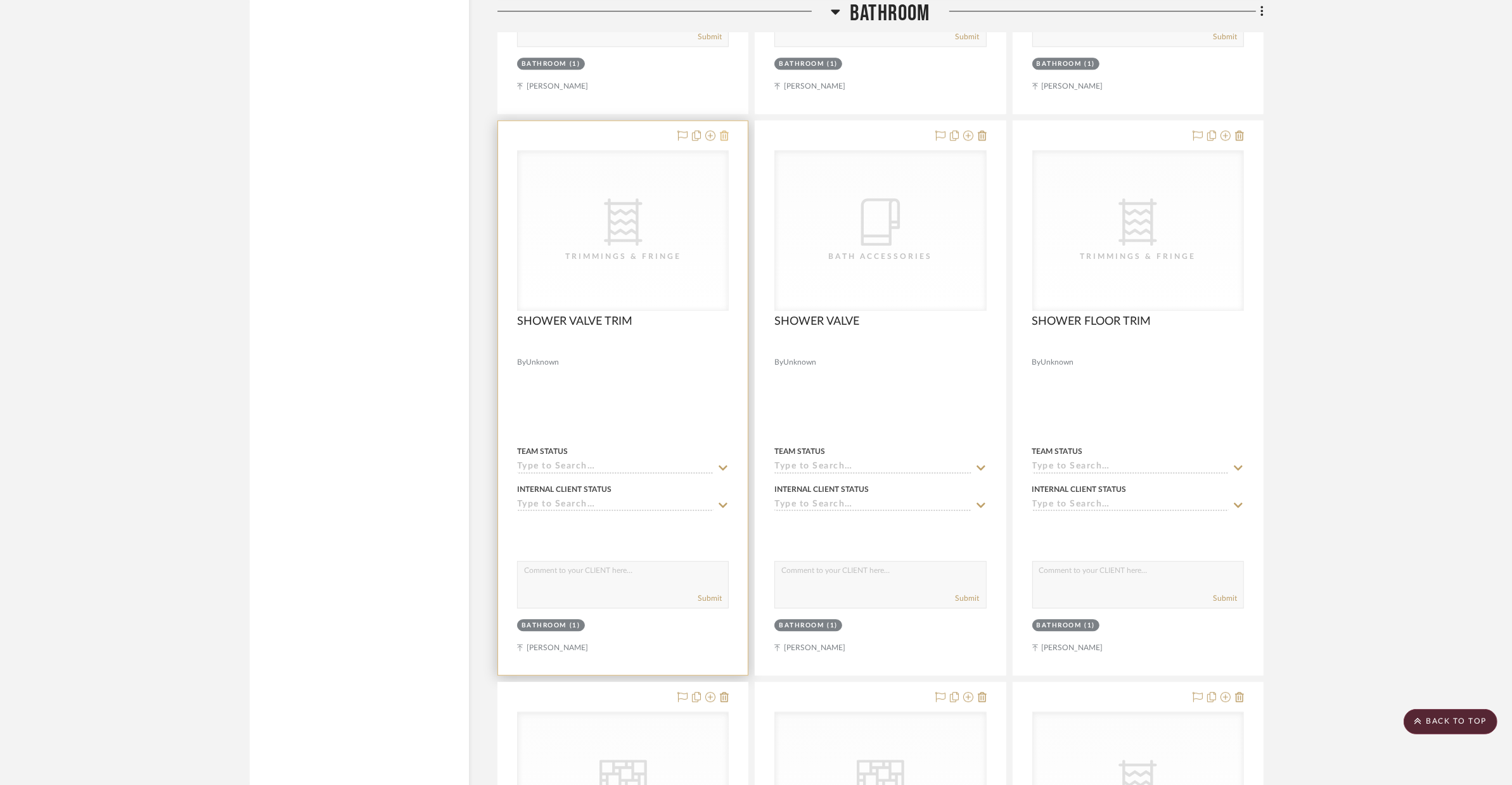
click at [726, 139] on icon at bounding box center [724, 135] width 9 height 10
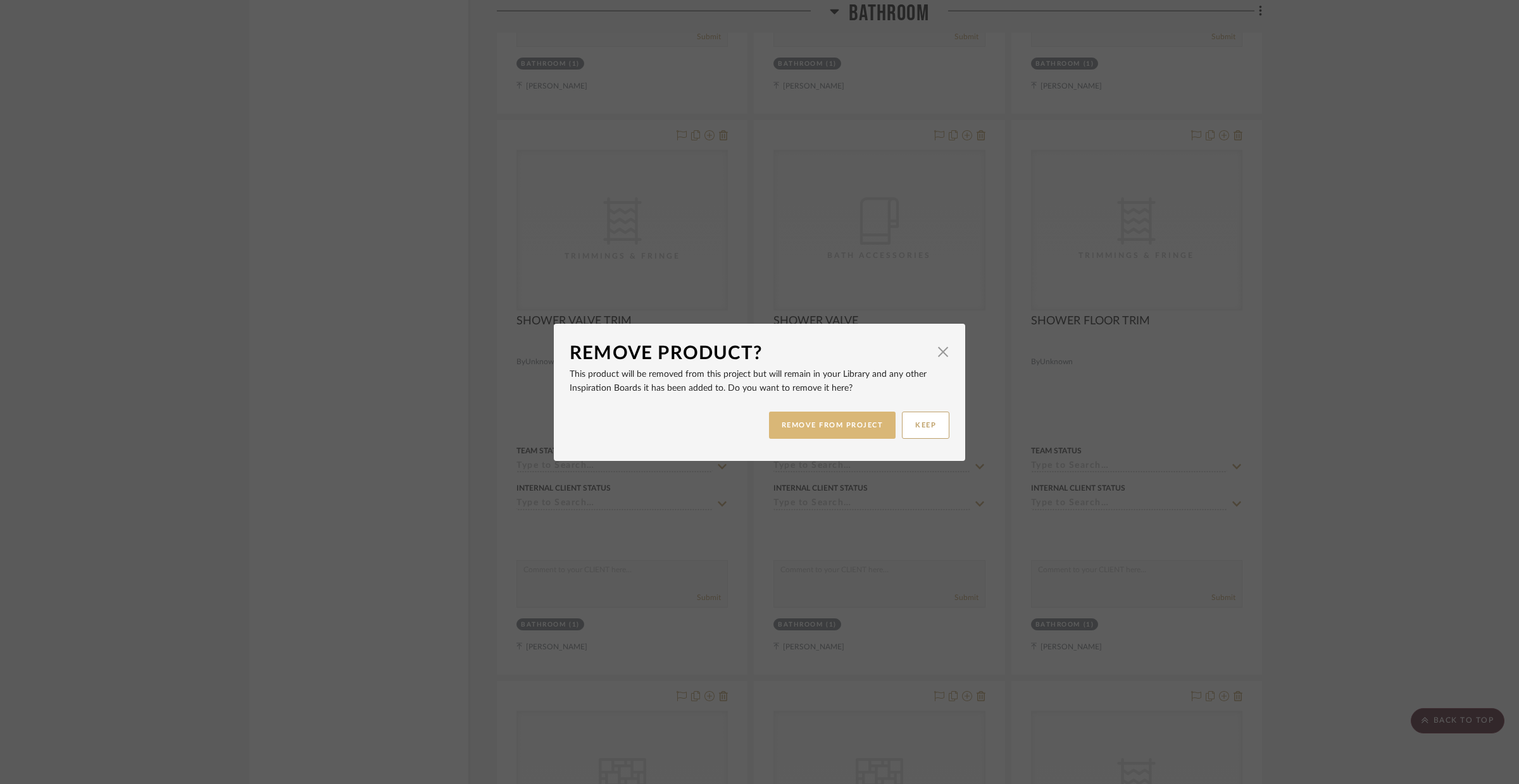
click at [817, 418] on button "REMOVE FROM PROJECT" at bounding box center [832, 425] width 127 height 27
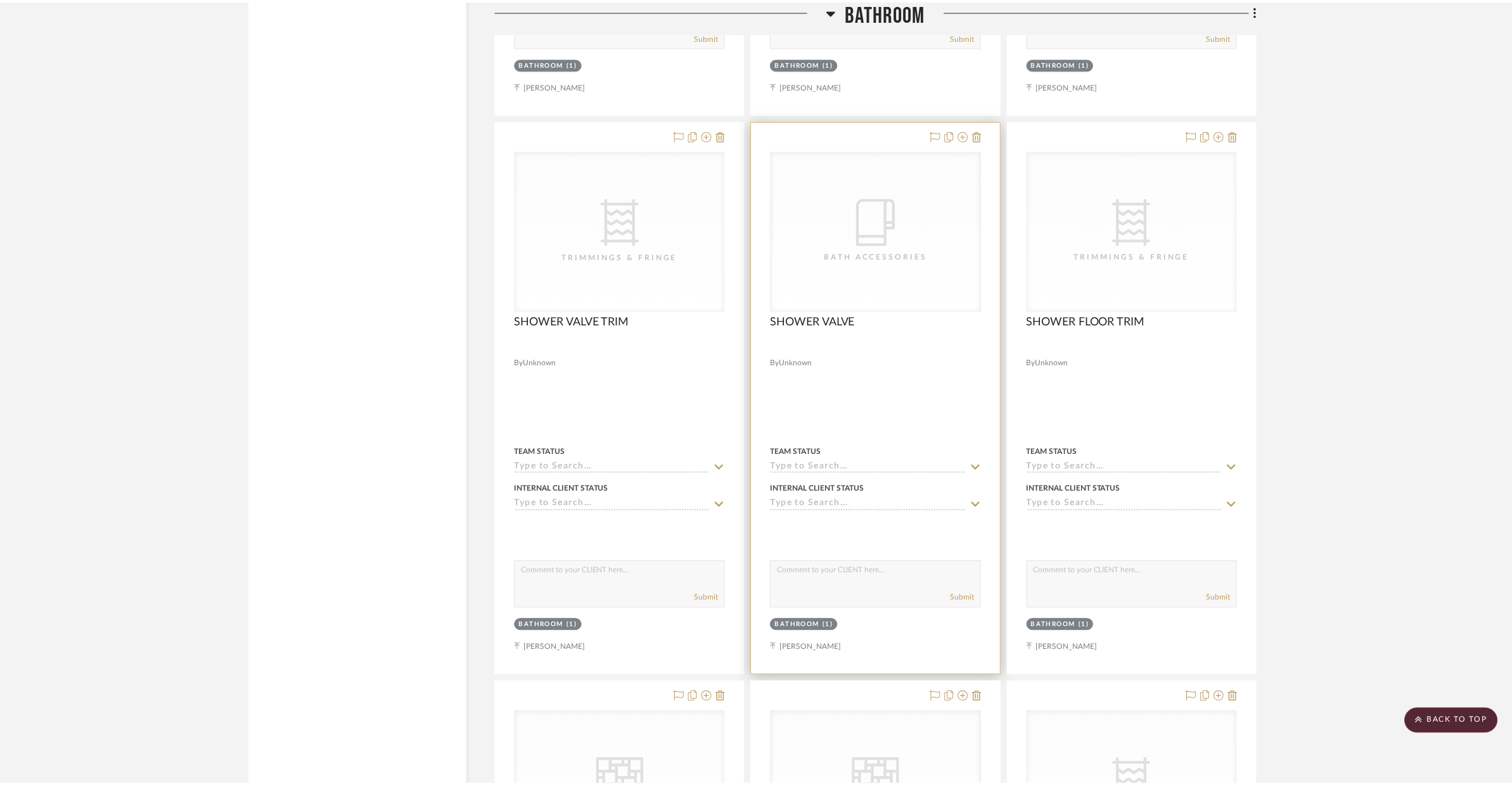
scroll to position [4303, 0]
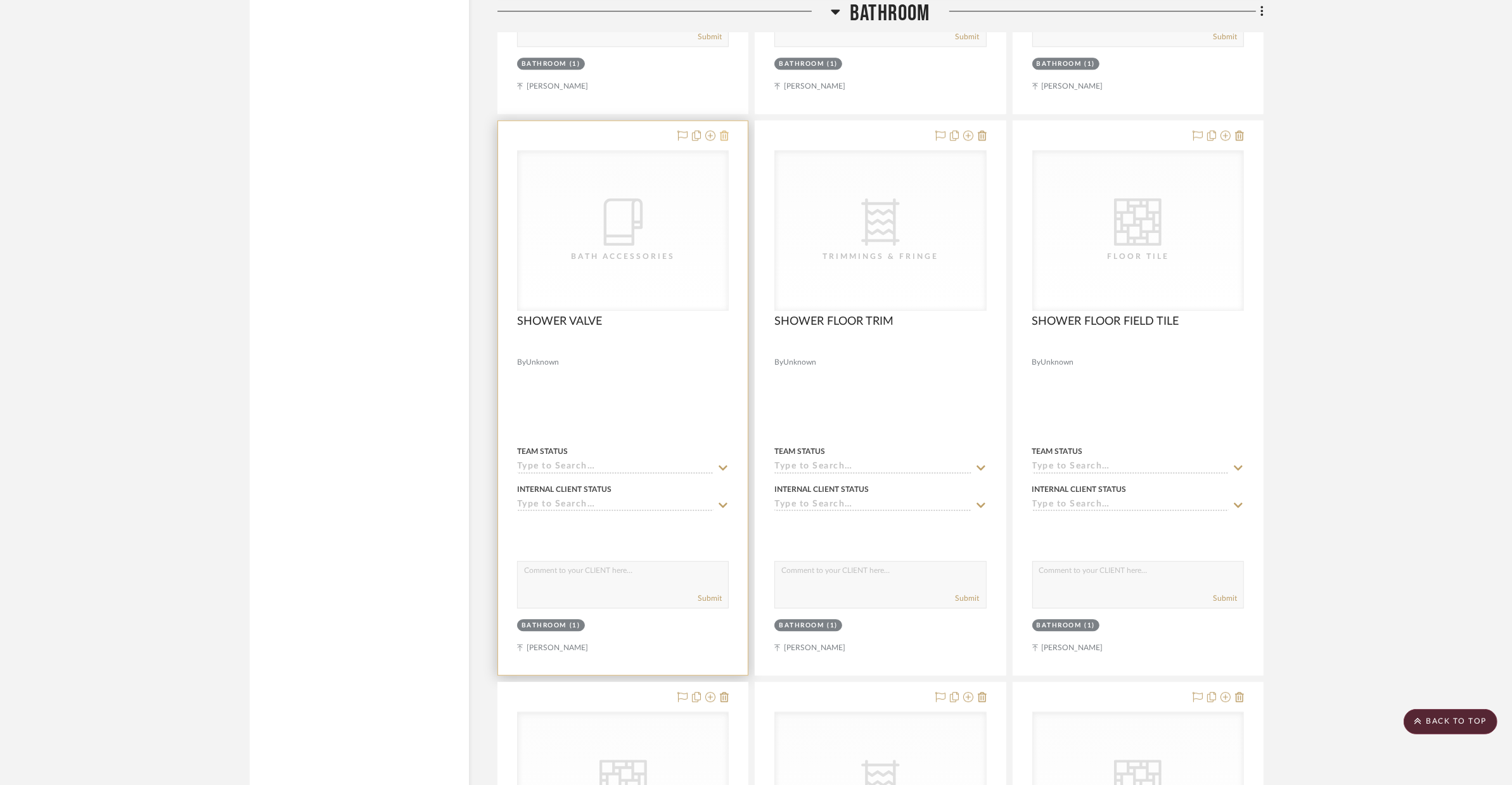
click at [726, 141] on icon at bounding box center [724, 135] width 9 height 10
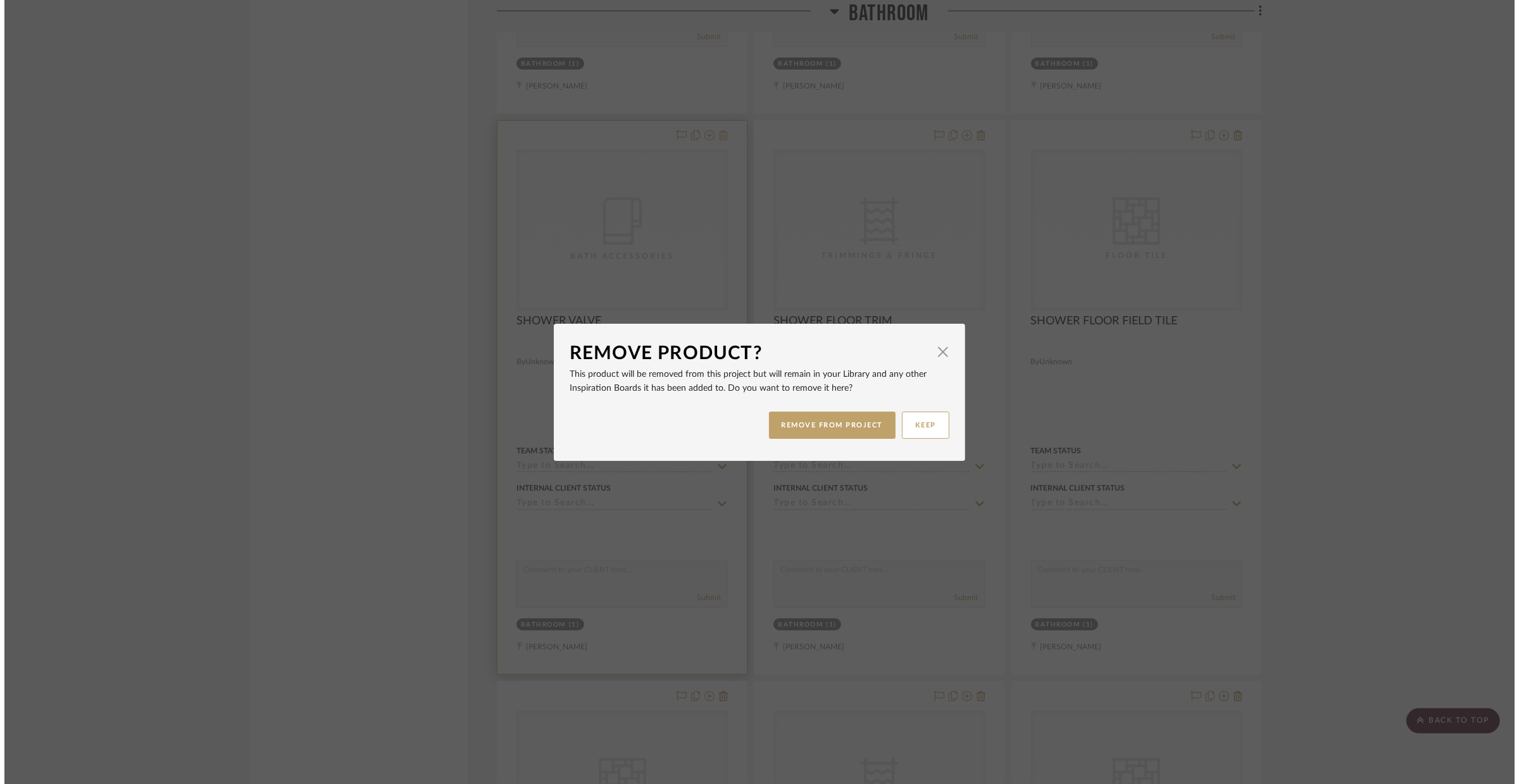
scroll to position [0, 0]
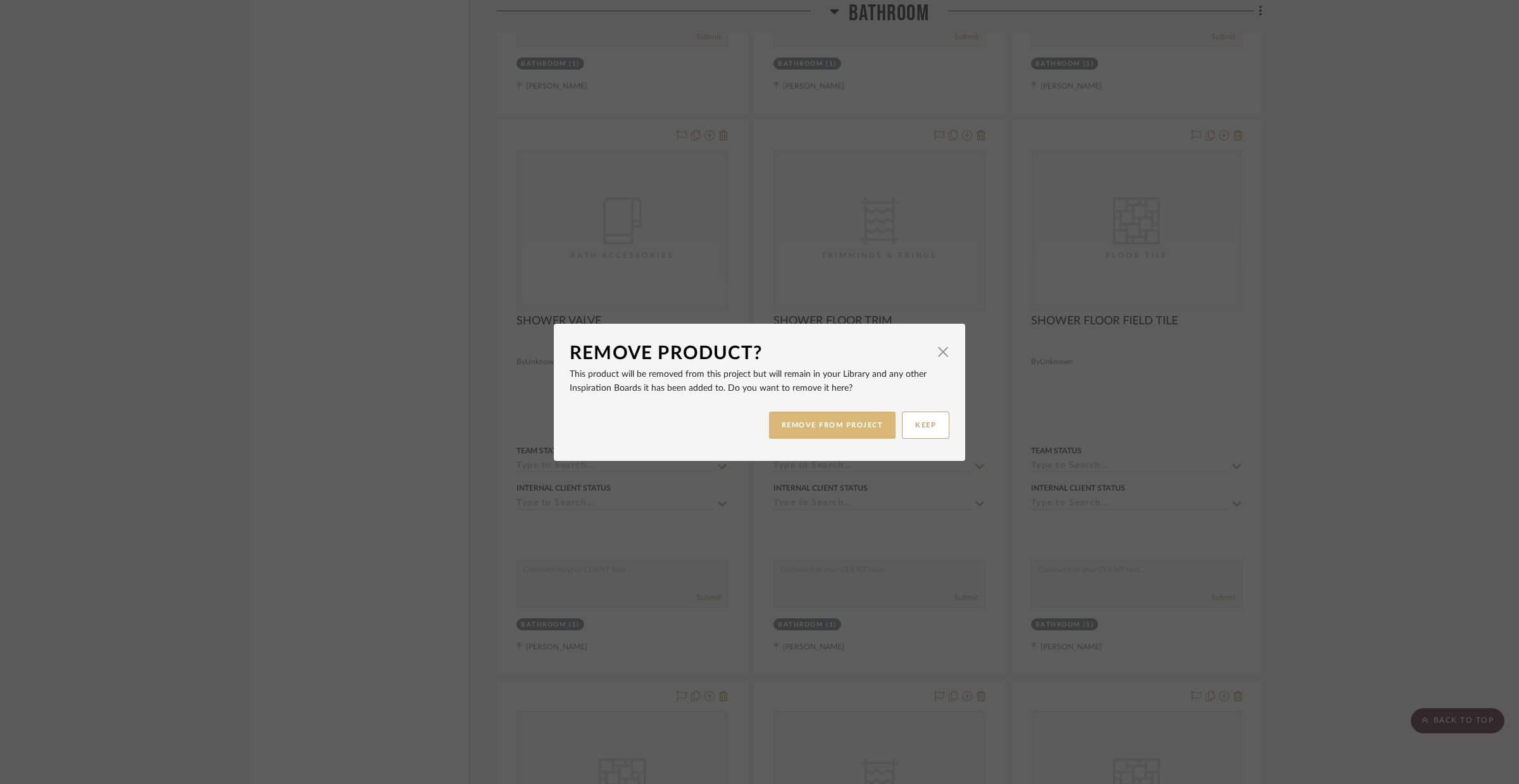
click at [820, 422] on button "REMOVE FROM PROJECT" at bounding box center [832, 425] width 127 height 27
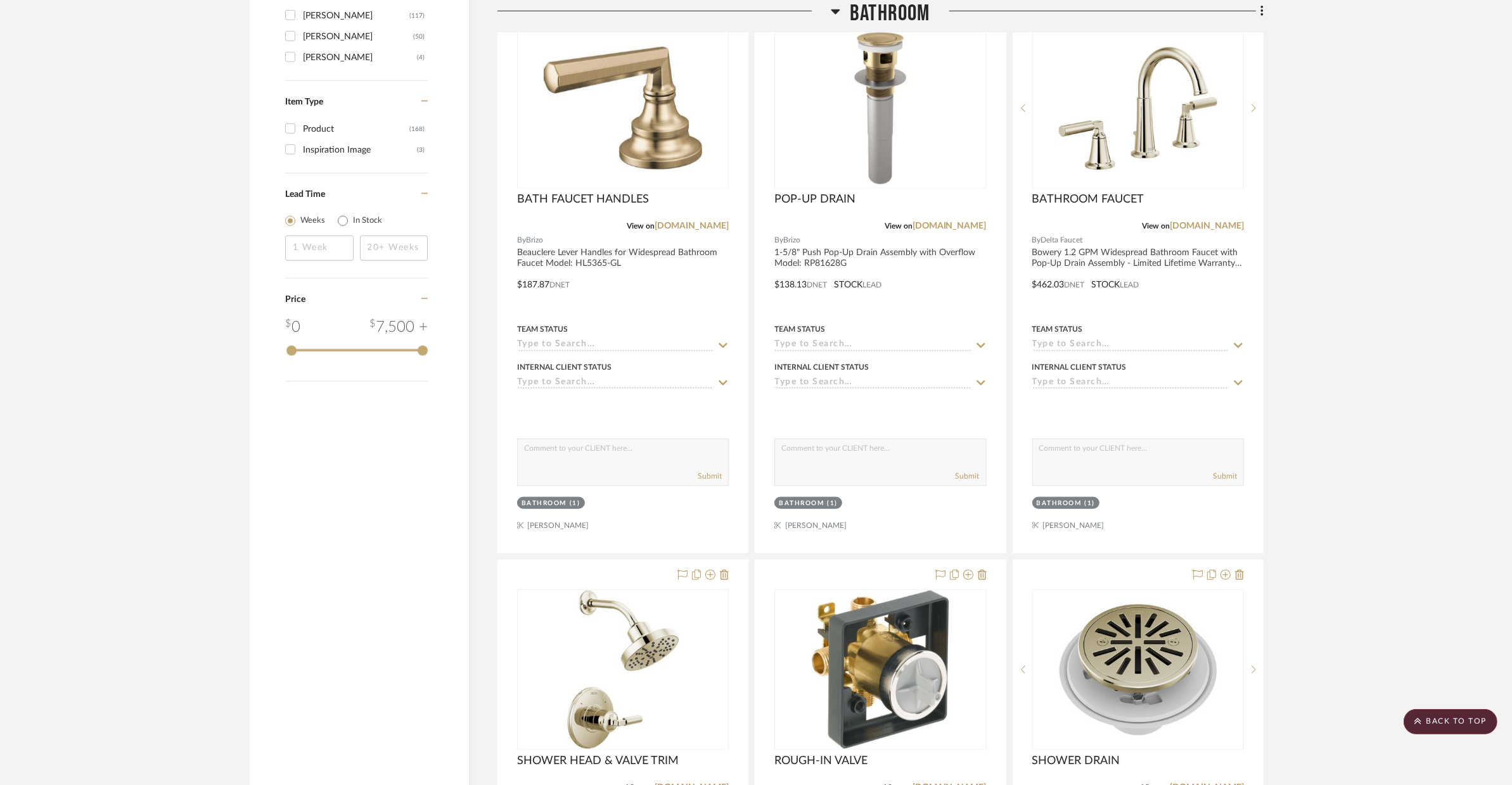
scroll to position [1685, 0]
